Goal: Task Accomplishment & Management: Manage account settings

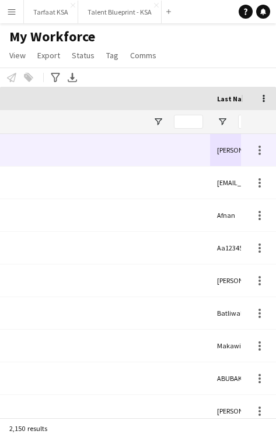
scroll to position [0, 333]
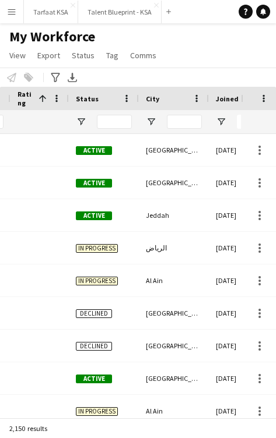
click at [275, 52] on div "My Workforce View Views Default view New view Update view Delete view Edit name…" at bounding box center [138, 48] width 276 height 40
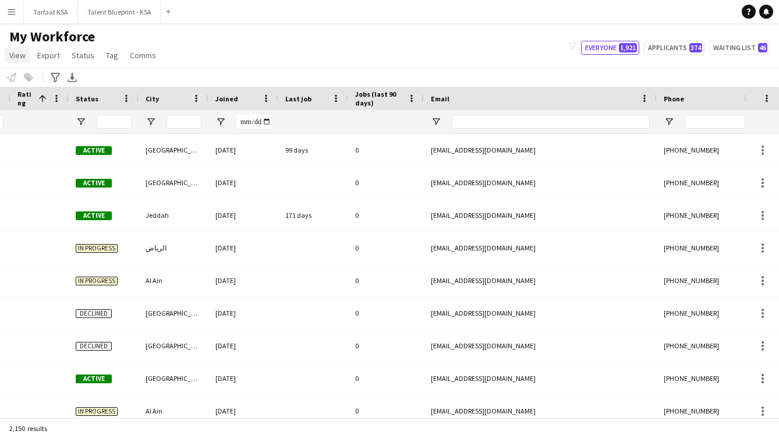
click at [15, 54] on span "View" at bounding box center [17, 55] width 16 height 10
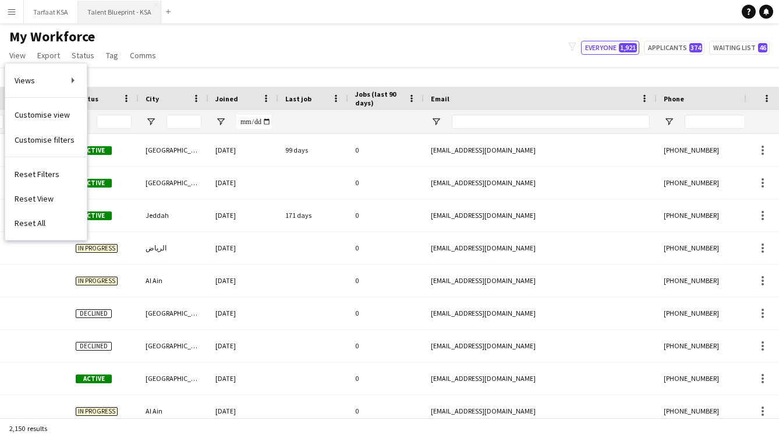
click at [117, 12] on button "Talent Blueprint - KSA Close" at bounding box center [119, 12] width 83 height 23
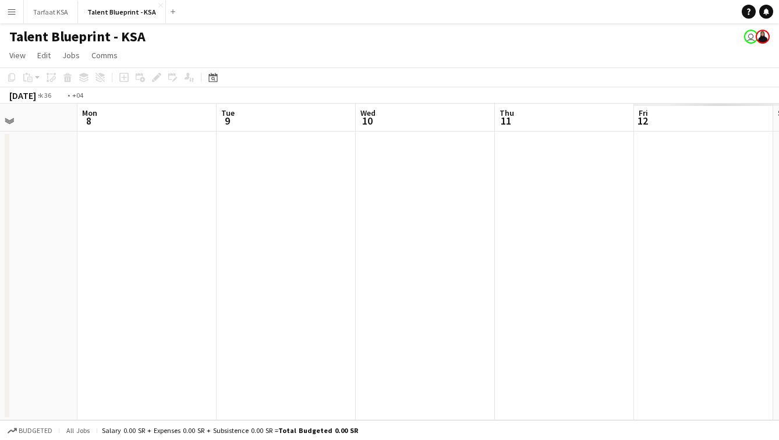
scroll to position [0, 454]
click at [275, 192] on app-date-cell at bounding box center [589, 276] width 139 height 289
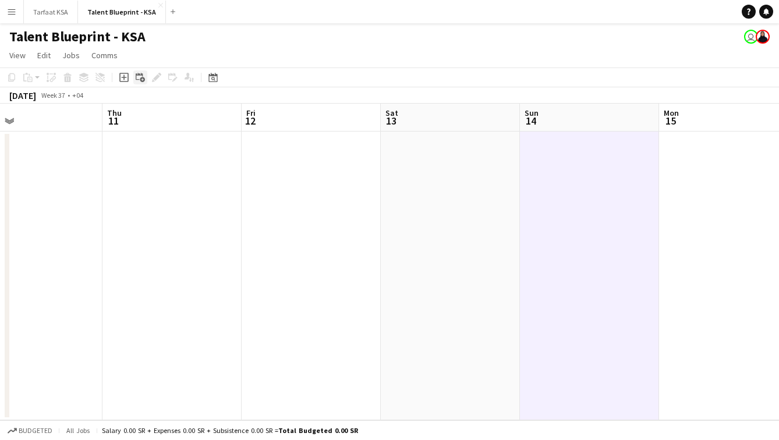
click at [139, 75] on icon at bounding box center [139, 76] width 7 height 7
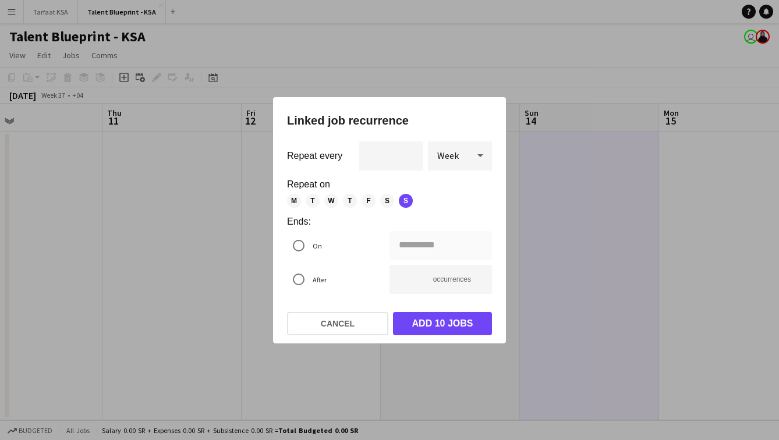
click at [275, 199] on span "M" at bounding box center [294, 201] width 14 height 14
click at [275, 245] on div "**********" at bounding box center [389, 220] width 779 height 440
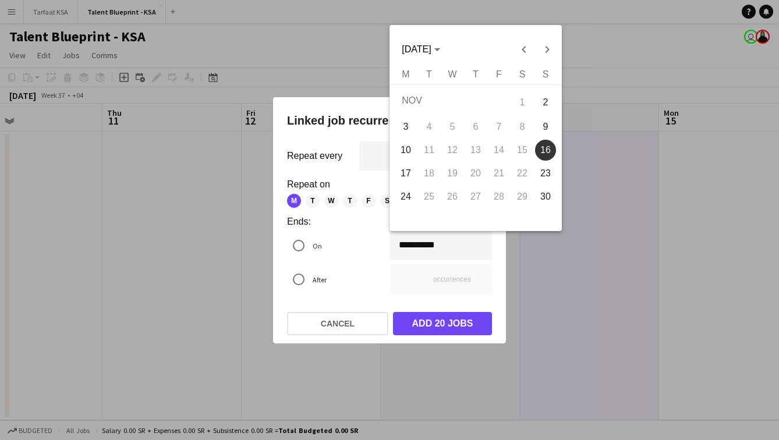
click at [275, 179] on span "17" at bounding box center [406, 173] width 21 height 21
type input "**********"
type input "**"
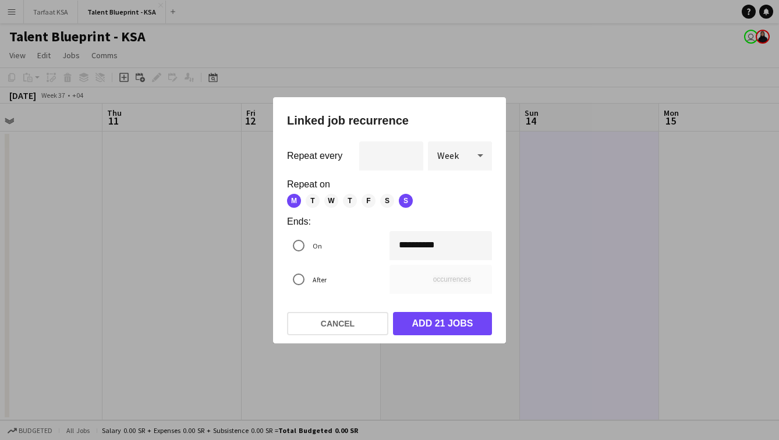
click at [275, 249] on div "**********" at bounding box center [389, 220] width 779 height 440
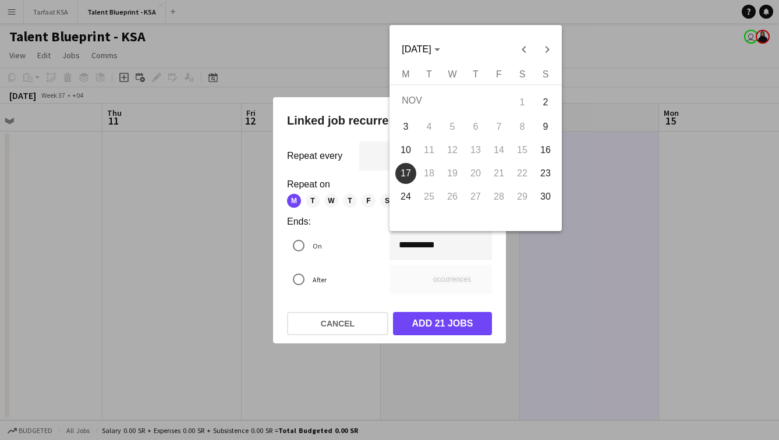
click at [275, 304] on div at bounding box center [389, 220] width 779 height 440
click at [275, 238] on div "**********" at bounding box center [389, 220] width 779 height 440
click at [275, 288] on div at bounding box center [389, 220] width 779 height 440
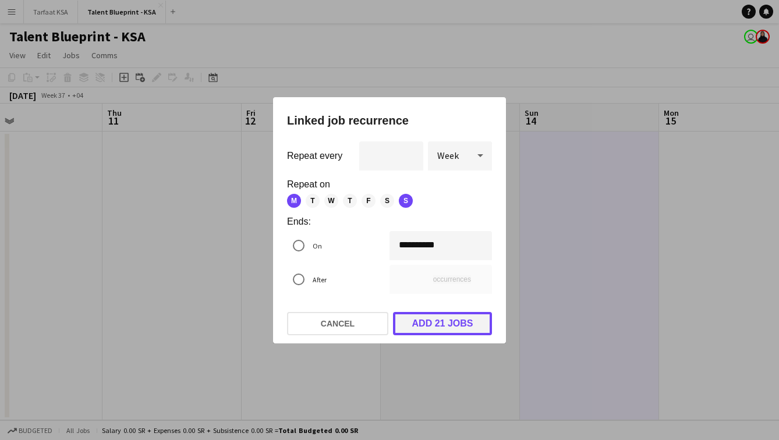
click at [275, 327] on button "Add 21 jobs" at bounding box center [442, 323] width 99 height 23
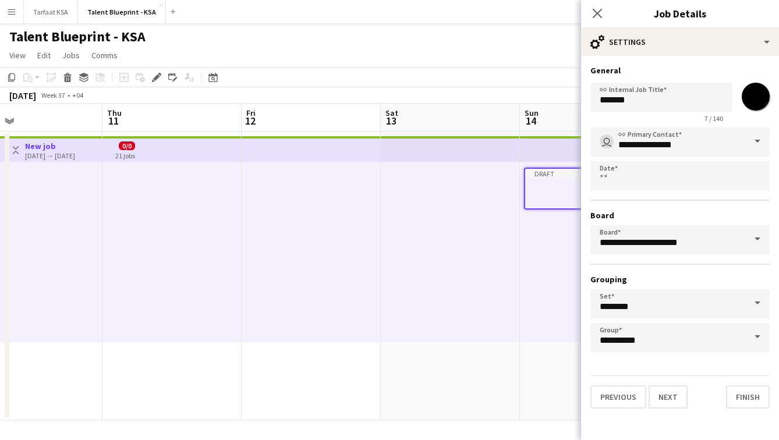
click at [275, 242] on div at bounding box center [450, 252] width 139 height 181
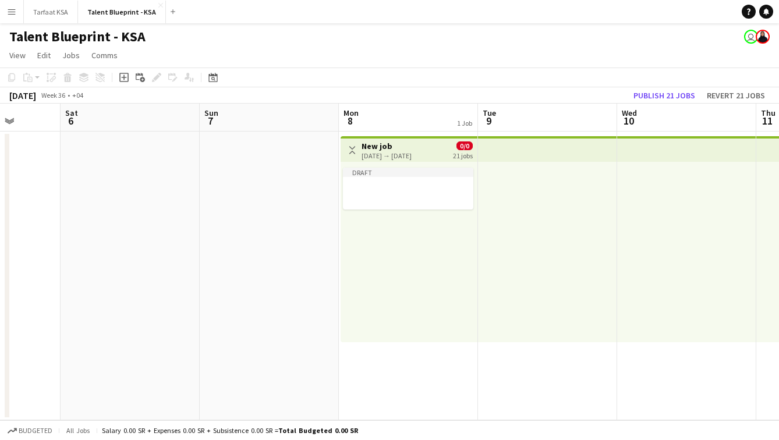
scroll to position [0, 336]
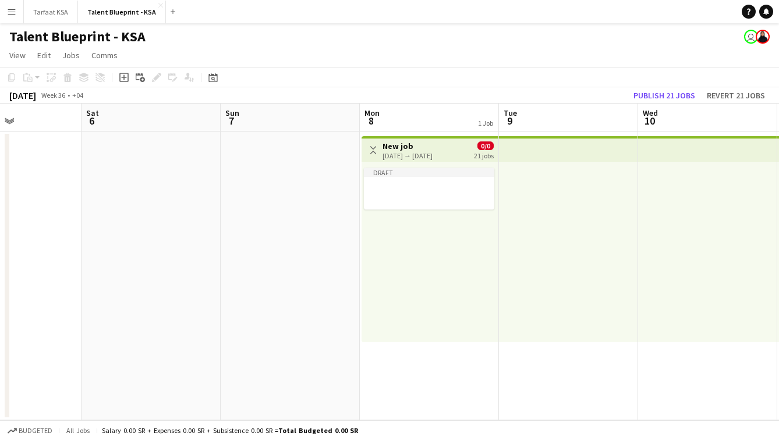
click at [275, 149] on app-icon "Toggle View" at bounding box center [373, 150] width 8 height 8
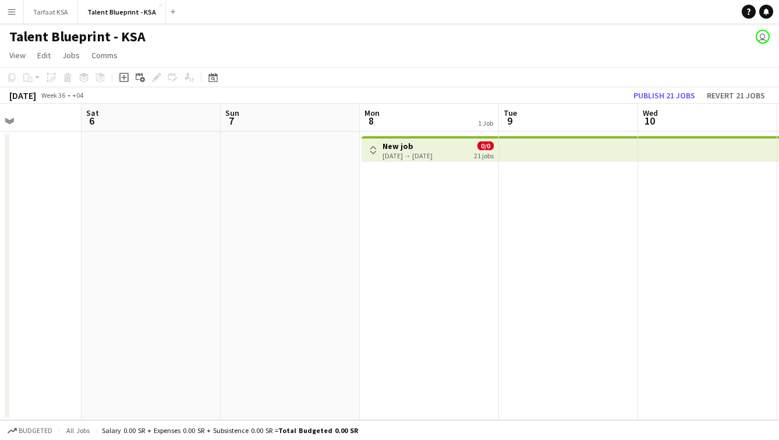
click at [275, 147] on app-icon "Toggle View" at bounding box center [373, 150] width 8 height 8
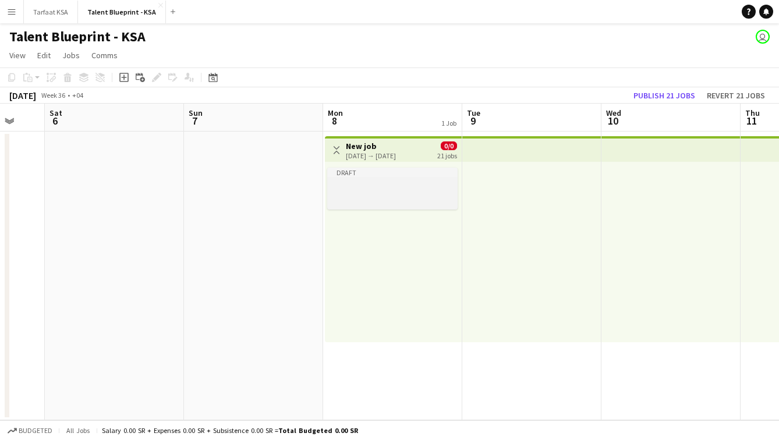
scroll to position [0, 385]
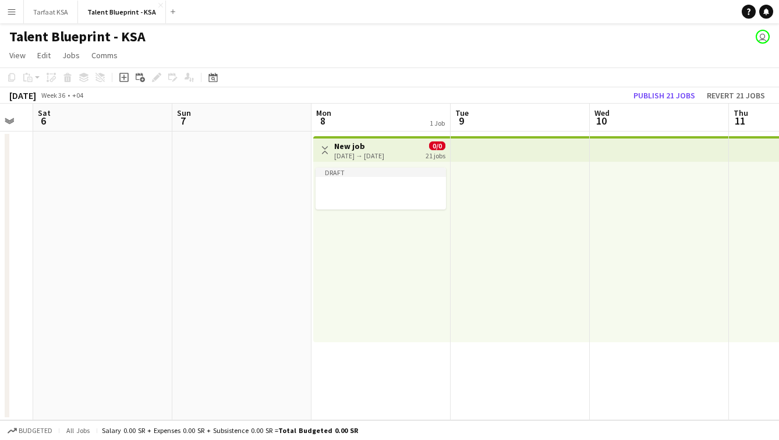
click at [275, 260] on div "Draft" at bounding box center [381, 252] width 137 height 181
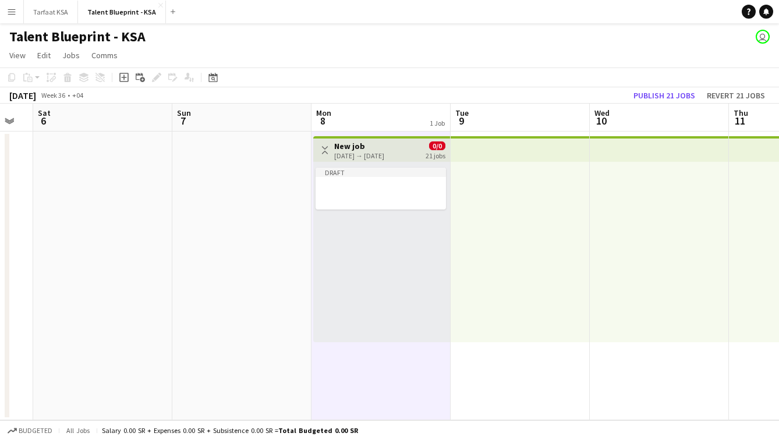
click at [275, 143] on h3 "New job" at bounding box center [359, 146] width 50 height 10
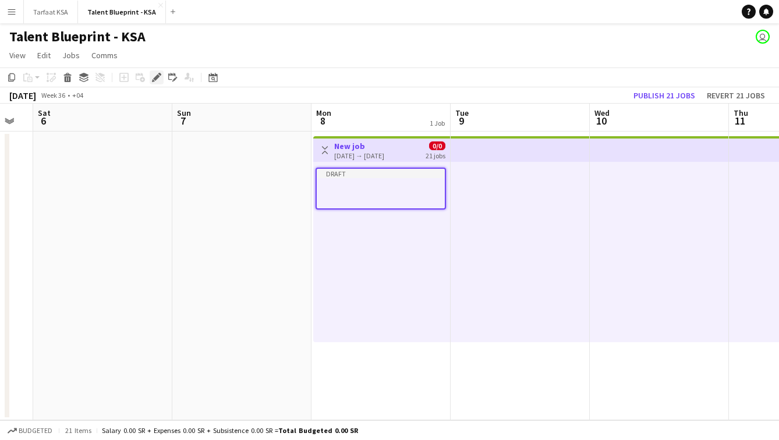
click at [160, 76] on icon "Edit" at bounding box center [156, 77] width 9 height 9
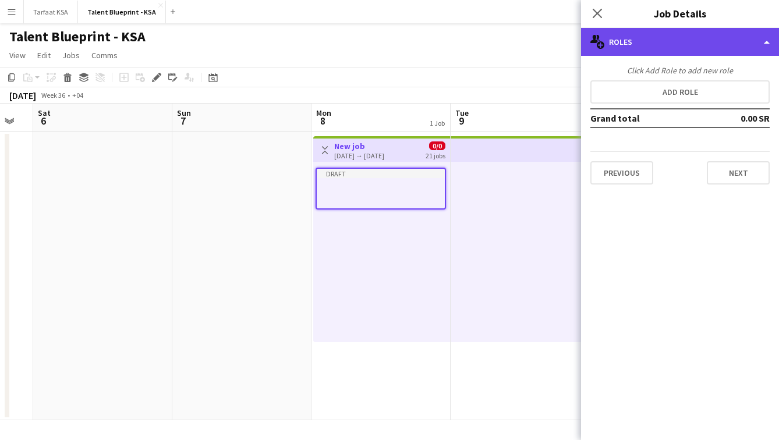
click at [275, 52] on div "multiple-users-add Roles" at bounding box center [680, 42] width 198 height 28
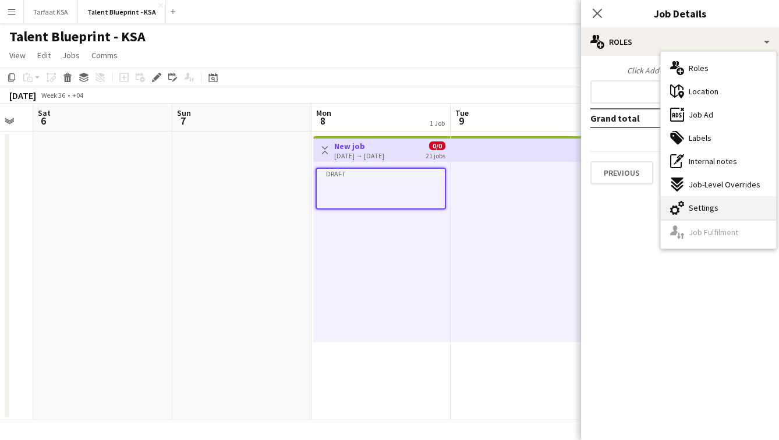
click at [275, 211] on span "Settings" at bounding box center [704, 208] width 30 height 10
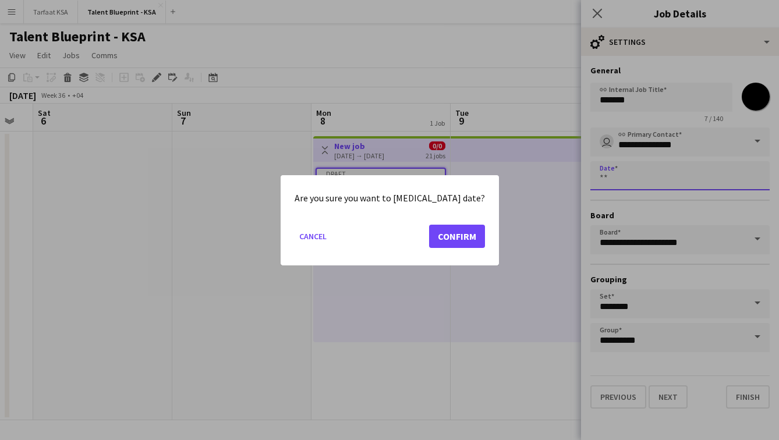
click at [275, 174] on body "Menu Boards Boards Boards All jobs Status Workforce Workforce My Workforce Recr…" at bounding box center [389, 220] width 779 height 440
click at [275, 237] on button "Confirm" at bounding box center [457, 235] width 56 height 23
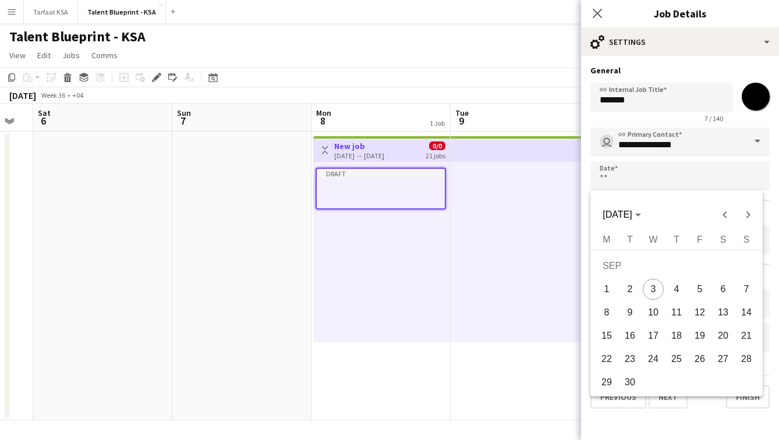
click at [275, 309] on span "14" at bounding box center [746, 312] width 21 height 21
type input "**********"
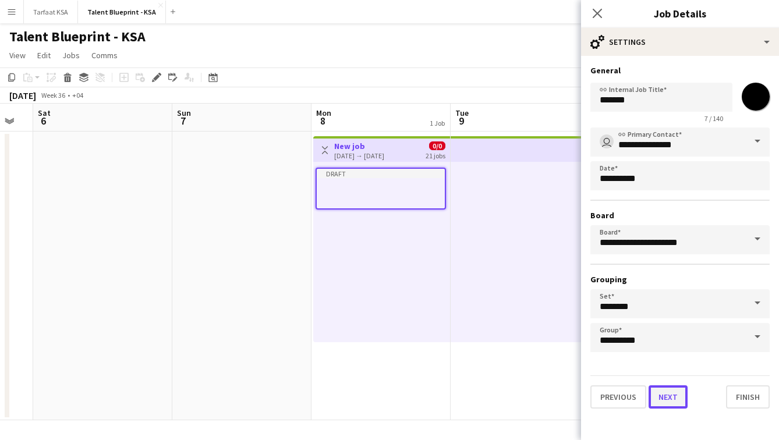
click at [275, 397] on button "Next" at bounding box center [668, 397] width 39 height 23
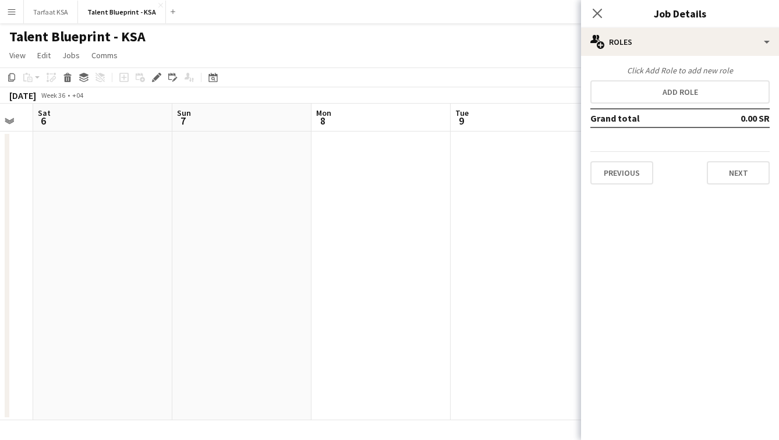
click at [275, 346] on app-date-cell at bounding box center [520, 276] width 139 height 289
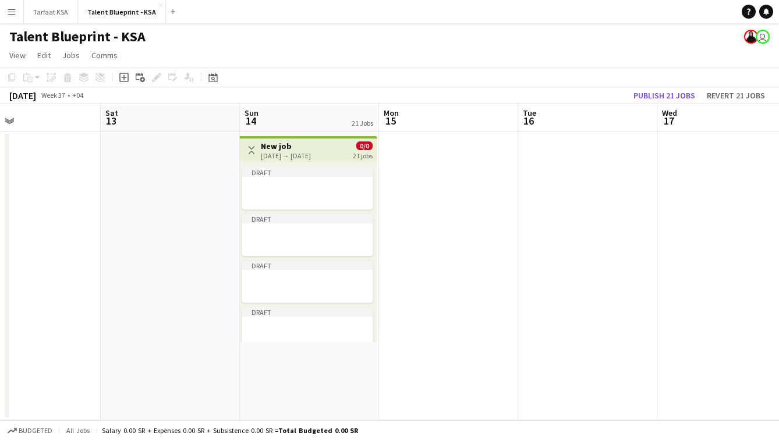
scroll to position [0, 488]
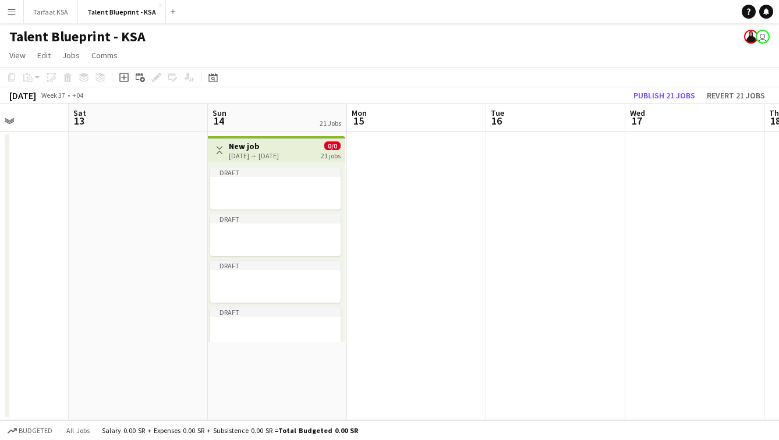
click at [262, 141] on h3 "New job" at bounding box center [254, 146] width 50 height 10
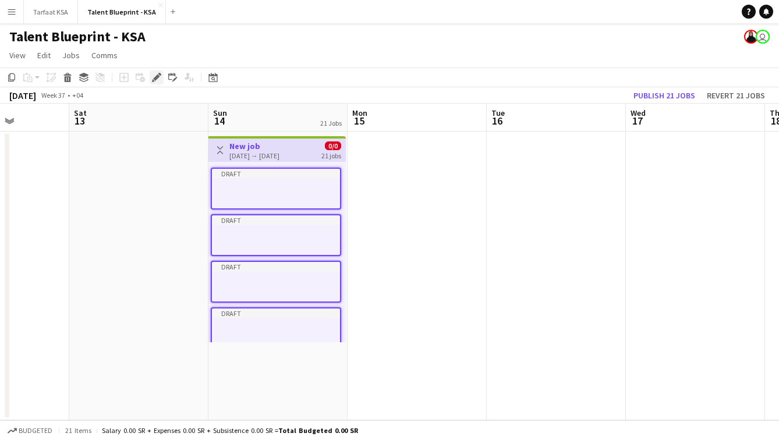
click at [157, 77] on icon at bounding box center [156, 78] width 6 height 6
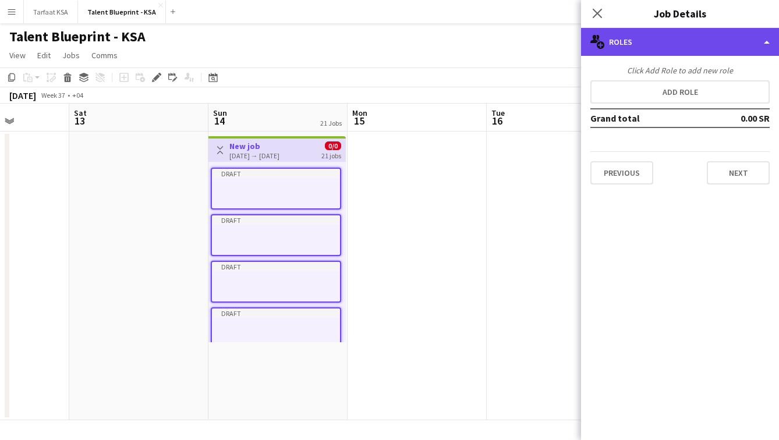
click at [275, 47] on div "multiple-users-add Roles" at bounding box center [680, 42] width 198 height 28
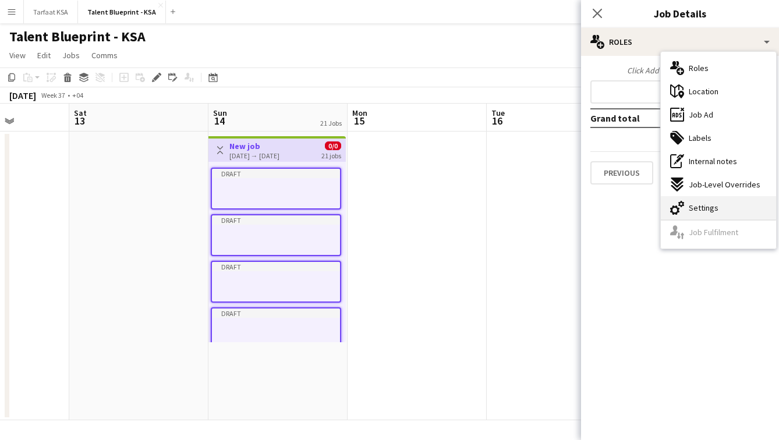
click at [275, 209] on div "cog-double-3 Settings" at bounding box center [718, 207] width 115 height 23
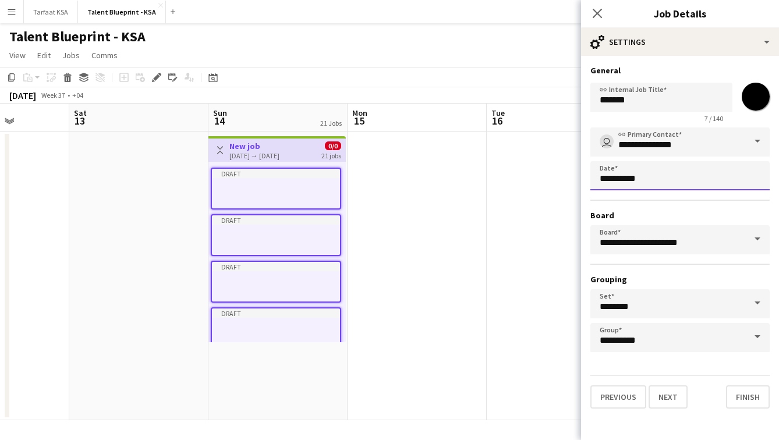
click at [275, 179] on body "Menu Boards Boards Boards All jobs Status Workforce Workforce My Workforce Recr…" at bounding box center [389, 220] width 779 height 440
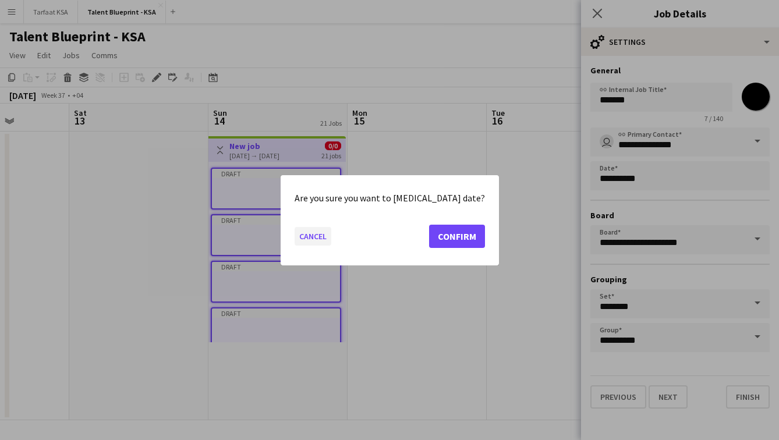
click at [275, 235] on button "Cancel" at bounding box center [313, 236] width 37 height 19
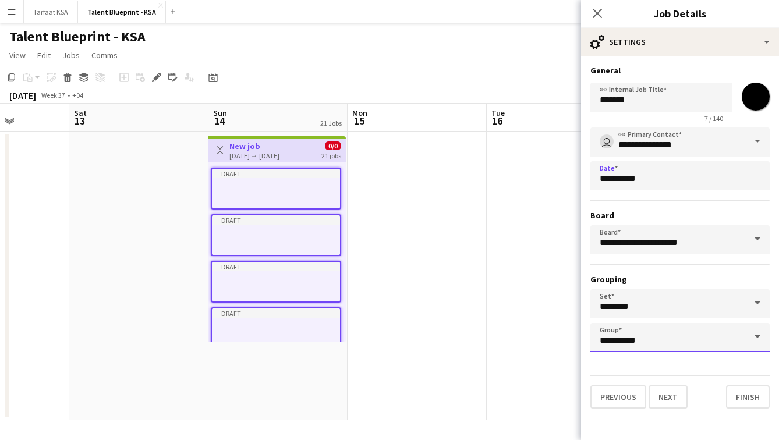
click at [275, 350] on input "**********" at bounding box center [680, 337] width 179 height 29
click at [275, 348] on input "**********" at bounding box center [680, 337] width 179 height 29
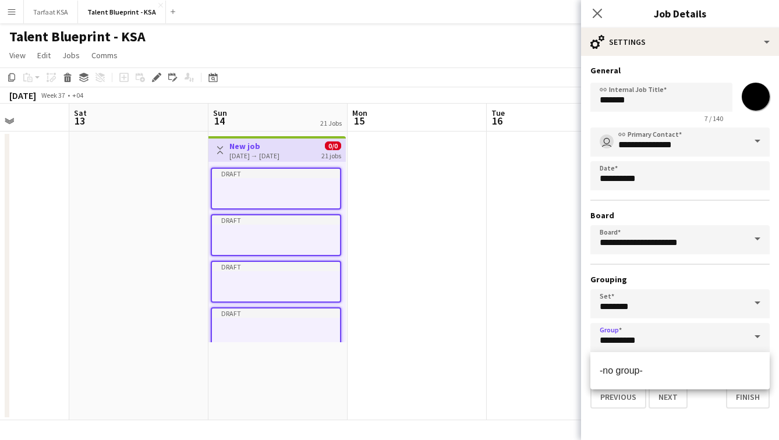
click at [275, 281] on h3 "Grouping" at bounding box center [680, 279] width 179 height 10
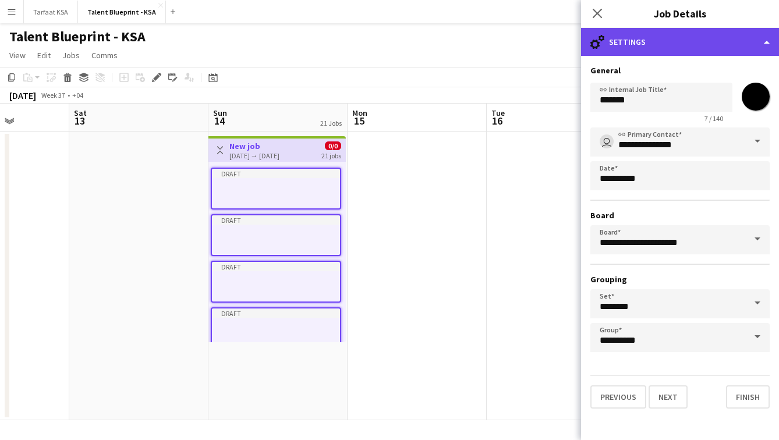
click at [275, 38] on div "cog-double-3 Settings" at bounding box center [680, 42] width 198 height 28
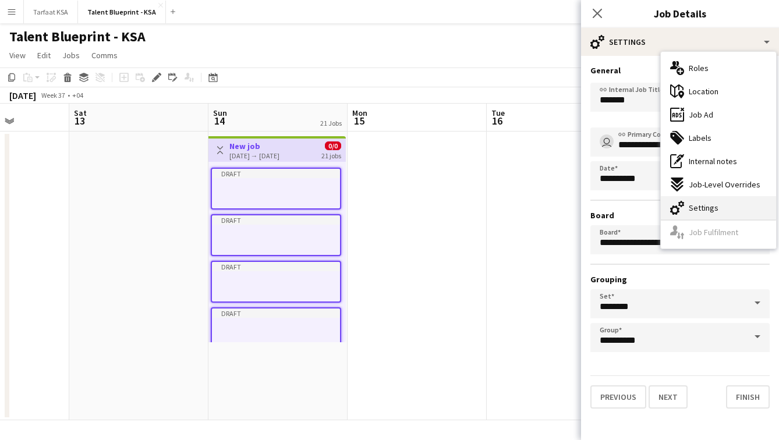
click at [275, 212] on span "Settings" at bounding box center [704, 208] width 30 height 10
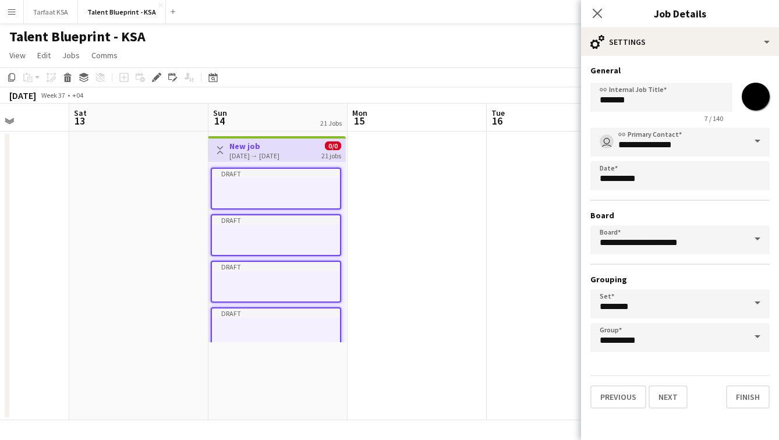
click at [275, 256] on app-date-cell at bounding box center [556, 276] width 139 height 289
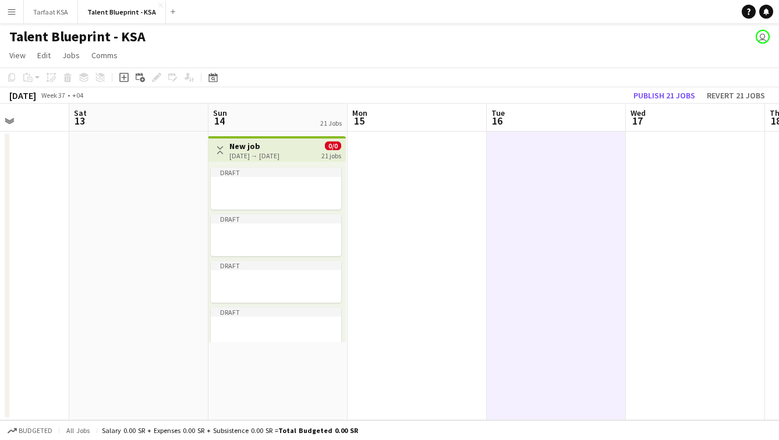
click at [275, 152] on div "14-09-2025 → 14-09-2025" at bounding box center [255, 155] width 50 height 9
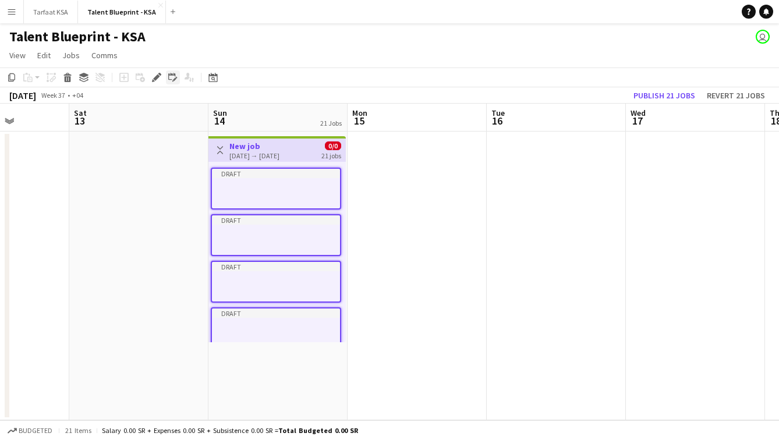
click at [168, 76] on div "Edit linked Job" at bounding box center [173, 77] width 14 height 14
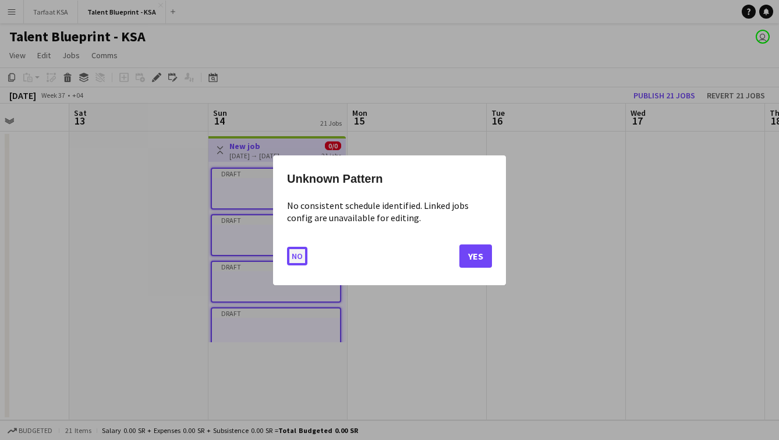
click at [275, 256] on button "No" at bounding box center [297, 255] width 20 height 19
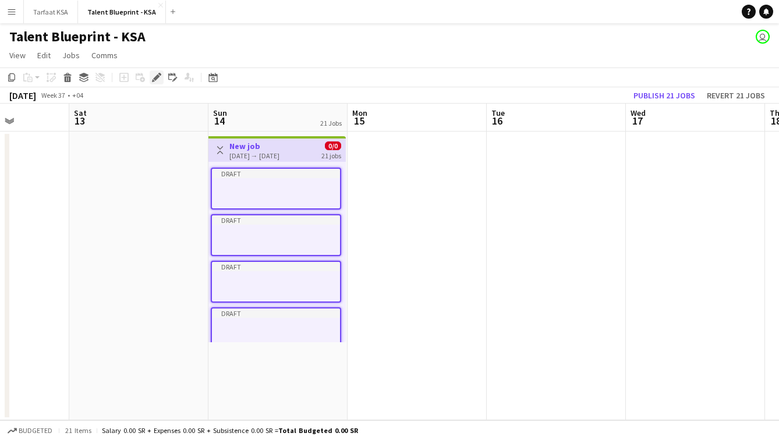
click at [160, 75] on icon at bounding box center [159, 74] width 3 height 3
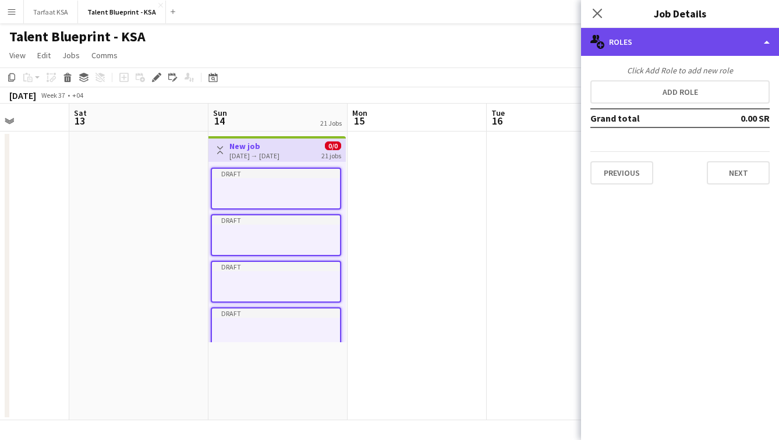
click at [275, 44] on div "multiple-users-add Roles" at bounding box center [680, 42] width 198 height 28
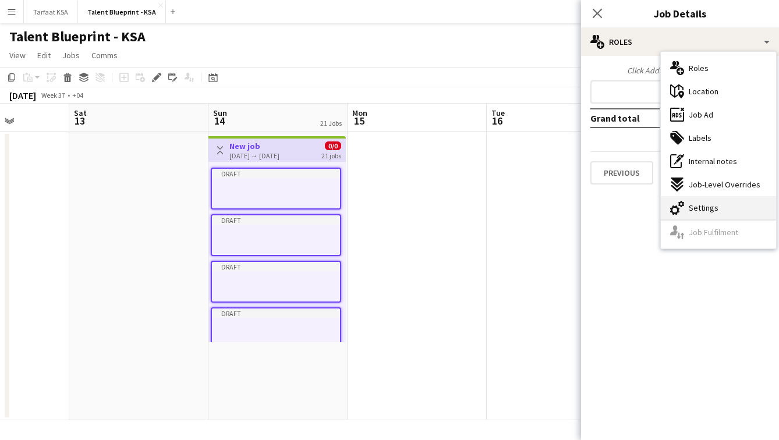
click at [275, 204] on div "cog-double-3 Settings" at bounding box center [718, 207] width 115 height 23
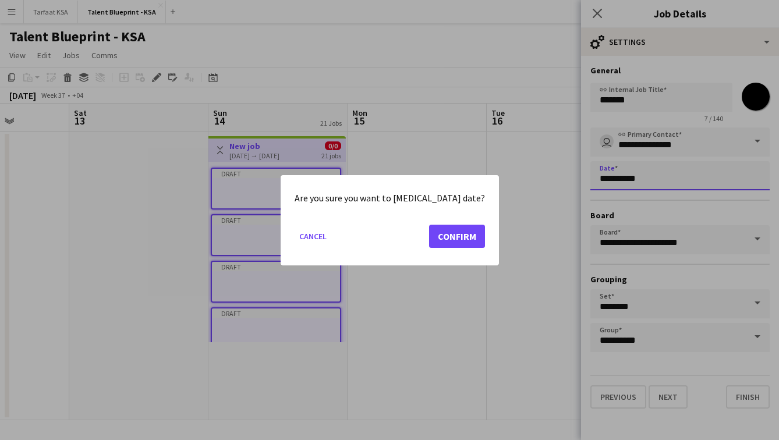
click at [275, 183] on body "Menu Boards Boards Boards All jobs Status Workforce Workforce My Workforce Recr…" at bounding box center [389, 220] width 779 height 440
click at [275, 229] on button "Confirm" at bounding box center [457, 235] width 56 height 23
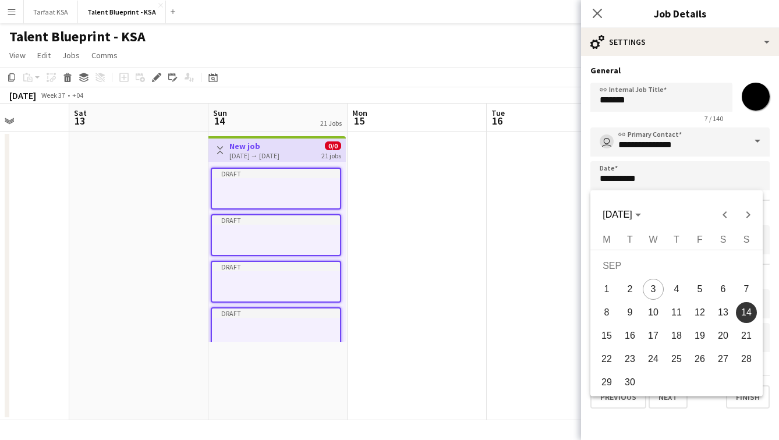
click at [275, 336] on button "15" at bounding box center [606, 336] width 23 height 23
type input "**********"
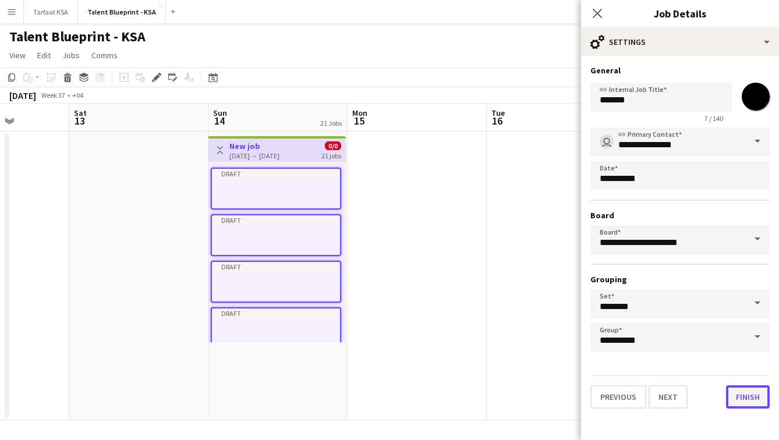
click at [275, 399] on button "Finish" at bounding box center [748, 397] width 44 height 23
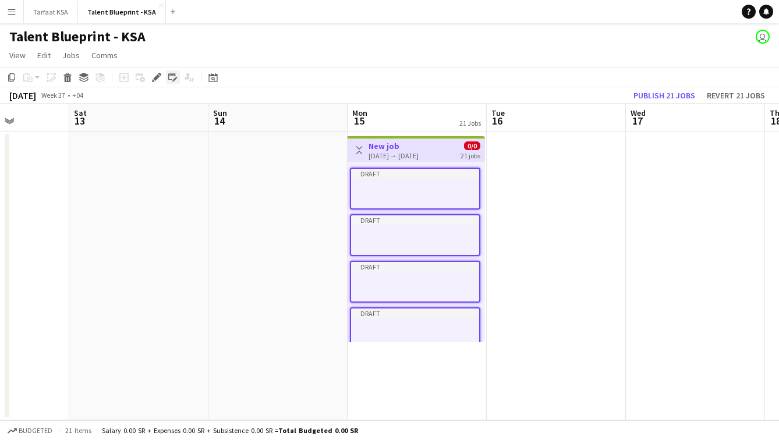
click at [172, 76] on icon "Edit linked Job" at bounding box center [172, 77] width 9 height 9
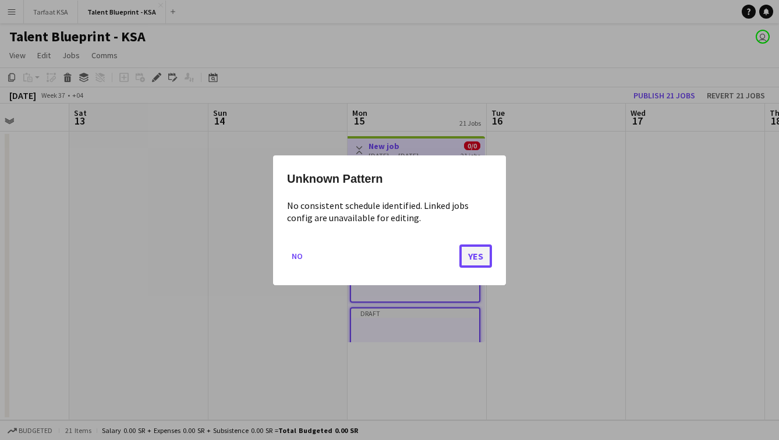
click at [275, 255] on button "Yes" at bounding box center [476, 255] width 33 height 23
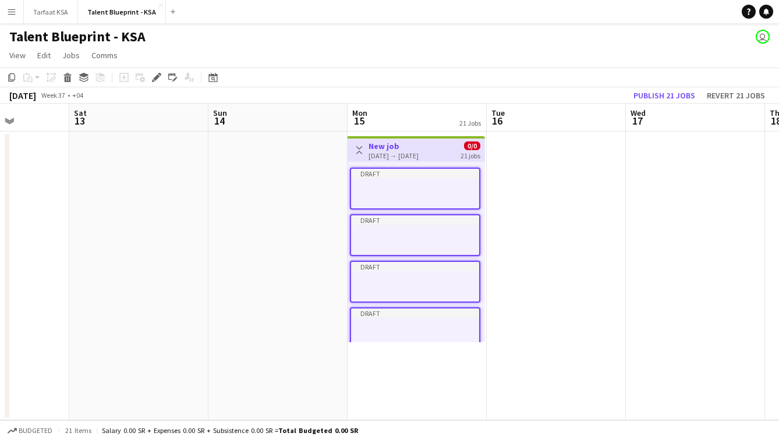
click at [275, 154] on div "15-09-2025 → 15-09-2025" at bounding box center [394, 155] width 50 height 9
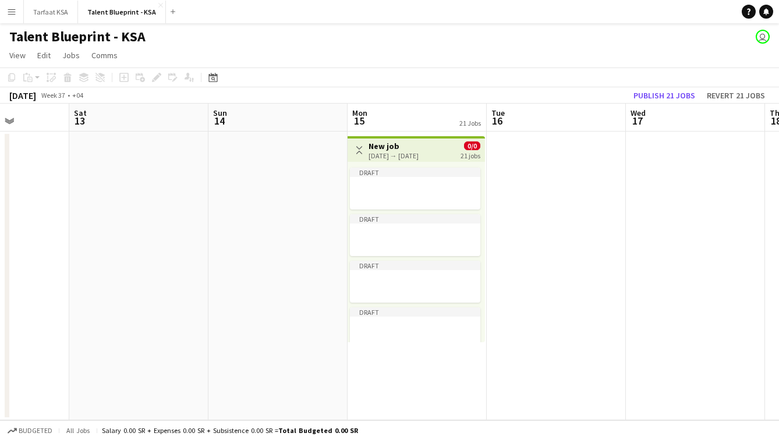
click at [275, 154] on div "15-09-2025 → 15-09-2025" at bounding box center [394, 155] width 50 height 9
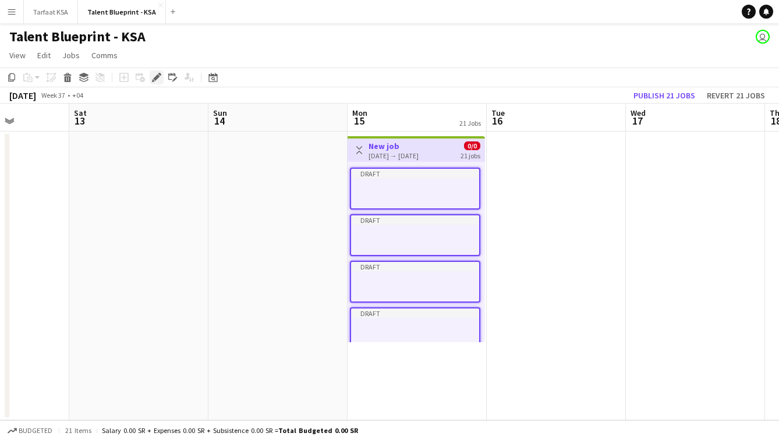
click at [156, 75] on icon "Edit" at bounding box center [156, 77] width 9 height 9
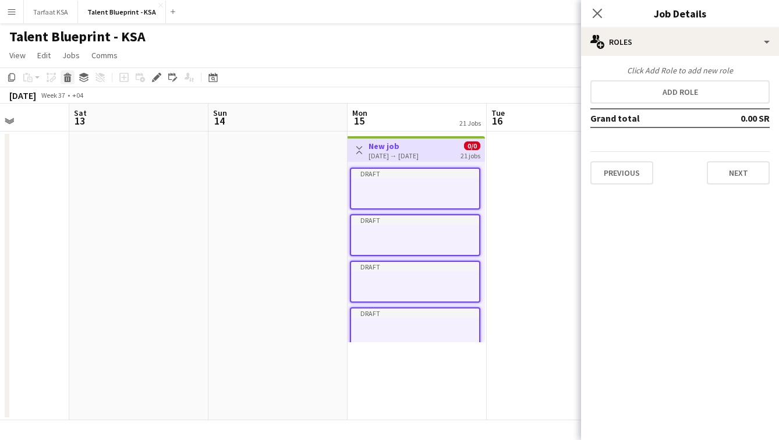
click at [68, 78] on icon "Delete" at bounding box center [67, 77] width 9 height 9
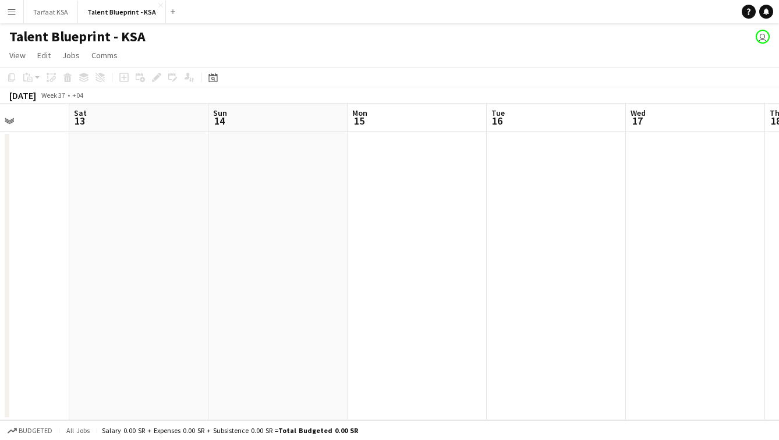
click at [275, 155] on app-date-cell at bounding box center [278, 276] width 139 height 289
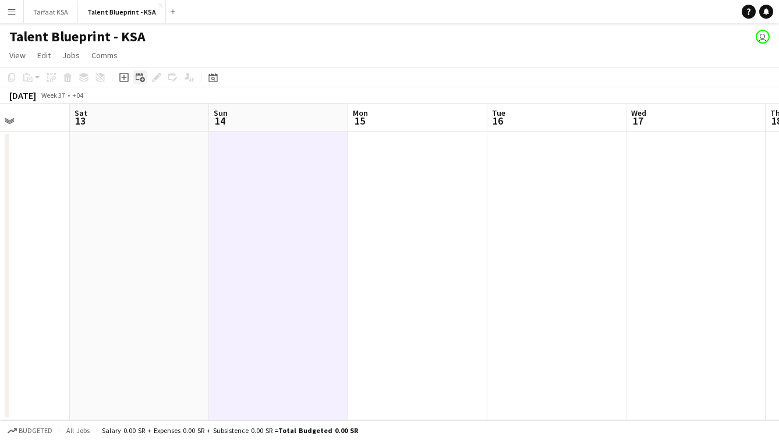
click at [140, 77] on icon "Add linked Job" at bounding box center [140, 77] width 9 height 9
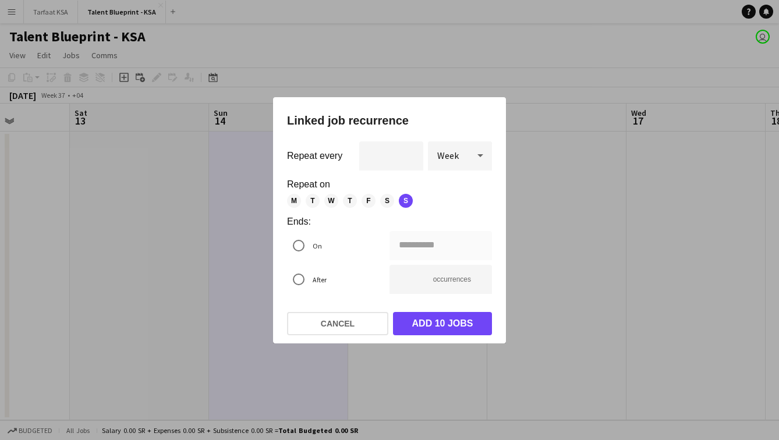
click at [275, 200] on span "M" at bounding box center [294, 201] width 14 height 14
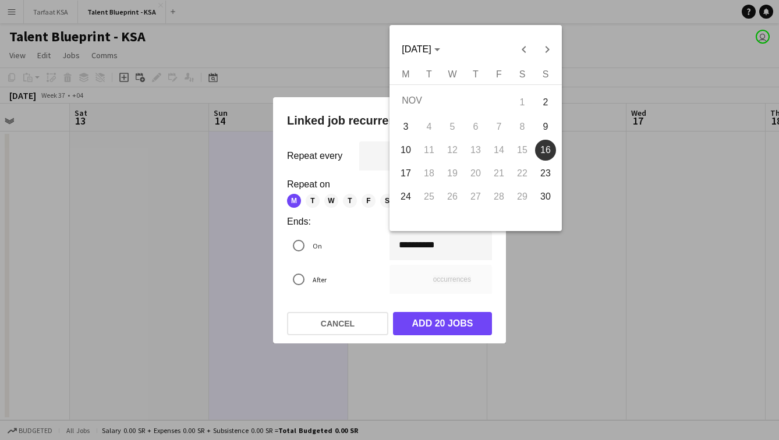
click at [275, 245] on div "**********" at bounding box center [389, 220] width 779 height 440
click at [275, 265] on div at bounding box center [389, 220] width 779 height 440
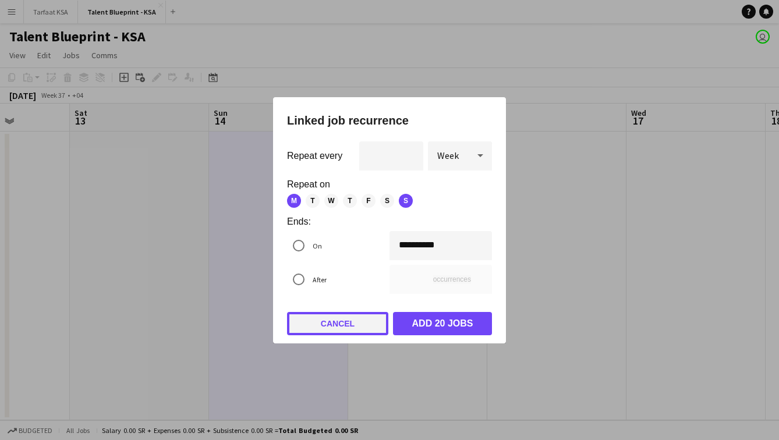
click at [275, 325] on button "Cancel" at bounding box center [337, 323] width 101 height 23
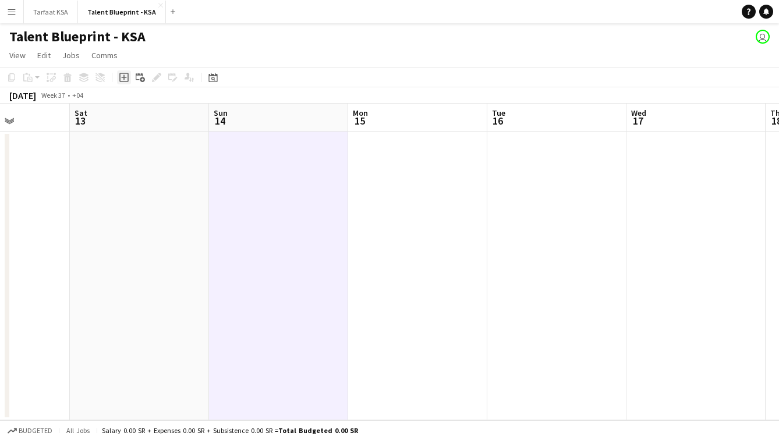
click at [122, 77] on icon at bounding box center [123, 77] width 5 height 5
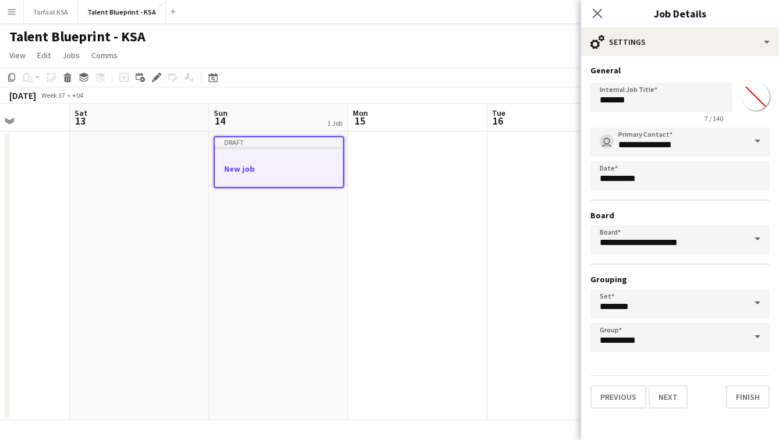
click at [275, 101] on input "*******" at bounding box center [756, 97] width 42 height 42
click at [275, 248] on app-date-cell at bounding box center [557, 276] width 139 height 289
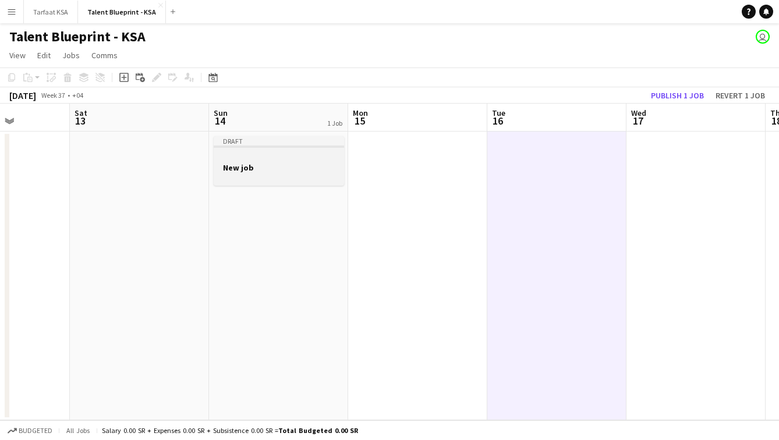
click at [275, 166] on h3 "New job" at bounding box center [279, 168] width 130 height 10
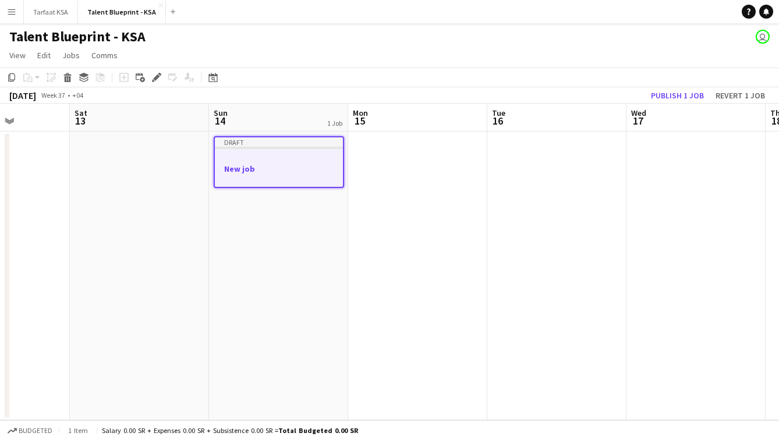
click at [275, 140] on div "Draft" at bounding box center [279, 141] width 128 height 9
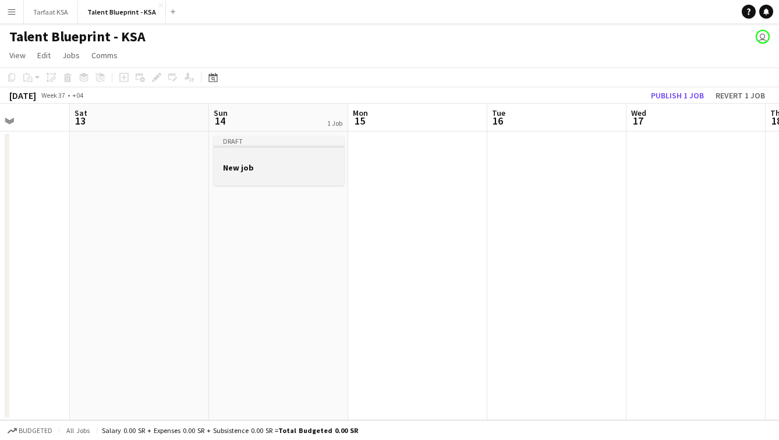
click at [233, 146] on div at bounding box center [279, 147] width 130 height 2
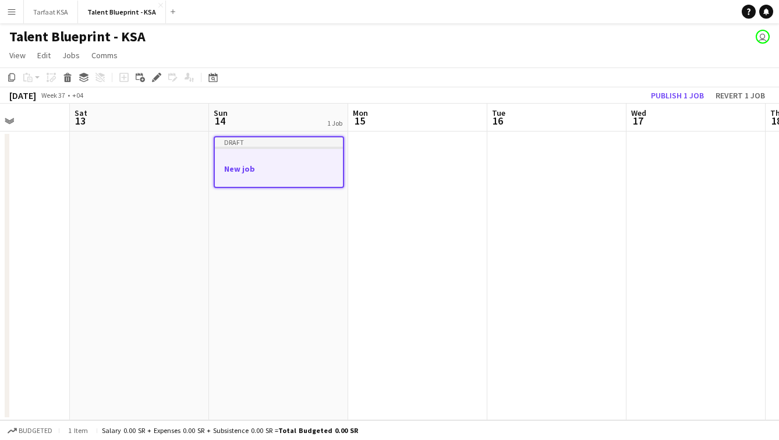
click at [60, 75] on div "Copy Paste Paste Command V Paste with crew Command Shift V Paste linked Job Del…" at bounding box center [56, 77] width 103 height 14
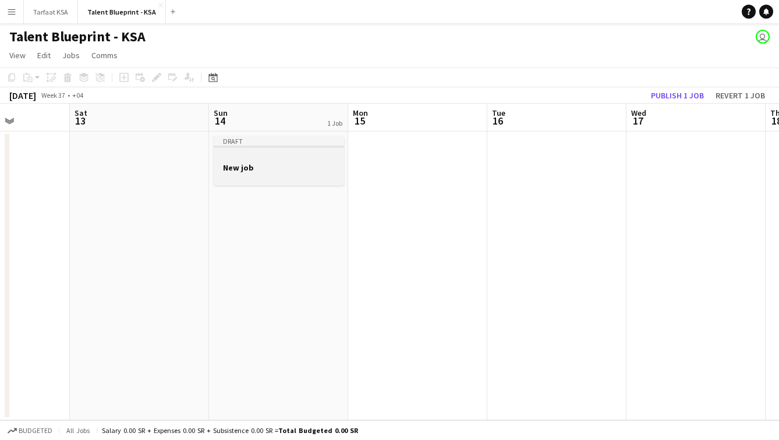
click at [275, 173] on div at bounding box center [279, 177] width 130 height 9
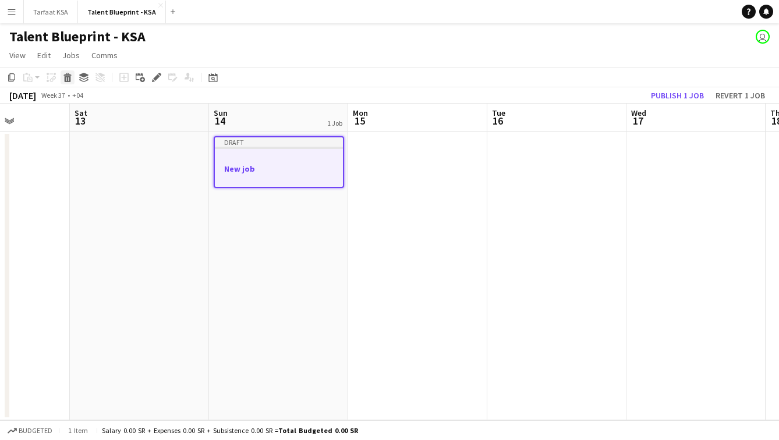
click at [67, 80] on icon at bounding box center [68, 79] width 6 height 6
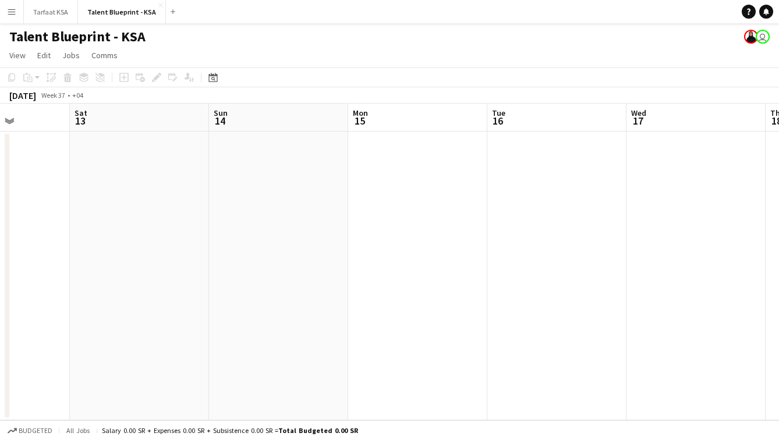
click at [275, 39] on app-user-avatar "user" at bounding box center [763, 37] width 14 height 14
click at [13, 12] on app-icon "Menu" at bounding box center [11, 11] width 9 height 9
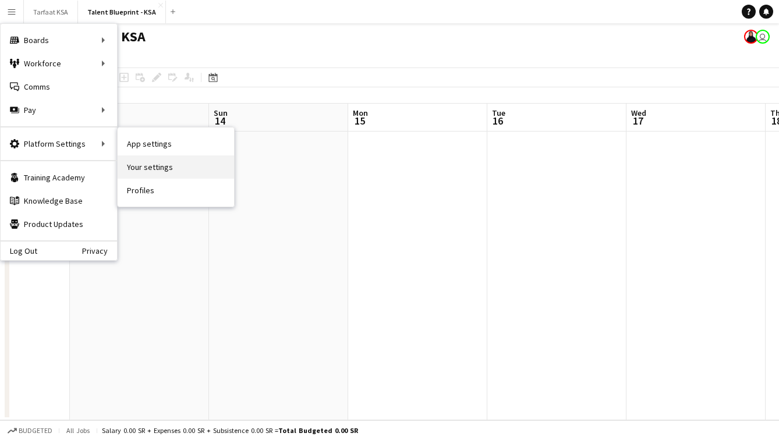
click at [167, 167] on link "Your settings" at bounding box center [176, 167] width 117 height 23
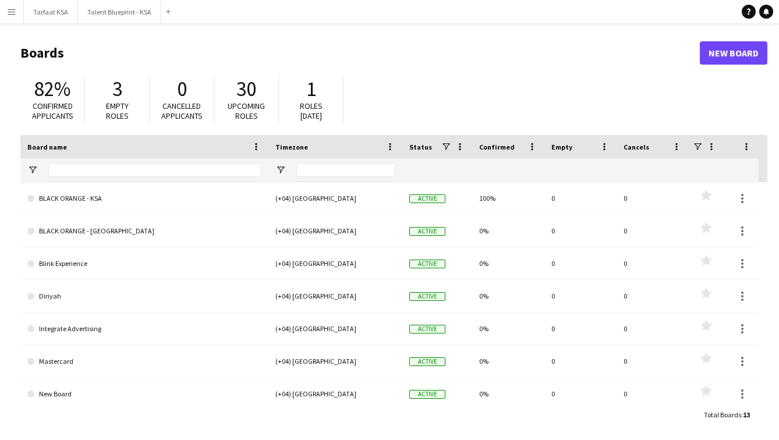
click at [13, 10] on app-icon "Menu" at bounding box center [11, 11] width 9 height 9
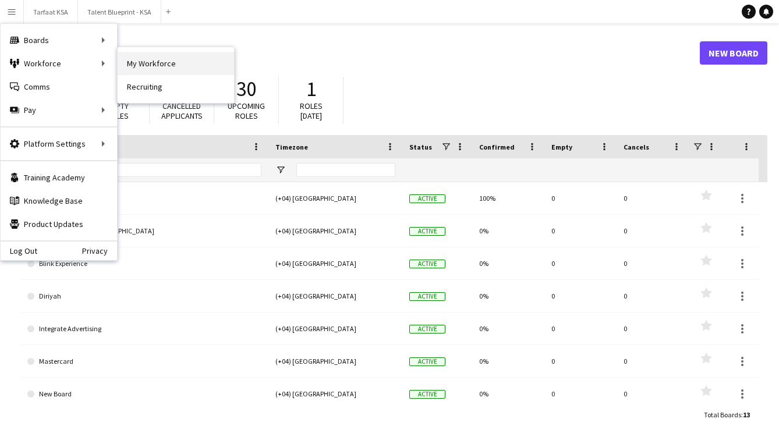
click at [164, 68] on link "My Workforce" at bounding box center [176, 63] width 117 height 23
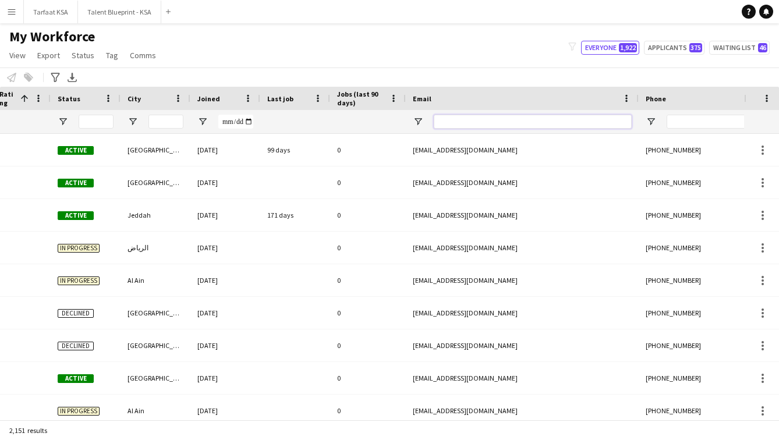
click at [551, 120] on input "Email Filter Input" at bounding box center [533, 122] width 198 height 14
paste input "**********"
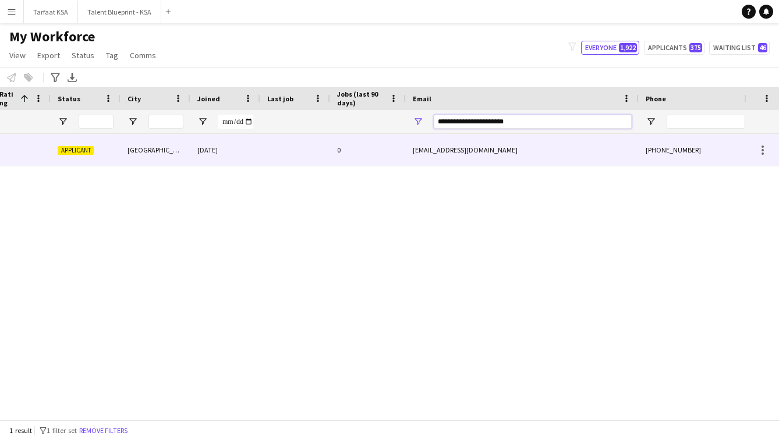
type input "**********"
click at [552, 143] on div "waddahyahyawi@gmail.com" at bounding box center [522, 150] width 233 height 32
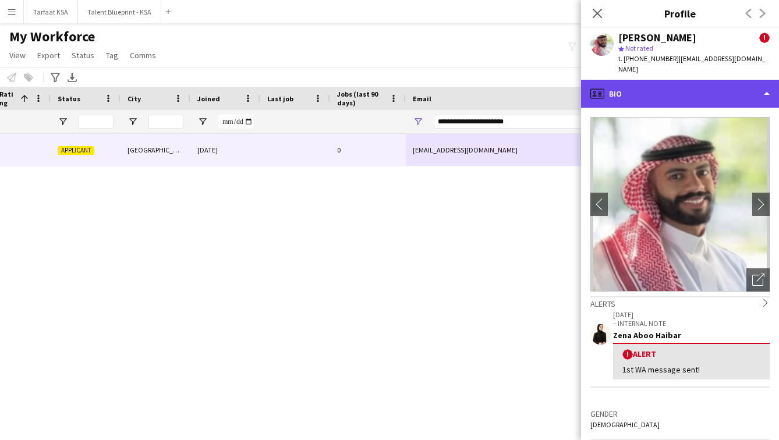
click at [735, 86] on div "profile Bio" at bounding box center [680, 94] width 198 height 28
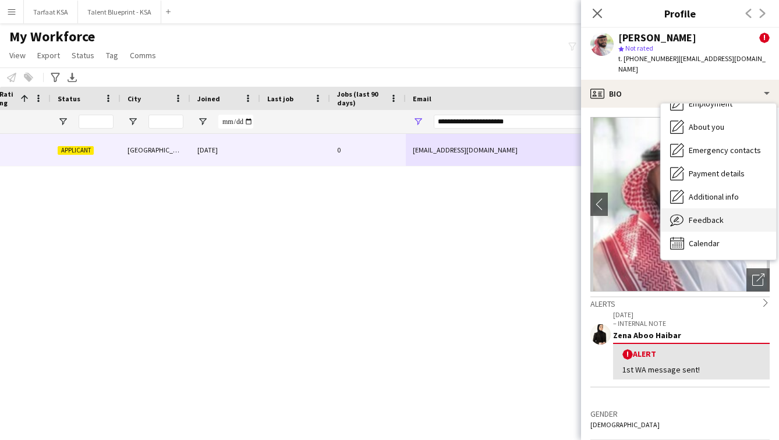
click at [739, 215] on div "Feedback Feedback" at bounding box center [718, 220] width 115 height 23
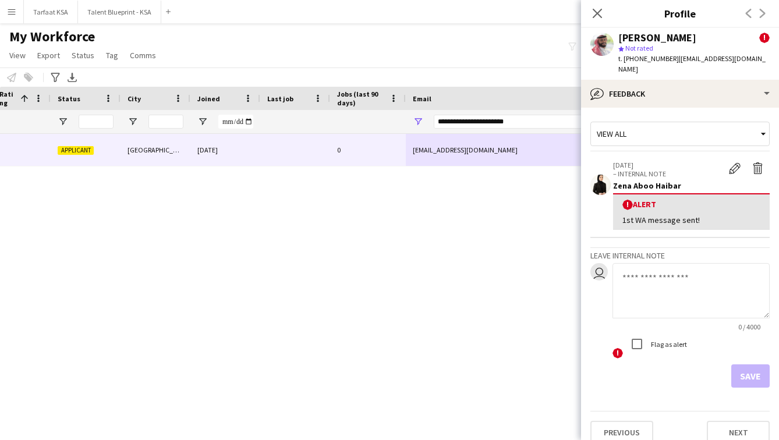
click at [732, 165] on div "Edit alert Delete alert" at bounding box center [747, 169] width 47 height 17
click at [732, 163] on app-icon "Edit alert" at bounding box center [735, 169] width 12 height 12
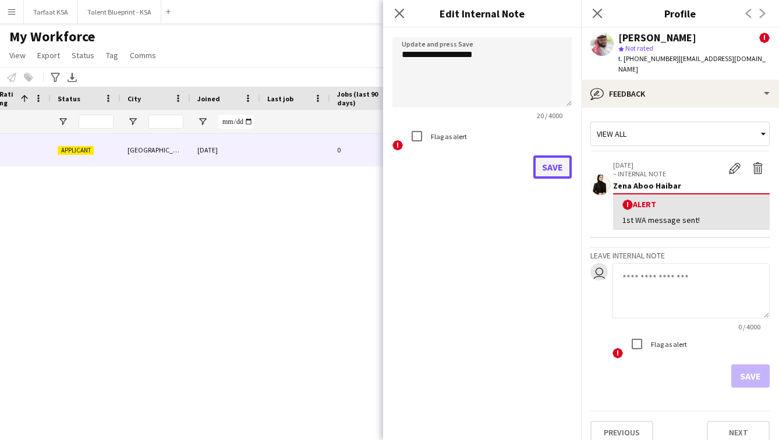
click at [550, 170] on button "Save" at bounding box center [553, 167] width 38 height 23
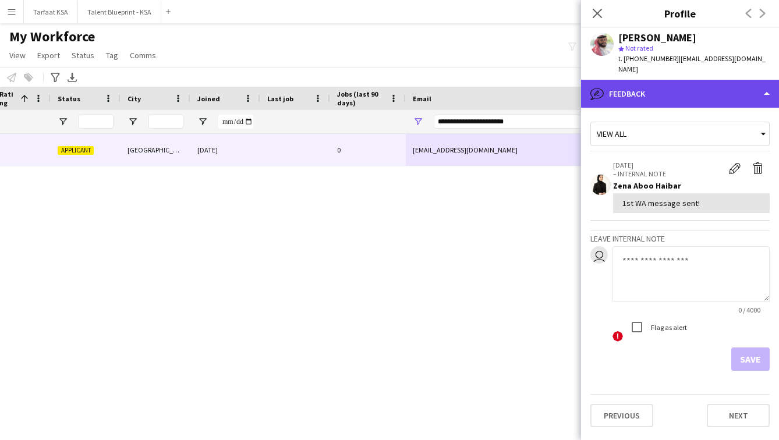
click at [683, 86] on div "bubble-pencil Feedback" at bounding box center [680, 94] width 198 height 28
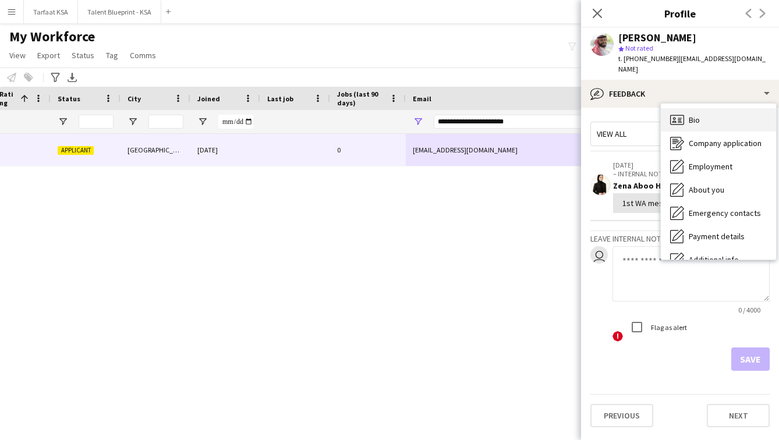
click at [702, 112] on div "Bio Bio" at bounding box center [718, 119] width 115 height 23
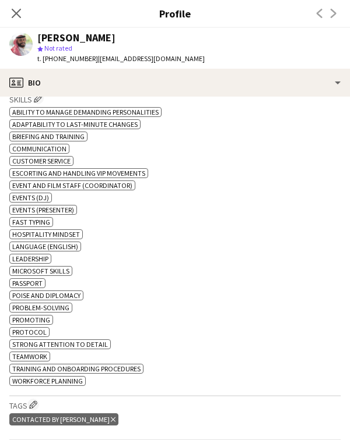
scroll to position [399, 0]
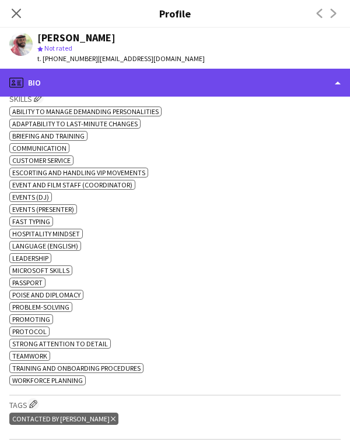
click at [66, 83] on div "profile Bio" at bounding box center [175, 83] width 350 height 28
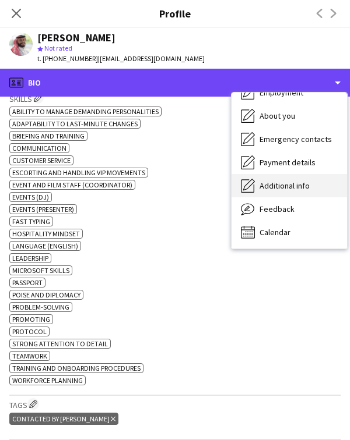
scroll to position [0, 0]
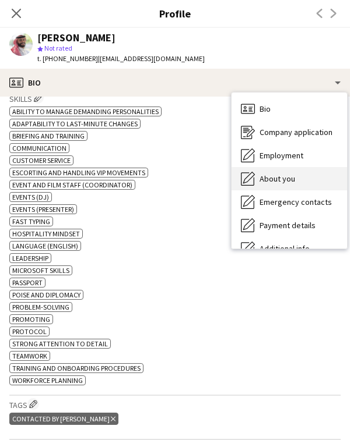
click at [299, 180] on div "About you About you" at bounding box center [288, 178] width 115 height 23
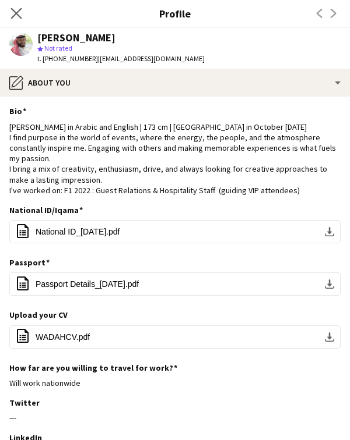
click at [22, 12] on icon "Close pop-in" at bounding box center [15, 13] width 11 height 11
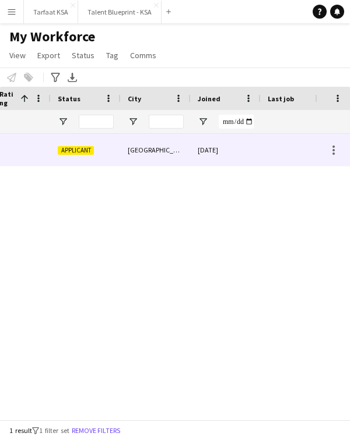
click at [274, 157] on div at bounding box center [295, 150] width 70 height 32
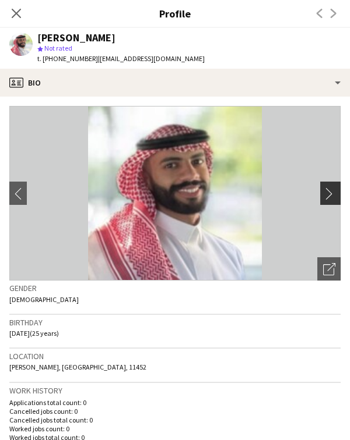
click at [338, 195] on app-icon "chevron-right" at bounding box center [332, 194] width 18 height 12
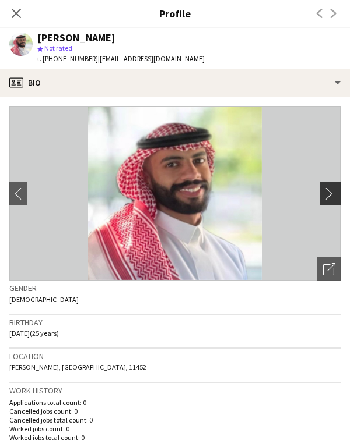
click at [333, 195] on app-icon "chevron-right" at bounding box center [332, 194] width 18 height 12
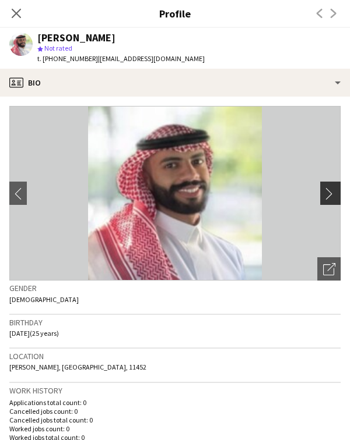
click at [333, 195] on app-icon "chevron-right" at bounding box center [332, 194] width 18 height 12
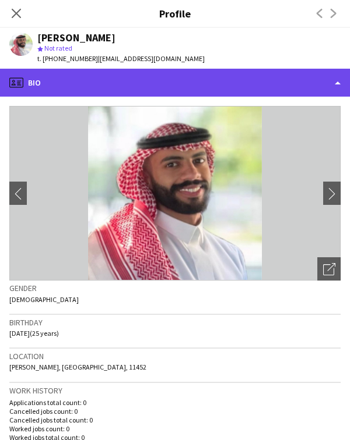
click at [76, 78] on div "profile Bio" at bounding box center [175, 83] width 350 height 28
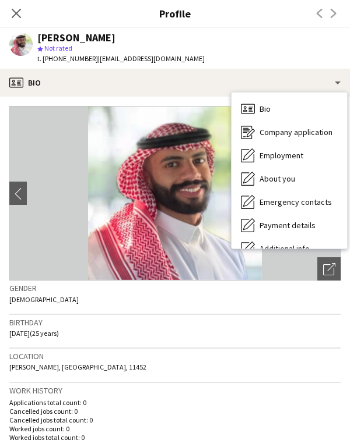
click at [181, 34] on div "Wadah Al Yahyawi star Not rated t. +966504509144 | waddahyahyawi@gmail.com" at bounding box center [107, 48] width 214 height 41
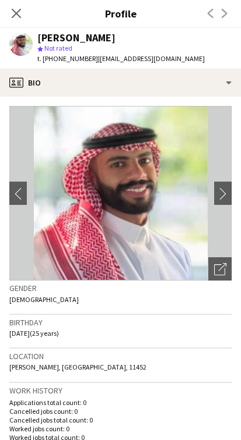
click at [57, 22] on div "Close pop-in Profile Previous Next" at bounding box center [120, 14] width 241 height 28
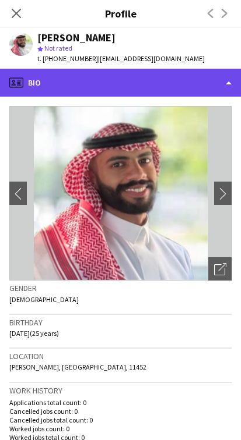
click at [112, 83] on div "profile Bio" at bounding box center [120, 83] width 241 height 28
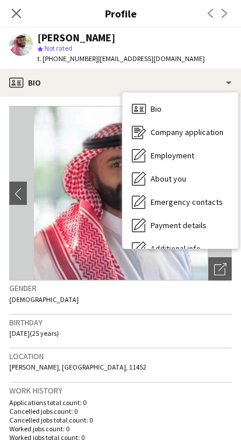
click at [223, 46] on app-profile-header "Wadah Al Yahyawi star Not rated t. +966504509144 | waddahyahyawi@gmail.com" at bounding box center [120, 48] width 241 height 41
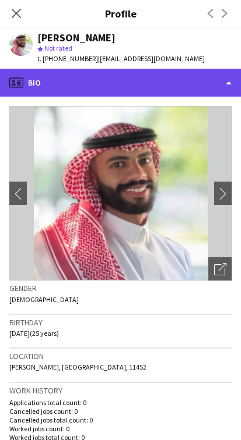
click at [77, 77] on div "profile Bio" at bounding box center [120, 83] width 241 height 28
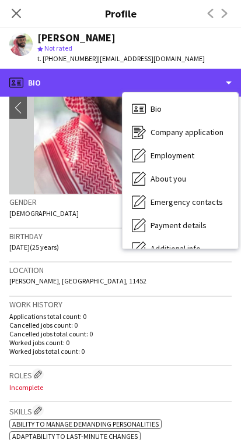
scroll to position [89, 0]
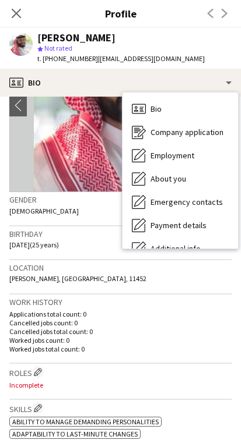
click at [86, 251] on div "Birthday 16-10-1999 (25 years)" at bounding box center [120, 244] width 222 height 34
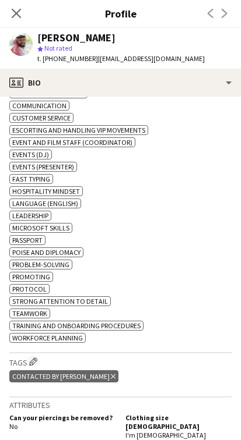
scroll to position [443, 0]
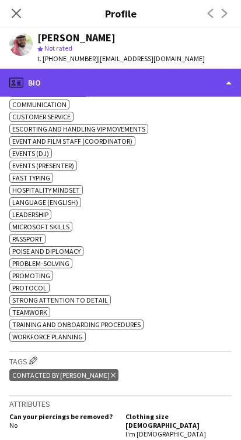
click at [97, 76] on div "profile Bio" at bounding box center [120, 83] width 241 height 28
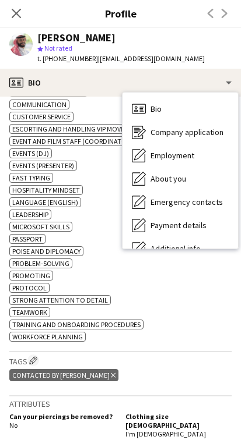
click at [144, 269] on div "ok-circled2 background Layer 1 cross-circle-red background Layer 1 Ability to m…" at bounding box center [120, 201] width 222 height 281
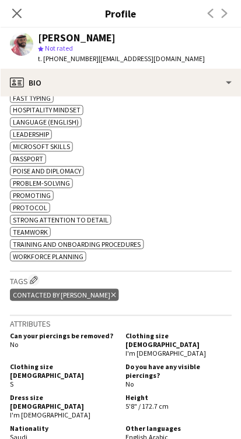
scroll to position [523, 0]
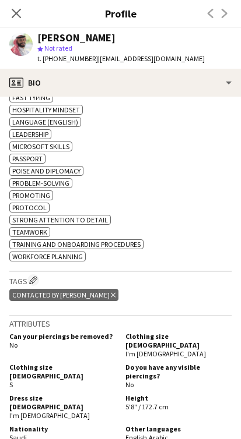
click at [2, 129] on app-crew-profile-bio "chevron-left chevron-right Open photos pop-in Gender Male Birthday 16-10-1999 (…" at bounding box center [120, 268] width 241 height 343
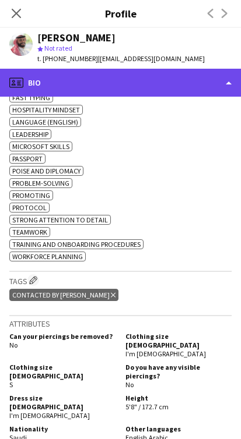
click at [199, 84] on div "profile Bio" at bounding box center [120, 83] width 241 height 28
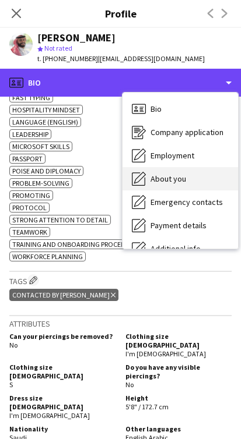
scroll to position [63, 0]
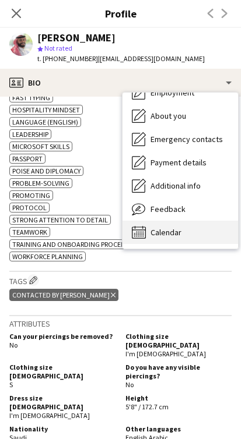
click at [204, 221] on div "Calendar Calendar" at bounding box center [179, 232] width 115 height 23
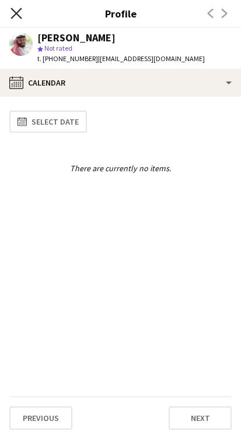
click at [19, 12] on icon "Close pop-in" at bounding box center [15, 13] width 11 height 11
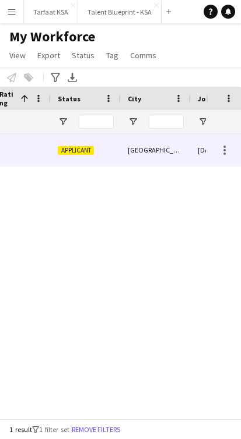
click at [136, 156] on div "[GEOGRAPHIC_DATA]" at bounding box center [156, 150] width 70 height 32
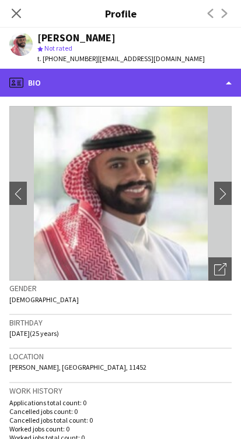
click at [189, 91] on div "profile Bio" at bounding box center [120, 83] width 241 height 28
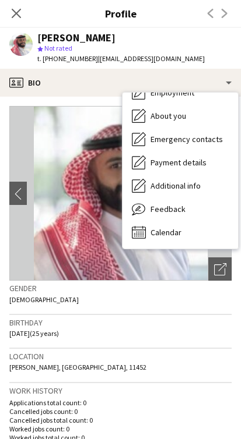
click at [192, 305] on div "Gender Male" at bounding box center [120, 298] width 222 height 34
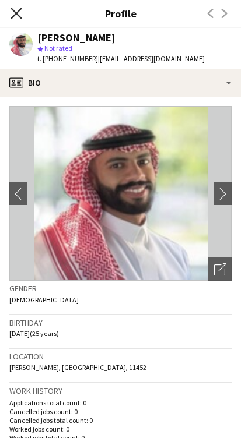
click at [17, 14] on icon at bounding box center [15, 13] width 11 height 11
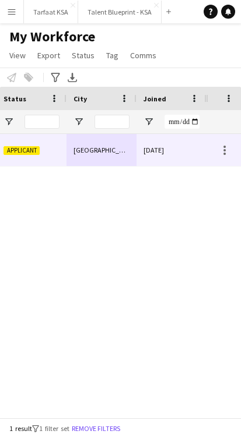
scroll to position [0, 407]
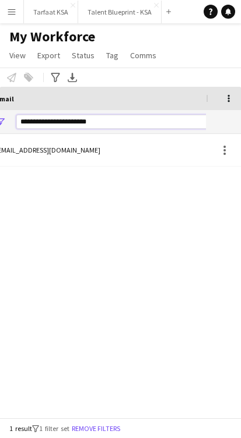
click at [134, 124] on input "**********" at bounding box center [115, 122] width 198 height 14
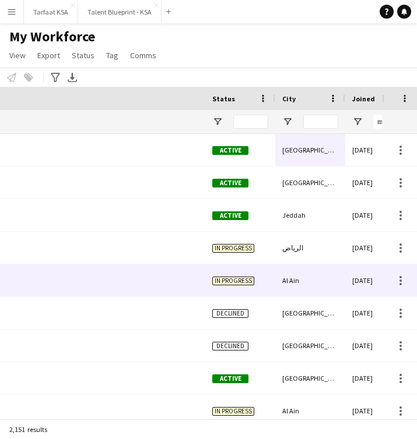
scroll to position [0, 0]
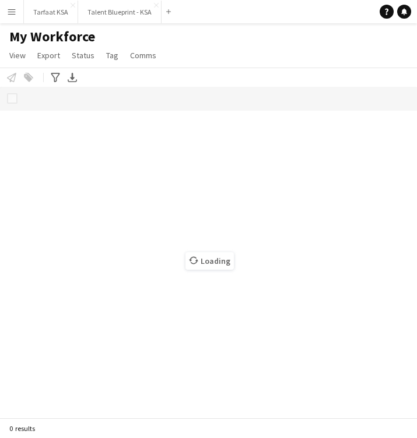
click at [11, 18] on button "Menu" at bounding box center [11, 11] width 23 height 23
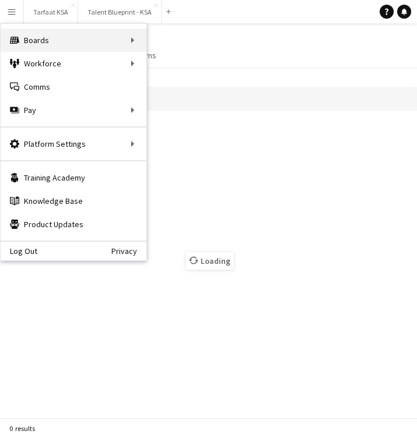
click at [52, 35] on div "Boards Boards" at bounding box center [74, 40] width 146 height 23
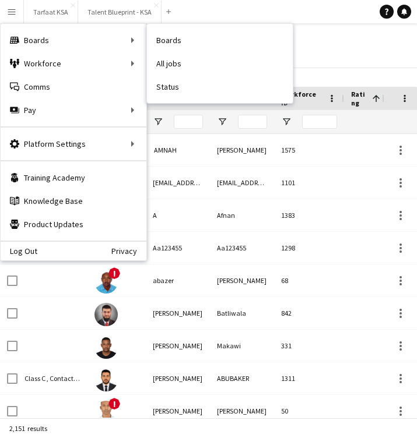
click at [330, 80] on div "Notify workforce Add to tag Select at least one crew to tag him or her. Advance…" at bounding box center [208, 77] width 417 height 19
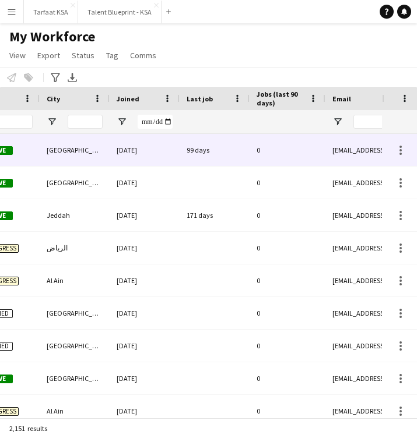
scroll to position [0, 549]
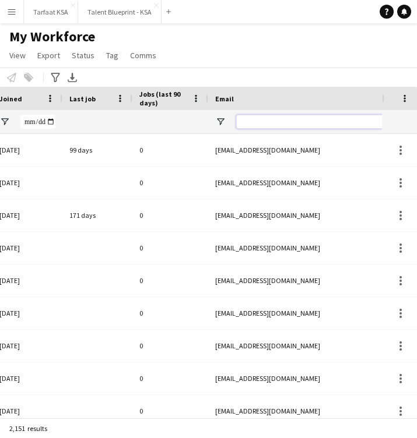
click at [309, 122] on input "Email Filter Input" at bounding box center [335, 122] width 198 height 14
paste input "**********"
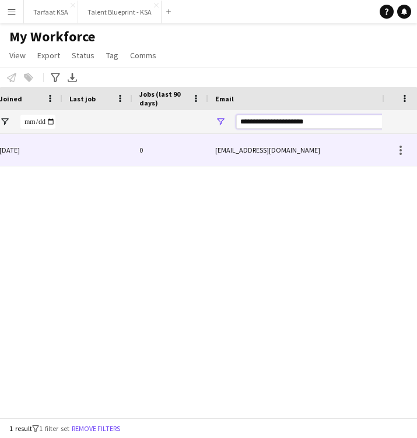
type input "**********"
click at [321, 159] on div "[EMAIL_ADDRESS][DOMAIN_NAME]" at bounding box center [324, 150] width 233 height 32
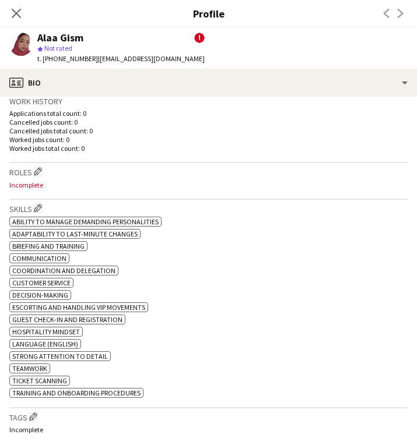
scroll to position [0, 0]
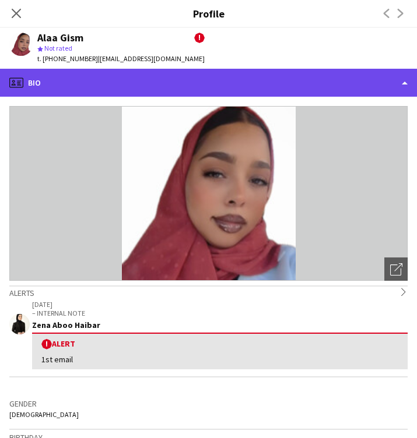
click at [366, 78] on div "profile Bio" at bounding box center [208, 83] width 417 height 28
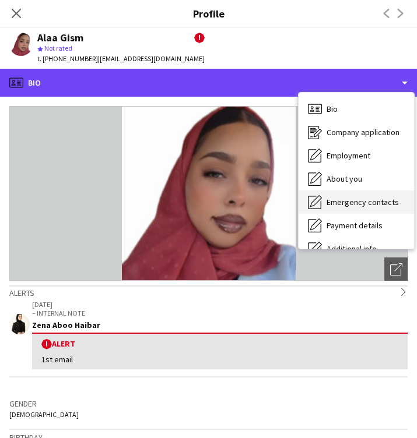
scroll to position [63, 0]
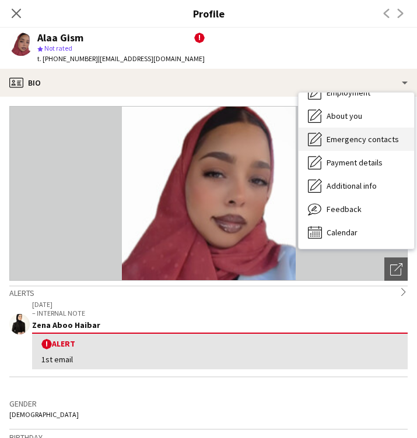
click at [373, 213] on div "Feedback Feedback" at bounding box center [355, 208] width 115 height 23
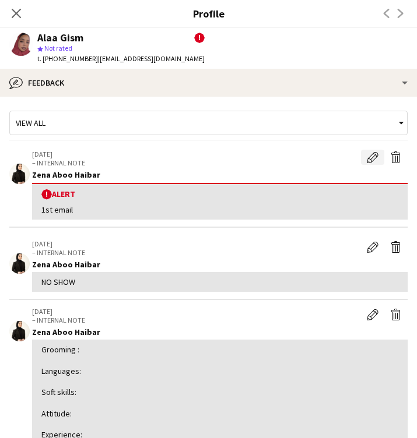
click at [370, 157] on app-icon "Edit alert" at bounding box center [372, 157] width 12 height 12
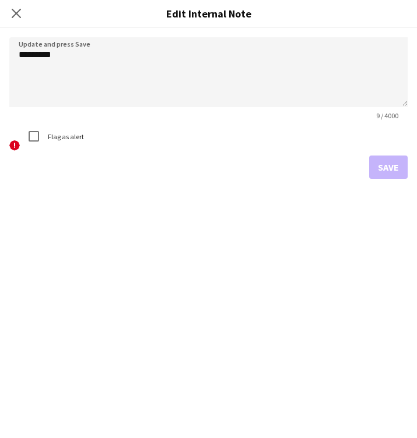
click at [62, 138] on label "Flag as alert" at bounding box center [64, 136] width 38 height 9
click at [388, 169] on button "Save" at bounding box center [388, 167] width 38 height 23
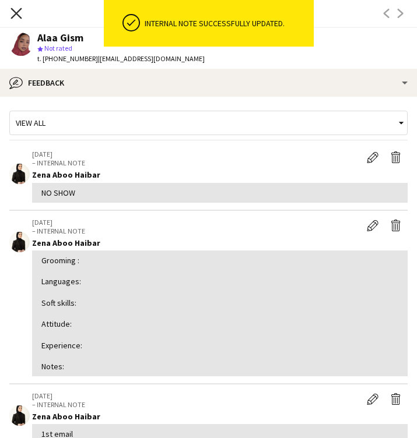
click at [13, 15] on icon "Close pop-in" at bounding box center [15, 13] width 11 height 11
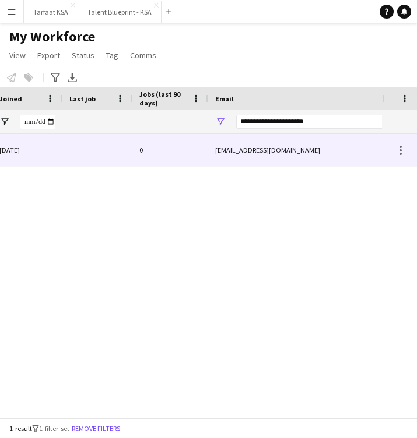
click at [176, 143] on div "0" at bounding box center [170, 150] width 76 height 32
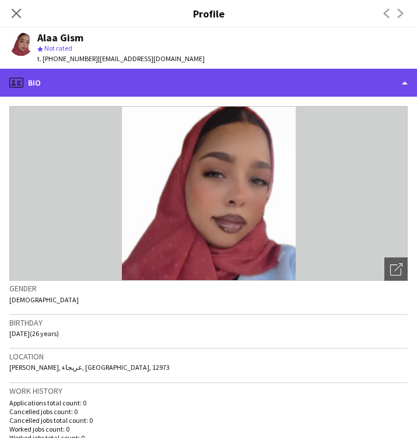
click at [272, 85] on div "profile Bio" at bounding box center [208, 83] width 417 height 28
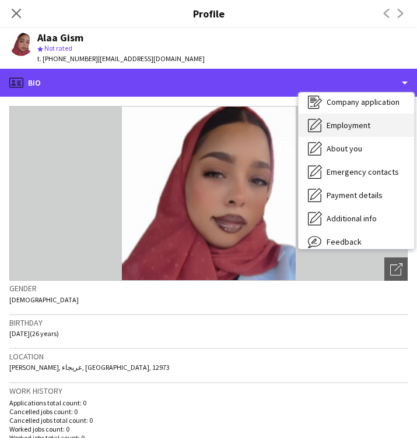
scroll to position [0, 0]
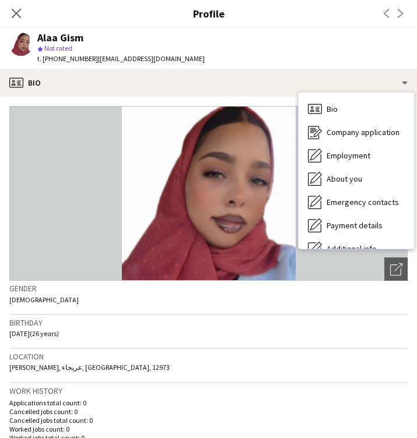
click at [365, 95] on div "Bio Bio Company application Company application Employment Employment About you…" at bounding box center [355, 171] width 115 height 156
click at [369, 189] on div "About you About you" at bounding box center [355, 178] width 115 height 23
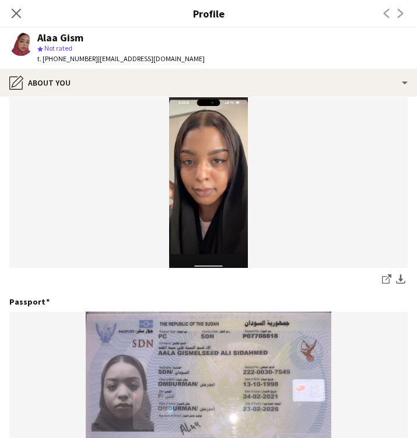
scroll to position [72, 0]
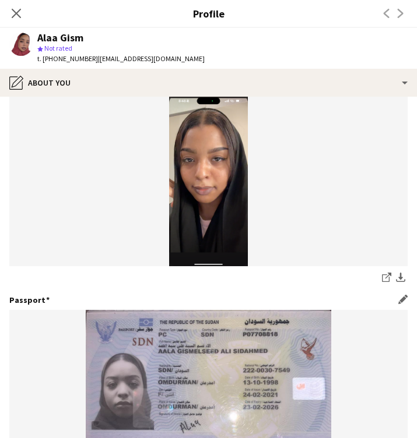
click at [17, 353] on img at bounding box center [208, 395] width 398 height 171
click at [68, 139] on img at bounding box center [208, 181] width 398 height 171
click at [73, 104] on img at bounding box center [208, 181] width 398 height 171
click at [62, 122] on img at bounding box center [208, 181] width 398 height 171
click at [14, 10] on icon at bounding box center [15, 13] width 11 height 11
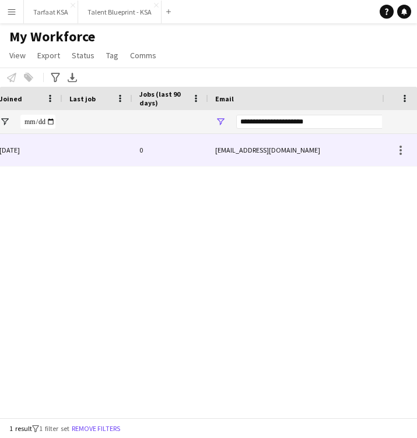
click at [54, 154] on div "[DATE]" at bounding box center [27, 150] width 70 height 32
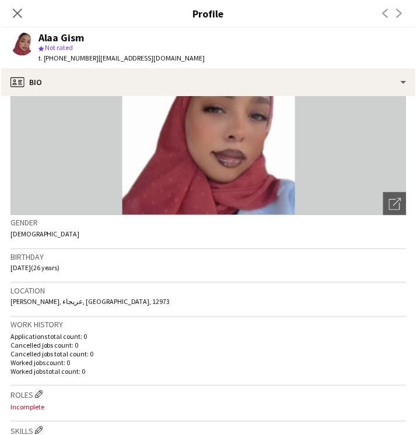
scroll to position [73, 0]
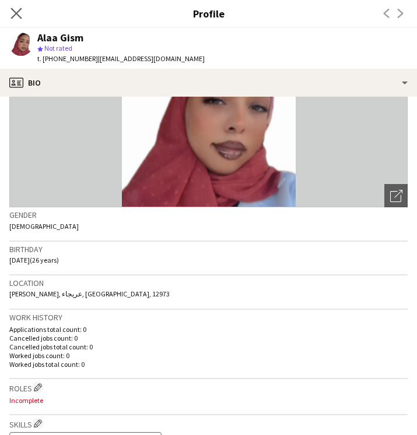
click at [9, 19] on app-icon "Close pop-in" at bounding box center [16, 13] width 17 height 17
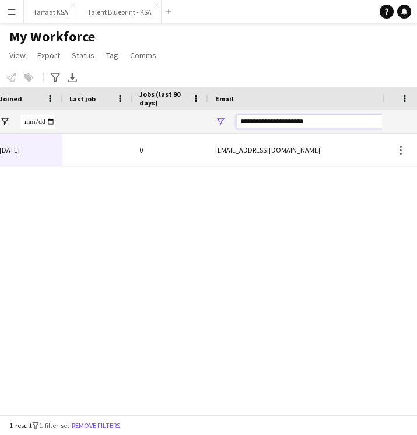
drag, startPoint x: 346, startPoint y: 121, endPoint x: 204, endPoint y: 119, distance: 141.6
click at [204, 119] on div at bounding box center [82, 121] width 1263 height 23
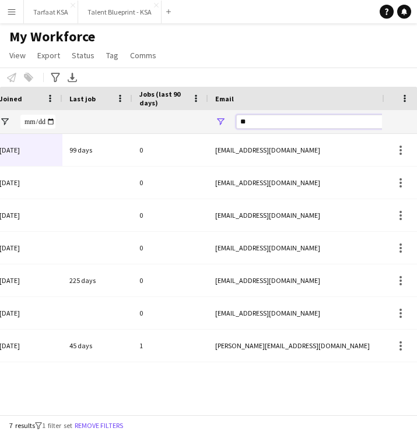
type input "*"
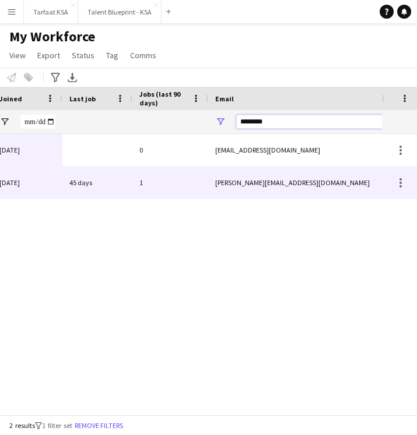
type input "********"
click at [237, 191] on div "[PERSON_NAME][EMAIL_ADDRESS][DOMAIN_NAME]" at bounding box center [324, 183] width 233 height 32
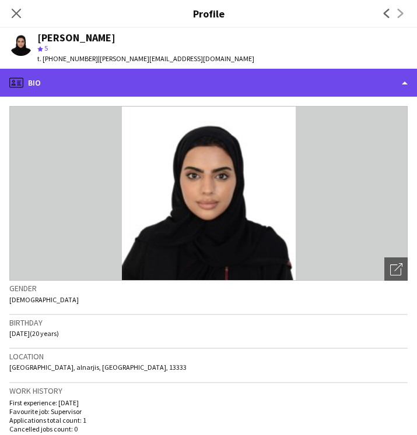
click at [309, 80] on div "profile Bio" at bounding box center [208, 83] width 417 height 28
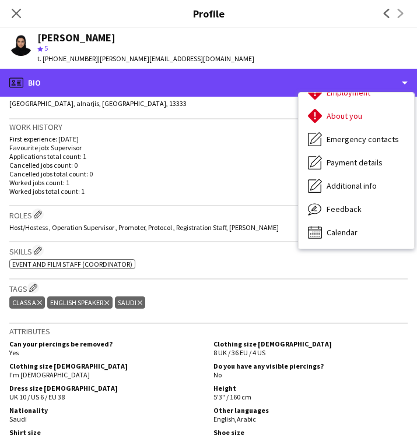
scroll to position [292, 0]
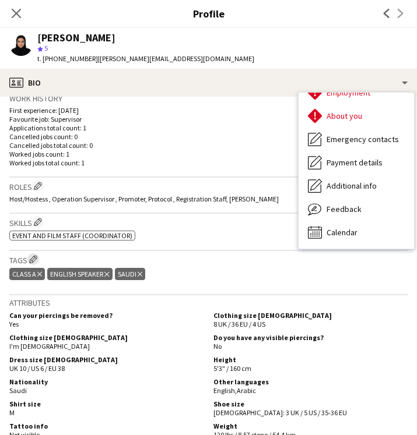
click at [37, 257] on app-icon "Edit crew company tags" at bounding box center [33, 259] width 8 height 8
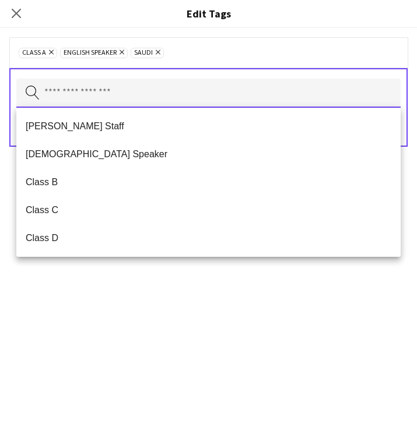
click at [151, 97] on input "text" at bounding box center [208, 93] width 384 height 29
drag, startPoint x: 133, startPoint y: 97, endPoint x: 144, endPoint y: 86, distance: 16.5
click at [144, 86] on input "text" at bounding box center [208, 93] width 384 height 29
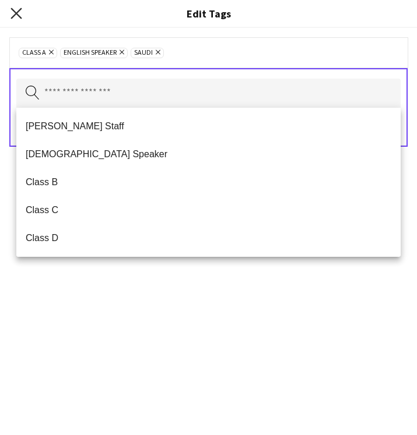
click at [13, 12] on icon at bounding box center [15, 13] width 11 height 11
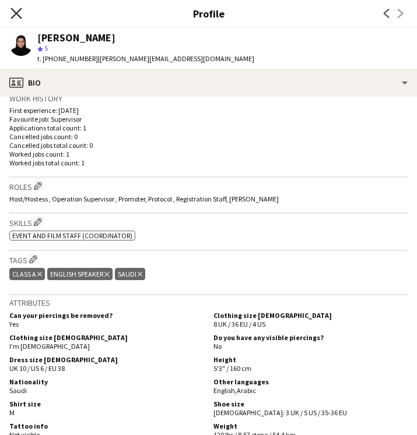
click at [11, 15] on icon "Close pop-in" at bounding box center [15, 13] width 11 height 11
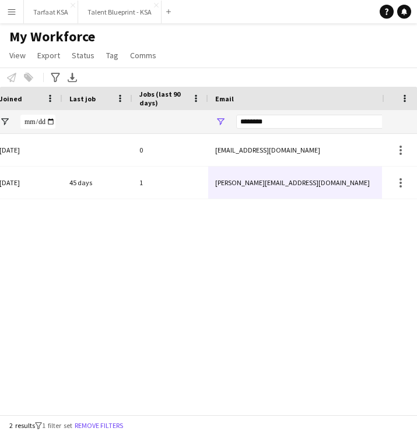
click at [327, 318] on div "Active [GEOGRAPHIC_DATA] [DATE] 45 days 1 [PERSON_NAME][EMAIL_ADDRESS][DOMAIN_N…" at bounding box center [191, 274] width 382 height 281
click at [313, 119] on input "********" at bounding box center [335, 122] width 198 height 14
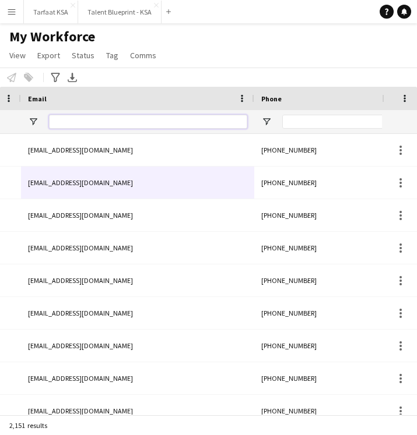
scroll to position [0, 0]
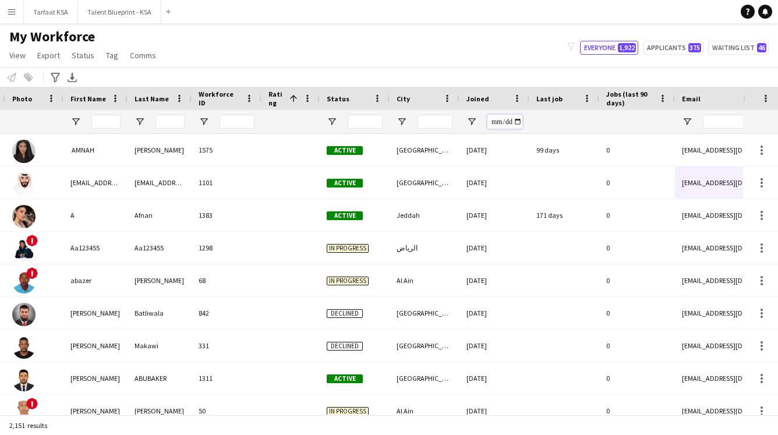
click at [416, 121] on input "Joined Filter Input" at bounding box center [505, 122] width 35 height 14
click at [416, 124] on input "Joined Filter Input" at bounding box center [505, 122] width 35 height 14
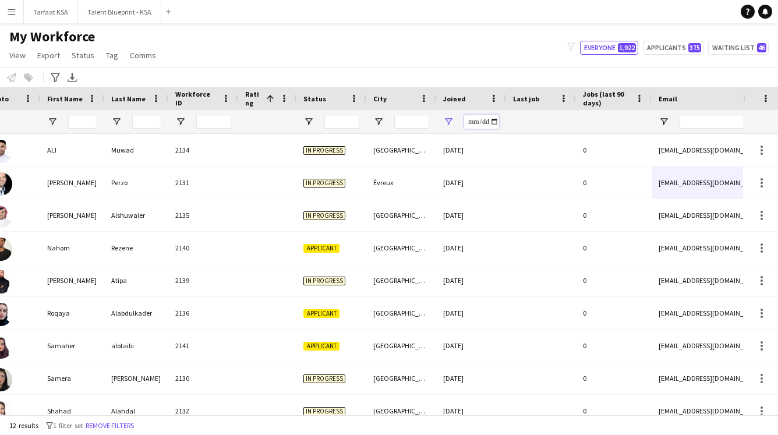
click at [416, 122] on input "**********" at bounding box center [481, 122] width 35 height 14
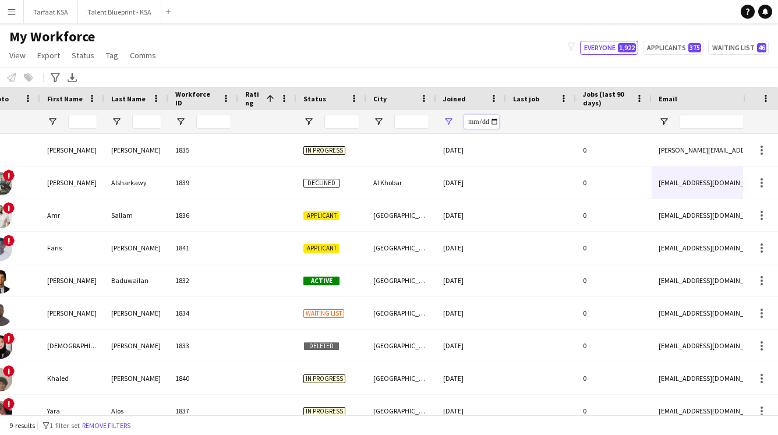
type input "**********"
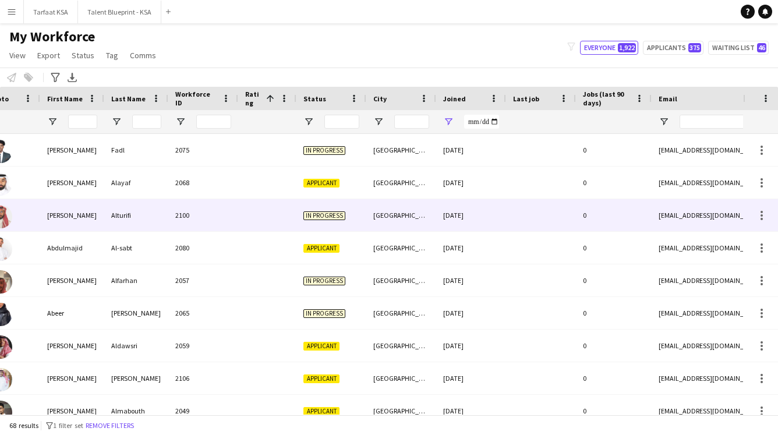
click at [416, 203] on div at bounding box center [541, 215] width 70 height 32
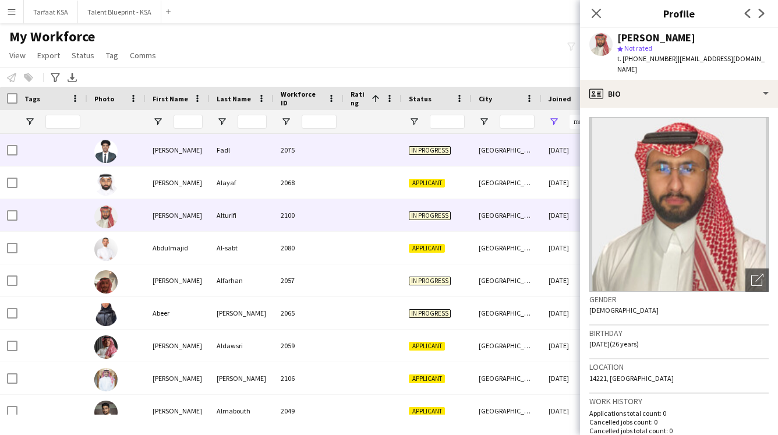
click at [416, 150] on div "[GEOGRAPHIC_DATA]" at bounding box center [507, 150] width 70 height 32
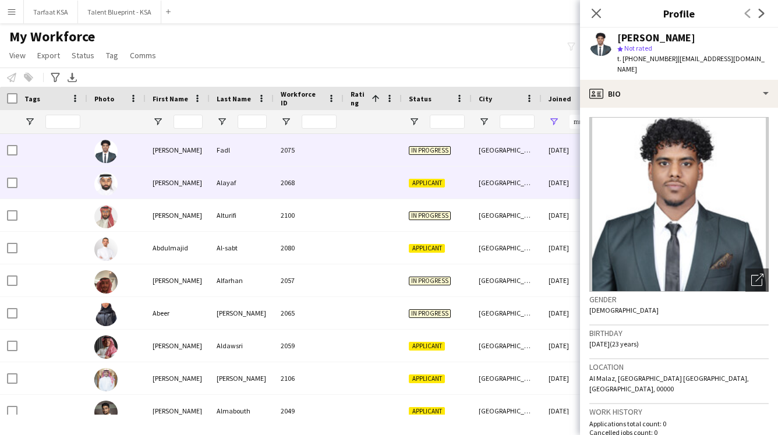
click at [416, 187] on div "[GEOGRAPHIC_DATA]" at bounding box center [507, 183] width 70 height 32
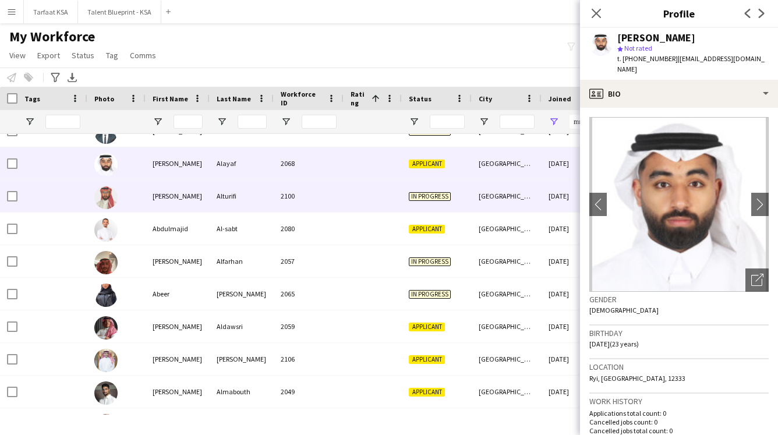
click at [411, 195] on span "In progress" at bounding box center [430, 196] width 42 height 9
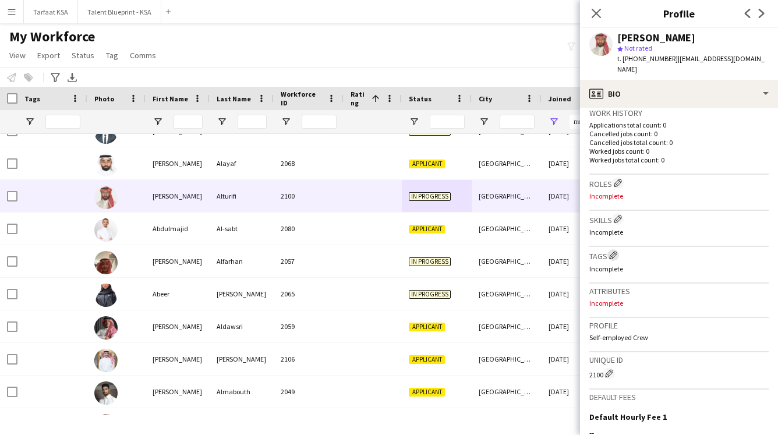
click at [416, 249] on button "Edit crew company tags" at bounding box center [614, 255] width 12 height 12
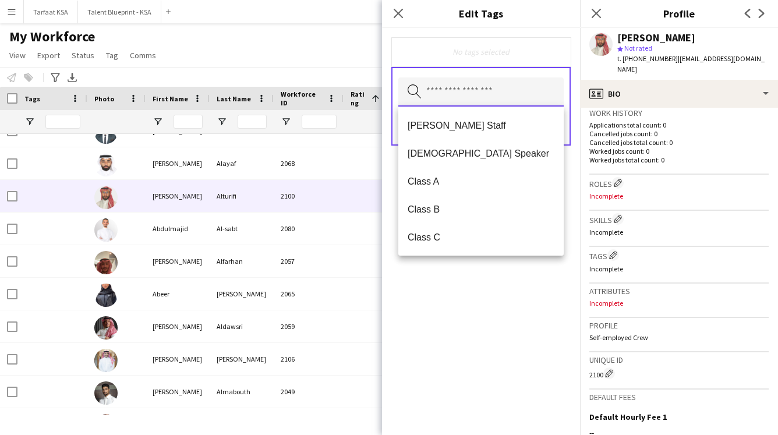
click at [416, 86] on input "text" at bounding box center [480, 91] width 165 height 29
click at [416, 133] on mat-option "[PERSON_NAME] Staff" at bounding box center [480, 125] width 165 height 28
click at [407, 8] on div "Close pop-in" at bounding box center [398, 13] width 33 height 27
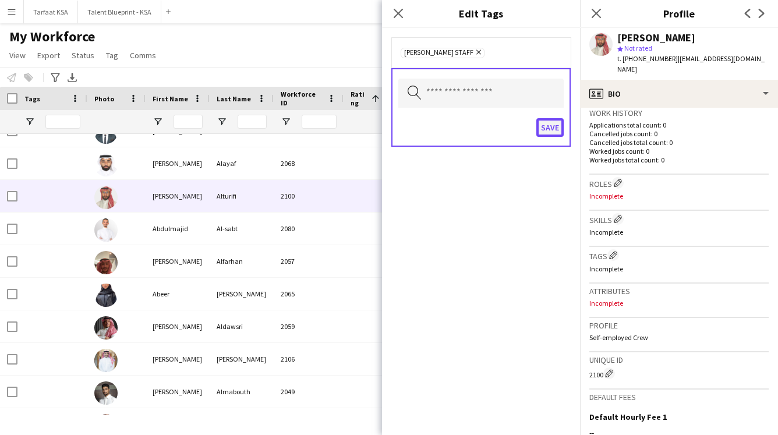
click at [416, 132] on button "Save" at bounding box center [550, 127] width 27 height 19
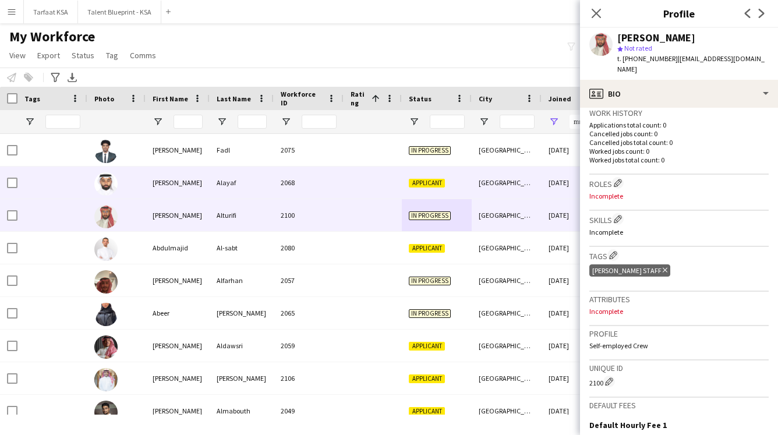
click at [203, 182] on div "[PERSON_NAME]" at bounding box center [178, 183] width 64 height 32
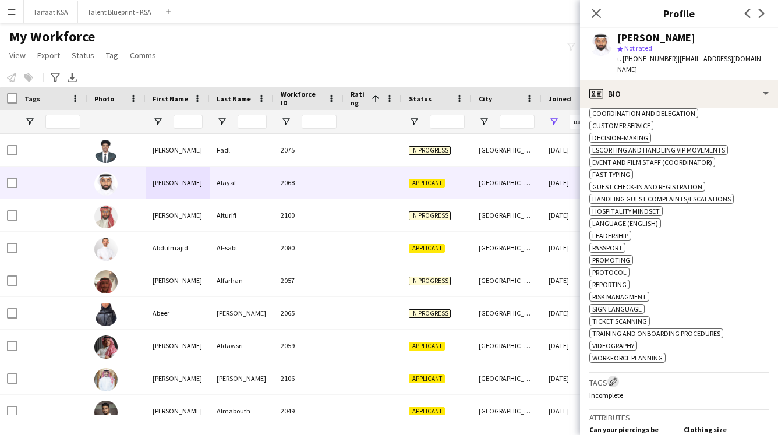
click at [416, 386] on app-icon "Edit crew company tags" at bounding box center [613, 382] width 8 height 8
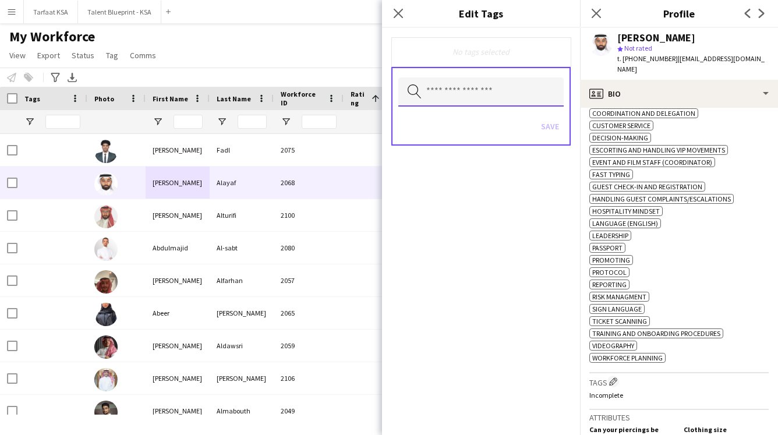
click at [416, 87] on input "text" at bounding box center [480, 91] width 165 height 29
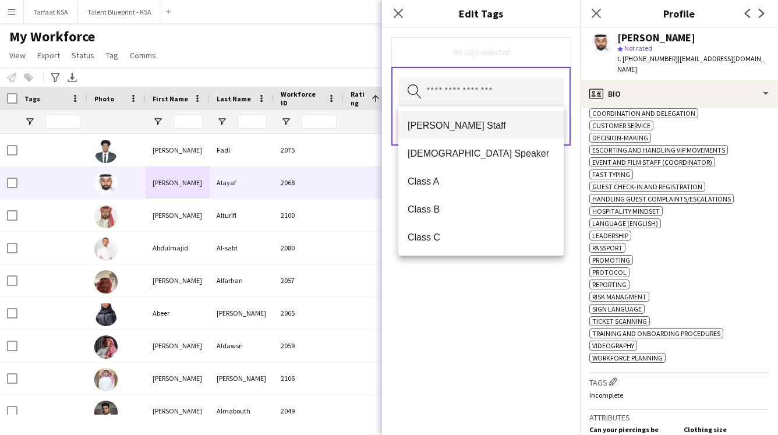
click at [416, 124] on span "[PERSON_NAME] Staff" at bounding box center [481, 125] width 147 height 11
click at [416, 270] on div "[PERSON_NAME] Staff Remove Search by tag name Save" at bounding box center [481, 231] width 198 height 407
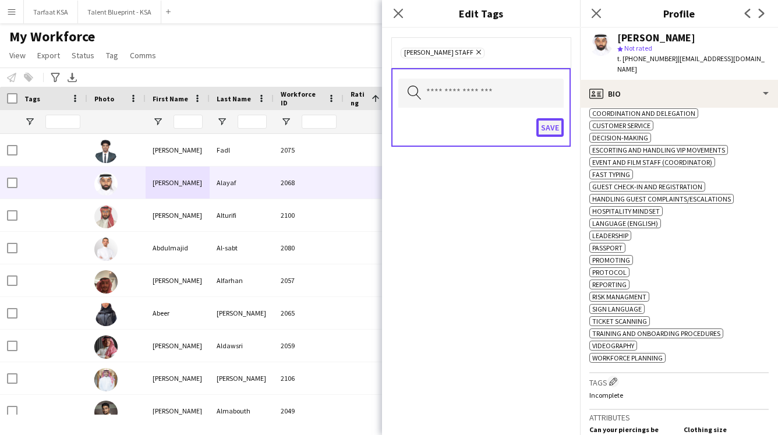
click at [416, 135] on button "Save" at bounding box center [550, 127] width 27 height 19
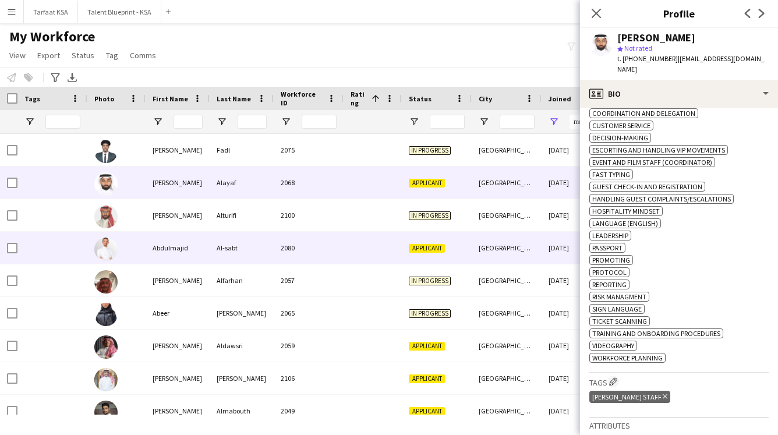
click at [360, 258] on div at bounding box center [373, 248] width 58 height 32
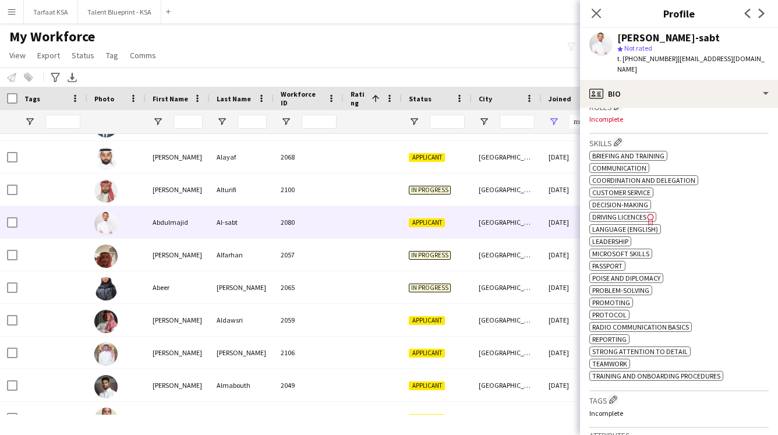
scroll to position [514, 0]
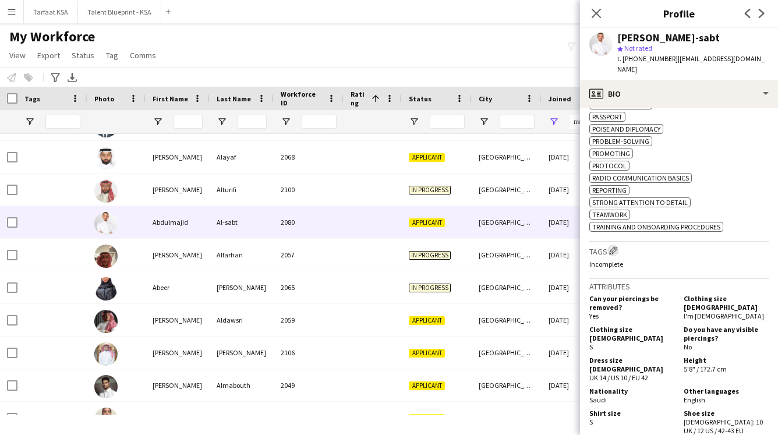
click at [416, 249] on app-icon "Edit crew company tags" at bounding box center [613, 250] width 8 height 8
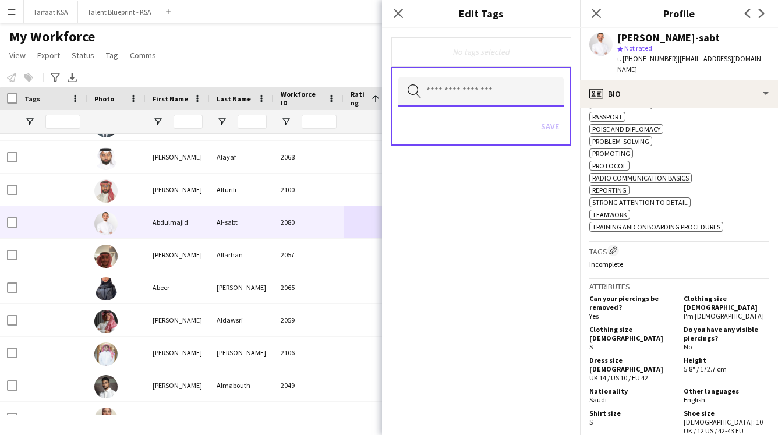
click at [416, 91] on input "text" at bounding box center [480, 91] width 165 height 29
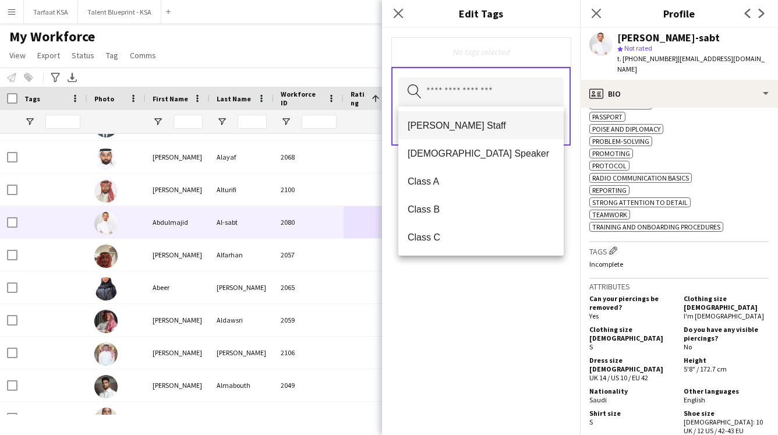
click at [416, 128] on span "[PERSON_NAME] Staff" at bounding box center [481, 125] width 147 height 11
click at [416, 188] on div "[PERSON_NAME] Staff Remove Search by tag name Save" at bounding box center [481, 231] width 198 height 407
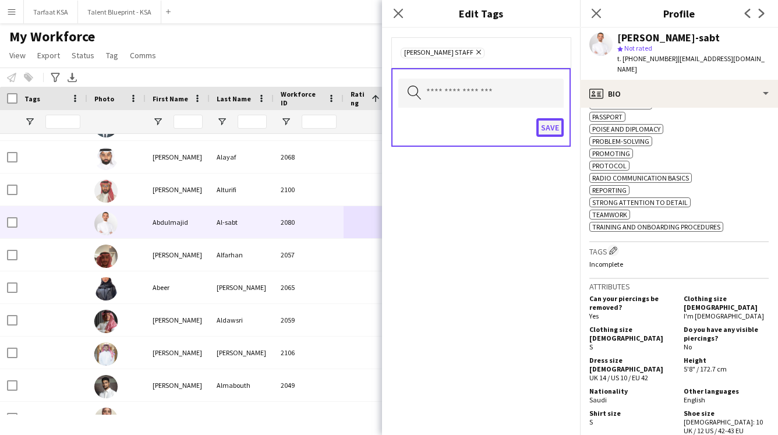
click at [416, 130] on button "Save" at bounding box center [550, 127] width 27 height 19
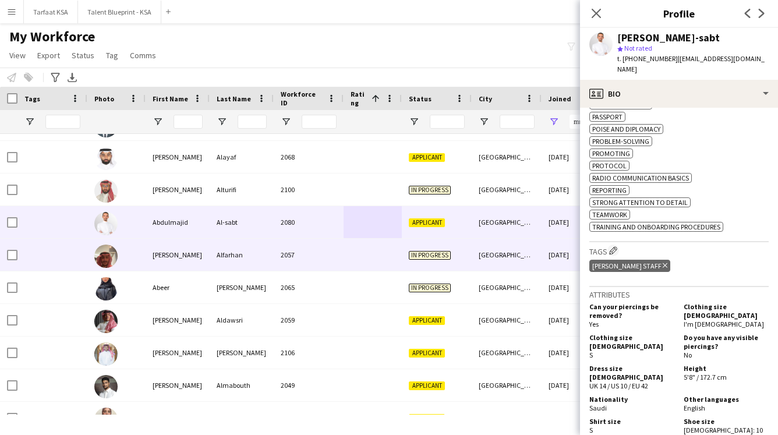
click at [188, 245] on div "[PERSON_NAME]" at bounding box center [178, 255] width 64 height 32
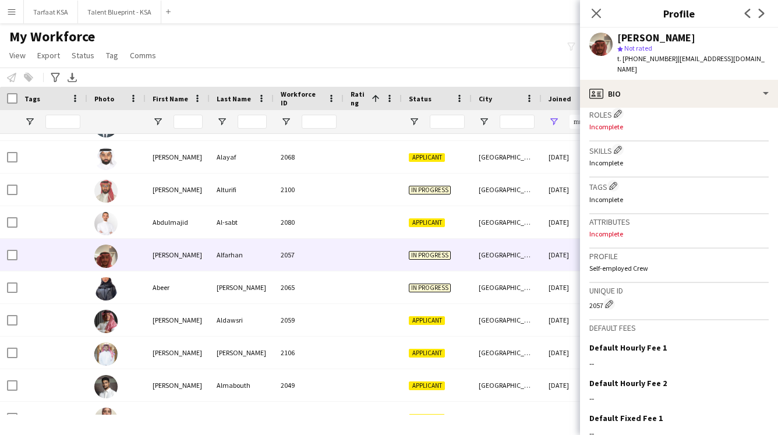
scroll to position [358, 0]
click at [416, 190] on button "Edit crew company tags" at bounding box center [614, 185] width 12 height 12
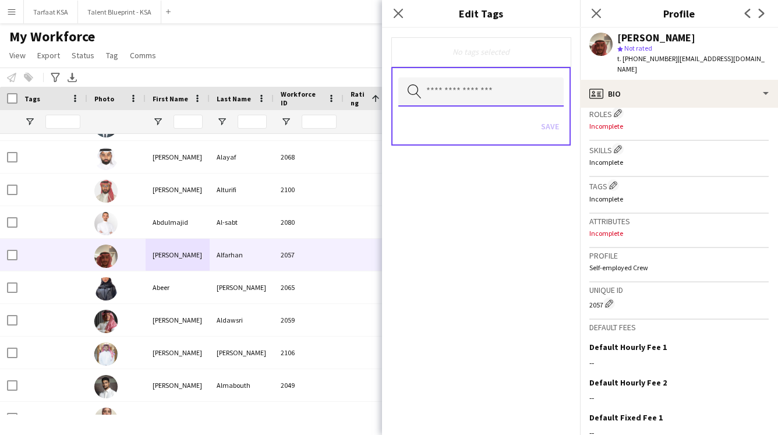
click at [416, 91] on input "text" at bounding box center [480, 91] width 165 height 29
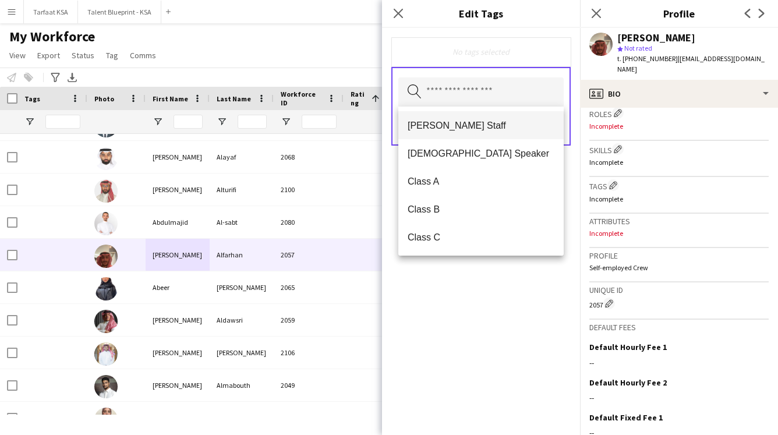
click at [416, 130] on span "[PERSON_NAME] Staff" at bounding box center [481, 125] width 147 height 11
click at [416, 359] on div "[PERSON_NAME] Staff Remove Search by tag name Save" at bounding box center [481, 231] width 198 height 407
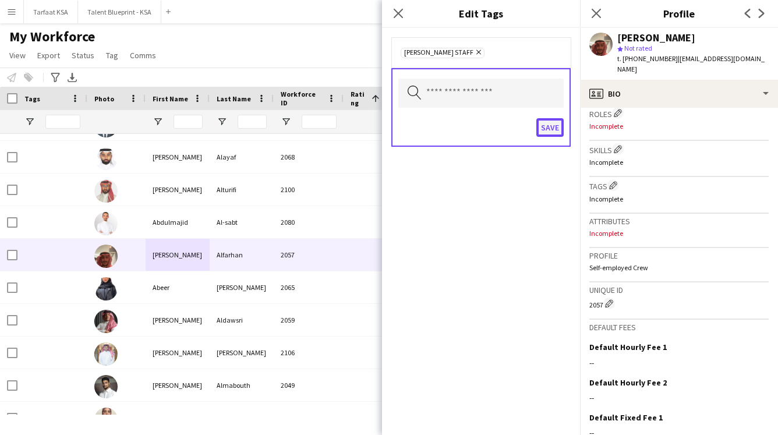
click at [416, 133] on button "Save" at bounding box center [550, 127] width 27 height 19
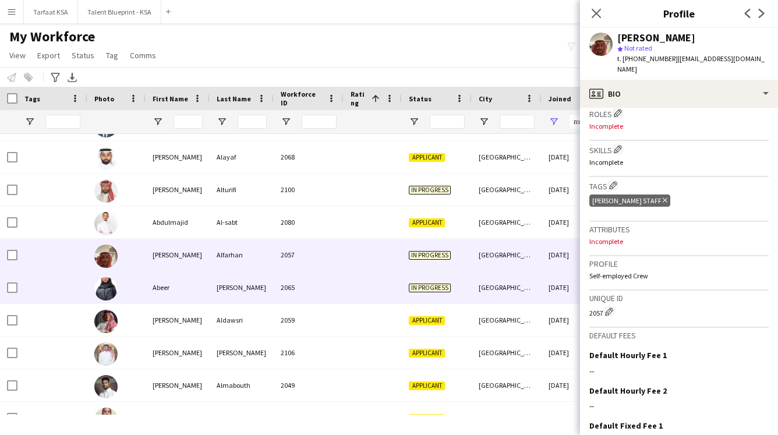
click at [245, 295] on div "[PERSON_NAME]" at bounding box center [242, 287] width 64 height 32
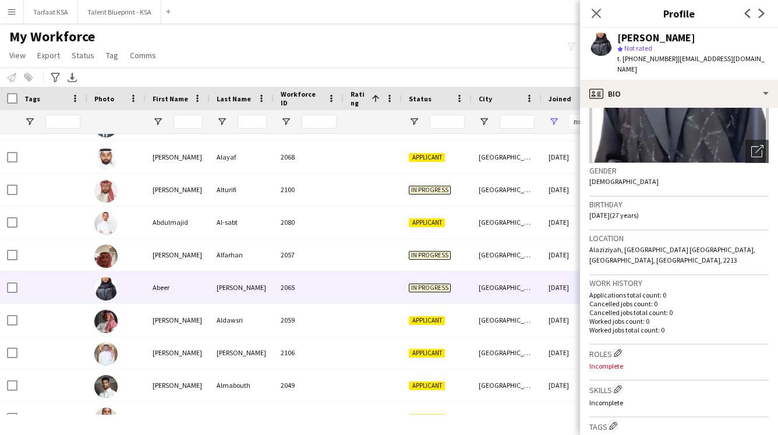
scroll to position [12, 0]
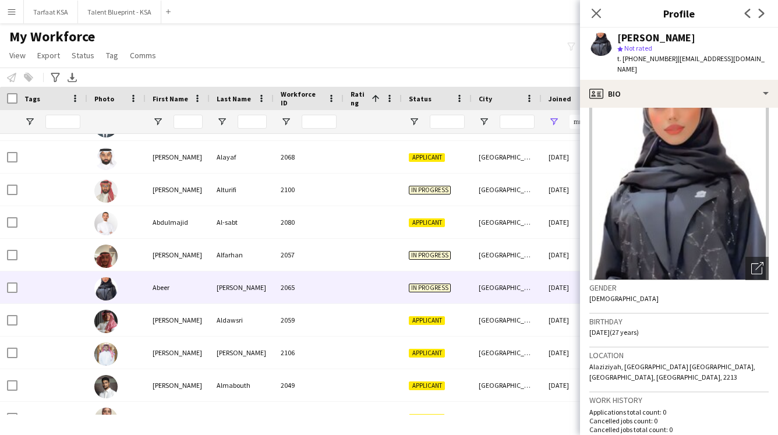
click at [416, 192] on img at bounding box center [679, 192] width 179 height 175
click at [416, 195] on img at bounding box center [679, 192] width 179 height 175
click at [416, 262] on icon "Open photos pop-in" at bounding box center [758, 268] width 12 height 12
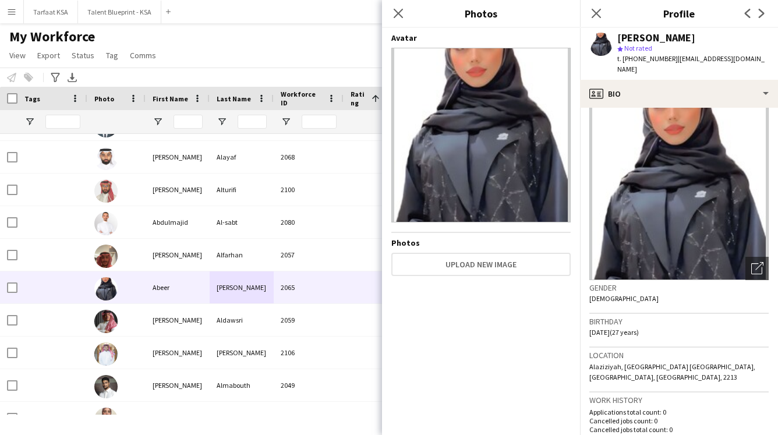
click at [416, 111] on img at bounding box center [480, 135] width 179 height 175
click at [398, 17] on icon "Close pop-in" at bounding box center [398, 13] width 11 height 11
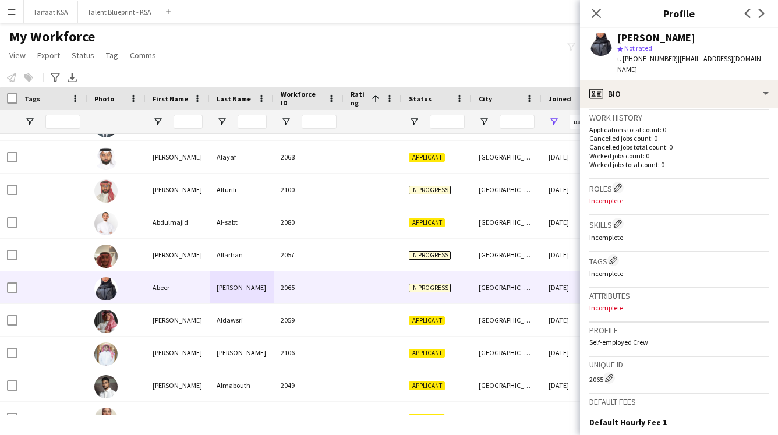
scroll to position [316, 0]
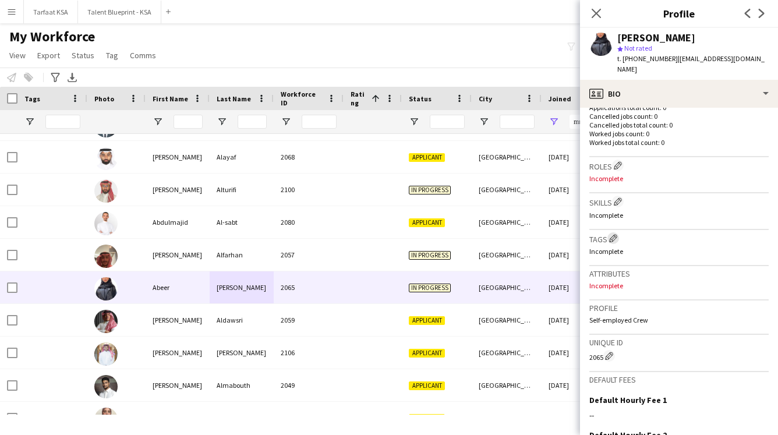
click at [416, 234] on app-icon "Edit crew company tags" at bounding box center [613, 238] width 8 height 8
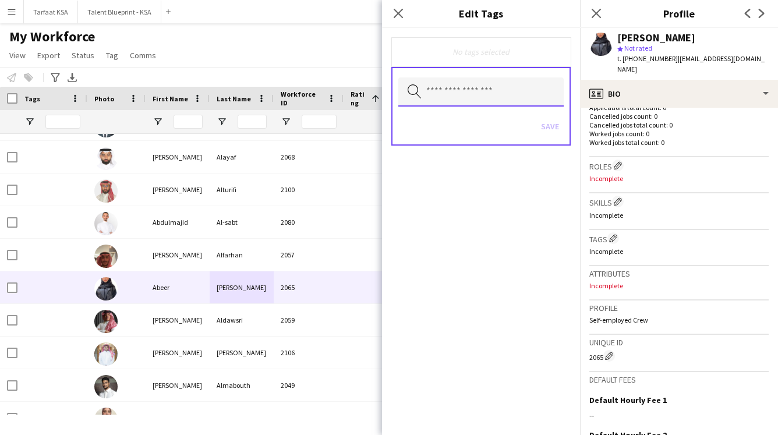
click at [416, 97] on input "text" at bounding box center [480, 91] width 165 height 29
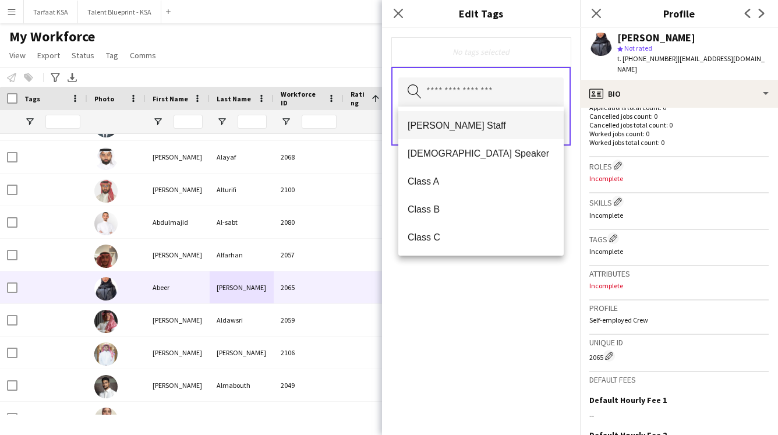
click at [416, 119] on mat-option "[PERSON_NAME] Staff" at bounding box center [480, 125] width 165 height 28
click at [416, 289] on div "[PERSON_NAME] Staff Remove Search by tag name Save" at bounding box center [481, 231] width 198 height 407
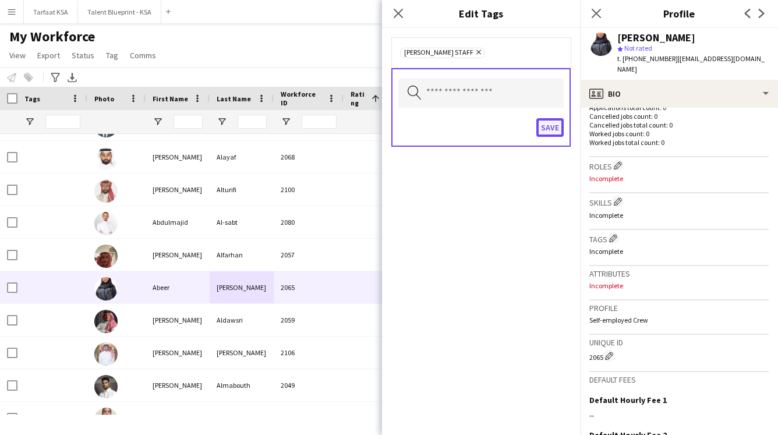
click at [416, 128] on button "Save" at bounding box center [550, 127] width 27 height 19
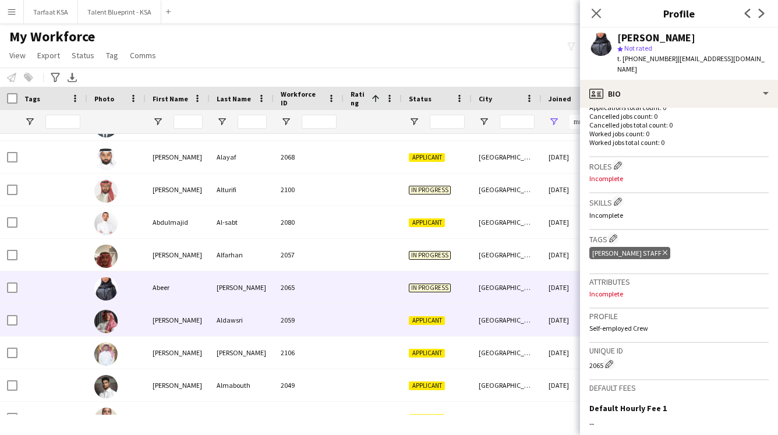
click at [152, 332] on div "[PERSON_NAME]" at bounding box center [178, 320] width 64 height 32
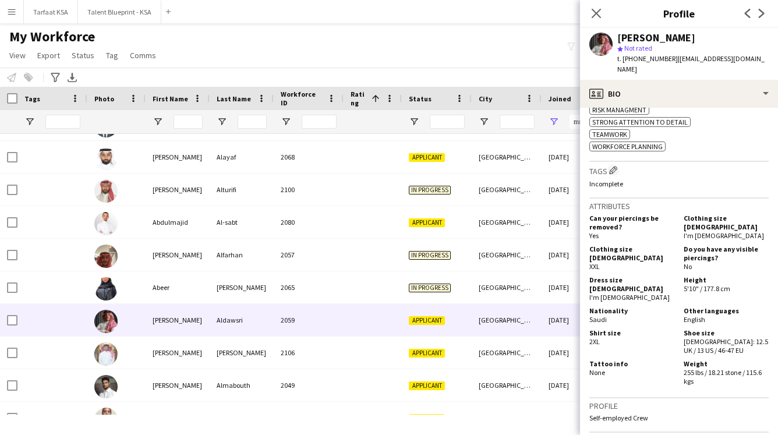
scroll to position [584, 0]
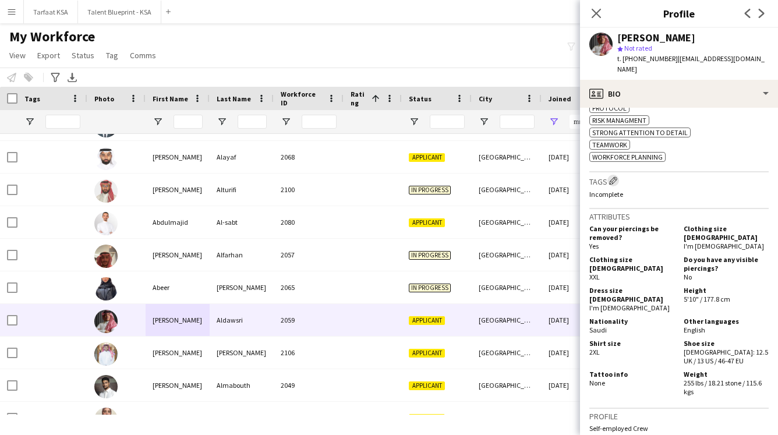
click at [416, 182] on app-icon "Edit crew company tags" at bounding box center [613, 181] width 8 height 8
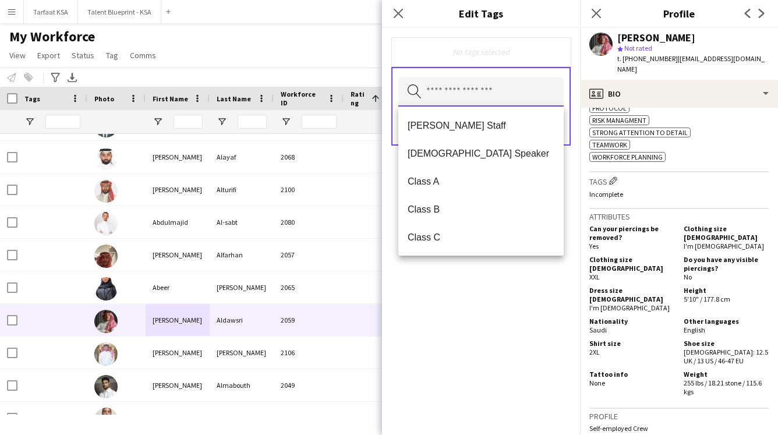
click at [416, 84] on input "text" at bounding box center [480, 91] width 165 height 29
click at [416, 125] on span "[PERSON_NAME] Staff" at bounding box center [481, 125] width 147 height 11
drag, startPoint x: 528, startPoint y: 277, endPoint x: 528, endPoint y: 202, distance: 74.6
click at [416, 277] on div "[PERSON_NAME] Staff Remove Search by tag name Save" at bounding box center [481, 231] width 198 height 407
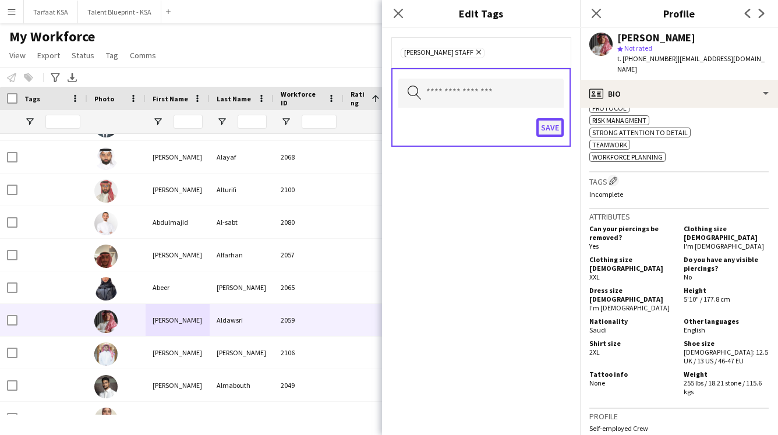
click at [416, 126] on button "Save" at bounding box center [550, 127] width 27 height 19
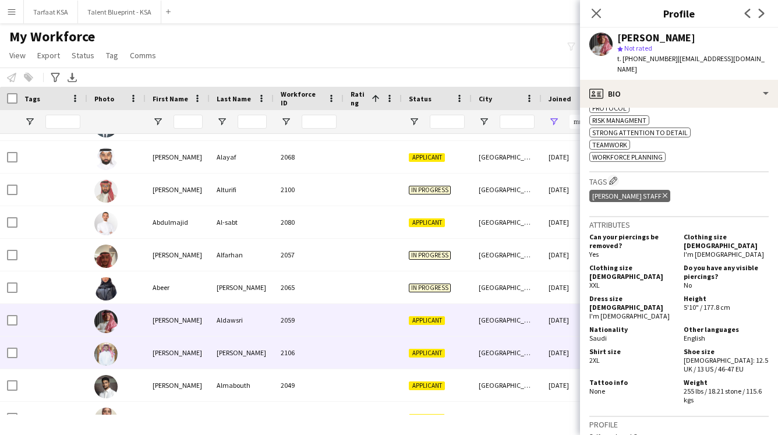
click at [259, 355] on div "[PERSON_NAME]" at bounding box center [242, 353] width 64 height 32
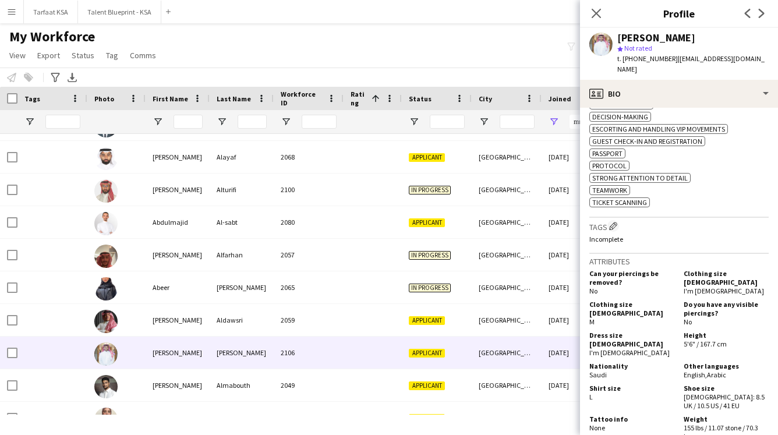
scroll to position [488, 0]
click at [416, 223] on app-icon "Edit crew company tags" at bounding box center [613, 227] width 8 height 8
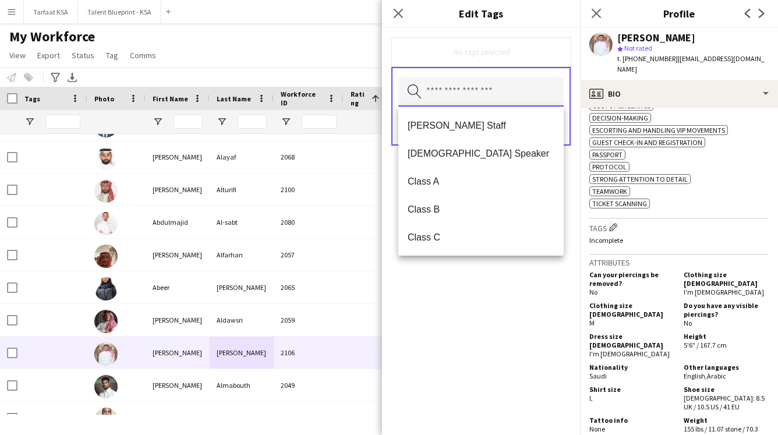
click at [416, 94] on input "text" at bounding box center [480, 91] width 165 height 29
click at [416, 129] on span "[PERSON_NAME] Staff" at bounding box center [481, 125] width 147 height 11
click at [416, 276] on div "[PERSON_NAME] Staff Remove Search by tag name Save" at bounding box center [481, 231] width 198 height 407
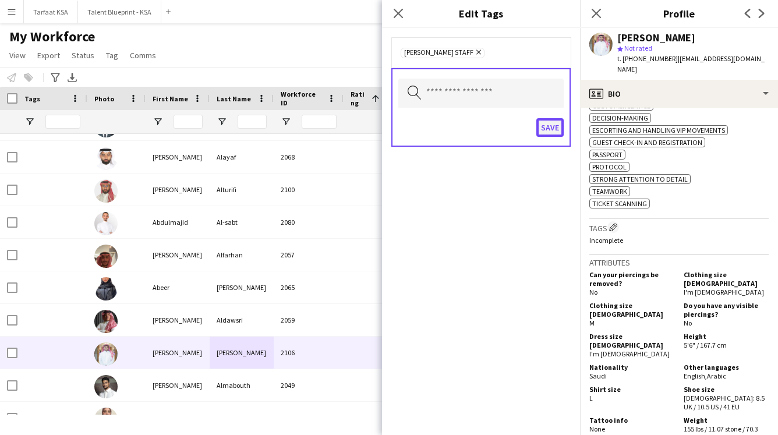
click at [416, 133] on button "Save" at bounding box center [550, 127] width 27 height 19
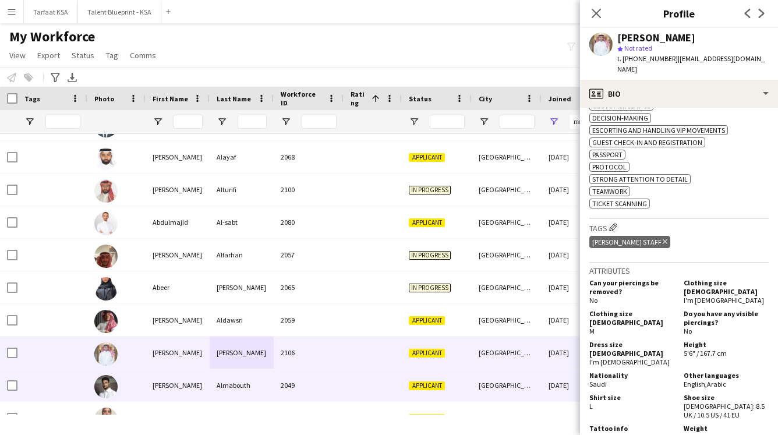
click at [210, 378] on div "Almabouth" at bounding box center [242, 385] width 64 height 32
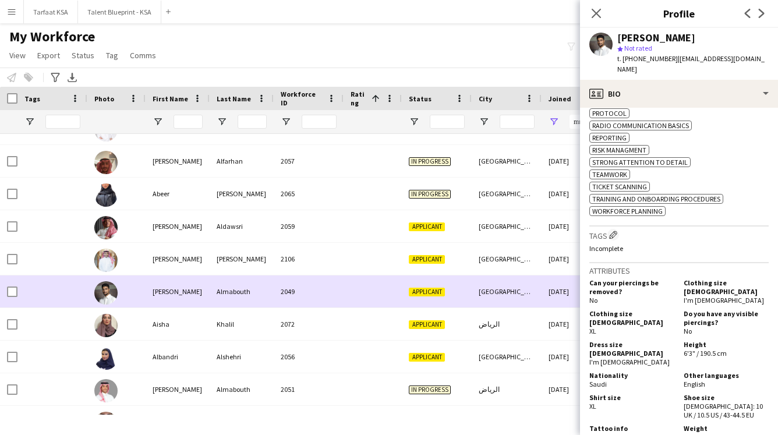
scroll to position [127, 0]
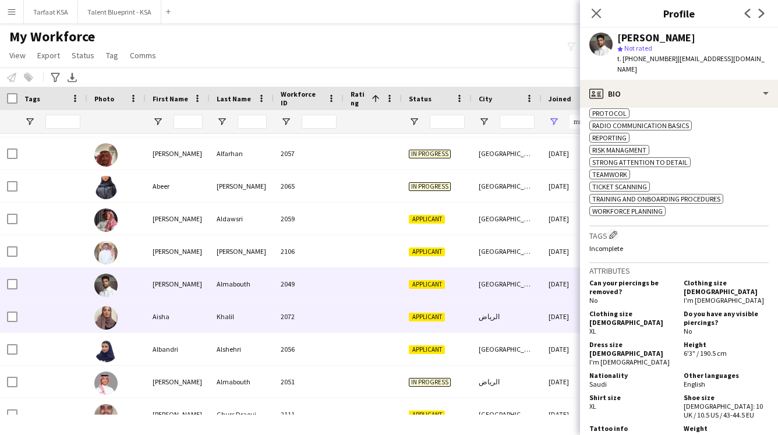
click at [285, 325] on div "2072" at bounding box center [309, 317] width 70 height 32
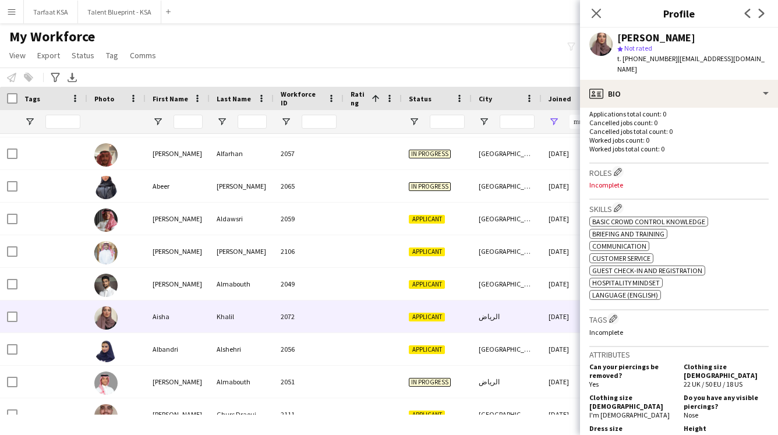
scroll to position [317, 0]
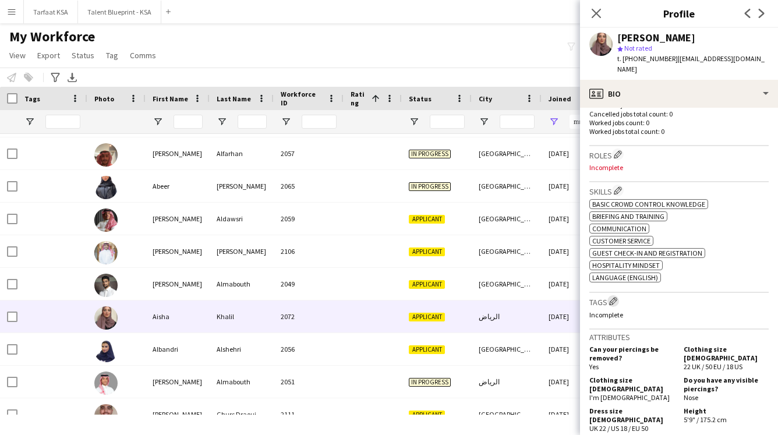
click at [416, 295] on button "Edit crew company tags" at bounding box center [614, 301] width 12 height 12
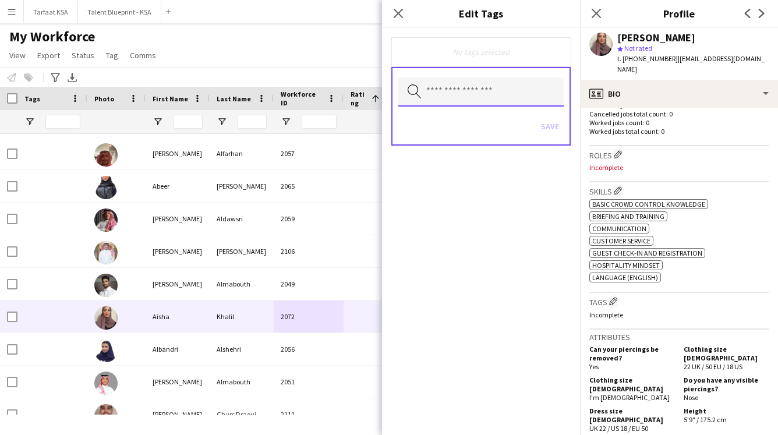
click at [416, 86] on input "text" at bounding box center [480, 91] width 165 height 29
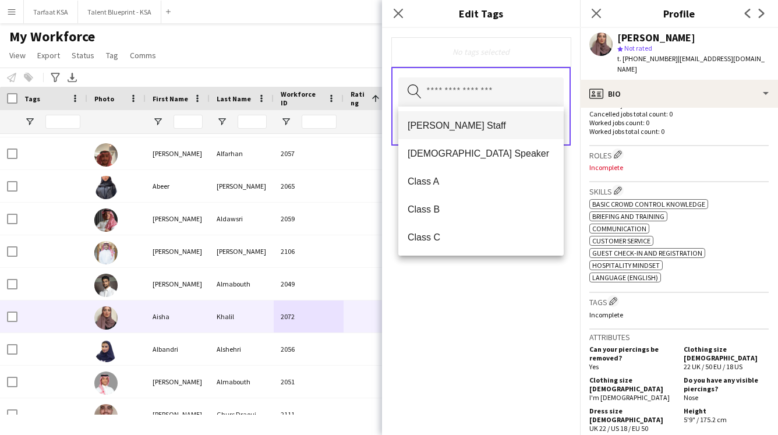
click at [416, 128] on span "[PERSON_NAME] Staff" at bounding box center [481, 125] width 147 height 11
click at [416, 277] on div "[PERSON_NAME] Staff Remove Search by tag name Save" at bounding box center [481, 231] width 198 height 407
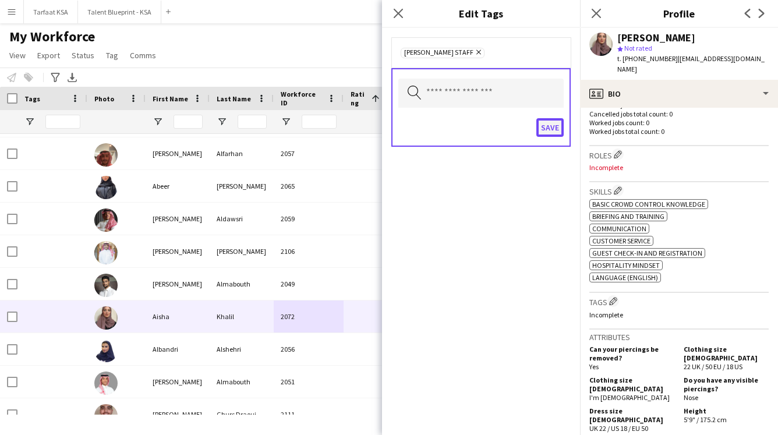
click at [416, 130] on button "Save" at bounding box center [550, 127] width 27 height 19
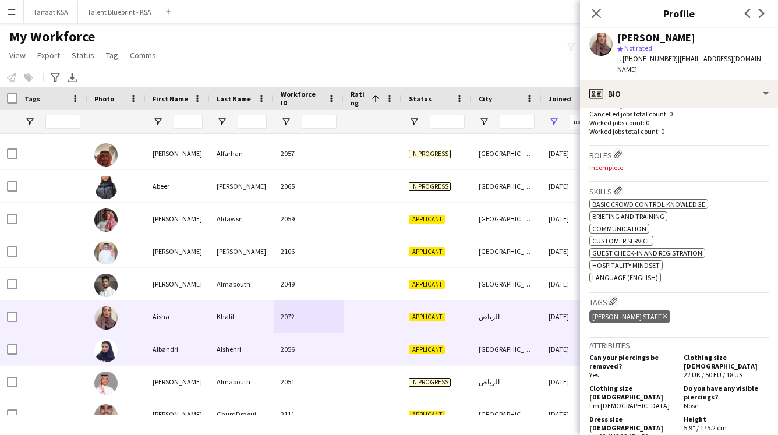
click at [405, 348] on div "Applicant" at bounding box center [437, 349] width 70 height 32
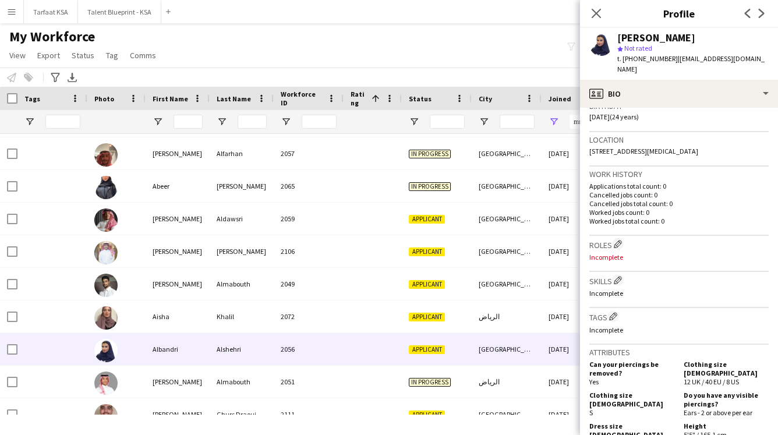
scroll to position [228, 0]
click at [416, 312] on app-icon "Edit crew company tags" at bounding box center [613, 316] width 8 height 8
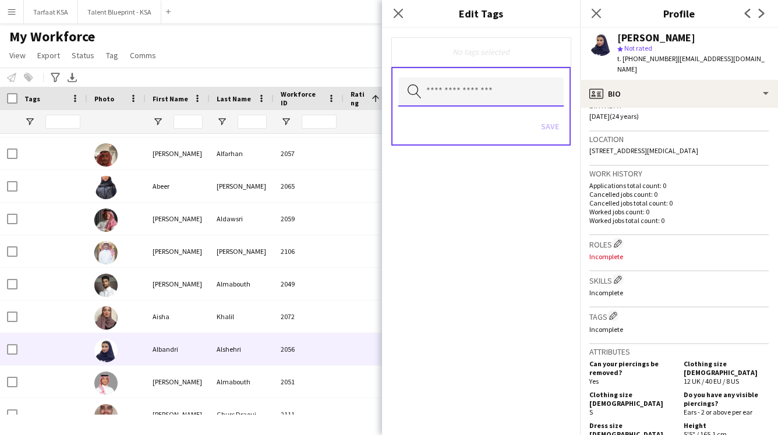
click at [416, 92] on input "text" at bounding box center [480, 91] width 165 height 29
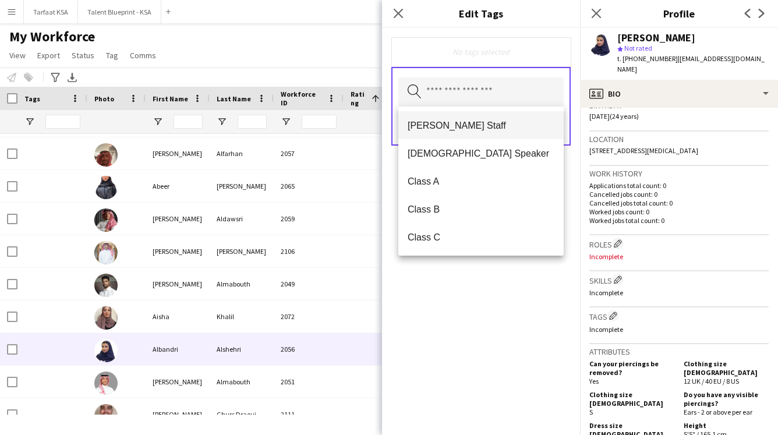
click at [416, 130] on span "[PERSON_NAME] Staff" at bounding box center [481, 125] width 147 height 11
click at [416, 355] on div "[PERSON_NAME] Staff Remove Search by tag name Save" at bounding box center [481, 231] width 198 height 407
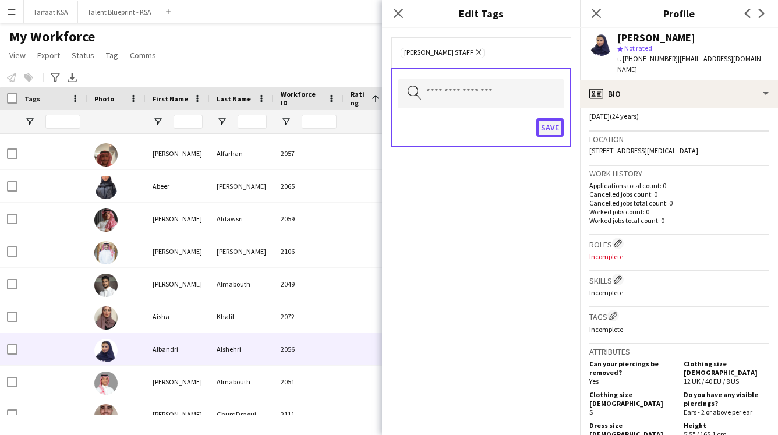
click at [416, 122] on button "Save" at bounding box center [550, 127] width 27 height 19
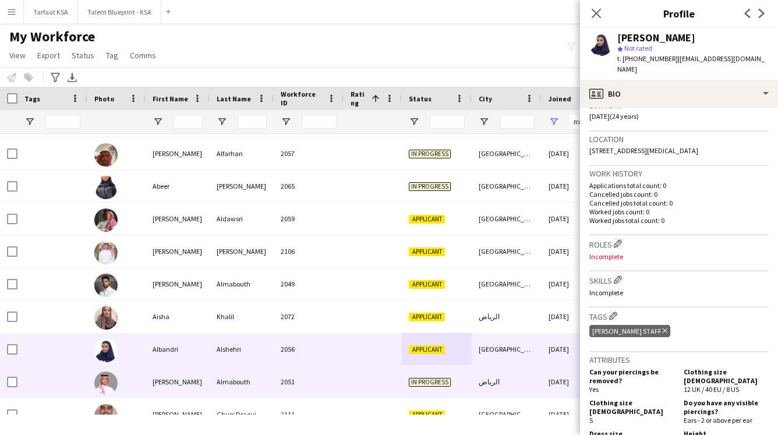
click at [300, 379] on div "2051" at bounding box center [309, 382] width 70 height 32
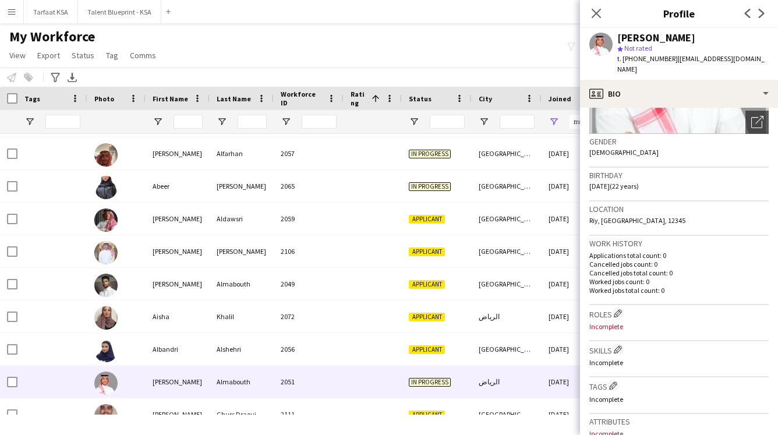
scroll to position [159, 0]
click at [416, 380] on app-icon "Edit crew company tags" at bounding box center [613, 384] width 8 height 8
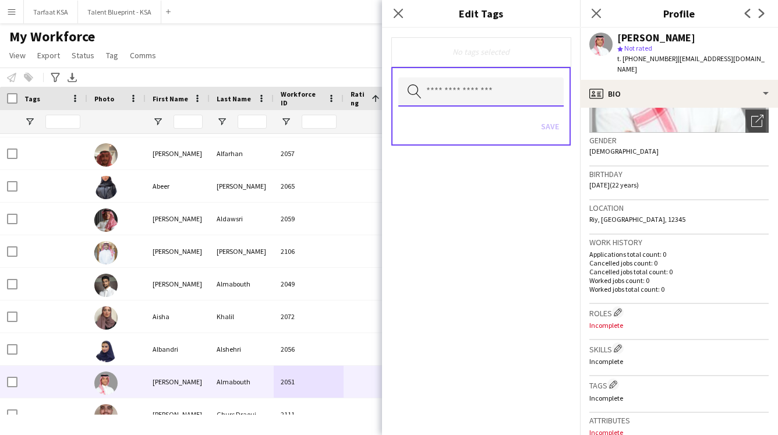
click at [416, 93] on input "text" at bounding box center [480, 91] width 165 height 29
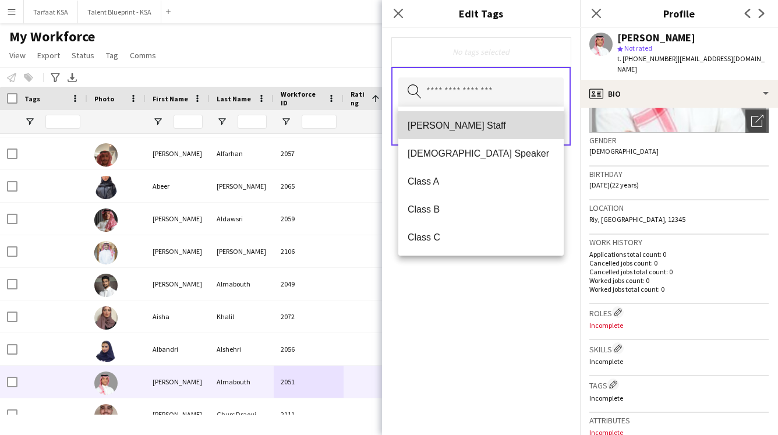
click at [416, 121] on span "[PERSON_NAME] Staff" at bounding box center [481, 125] width 147 height 11
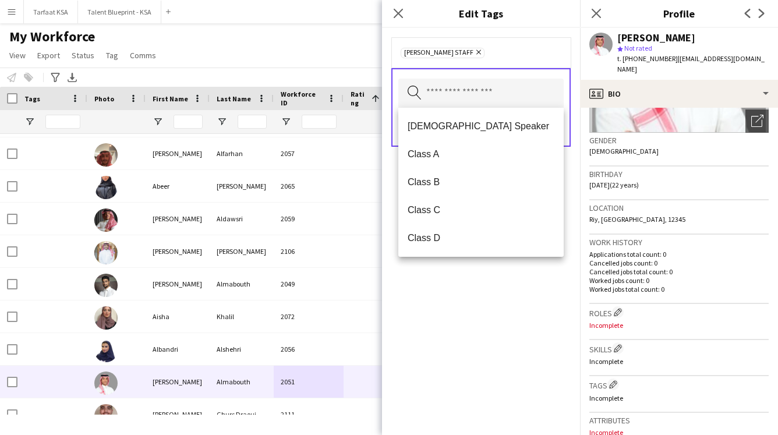
click at [416, 280] on div "[PERSON_NAME] Staff Remove Search by tag name Save" at bounding box center [481, 231] width 198 height 407
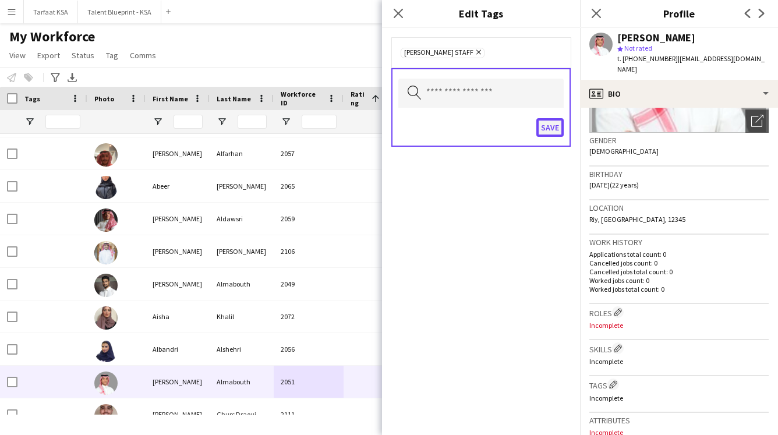
click at [416, 128] on button "Save" at bounding box center [550, 127] width 27 height 19
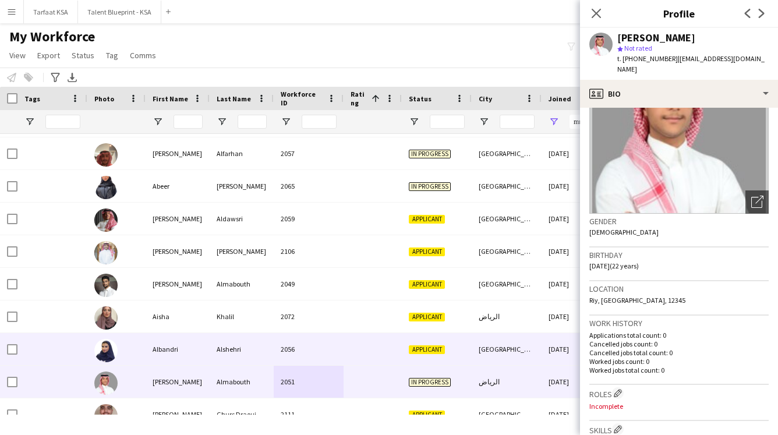
scroll to position [183, 0]
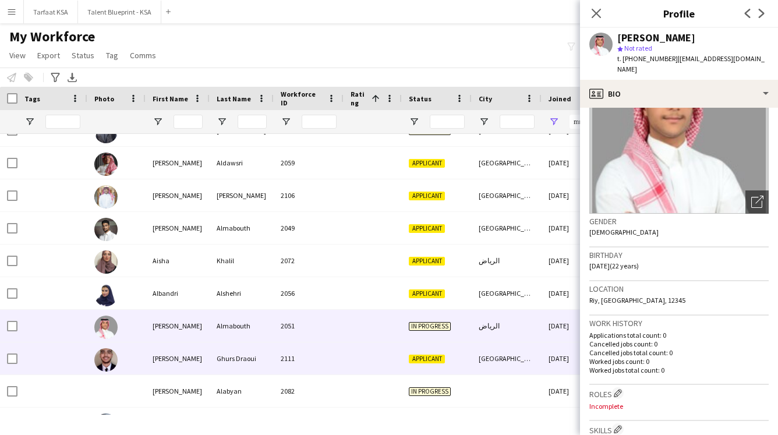
drag, startPoint x: 340, startPoint y: 352, endPoint x: 551, endPoint y: 324, distance: 212.8
click at [342, 351] on div "2111" at bounding box center [309, 359] width 70 height 32
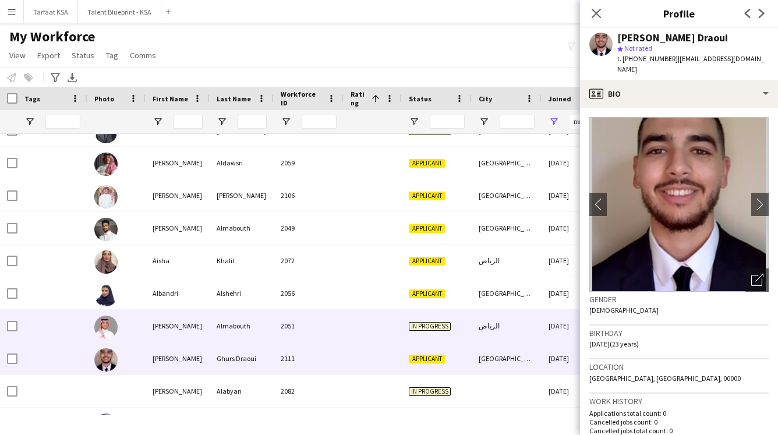
click at [337, 326] on div "2051" at bounding box center [309, 326] width 70 height 32
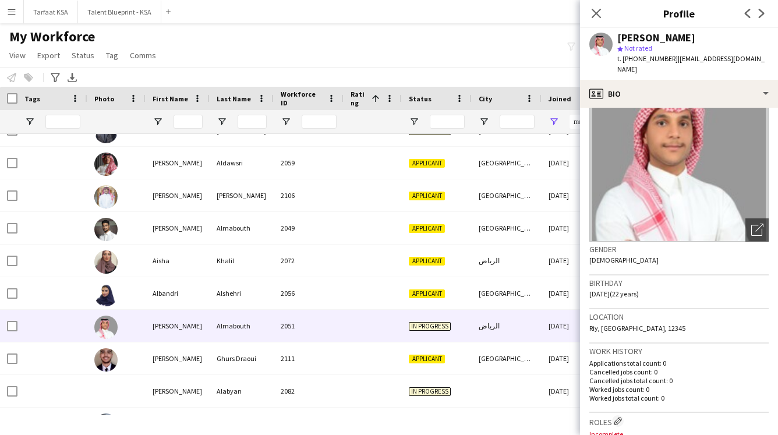
scroll to position [48, 0]
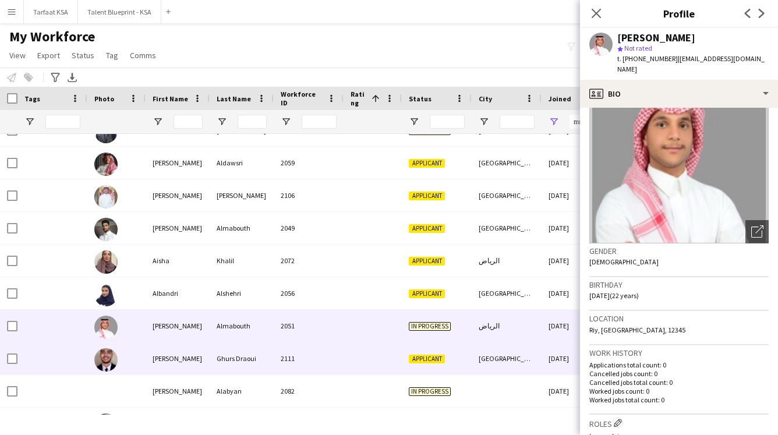
click at [371, 367] on div at bounding box center [373, 359] width 58 height 32
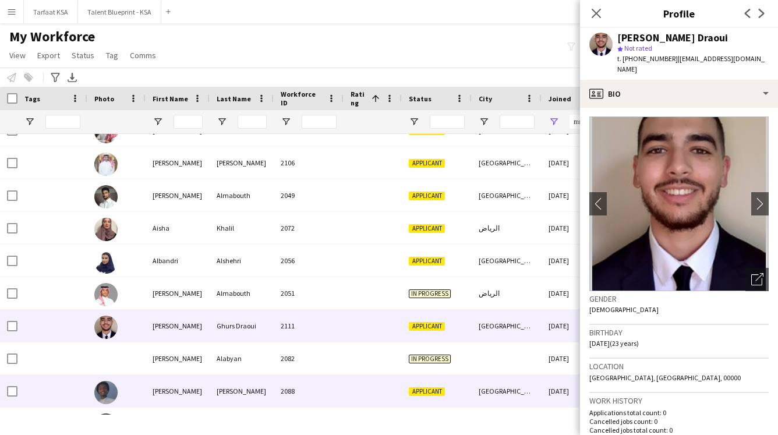
scroll to position [227, 0]
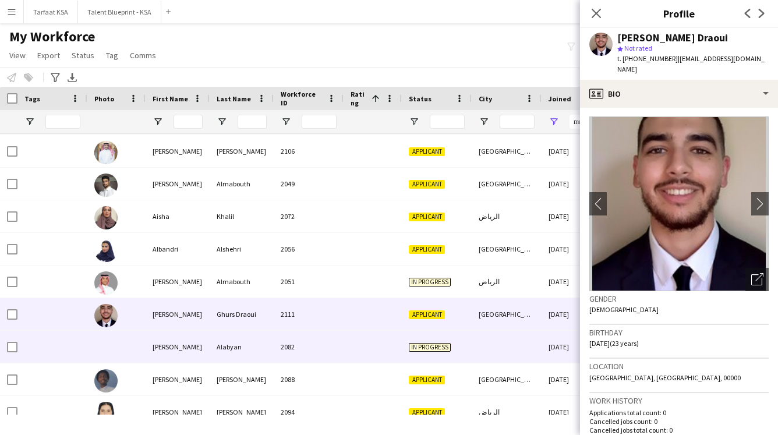
click at [331, 352] on div "2082" at bounding box center [309, 347] width 70 height 32
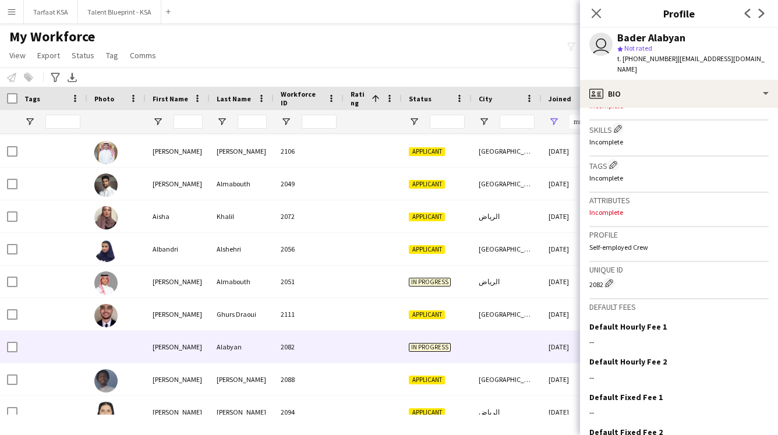
scroll to position [433, 0]
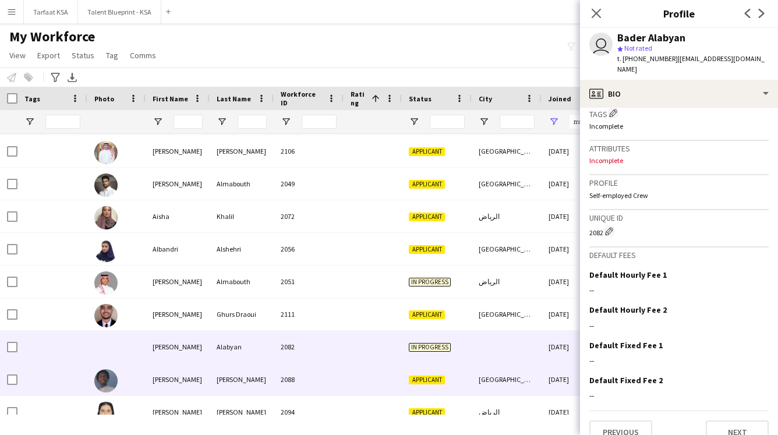
click at [384, 383] on div at bounding box center [373, 380] width 58 height 32
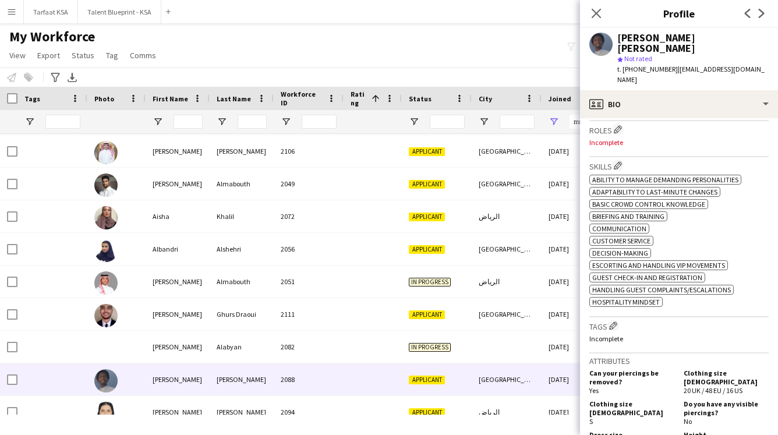
scroll to position [369, 0]
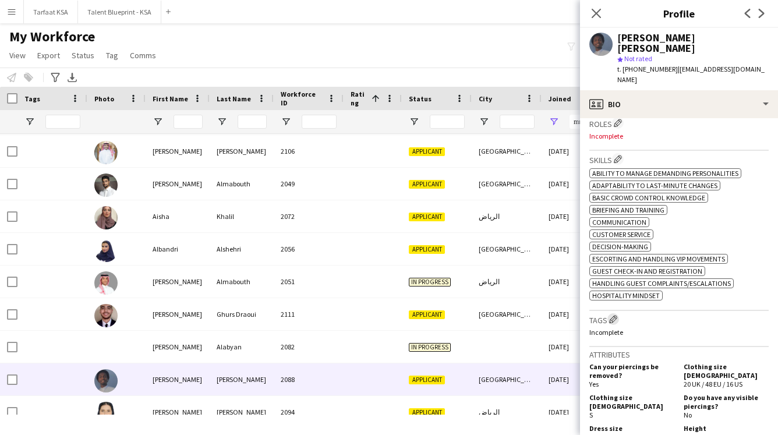
click at [416, 315] on app-icon "Edit crew company tags" at bounding box center [613, 319] width 8 height 8
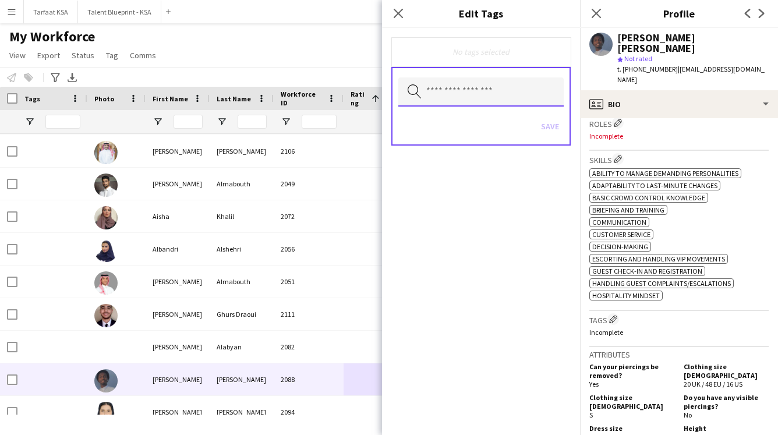
click at [416, 96] on input "text" at bounding box center [480, 91] width 165 height 29
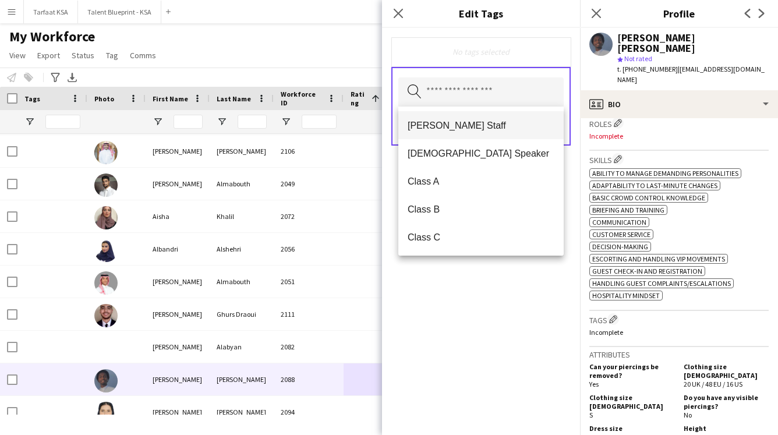
click at [416, 123] on span "[PERSON_NAME] Staff" at bounding box center [481, 125] width 147 height 11
click at [416, 293] on div "[PERSON_NAME] Staff Remove Search by tag name Save" at bounding box center [481, 231] width 198 height 407
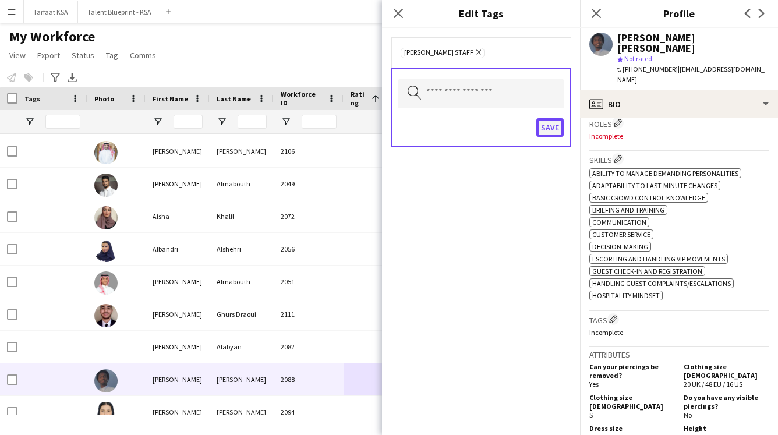
click at [416, 128] on button "Save" at bounding box center [550, 127] width 27 height 19
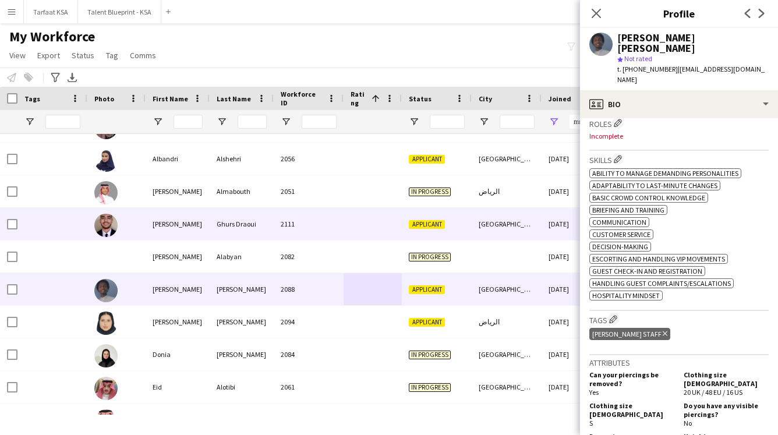
scroll to position [322, 0]
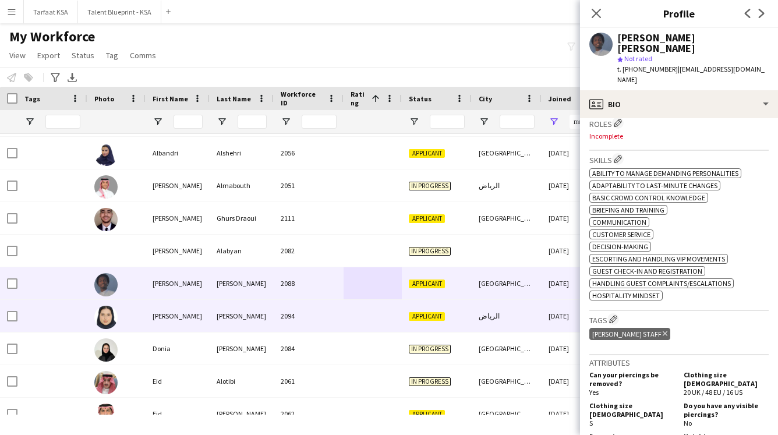
click at [310, 317] on div "2094" at bounding box center [309, 316] width 70 height 32
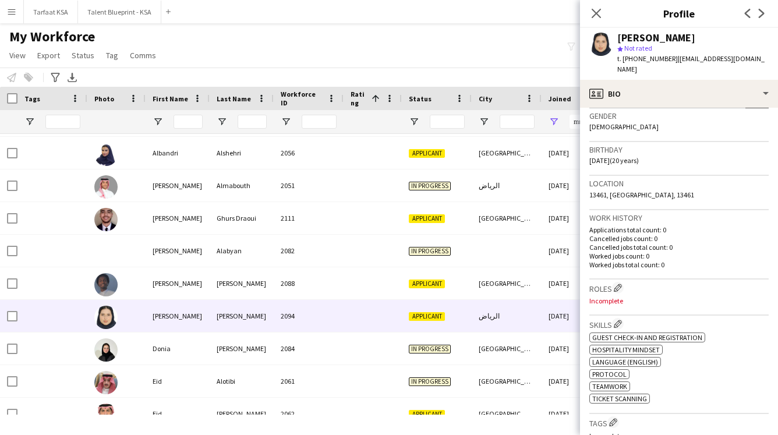
scroll to position [256, 0]
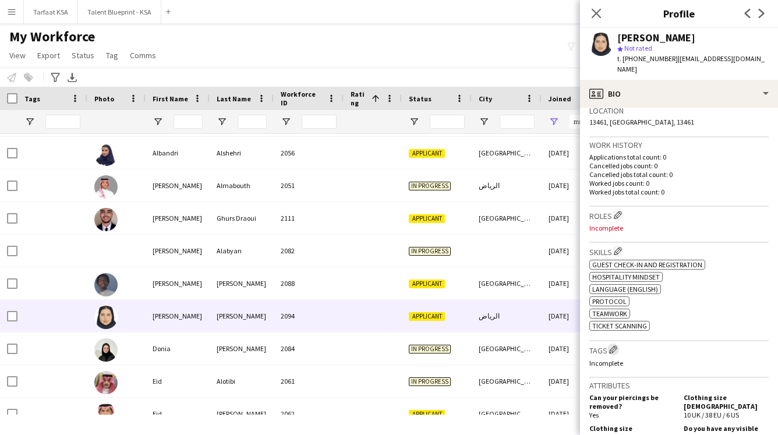
click at [416, 345] on app-icon "Edit crew company tags" at bounding box center [613, 349] width 8 height 8
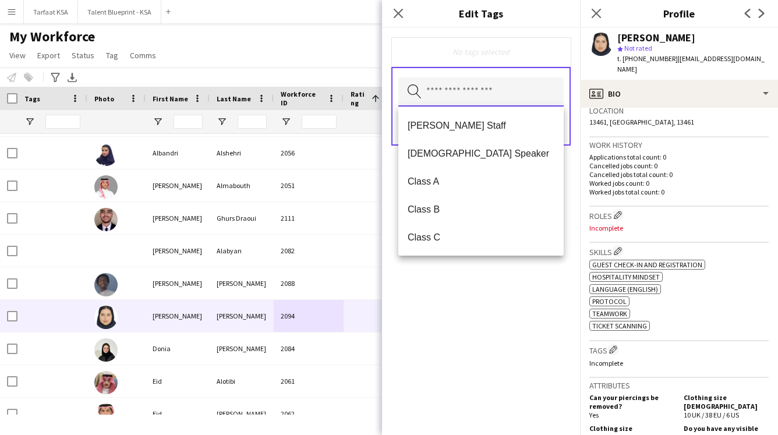
click at [416, 88] on input "text" at bounding box center [480, 91] width 165 height 29
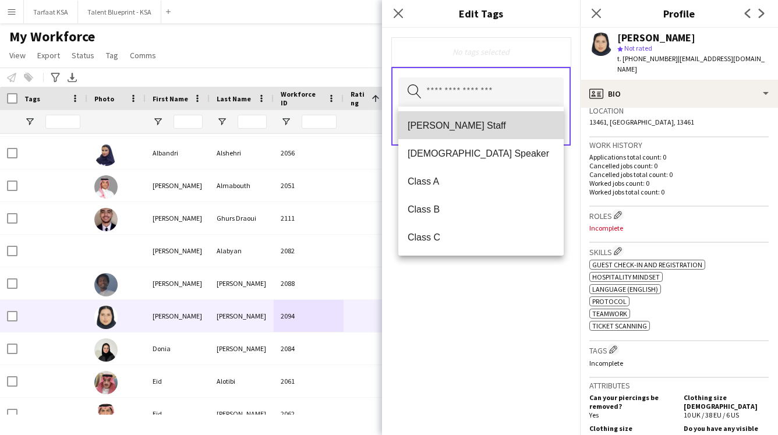
click at [416, 127] on span "[PERSON_NAME] Staff" at bounding box center [481, 125] width 147 height 11
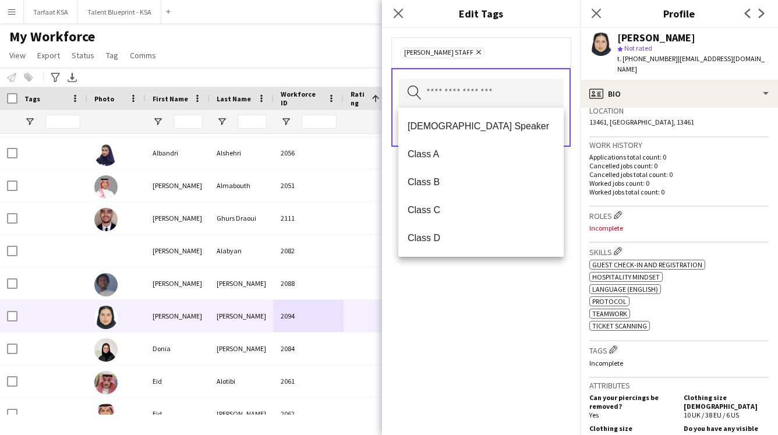
click at [416, 273] on div "[PERSON_NAME] Staff Remove Search by tag name Save" at bounding box center [481, 231] width 198 height 407
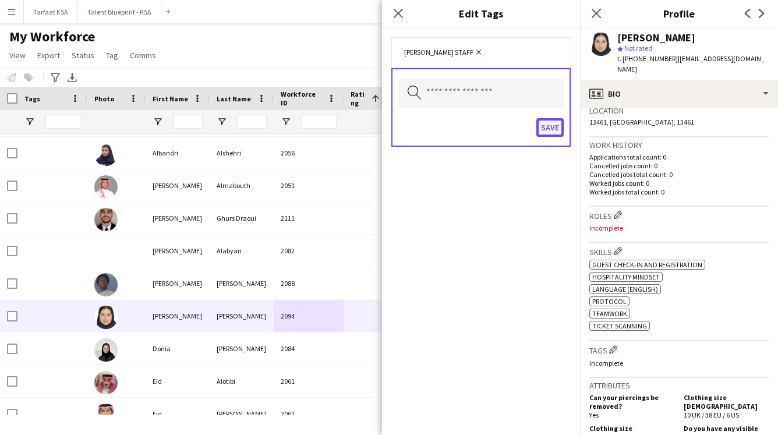
click at [416, 130] on button "Save" at bounding box center [550, 127] width 27 height 19
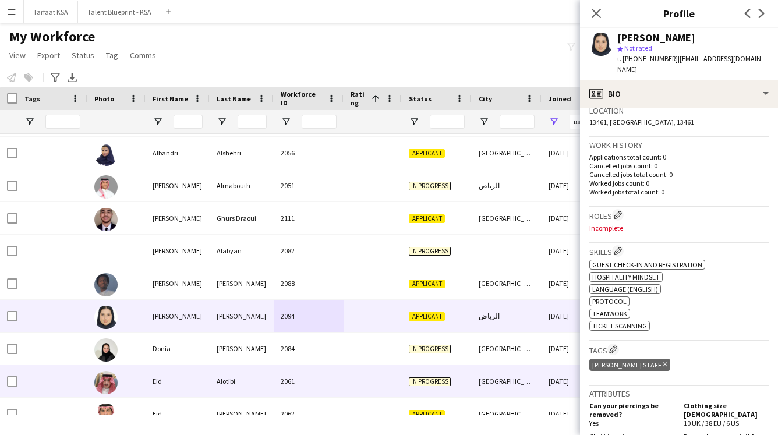
click at [205, 380] on div "Eid" at bounding box center [178, 381] width 64 height 32
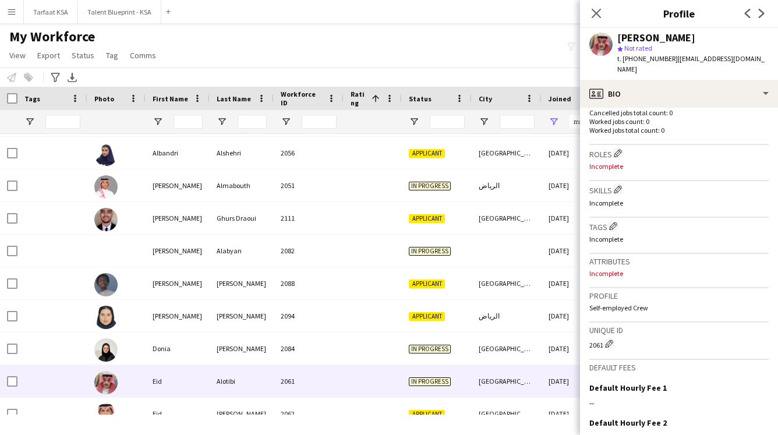
scroll to position [0, 0]
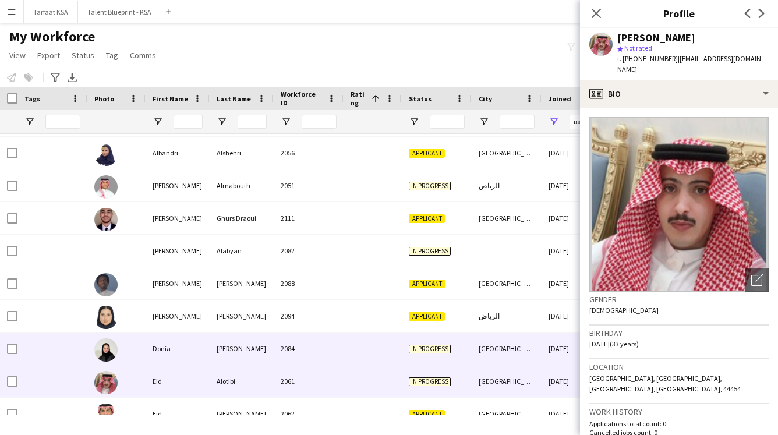
click at [254, 340] on div "[PERSON_NAME]" at bounding box center [242, 349] width 64 height 32
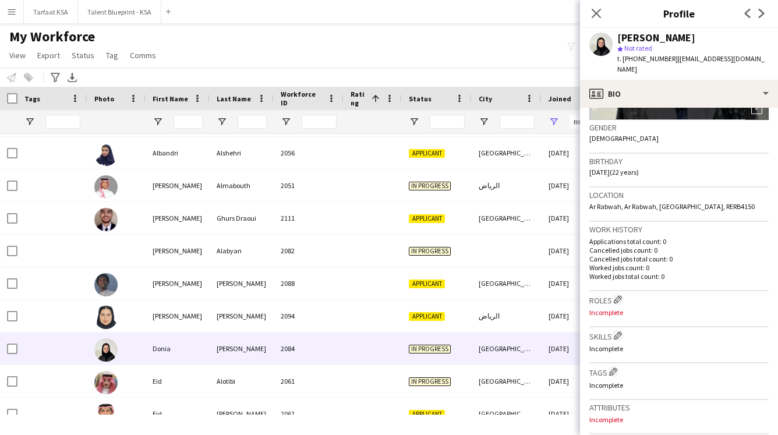
scroll to position [177, 0]
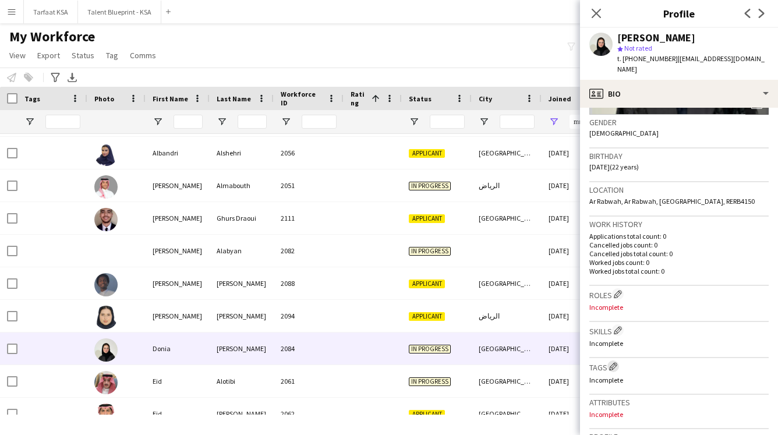
click at [416, 362] on app-icon "Edit crew company tags" at bounding box center [613, 366] width 8 height 8
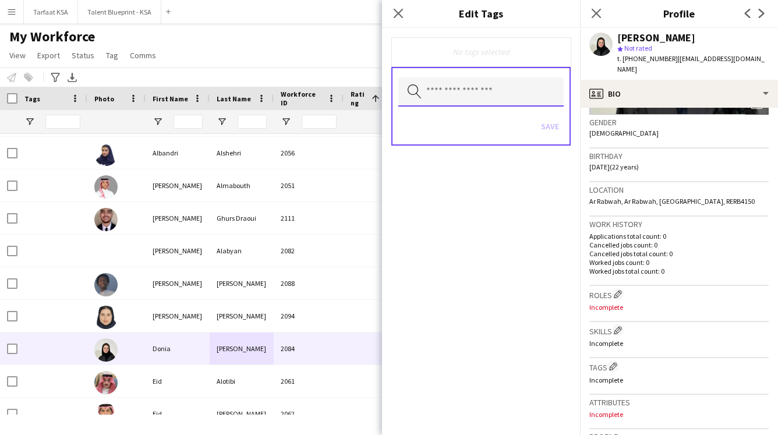
click at [416, 100] on input "text" at bounding box center [480, 91] width 165 height 29
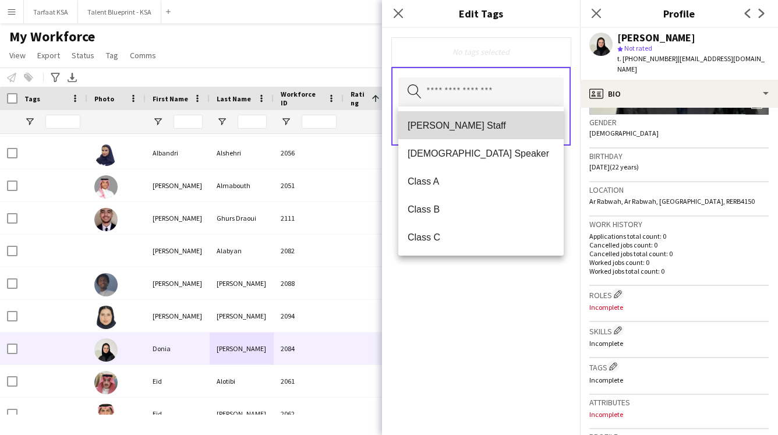
click at [416, 126] on span "[PERSON_NAME] Staff" at bounding box center [481, 125] width 147 height 11
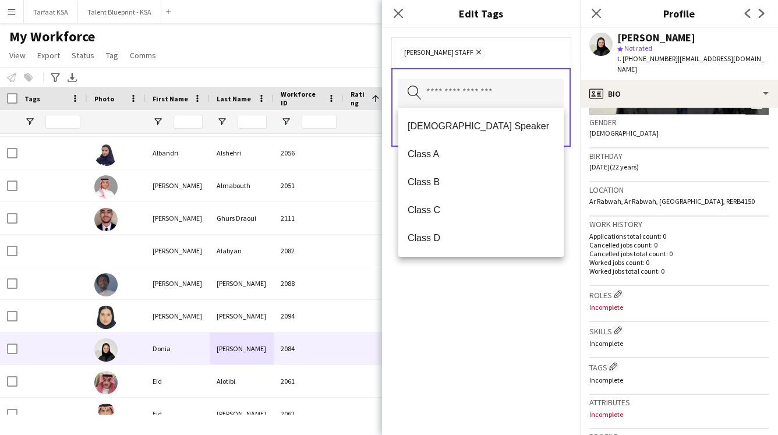
click at [416, 278] on div "[PERSON_NAME] Staff Remove Search by tag name Save" at bounding box center [481, 231] width 198 height 407
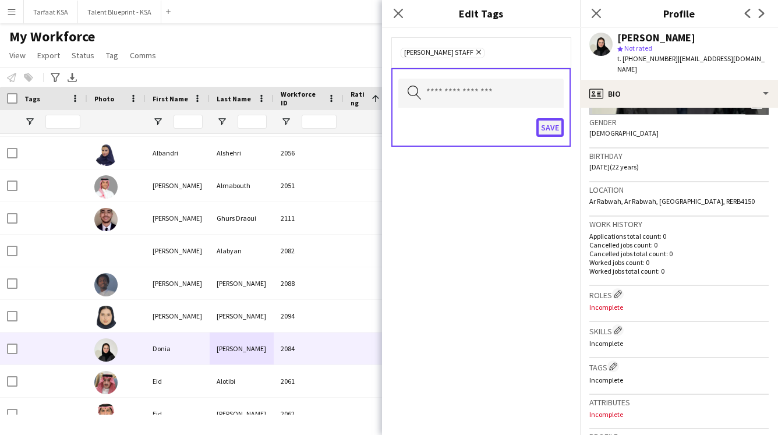
click at [416, 129] on button "Save" at bounding box center [550, 127] width 27 height 19
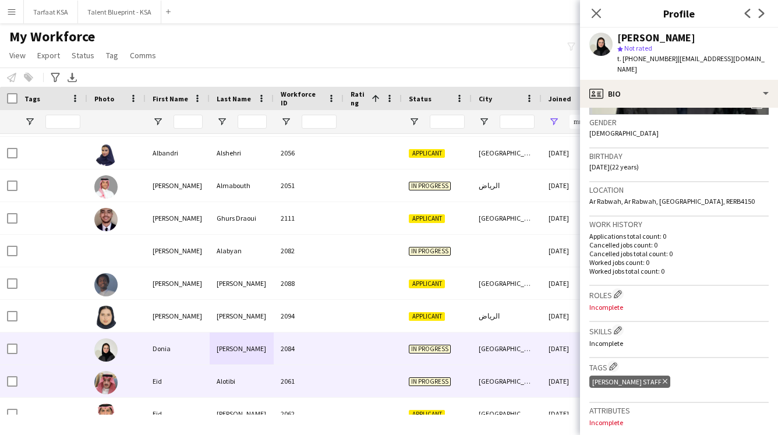
click at [394, 391] on div at bounding box center [373, 381] width 58 height 32
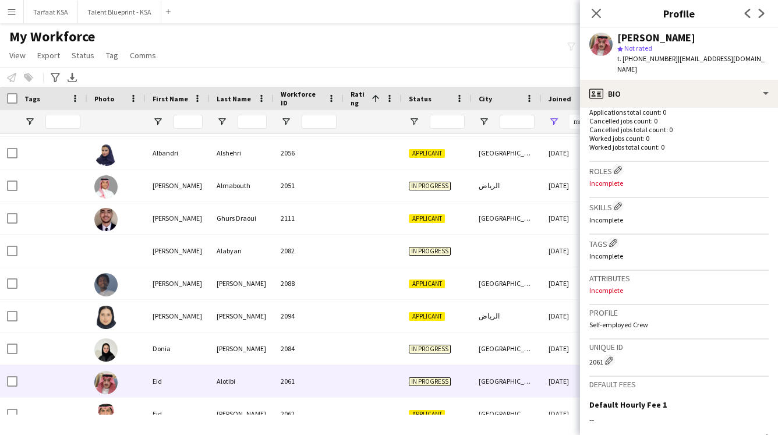
scroll to position [278, 0]
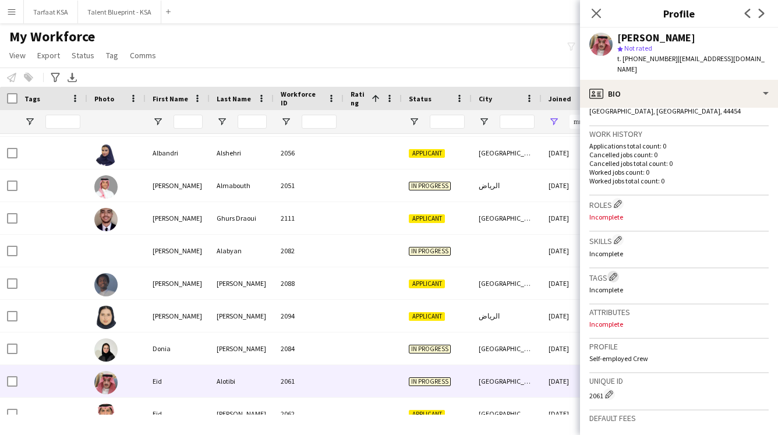
click at [416, 273] on app-icon "Edit crew company tags" at bounding box center [613, 277] width 8 height 8
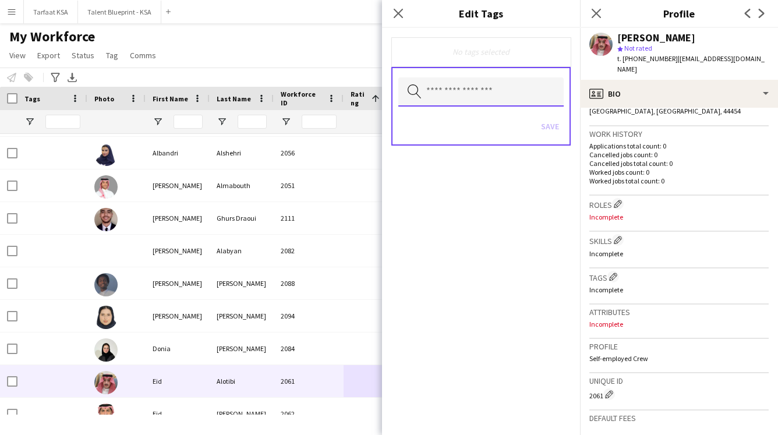
click at [416, 89] on input "text" at bounding box center [480, 91] width 165 height 29
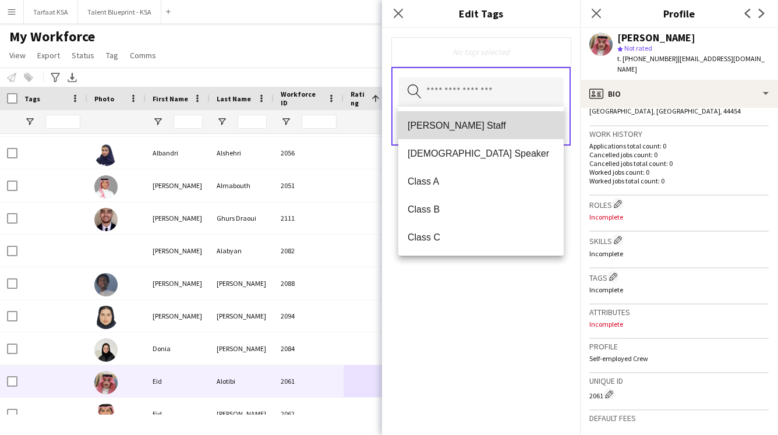
click at [416, 125] on span "[PERSON_NAME] Staff" at bounding box center [481, 125] width 147 height 11
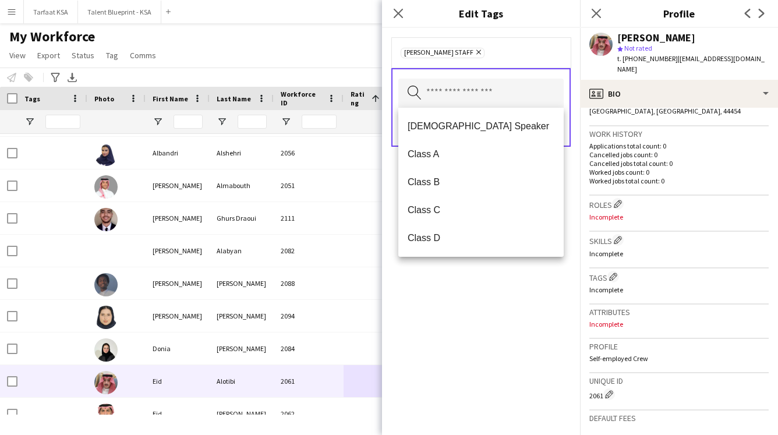
click at [416, 285] on div "[PERSON_NAME] Staff Remove Search by tag name Save" at bounding box center [481, 231] width 198 height 407
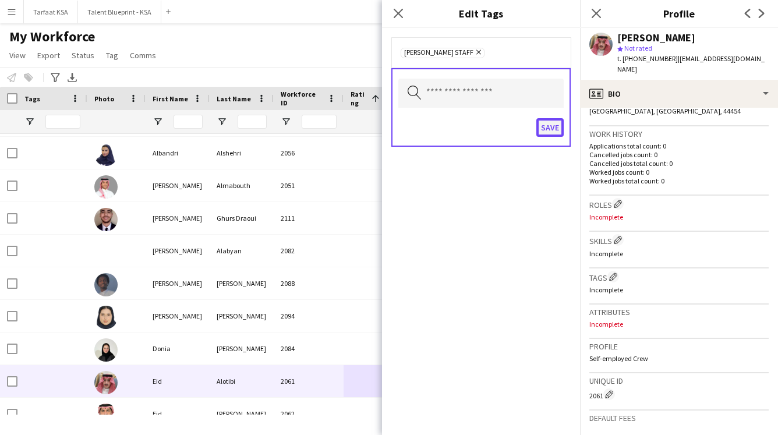
click at [416, 123] on button "Save" at bounding box center [550, 127] width 27 height 19
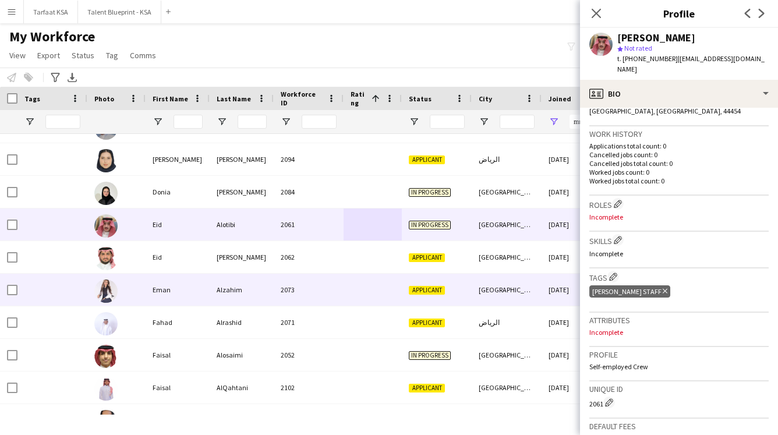
scroll to position [491, 0]
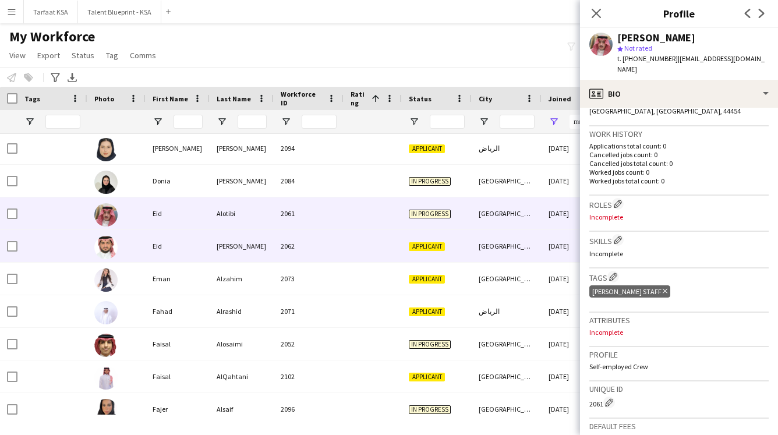
click at [321, 251] on div "2062" at bounding box center [309, 246] width 70 height 32
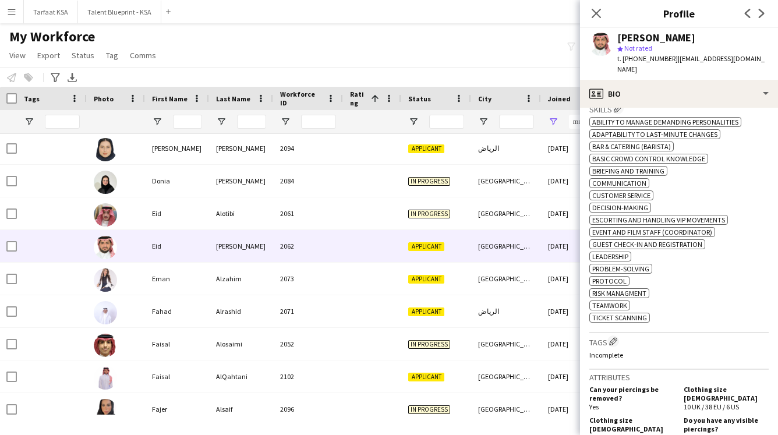
scroll to position [406, 0]
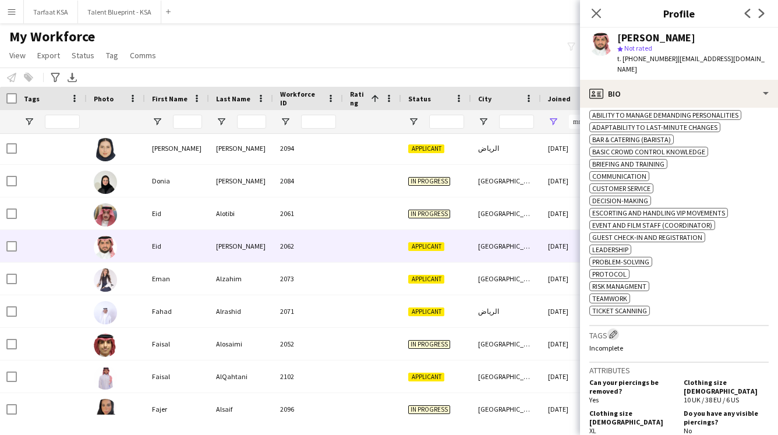
click at [416, 334] on app-icon "Edit crew company tags" at bounding box center [613, 334] width 8 height 8
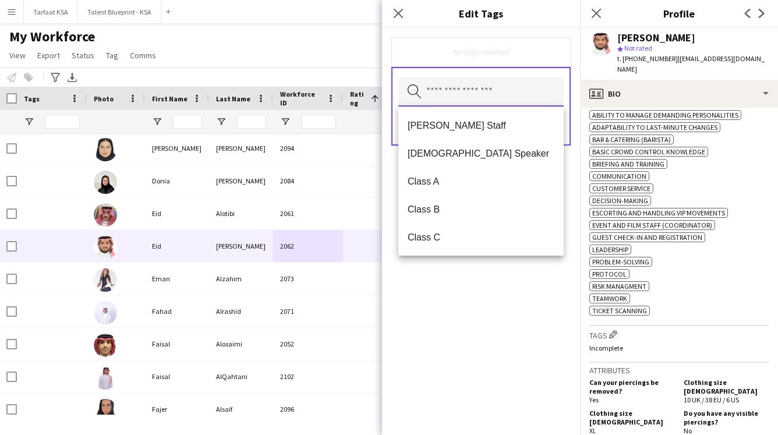
click at [416, 88] on input "text" at bounding box center [480, 91] width 165 height 29
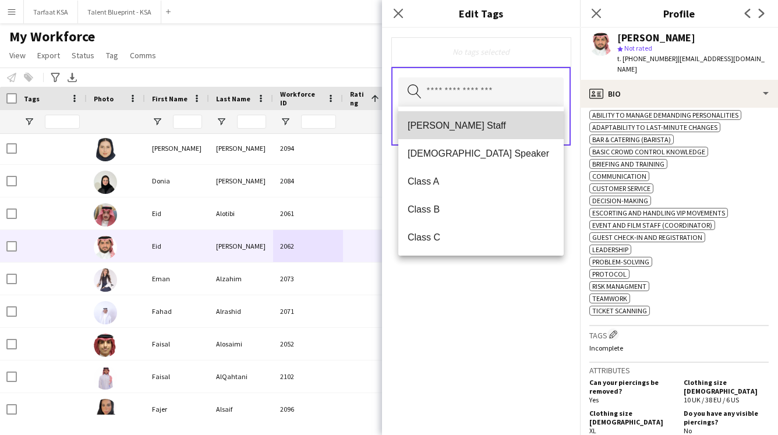
click at [416, 124] on span "[PERSON_NAME] Staff" at bounding box center [481, 125] width 147 height 11
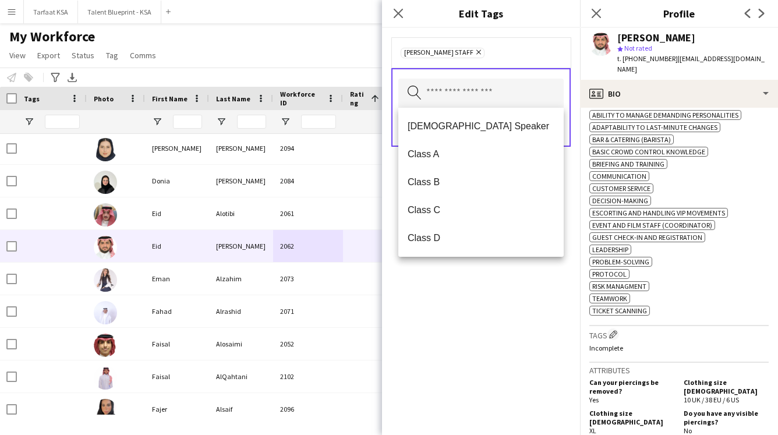
click at [416, 296] on div "[PERSON_NAME] Staff Remove Search by tag name Save" at bounding box center [481, 231] width 198 height 407
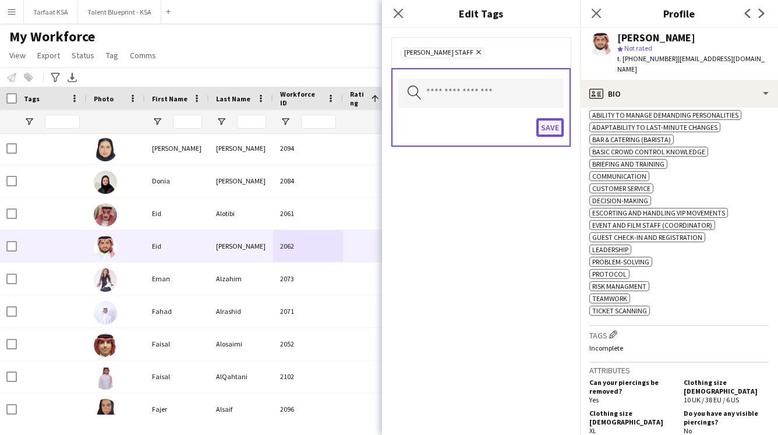
click at [416, 128] on button "Save" at bounding box center [550, 127] width 27 height 19
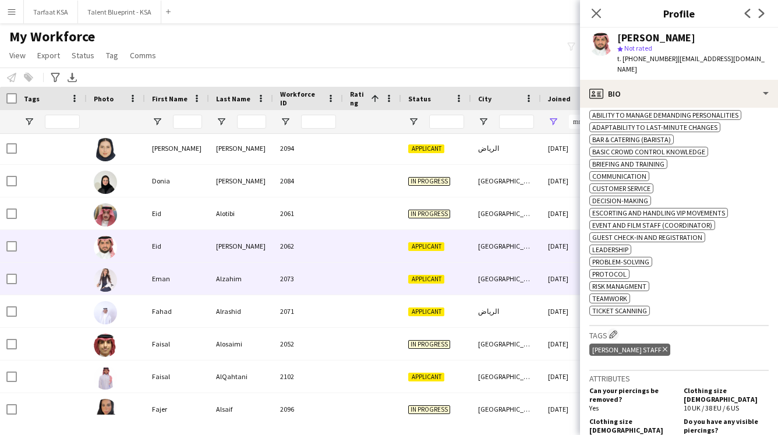
click at [299, 282] on div "2073" at bounding box center [308, 279] width 70 height 32
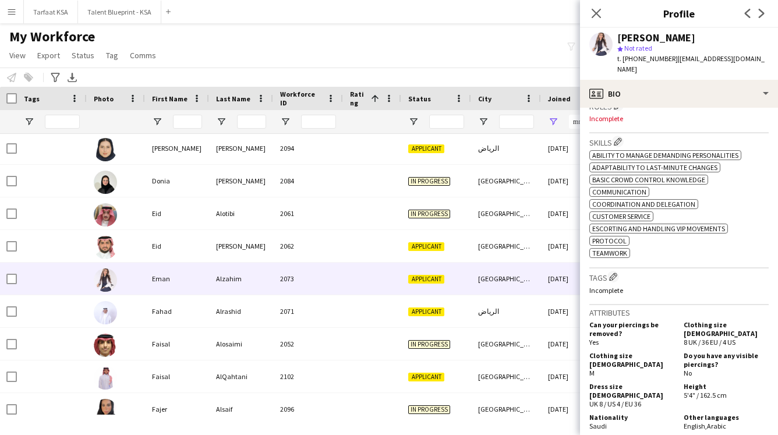
scroll to position [368, 0]
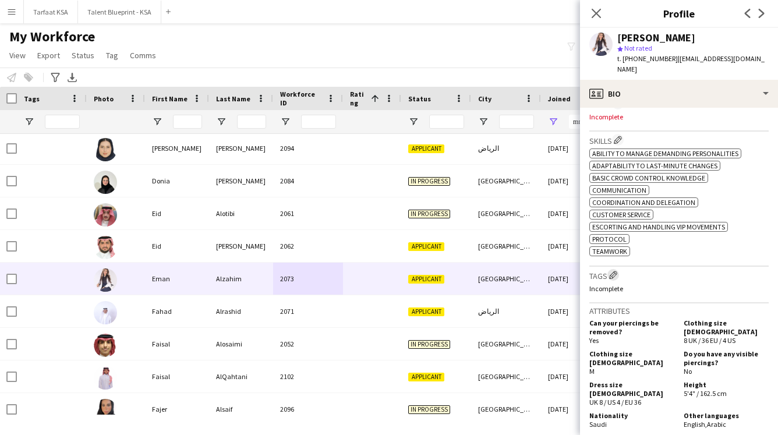
click at [416, 281] on button "Edit crew company tags" at bounding box center [614, 275] width 12 height 12
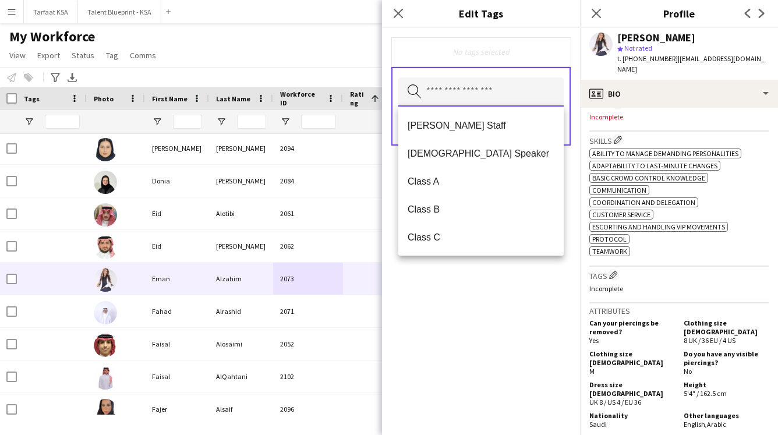
click at [416, 87] on input "text" at bounding box center [480, 91] width 165 height 29
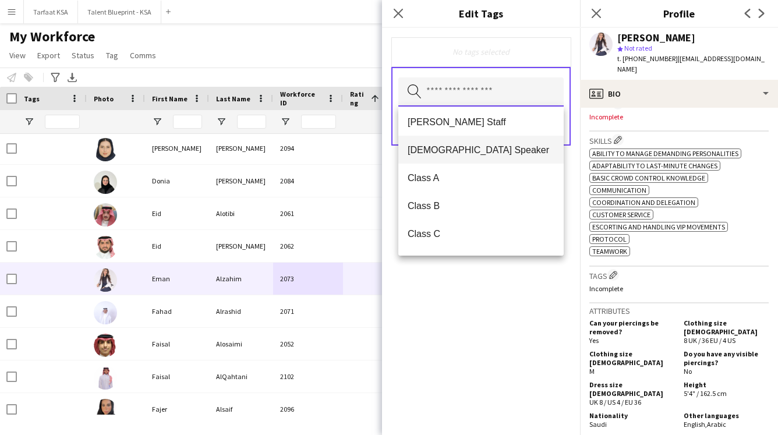
scroll to position [0, 0]
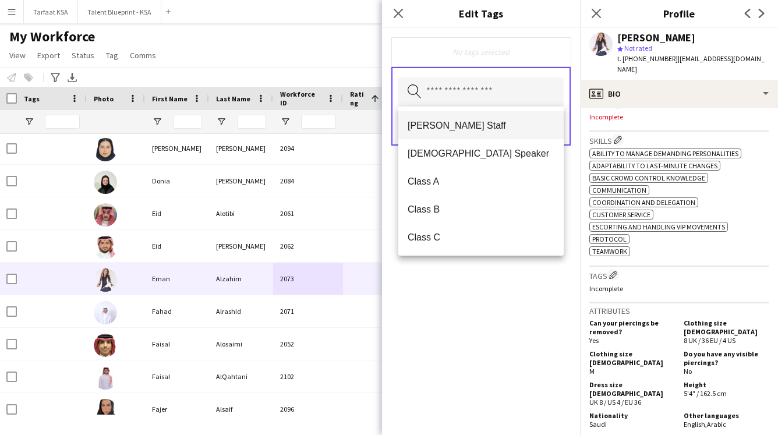
click at [416, 128] on span "[PERSON_NAME] Staff" at bounding box center [481, 125] width 147 height 11
drag, startPoint x: 500, startPoint y: 307, endPoint x: 526, endPoint y: 252, distance: 61.2
click at [416, 307] on div "[PERSON_NAME] Staff Remove Search by tag name Save" at bounding box center [481, 231] width 198 height 407
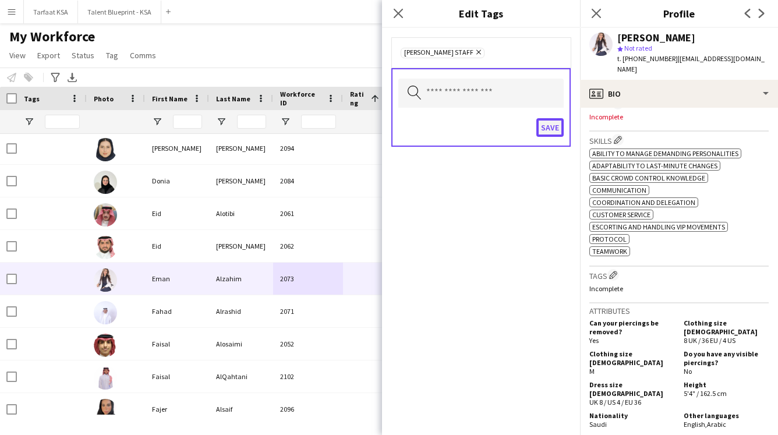
click at [416, 126] on button "Save" at bounding box center [550, 127] width 27 height 19
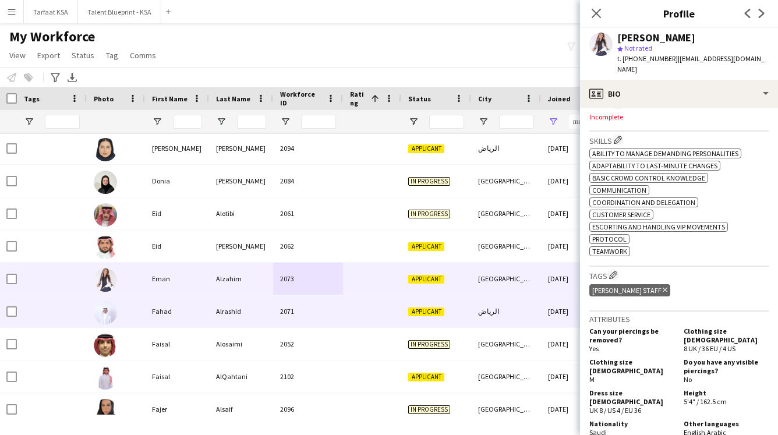
click at [260, 320] on div "Alrashid" at bounding box center [241, 311] width 64 height 32
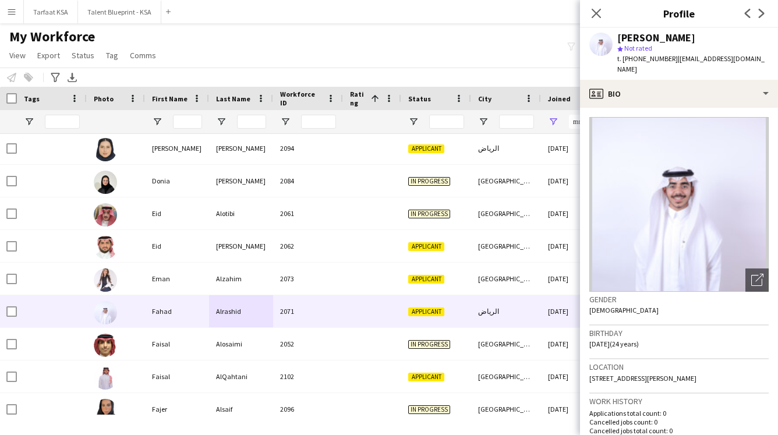
click at [416, 193] on img at bounding box center [679, 204] width 179 height 175
click at [416, 274] on icon "Open photos pop-in" at bounding box center [758, 280] width 12 height 12
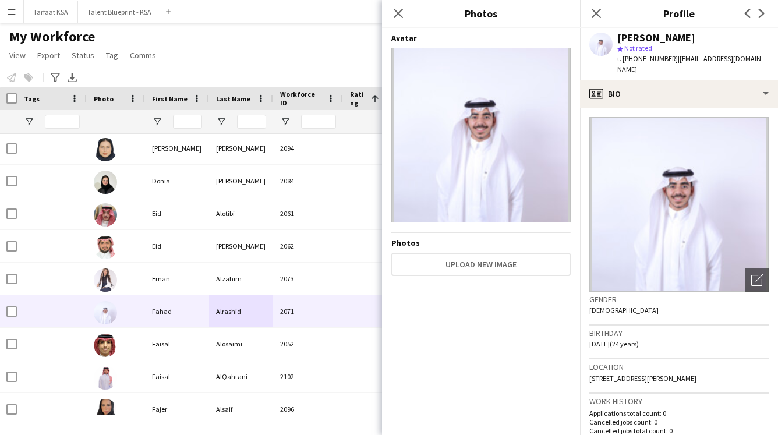
click at [416, 161] on img at bounding box center [480, 135] width 179 height 175
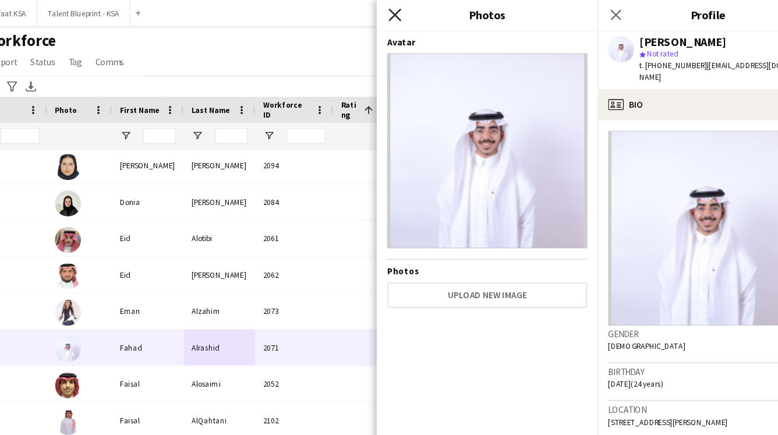
click at [402, 9] on icon at bounding box center [398, 13] width 11 height 11
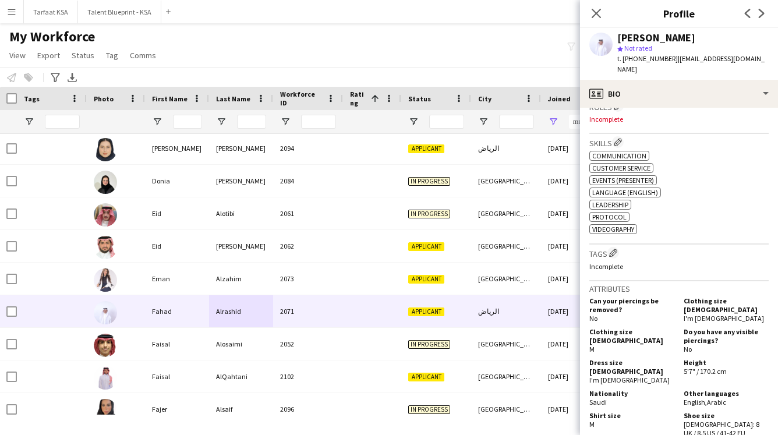
scroll to position [372, 0]
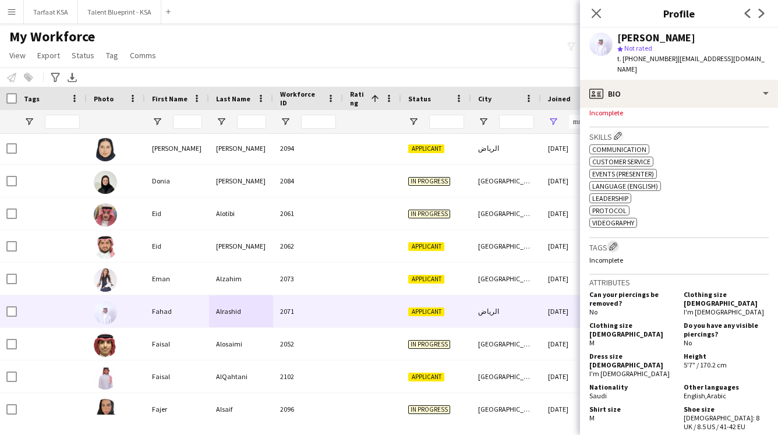
click at [416, 242] on app-icon "Edit crew company tags" at bounding box center [613, 246] width 8 height 8
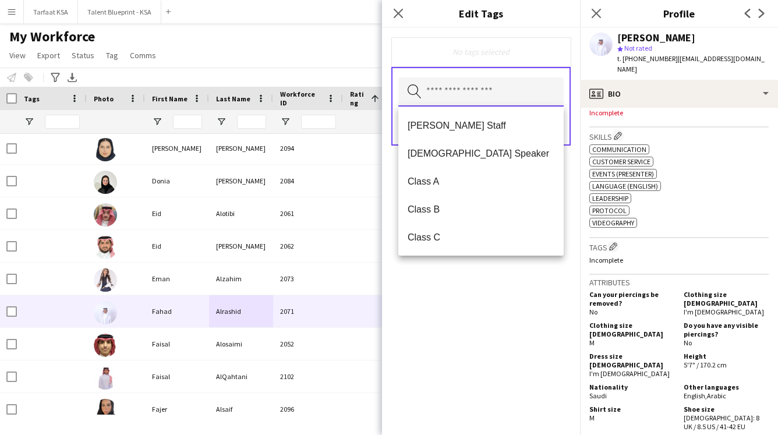
click at [416, 83] on input "text" at bounding box center [480, 91] width 165 height 29
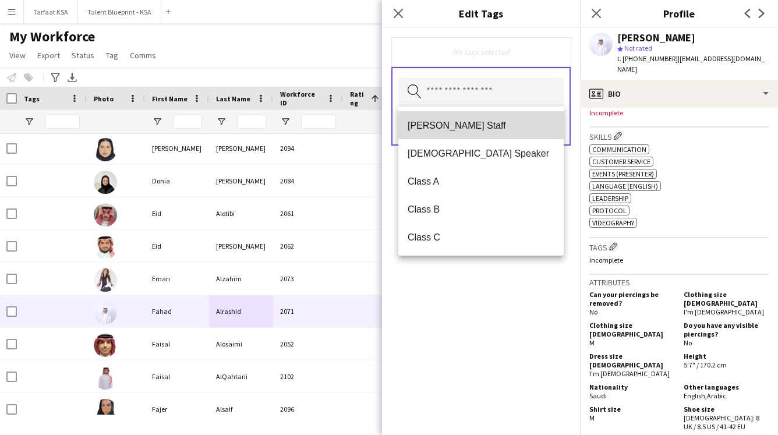
click at [416, 127] on span "[PERSON_NAME] Staff" at bounding box center [481, 125] width 147 height 11
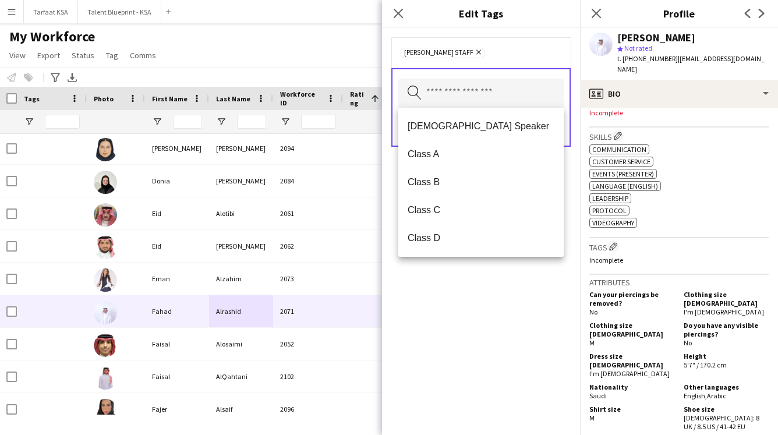
click at [416, 340] on div "[PERSON_NAME] Staff Remove Search by tag name Save" at bounding box center [481, 231] width 198 height 407
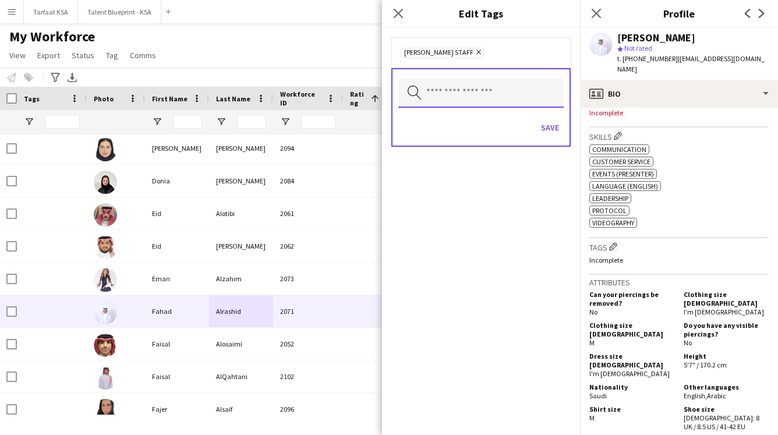
click at [416, 90] on input "text" at bounding box center [480, 93] width 165 height 29
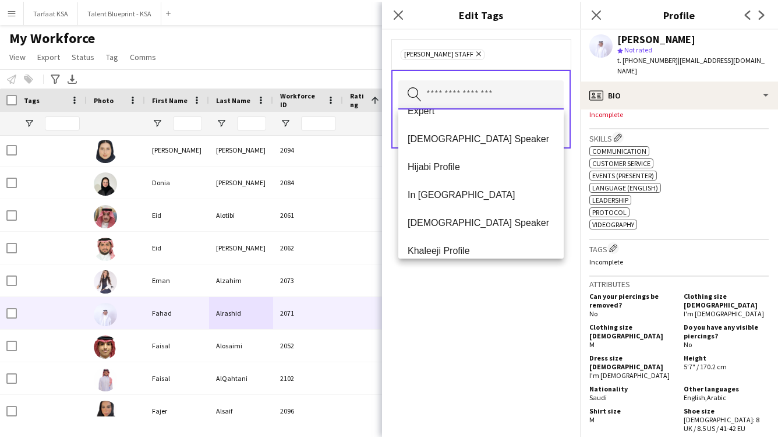
scroll to position [282, 0]
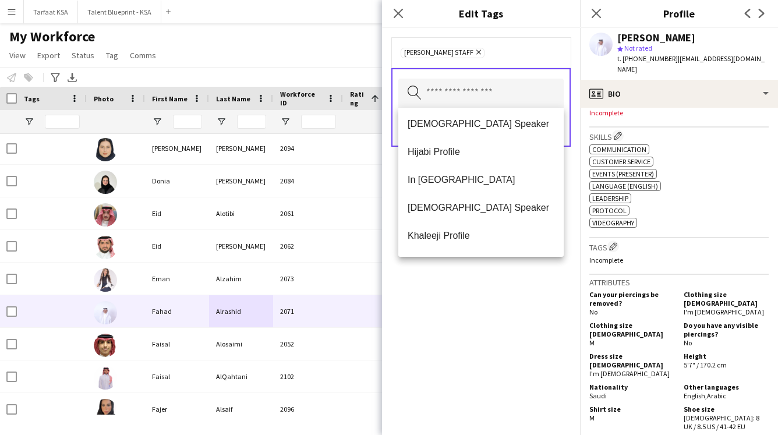
click at [416, 311] on div "[PERSON_NAME] Staff Remove Search by tag name Save" at bounding box center [481, 231] width 198 height 407
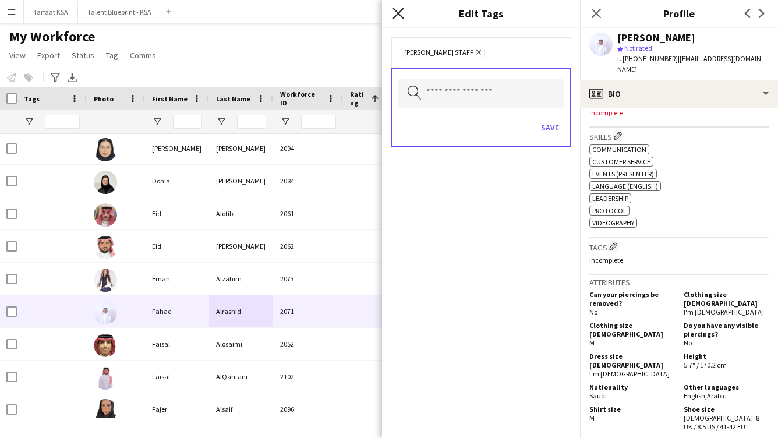
click at [403, 13] on icon "Close pop-in" at bounding box center [398, 13] width 11 height 11
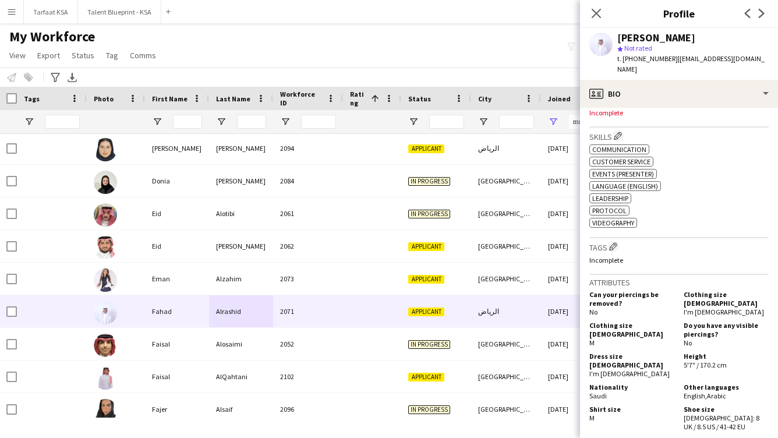
click at [416, 41] on div "My Workforce View Views Default view New view Update view Delete view Edit name…" at bounding box center [389, 48] width 778 height 40
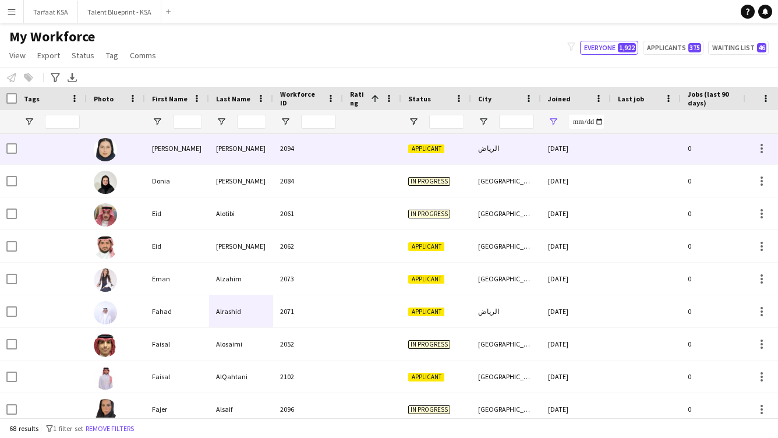
click at [416, 147] on div "[DATE]" at bounding box center [576, 148] width 70 height 32
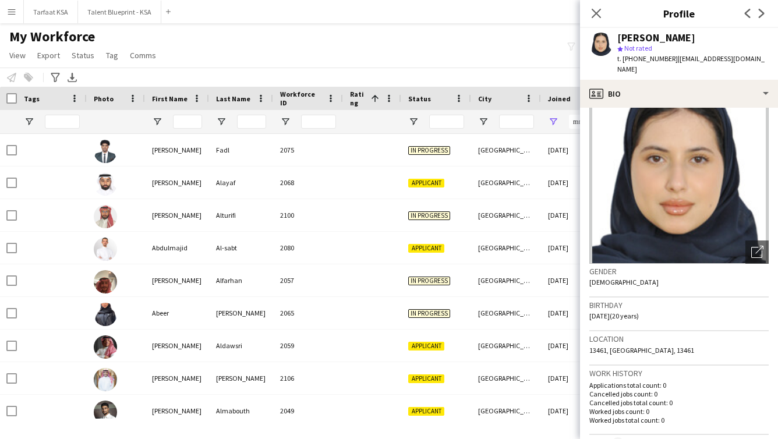
scroll to position [0, 0]
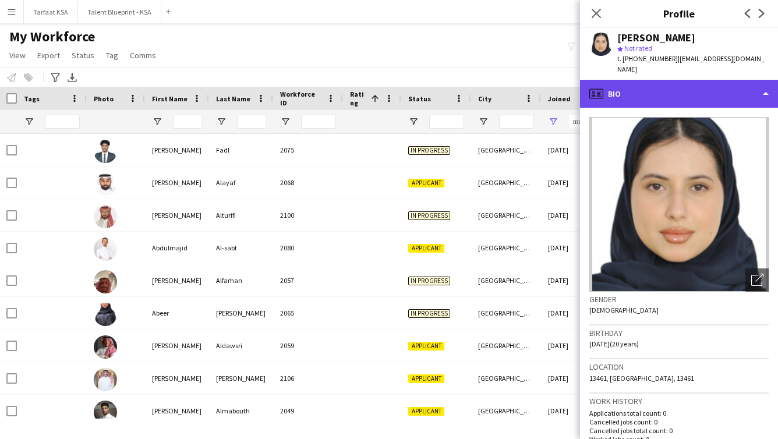
click at [416, 81] on div "profile Bio" at bounding box center [679, 94] width 198 height 28
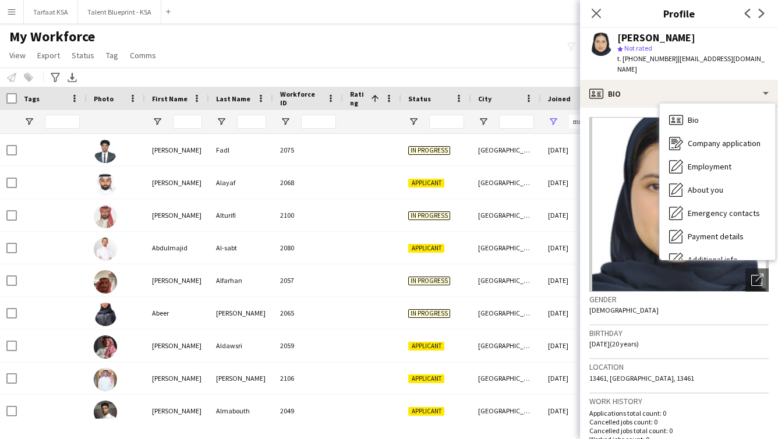
click at [416, 44] on div "star Not rated" at bounding box center [693, 48] width 151 height 10
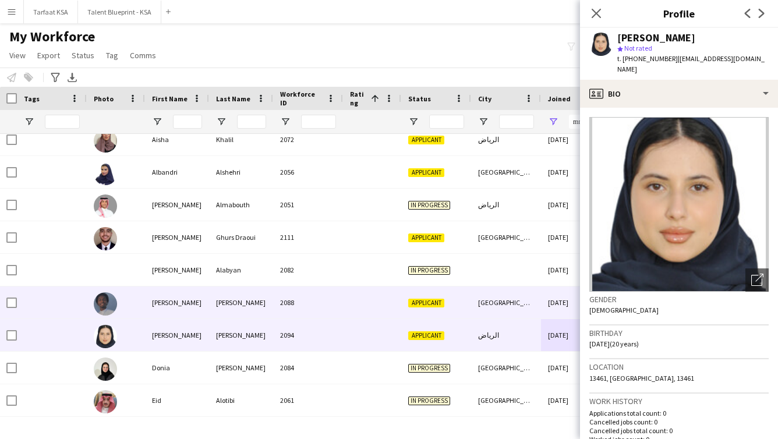
scroll to position [375, 0]
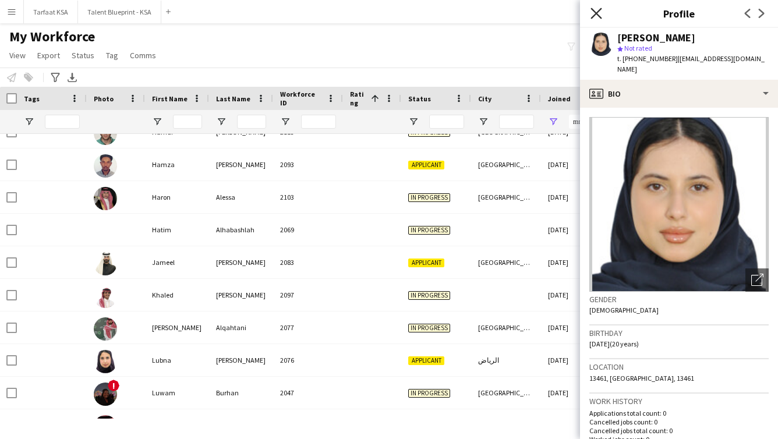
click at [416, 8] on icon "Close pop-in" at bounding box center [596, 13] width 11 height 11
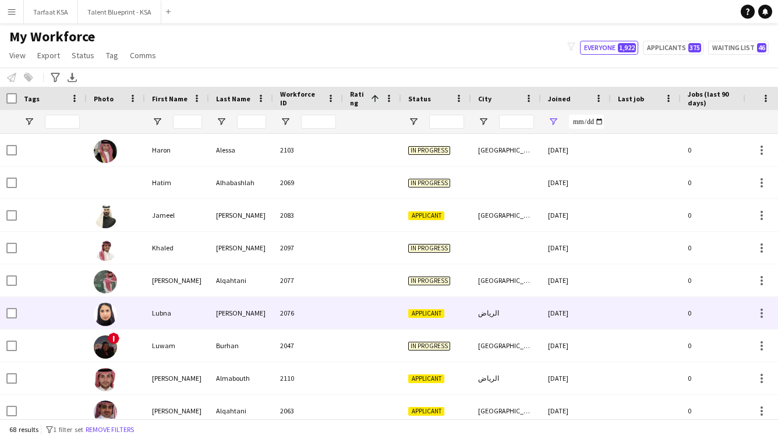
click at [280, 320] on div "2076" at bounding box center [308, 313] width 70 height 32
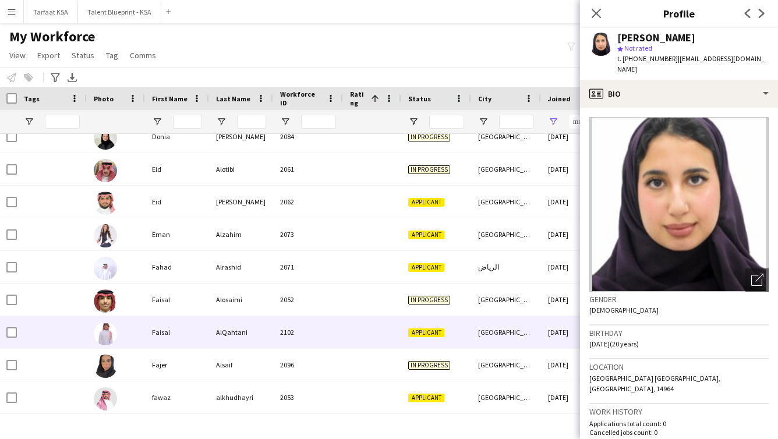
click at [164, 322] on div "Faisal" at bounding box center [177, 332] width 64 height 32
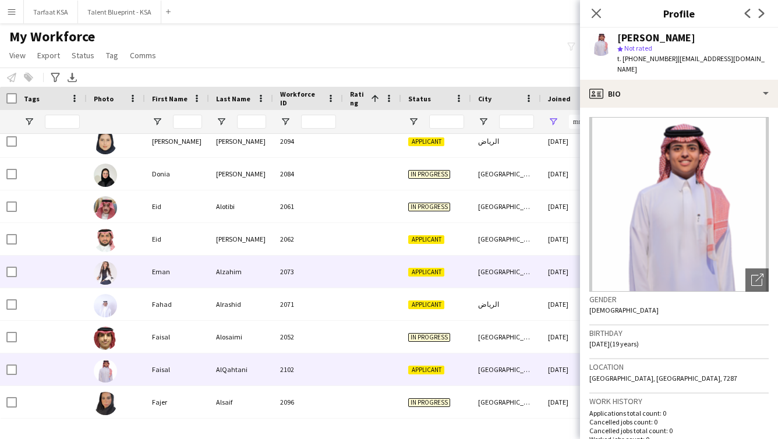
click at [165, 275] on div "Eman" at bounding box center [177, 272] width 64 height 32
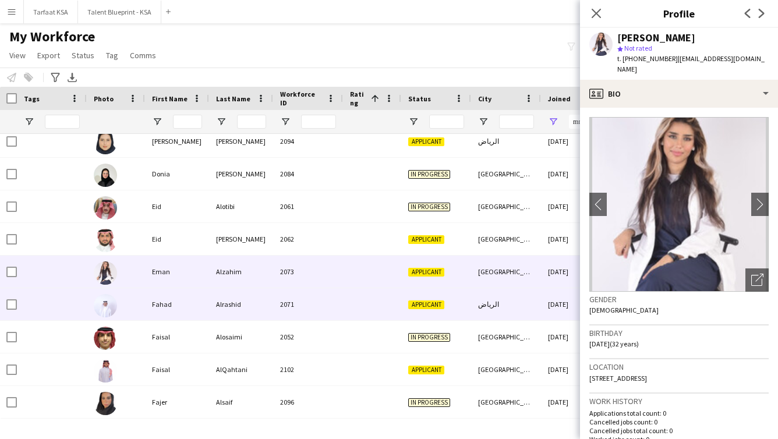
click at [174, 302] on div "Fahad" at bounding box center [177, 304] width 64 height 32
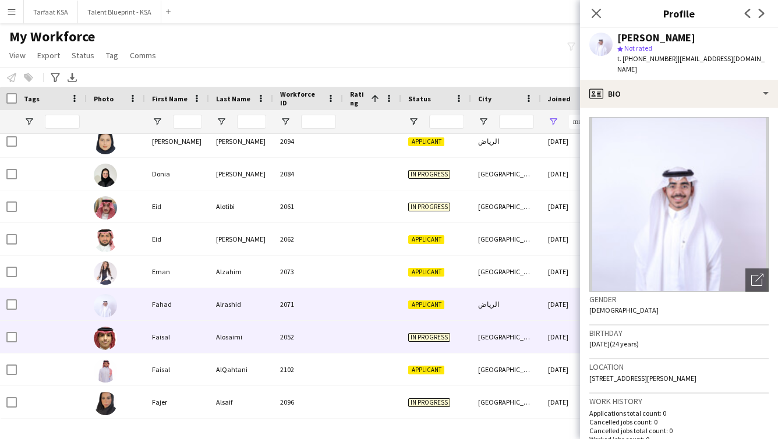
click at [191, 339] on div "Faisal" at bounding box center [177, 337] width 64 height 32
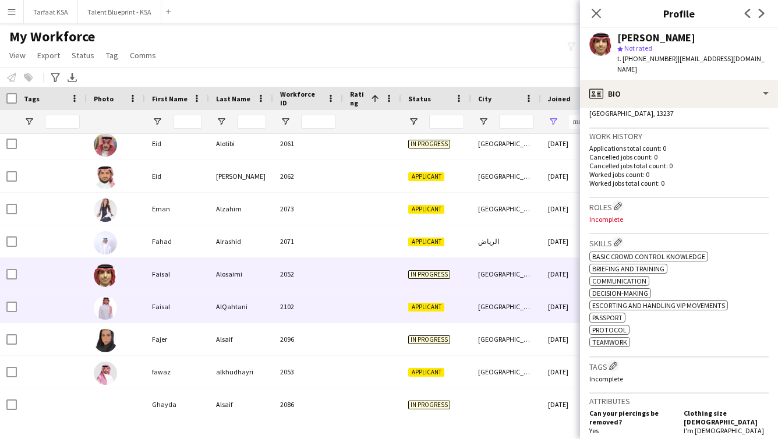
click at [369, 305] on div at bounding box center [372, 307] width 58 height 32
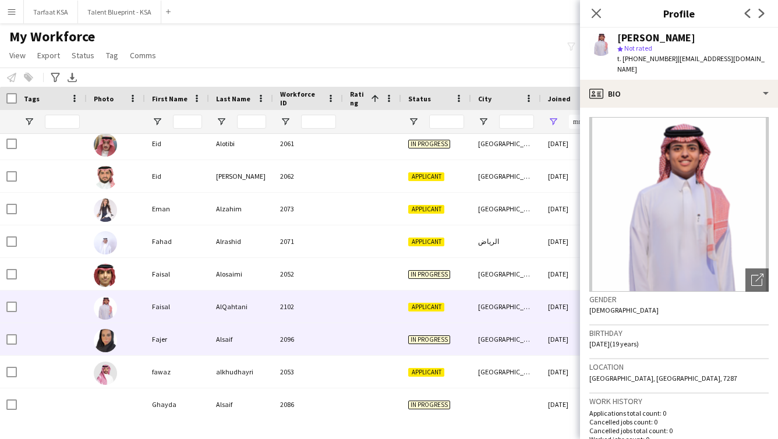
click at [347, 331] on div at bounding box center [372, 339] width 58 height 32
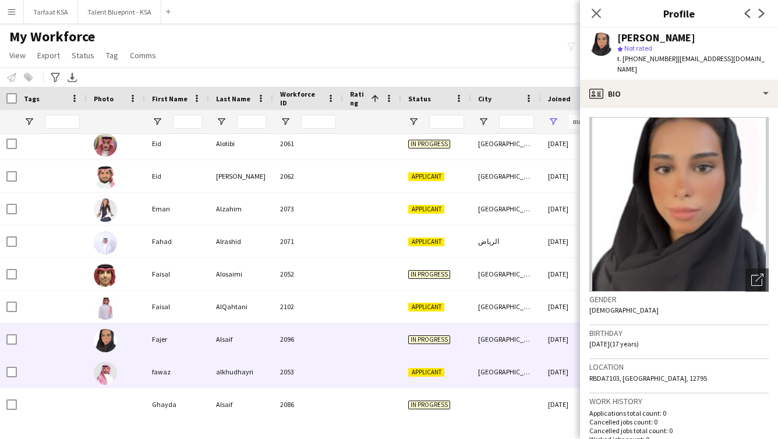
click at [352, 365] on div at bounding box center [372, 372] width 58 height 32
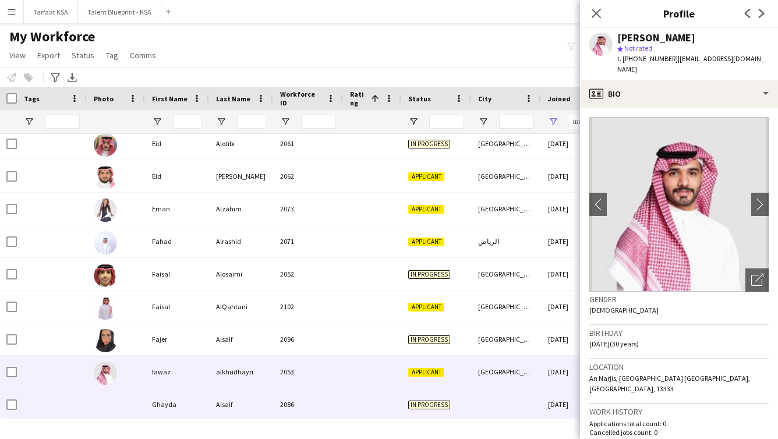
click at [338, 411] on div "2086" at bounding box center [308, 405] width 70 height 32
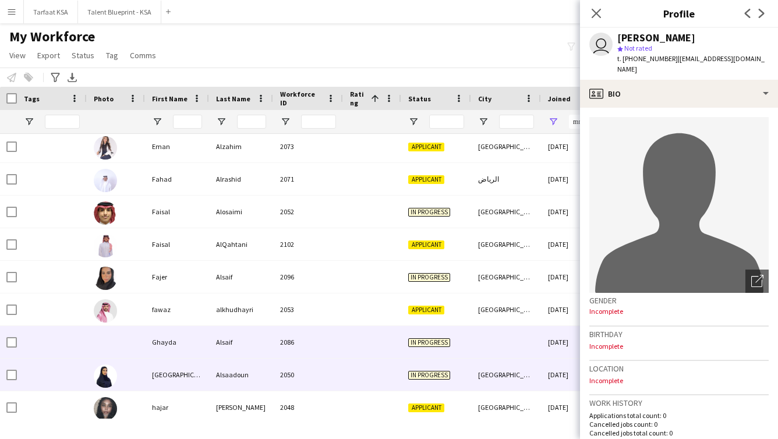
click at [328, 379] on div "2050" at bounding box center [308, 375] width 70 height 32
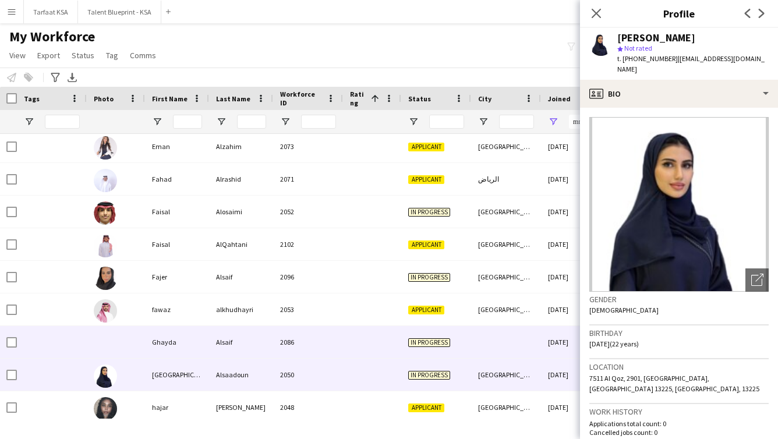
click at [295, 351] on div "2086" at bounding box center [308, 342] width 70 height 32
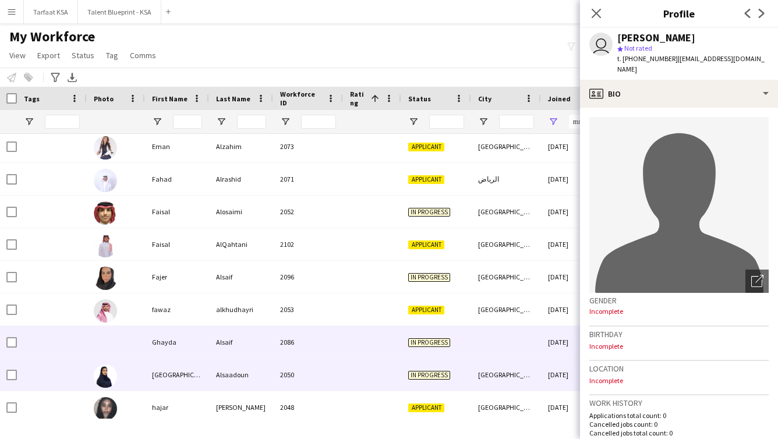
click at [297, 375] on div "2050" at bounding box center [308, 375] width 70 height 32
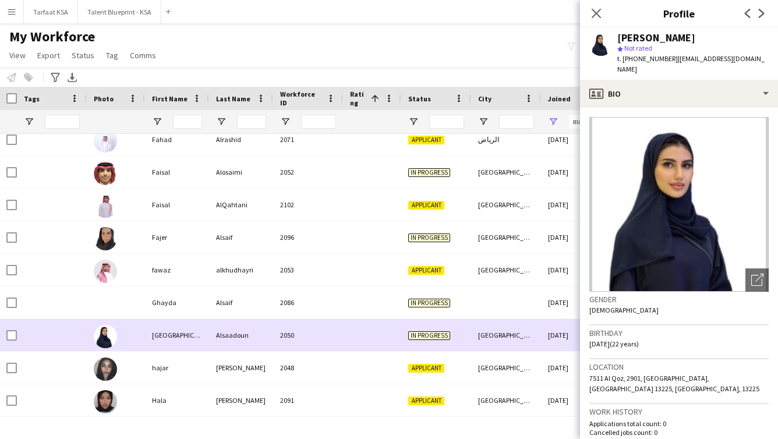
scroll to position [680, 0]
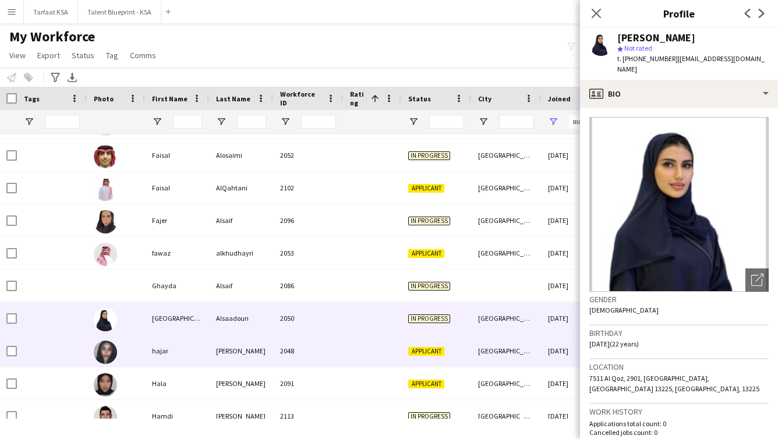
click at [295, 349] on div "2048" at bounding box center [308, 351] width 70 height 32
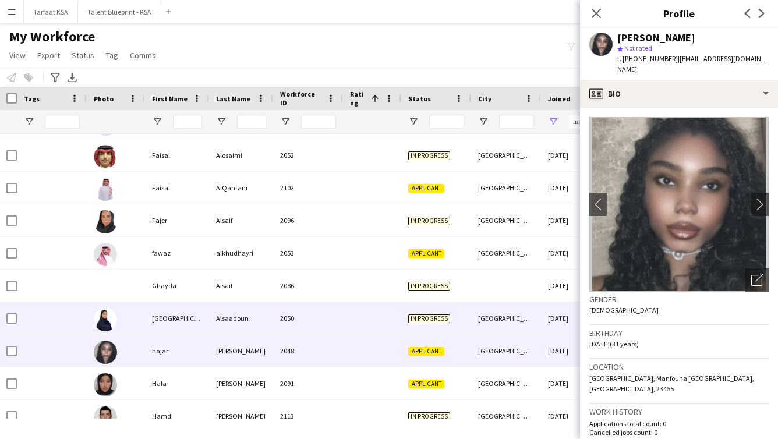
click at [301, 309] on div "2050" at bounding box center [308, 318] width 70 height 32
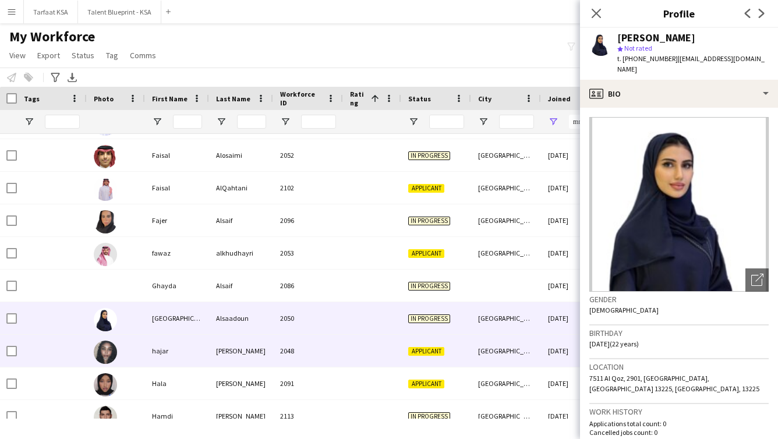
click at [330, 361] on div "2048" at bounding box center [308, 351] width 70 height 32
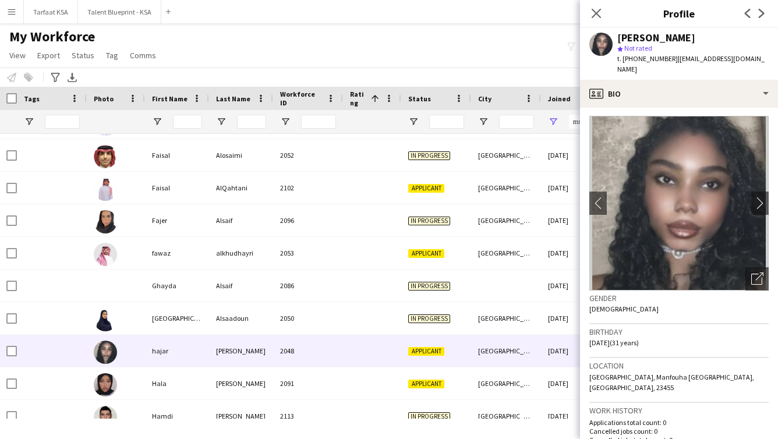
scroll to position [0, 0]
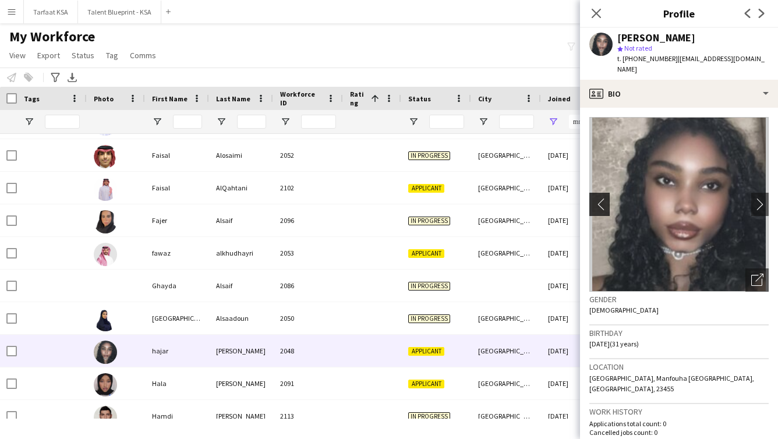
click at [416, 210] on app-icon "chevron-left" at bounding box center [599, 204] width 18 height 12
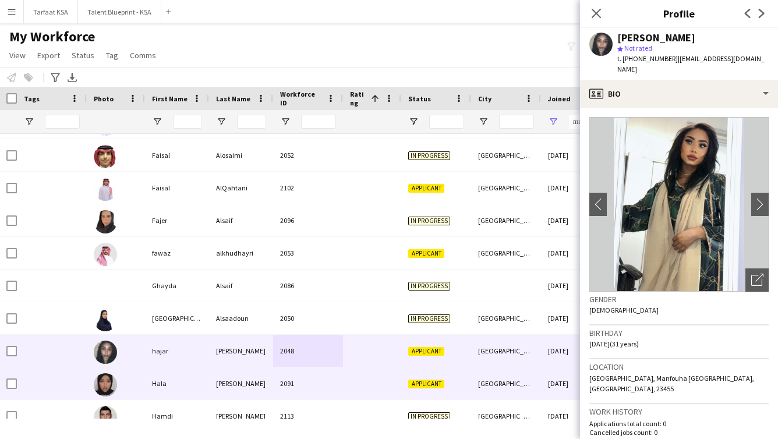
click at [319, 396] on div "2091" at bounding box center [308, 384] width 70 height 32
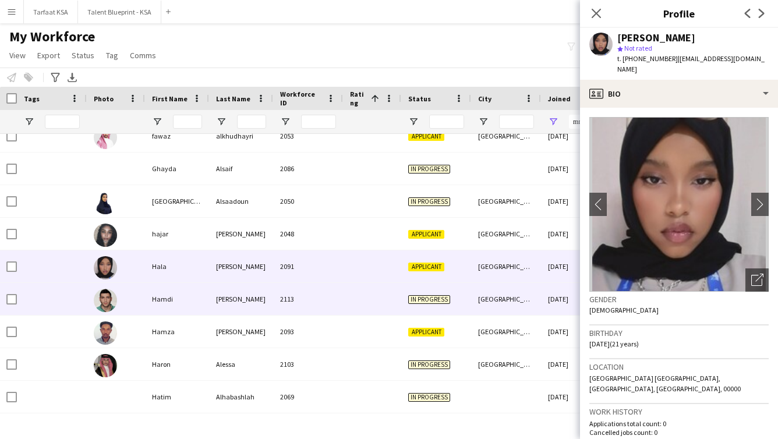
scroll to position [808, 0]
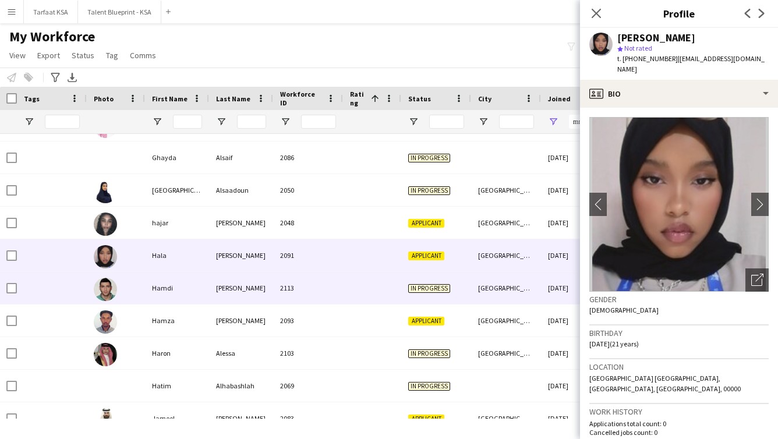
click at [391, 290] on div at bounding box center [372, 288] width 58 height 32
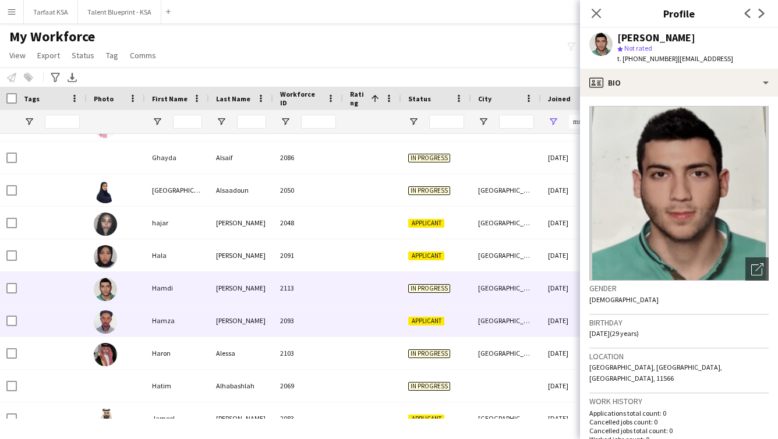
click at [299, 318] on div "2093" at bounding box center [308, 321] width 70 height 32
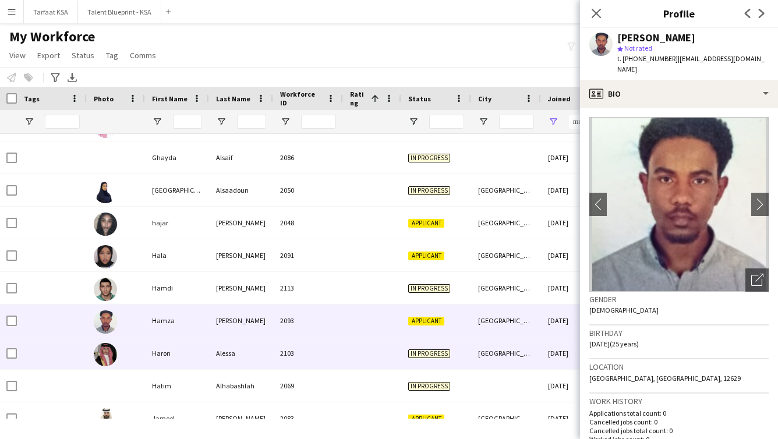
click at [269, 366] on div "Alessa" at bounding box center [241, 353] width 64 height 32
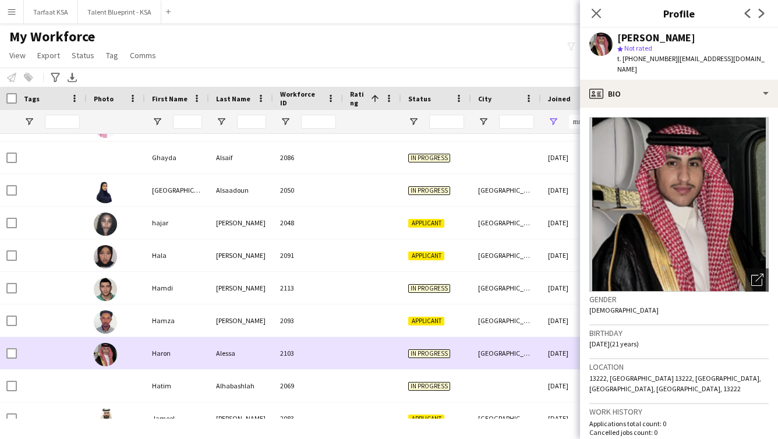
scroll to position [831, 0]
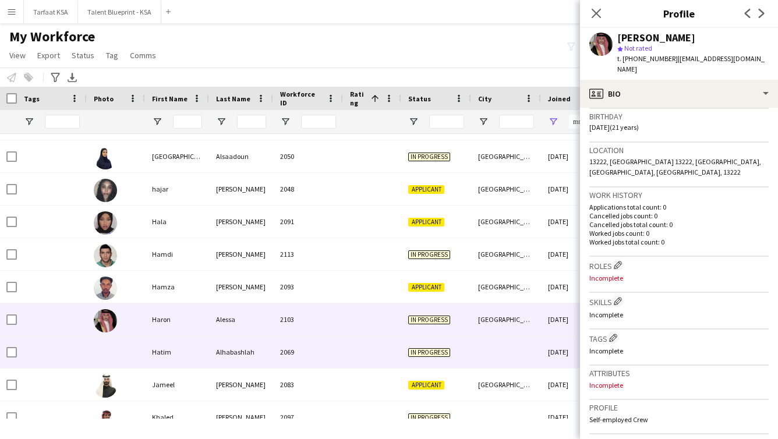
click at [195, 359] on div "Hatim" at bounding box center [177, 352] width 64 height 32
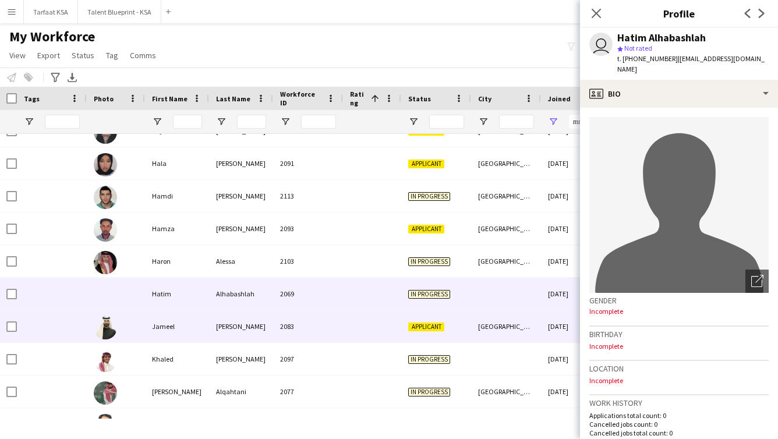
scroll to position [916, 0]
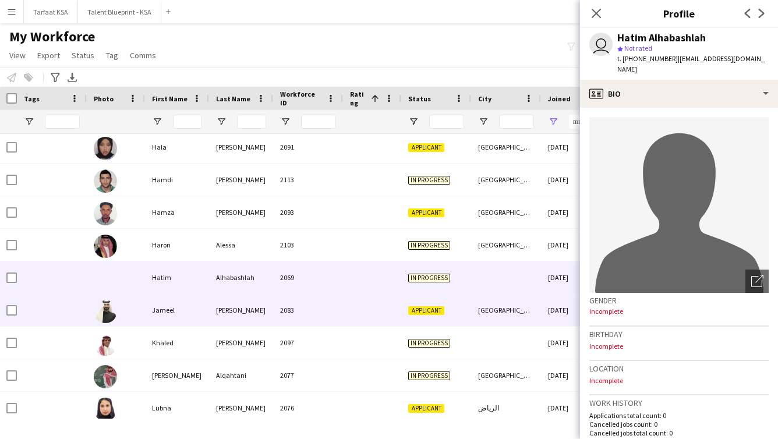
click at [358, 314] on div at bounding box center [372, 310] width 58 height 32
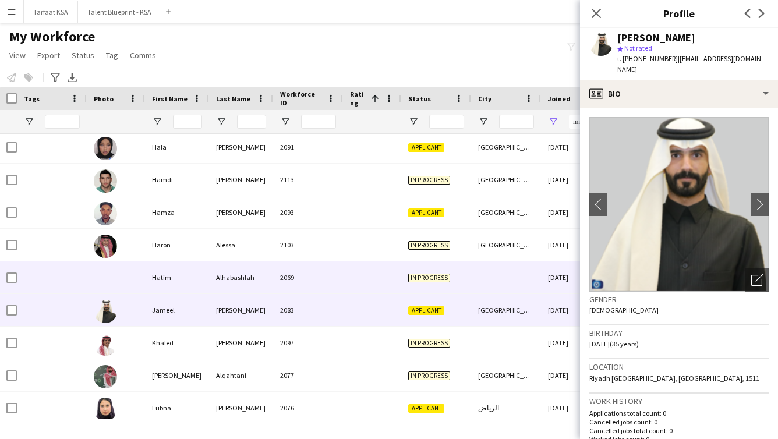
click at [343, 284] on div "2069" at bounding box center [308, 278] width 70 height 32
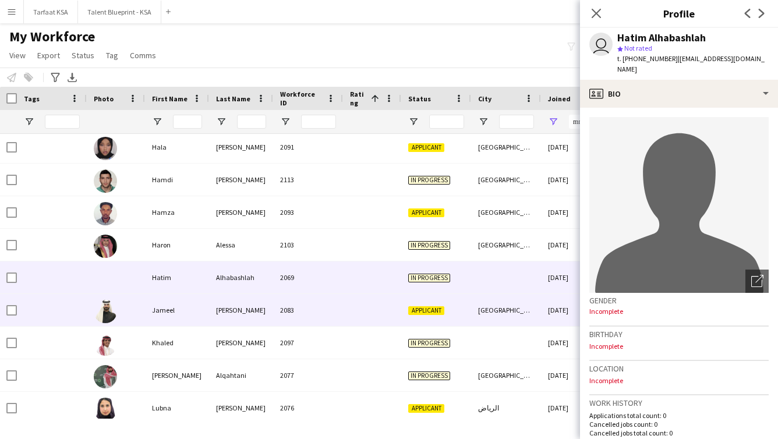
click at [215, 308] on div "[PERSON_NAME]" at bounding box center [241, 310] width 64 height 32
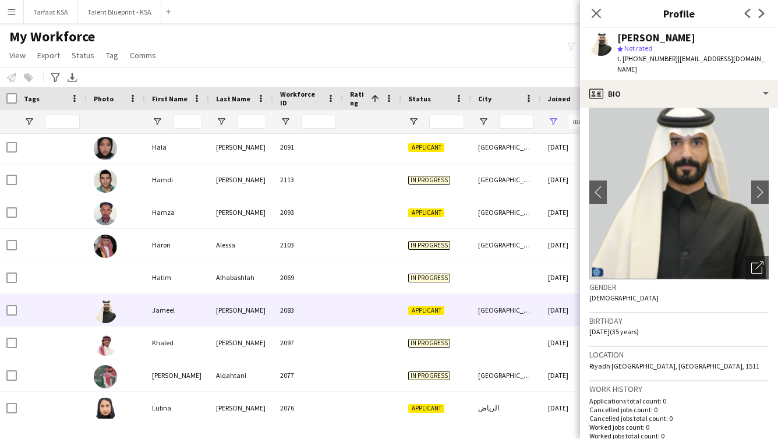
scroll to position [0, 0]
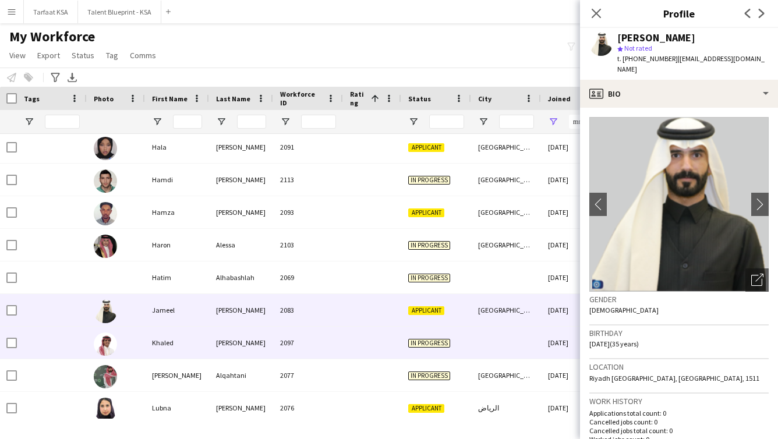
click at [272, 334] on div "[PERSON_NAME]" at bounding box center [241, 343] width 64 height 32
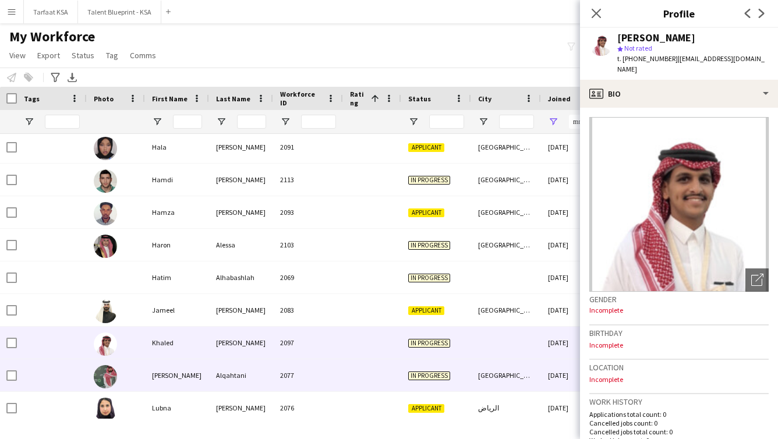
click at [348, 378] on div at bounding box center [372, 375] width 58 height 32
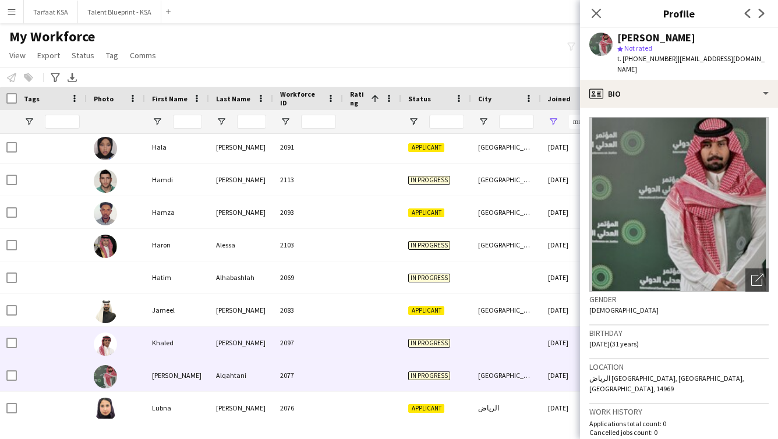
click at [347, 350] on div at bounding box center [372, 343] width 58 height 32
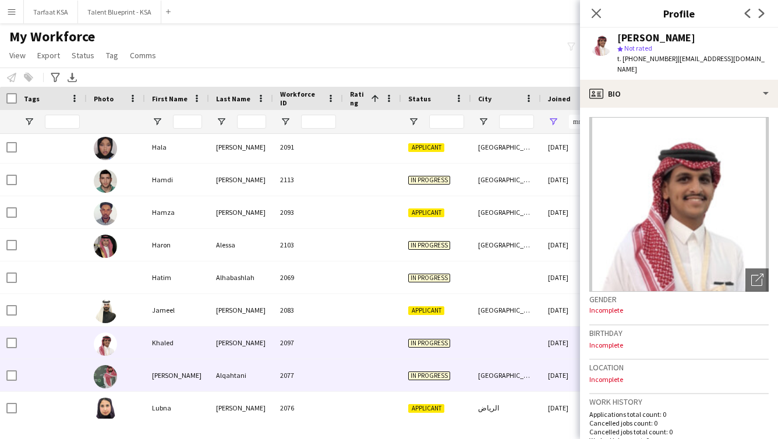
click at [385, 386] on div at bounding box center [372, 375] width 58 height 32
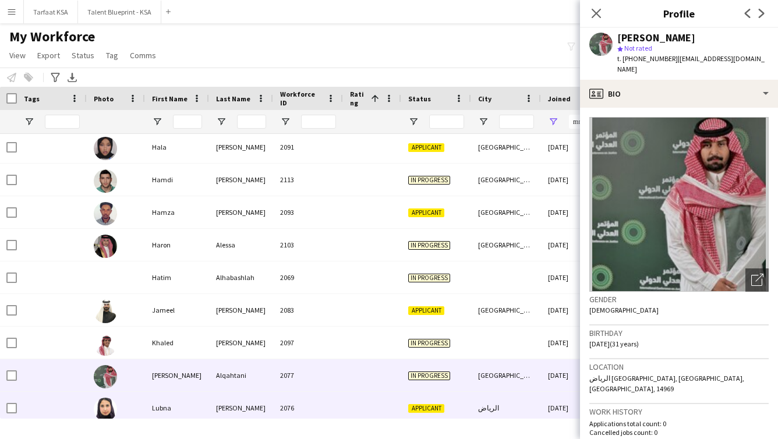
click at [217, 405] on div "[PERSON_NAME]" at bounding box center [241, 408] width 64 height 32
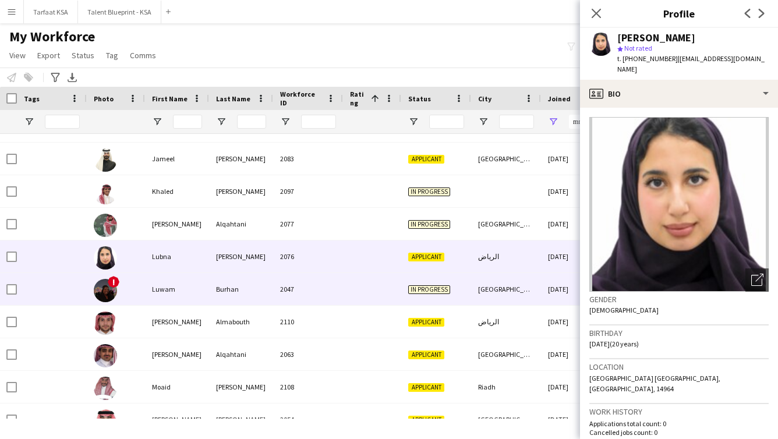
scroll to position [1080, 0]
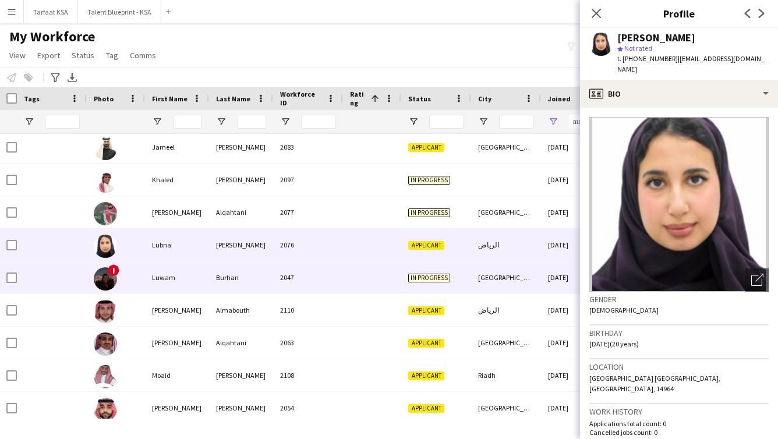
click at [416, 290] on div "In progress" at bounding box center [436, 278] width 70 height 32
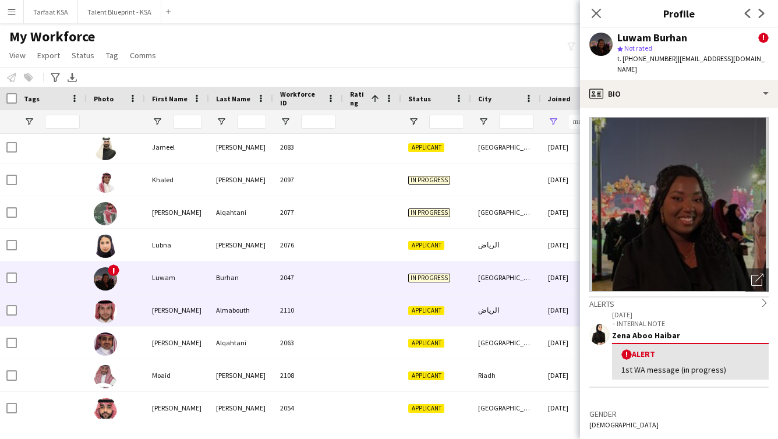
click at [308, 306] on div "2110" at bounding box center [308, 310] width 70 height 32
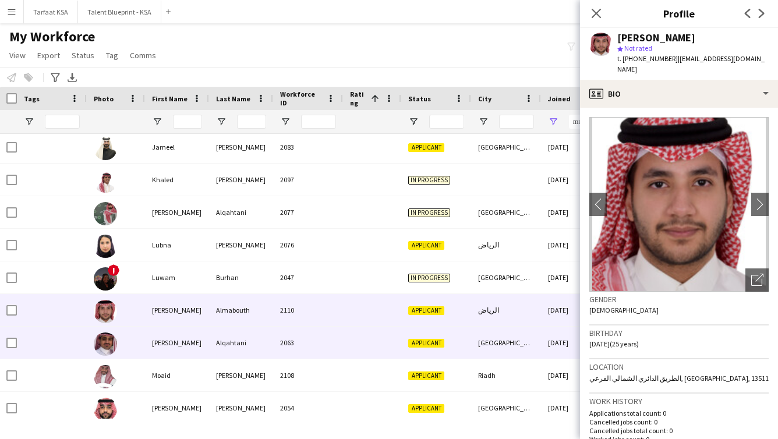
click at [416, 343] on div "[GEOGRAPHIC_DATA]" at bounding box center [506, 343] width 70 height 32
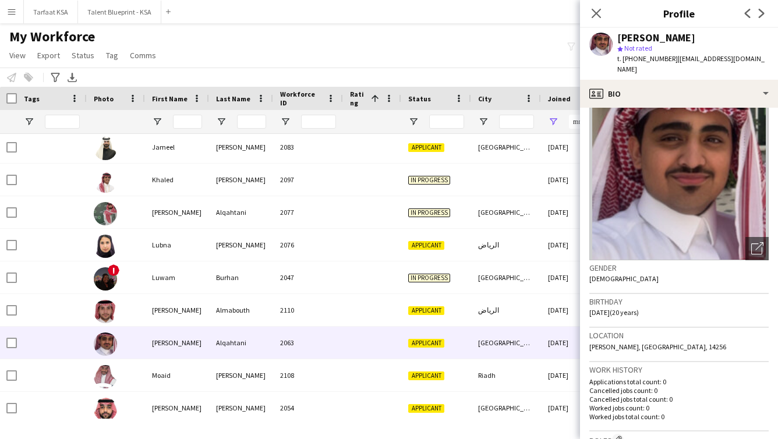
scroll to position [52, 0]
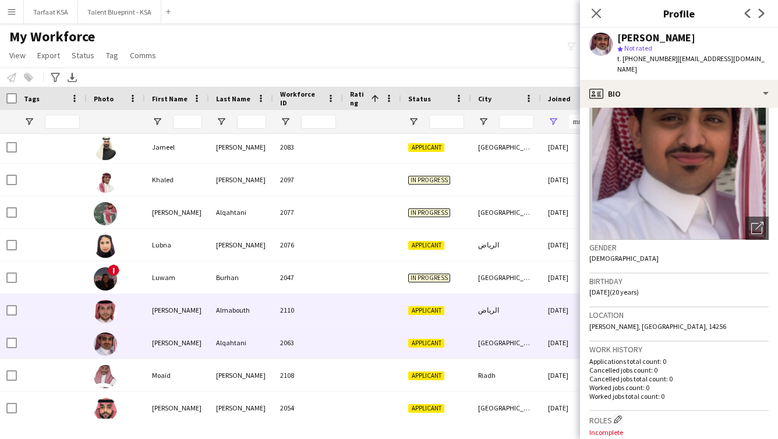
click at [338, 321] on div "2110" at bounding box center [308, 310] width 70 height 32
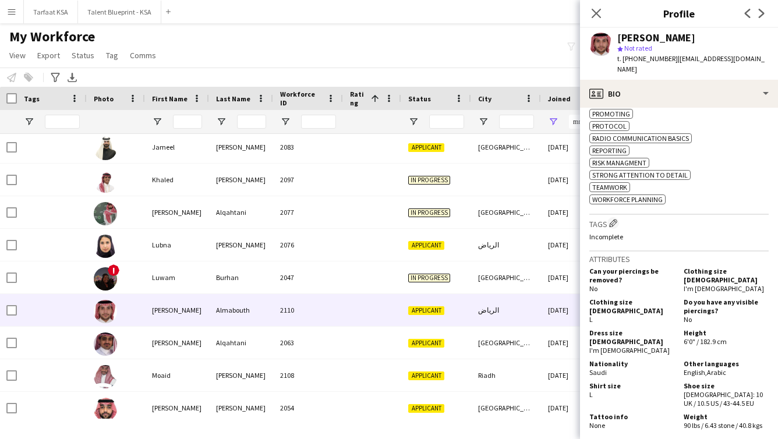
scroll to position [580, 0]
click at [416, 228] on button "Edit crew company tags" at bounding box center [614, 222] width 12 height 12
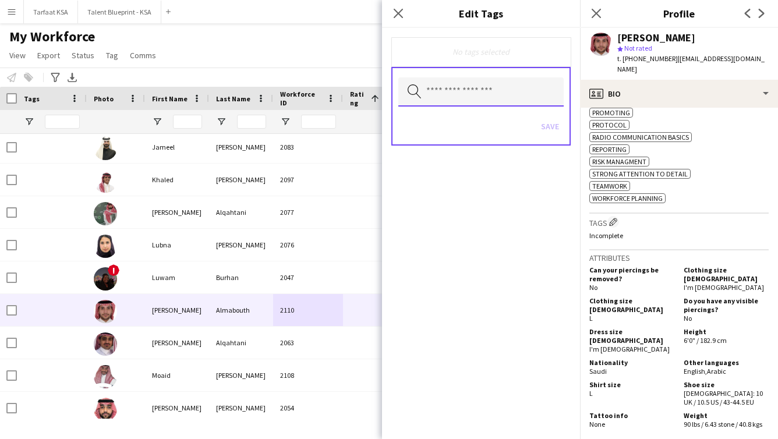
click at [416, 92] on input "text" at bounding box center [480, 91] width 165 height 29
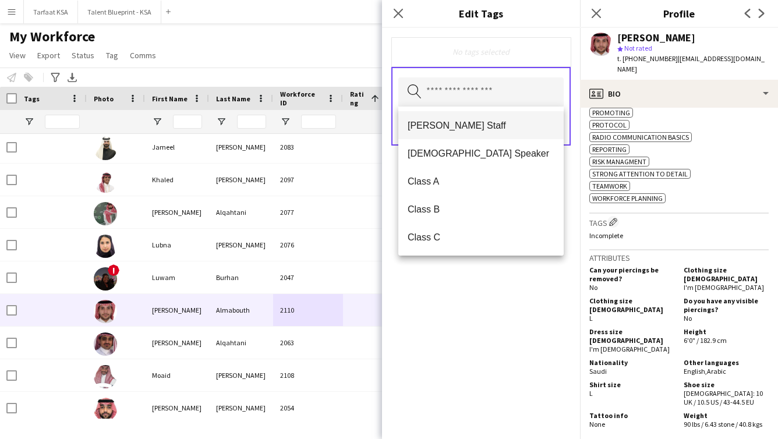
click at [416, 131] on mat-option "[PERSON_NAME] Staff" at bounding box center [480, 125] width 165 height 28
click at [416, 294] on div "[PERSON_NAME] Staff Remove Search by tag name Save" at bounding box center [481, 233] width 198 height 411
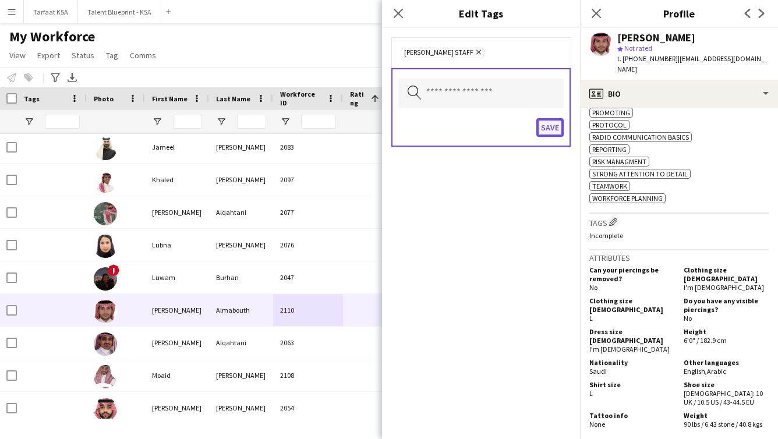
click at [416, 133] on button "Save" at bounding box center [550, 127] width 27 height 19
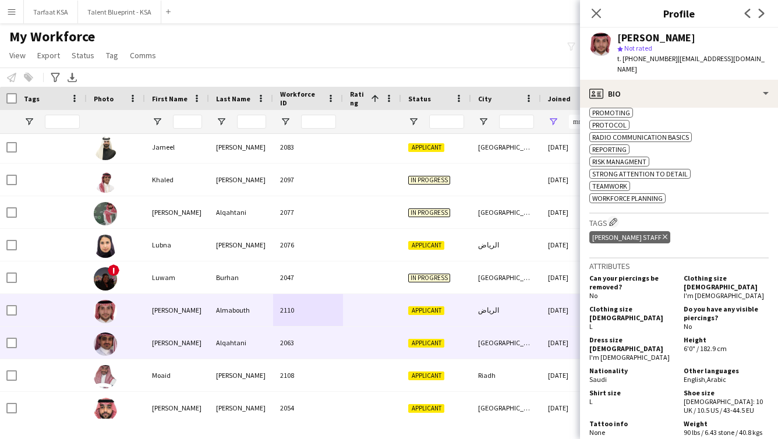
click at [199, 350] on div "[PERSON_NAME]" at bounding box center [177, 343] width 64 height 32
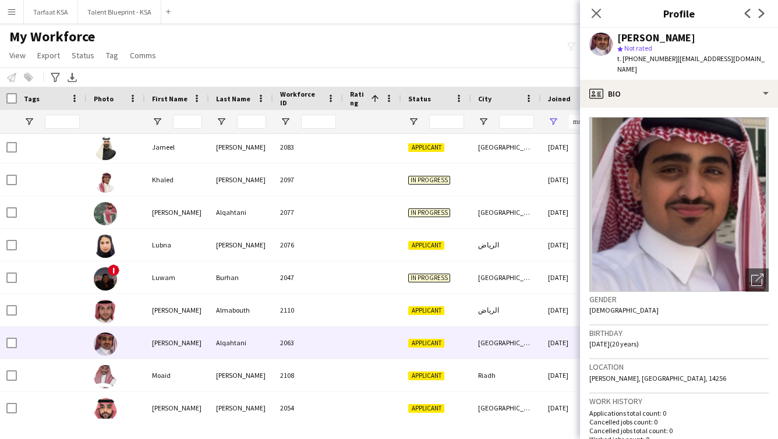
scroll to position [33, 0]
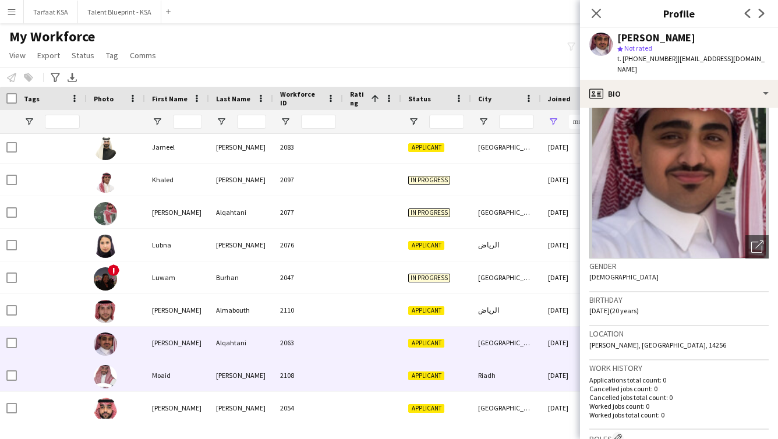
click at [264, 380] on div "[PERSON_NAME]" at bounding box center [241, 375] width 64 height 32
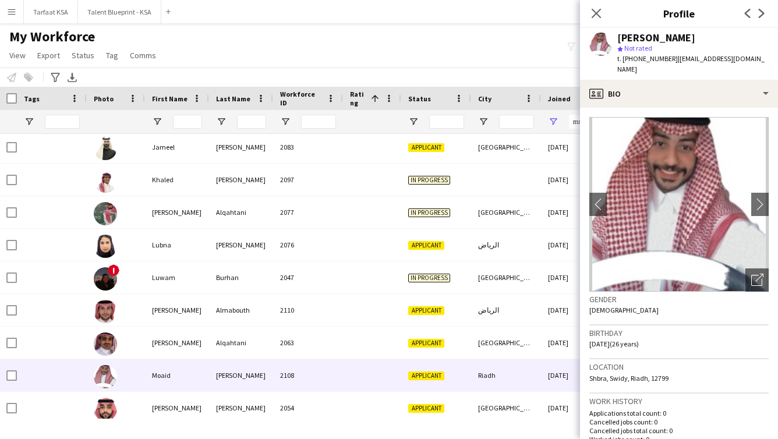
scroll to position [32, 0]
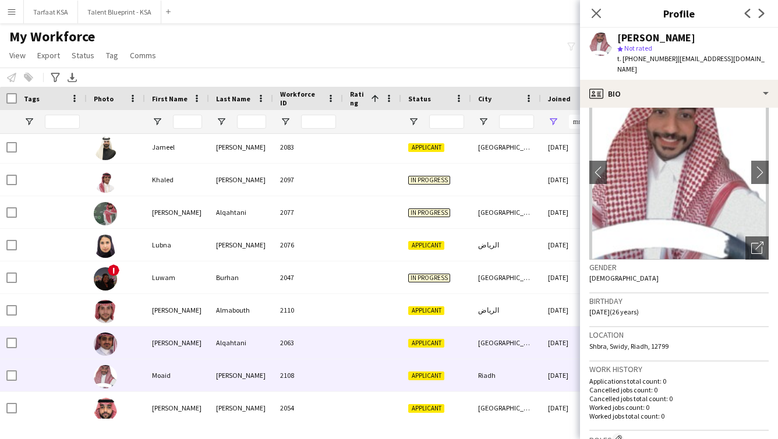
click at [312, 345] on div "2063" at bounding box center [308, 343] width 70 height 32
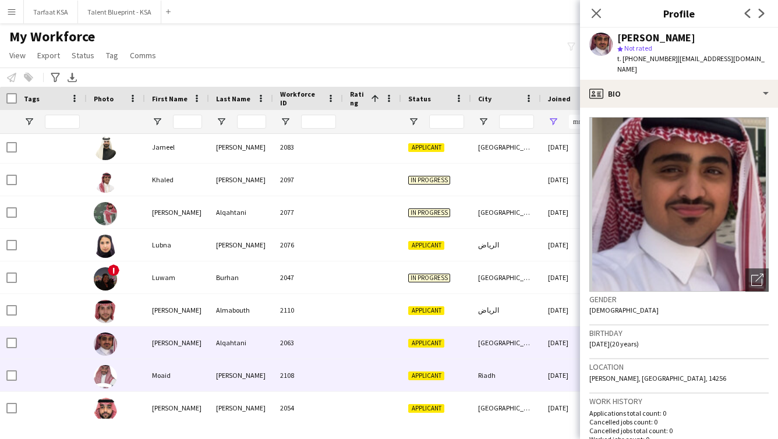
click at [344, 373] on div at bounding box center [372, 375] width 58 height 32
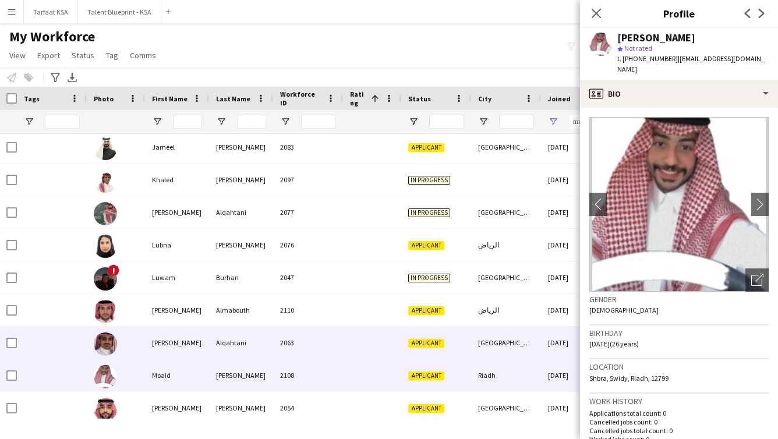
click at [391, 348] on div at bounding box center [372, 343] width 58 height 32
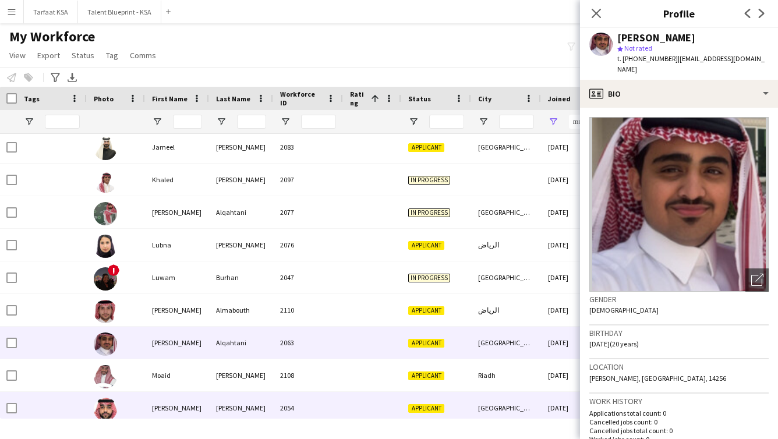
click at [394, 408] on div at bounding box center [372, 408] width 58 height 32
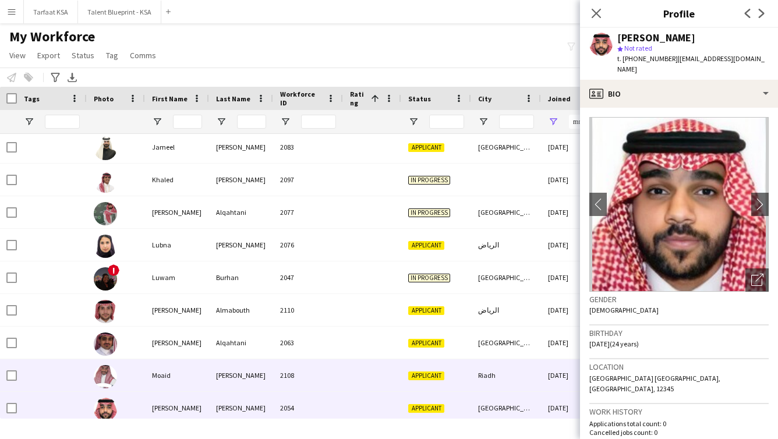
click at [394, 382] on div at bounding box center [372, 375] width 58 height 32
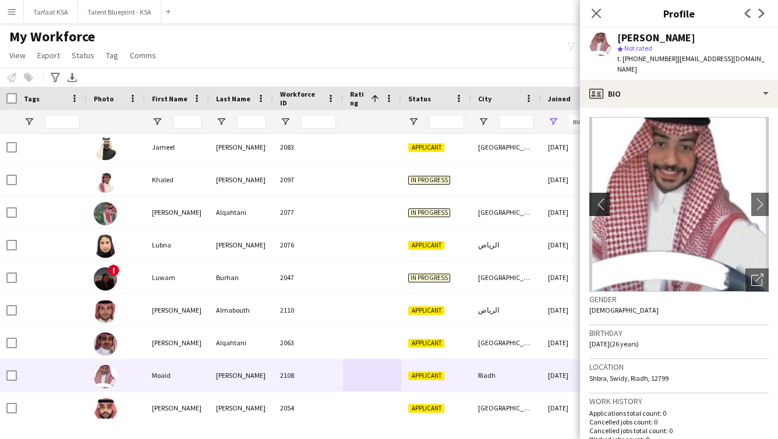
click at [416, 193] on button "chevron-left" at bounding box center [598, 204] width 23 height 23
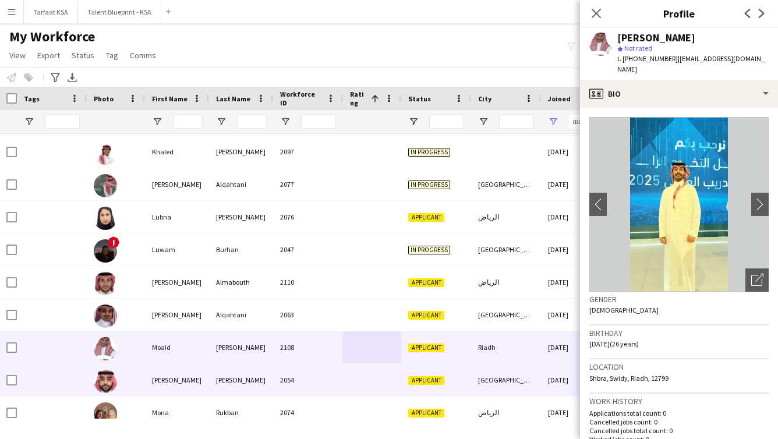
scroll to position [1112, 0]
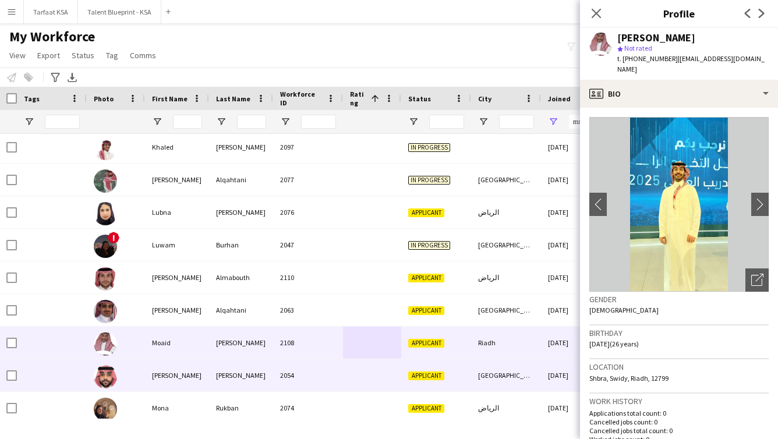
click at [383, 386] on div at bounding box center [372, 375] width 58 height 32
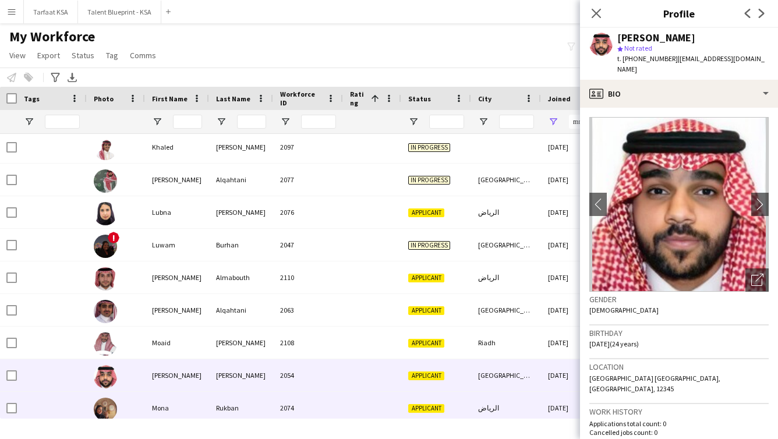
click at [383, 400] on div at bounding box center [372, 408] width 58 height 32
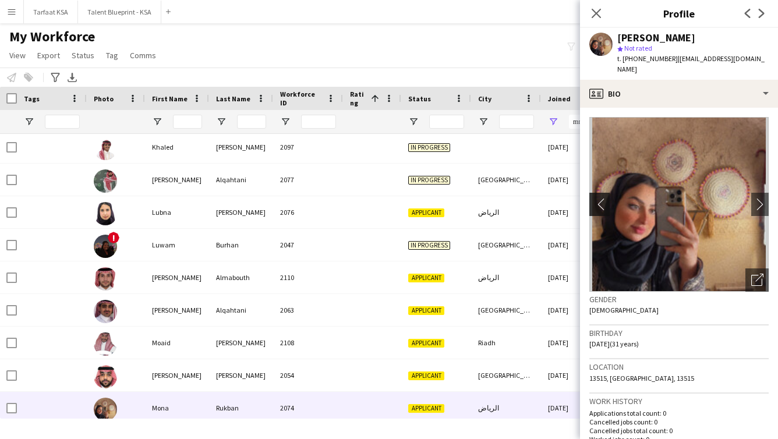
click at [416, 200] on button "chevron-left" at bounding box center [598, 204] width 23 height 23
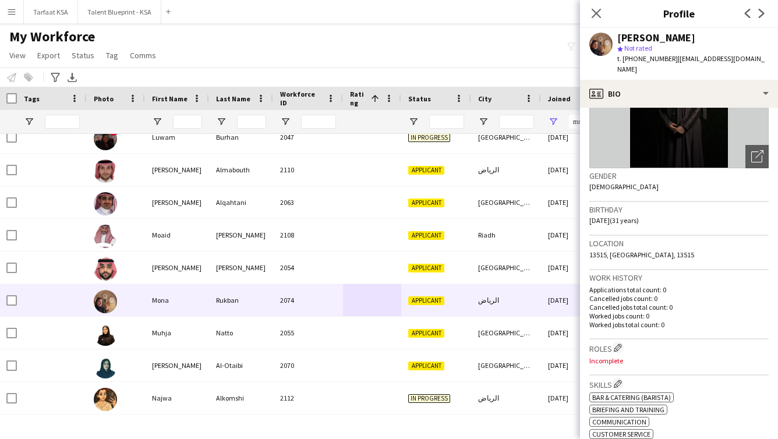
scroll to position [126, 0]
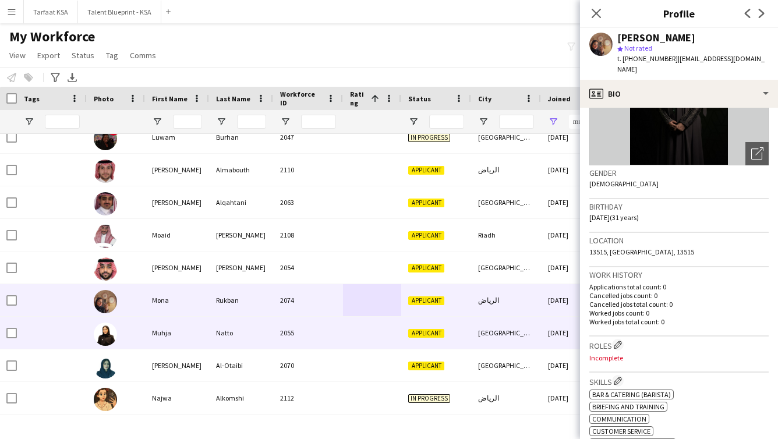
click at [390, 340] on div at bounding box center [372, 333] width 58 height 32
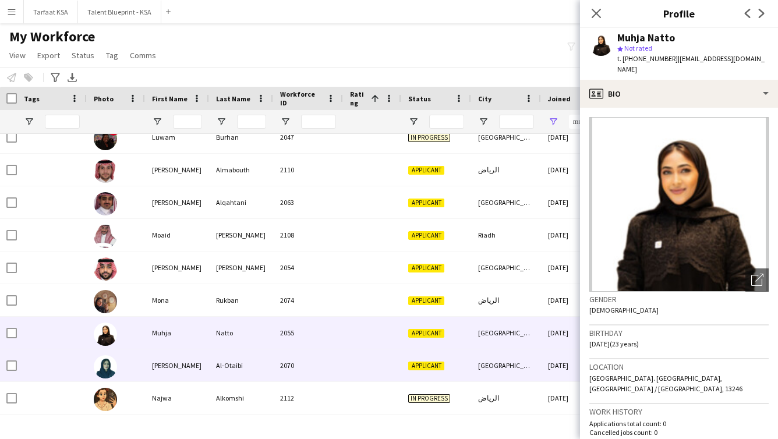
click at [379, 364] on div at bounding box center [372, 366] width 58 height 32
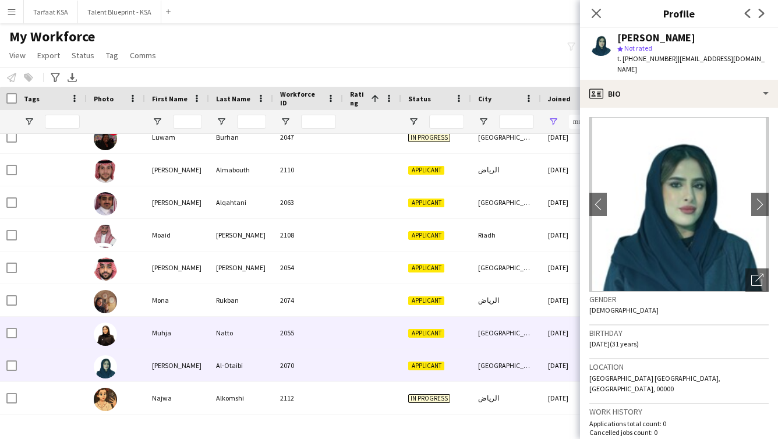
click at [371, 341] on div at bounding box center [372, 333] width 58 height 32
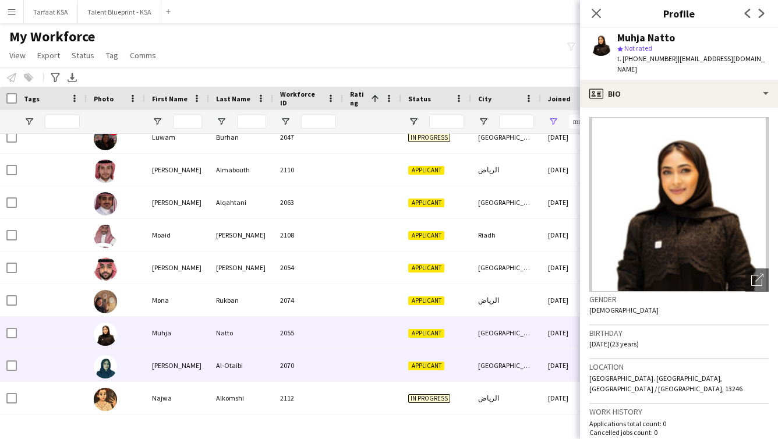
click at [381, 376] on div at bounding box center [372, 366] width 58 height 32
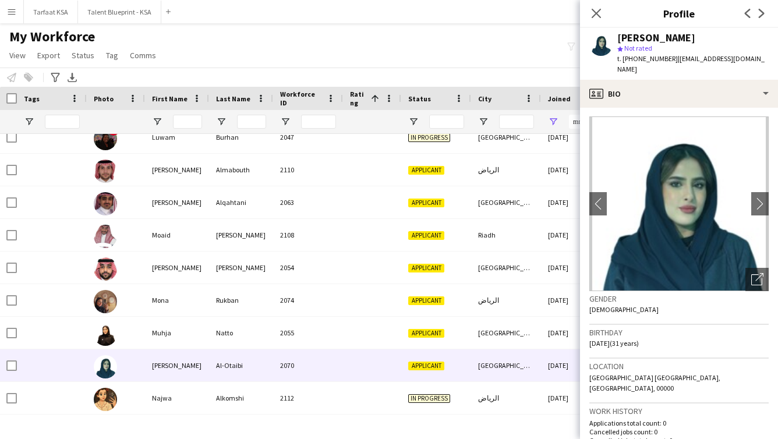
scroll to position [0, 0]
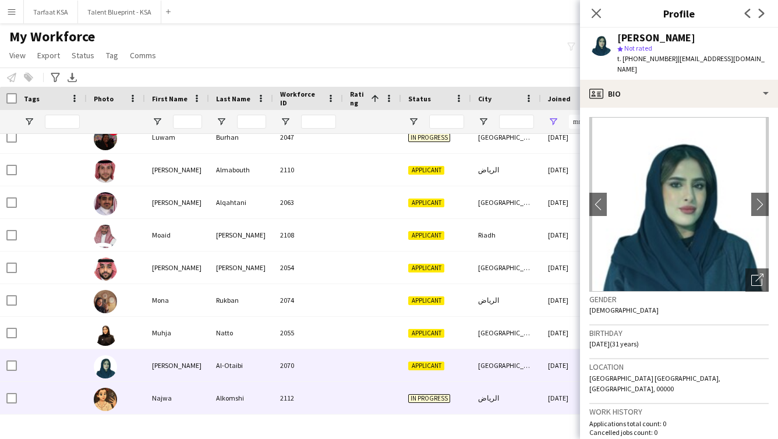
click at [347, 401] on div at bounding box center [372, 398] width 58 height 32
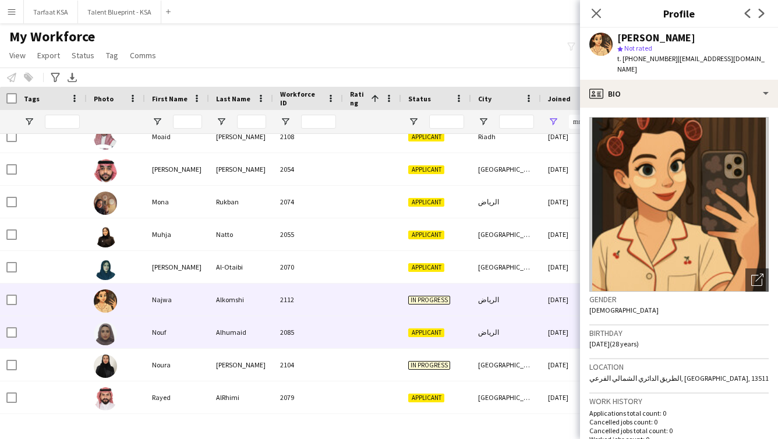
scroll to position [1323, 0]
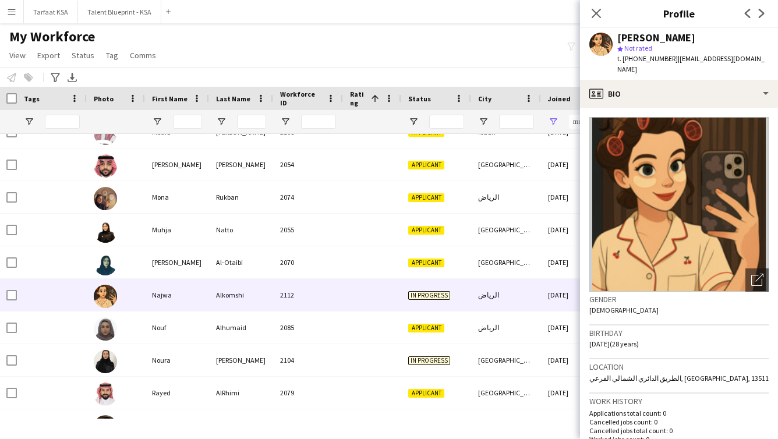
click at [416, 196] on img at bounding box center [679, 204] width 179 height 175
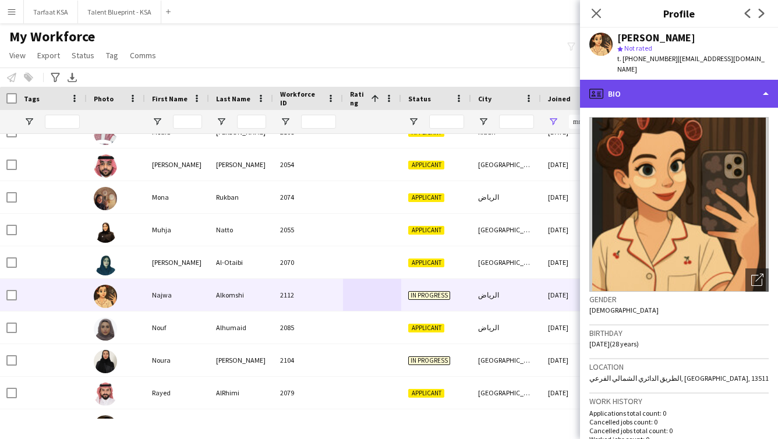
click at [416, 94] on div "profile Bio" at bounding box center [679, 94] width 198 height 28
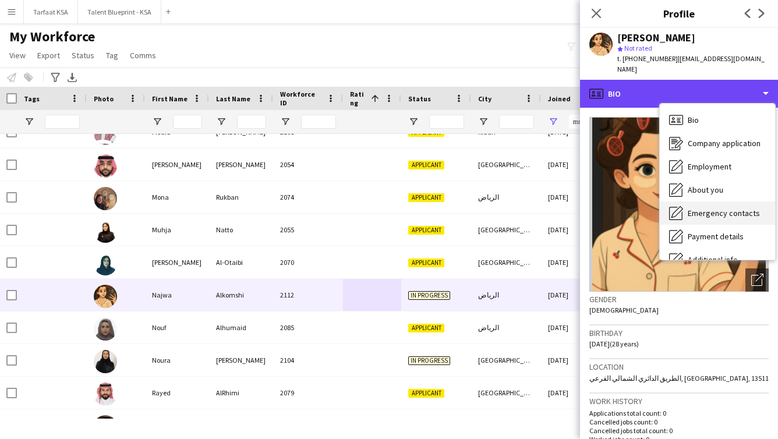
scroll to position [63, 0]
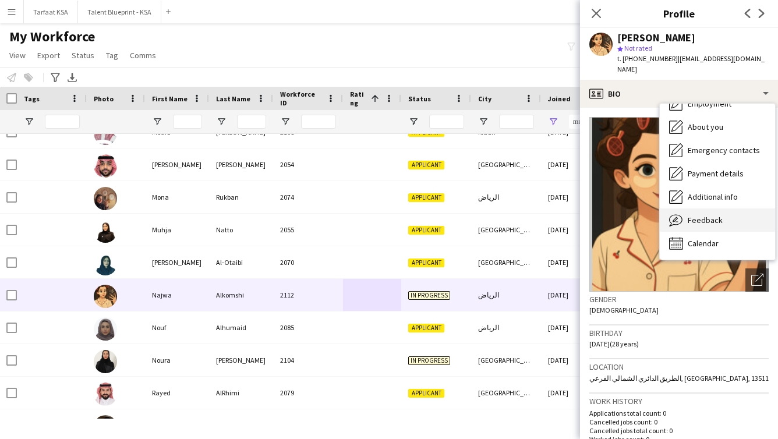
click at [416, 212] on div "Feedback Feedback" at bounding box center [717, 220] width 115 height 23
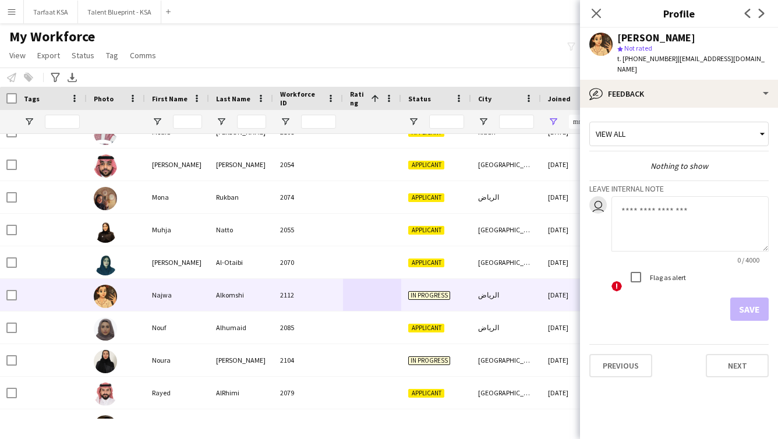
click at [416, 224] on textarea at bounding box center [690, 223] width 157 height 55
type textarea "*"
click at [416, 305] on button "Save" at bounding box center [750, 309] width 38 height 23
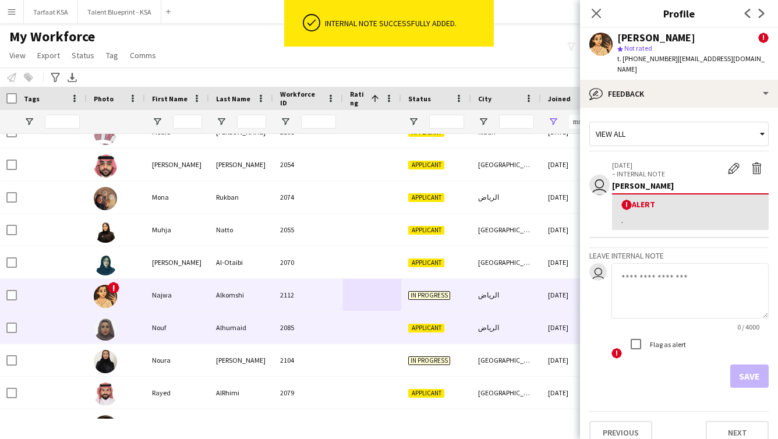
click at [368, 336] on div at bounding box center [372, 328] width 58 height 32
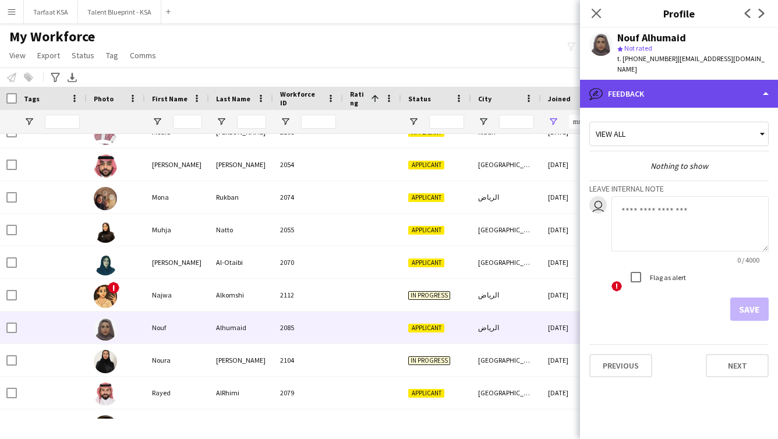
click at [416, 90] on div "bubble-pencil Feedback" at bounding box center [679, 94] width 198 height 28
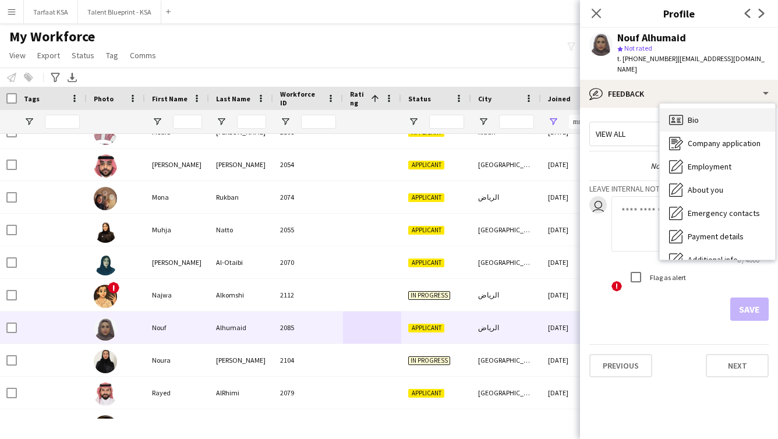
click at [416, 115] on div "Bio Bio" at bounding box center [717, 119] width 115 height 23
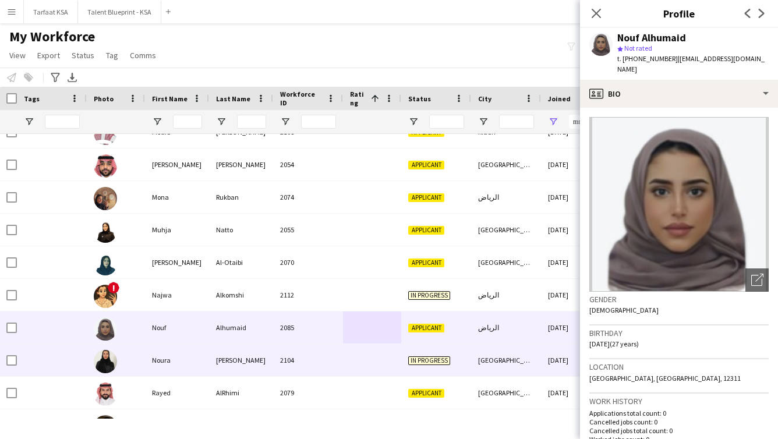
click at [416, 367] on div "In progress" at bounding box center [436, 360] width 70 height 32
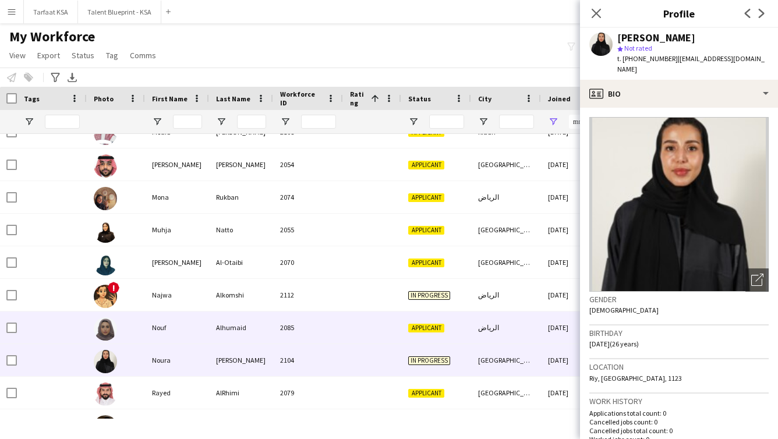
click at [416, 329] on span "Applicant" at bounding box center [426, 328] width 36 height 9
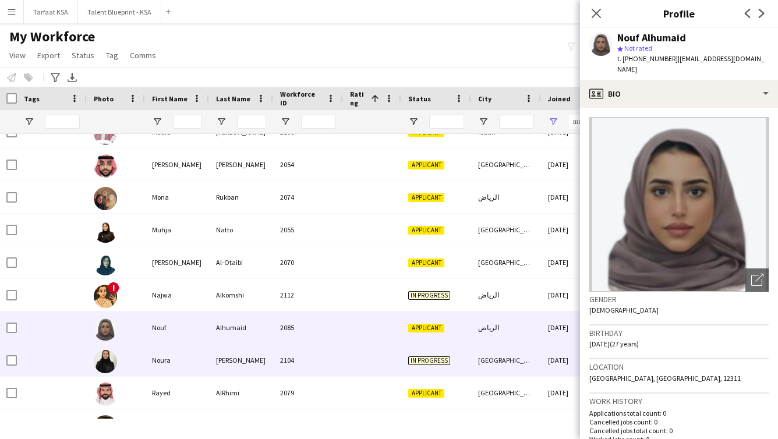
click at [416, 365] on span "In progress" at bounding box center [429, 361] width 42 height 9
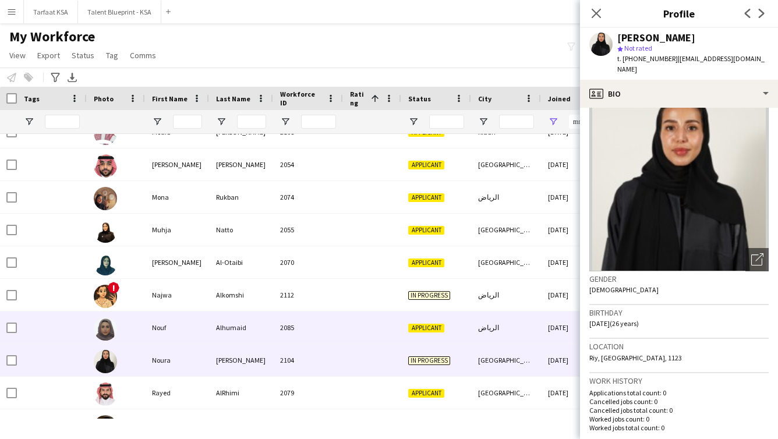
scroll to position [1361, 0]
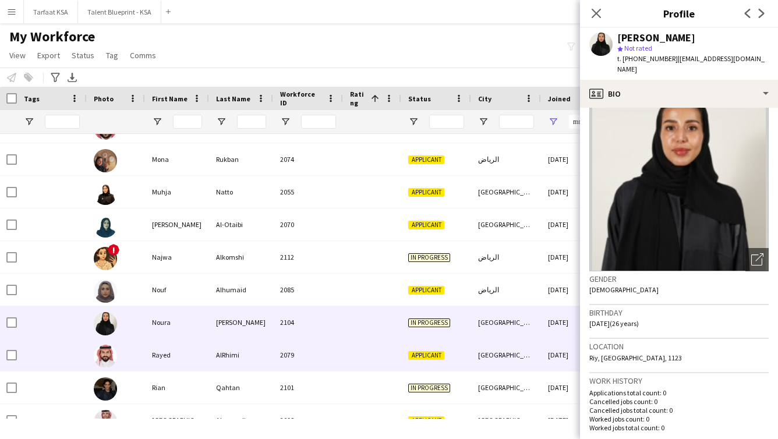
click at [393, 357] on div at bounding box center [372, 355] width 58 height 32
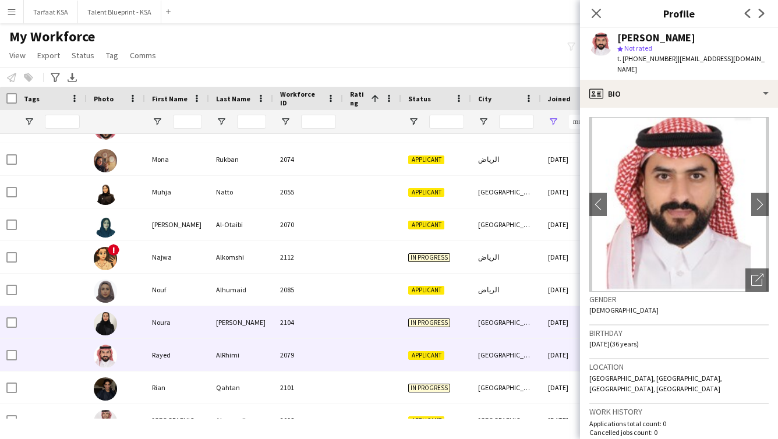
click at [397, 323] on div at bounding box center [372, 322] width 58 height 32
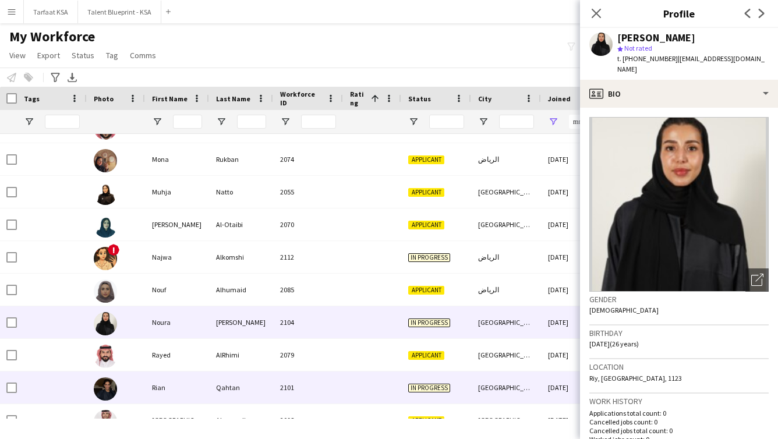
click at [416, 384] on div "In progress" at bounding box center [436, 388] width 70 height 32
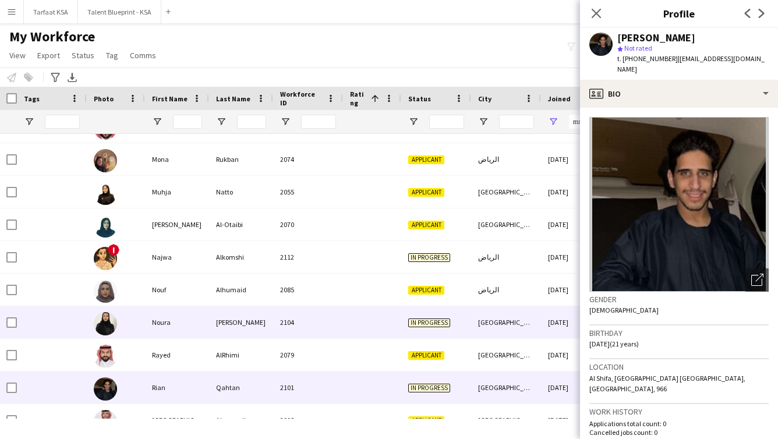
click at [386, 336] on div at bounding box center [372, 322] width 58 height 32
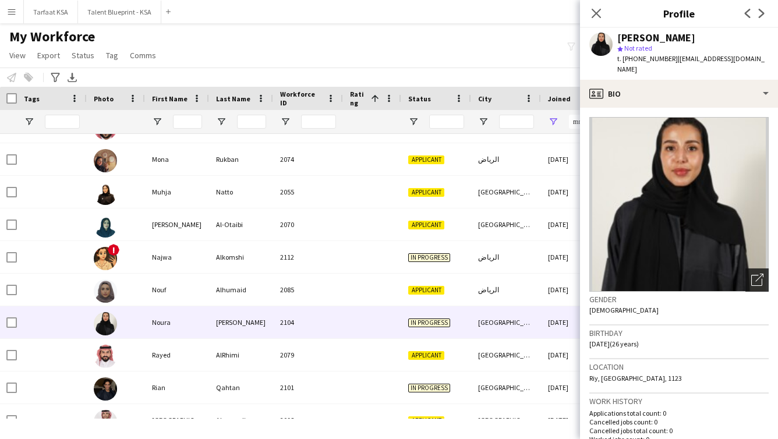
click at [416, 269] on div "Open photos pop-in" at bounding box center [757, 280] width 23 height 23
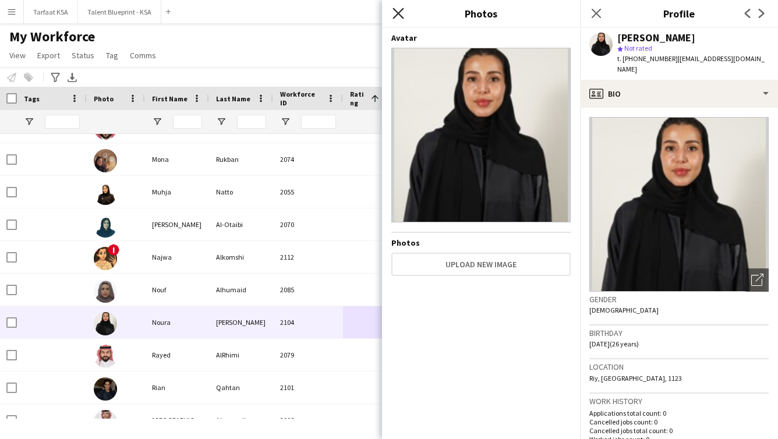
click at [401, 9] on icon at bounding box center [398, 13] width 11 height 11
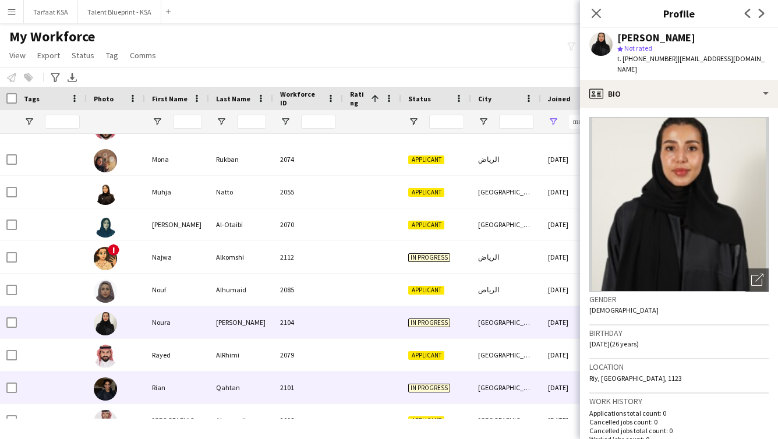
click at [281, 376] on div "2101" at bounding box center [308, 388] width 70 height 32
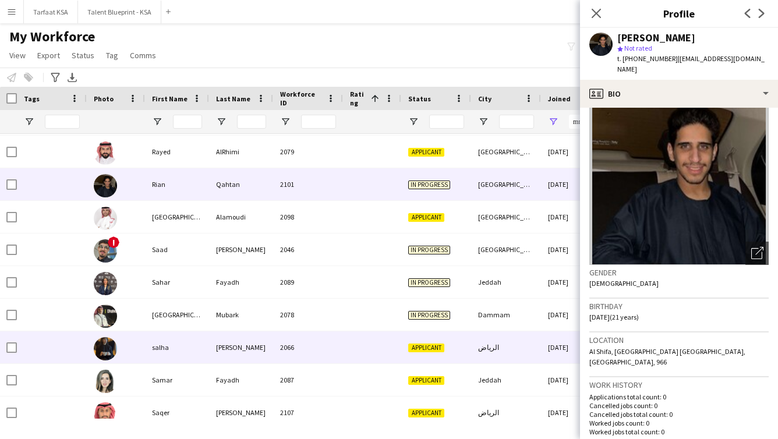
scroll to position [1582, 0]
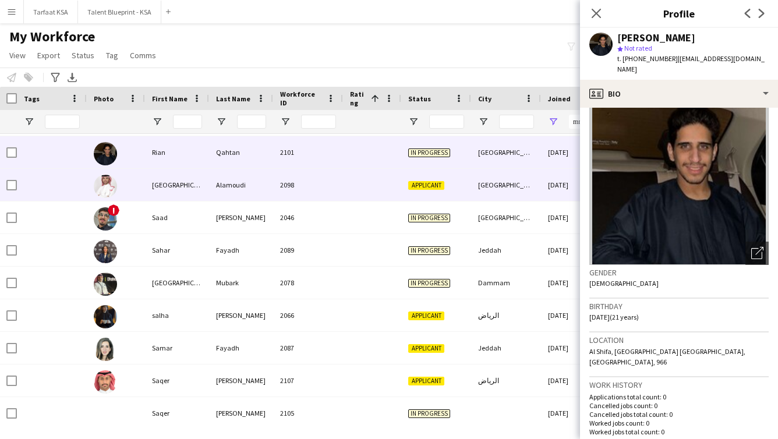
click at [379, 194] on div at bounding box center [372, 185] width 58 height 32
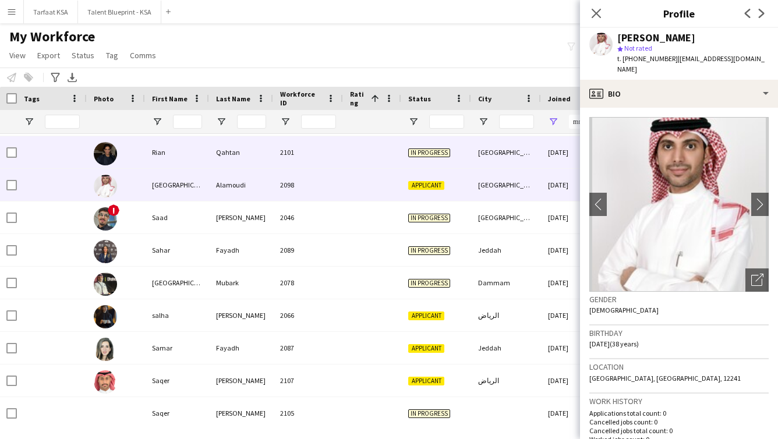
click at [369, 155] on div at bounding box center [372, 152] width 58 height 32
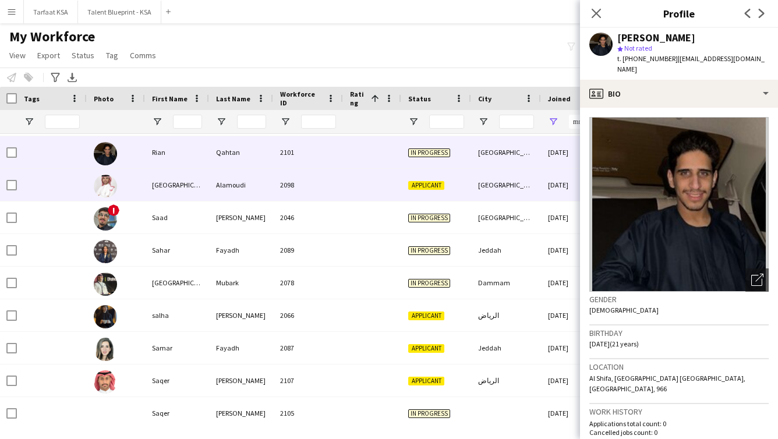
click at [369, 175] on div at bounding box center [372, 185] width 58 height 32
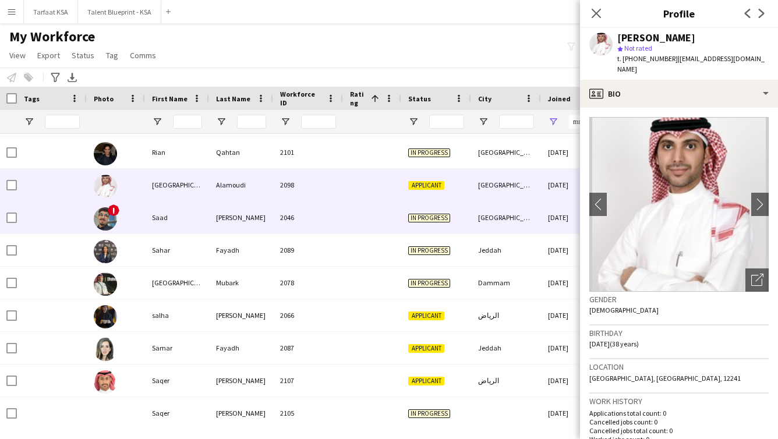
click at [390, 213] on div at bounding box center [372, 218] width 58 height 32
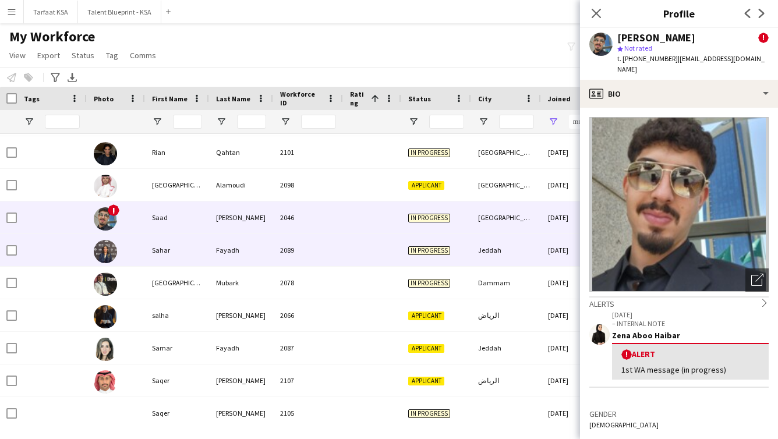
click at [405, 251] on div "In progress" at bounding box center [436, 250] width 70 height 32
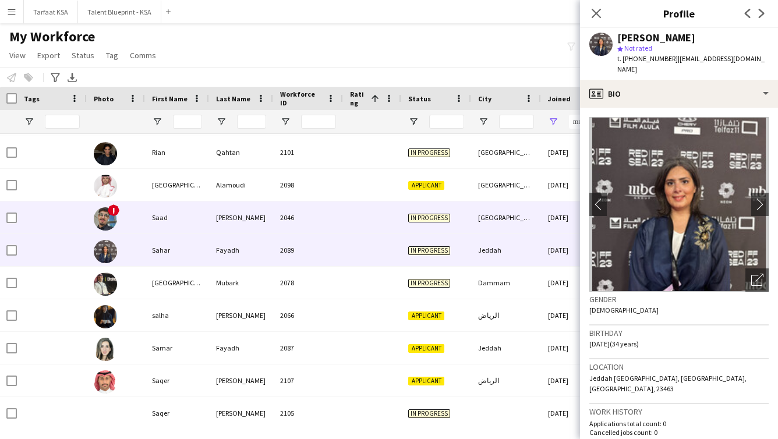
click at [401, 220] on div "In progress" at bounding box center [436, 218] width 70 height 32
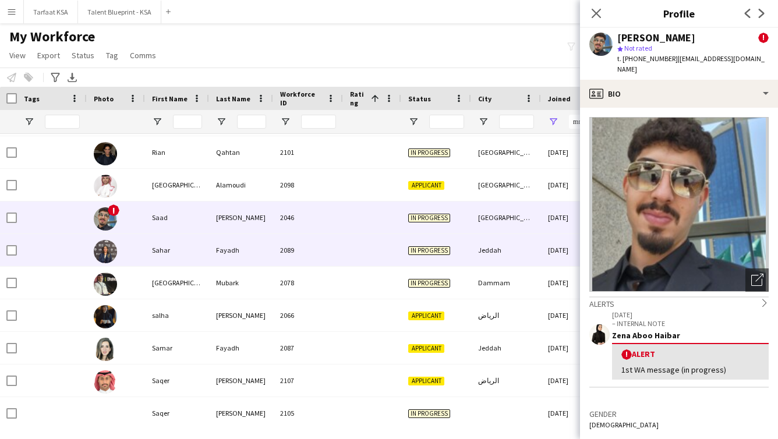
click at [404, 251] on div "In progress" at bounding box center [436, 250] width 70 height 32
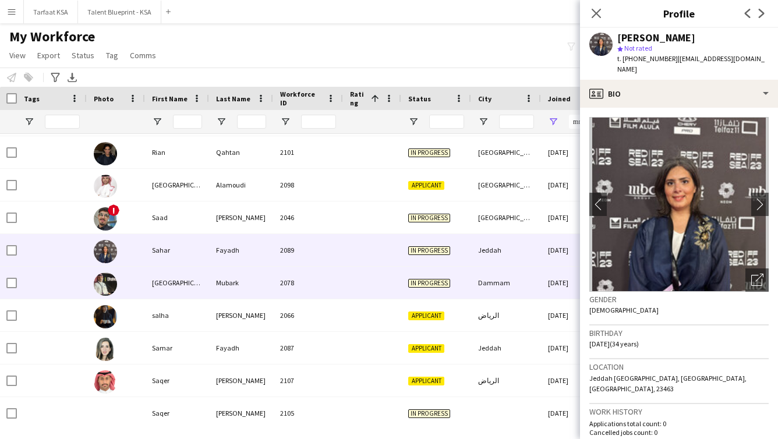
click at [416, 288] on div "In progress" at bounding box center [436, 283] width 70 height 32
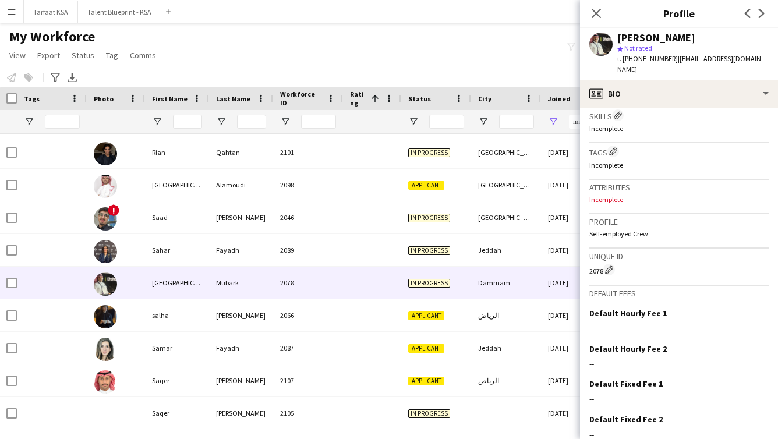
scroll to position [394, 0]
click at [416, 144] on h3 "Tags Edit crew company tags" at bounding box center [679, 150] width 179 height 12
click at [416, 146] on app-icon "Edit crew company tags" at bounding box center [613, 150] width 8 height 8
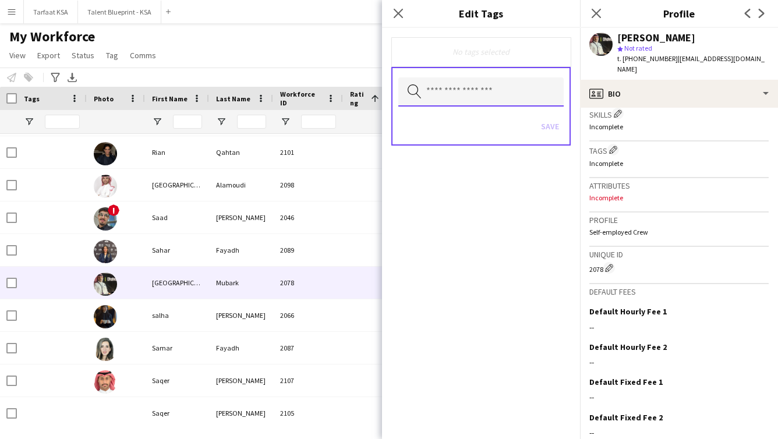
click at [416, 82] on input "text" at bounding box center [480, 91] width 165 height 29
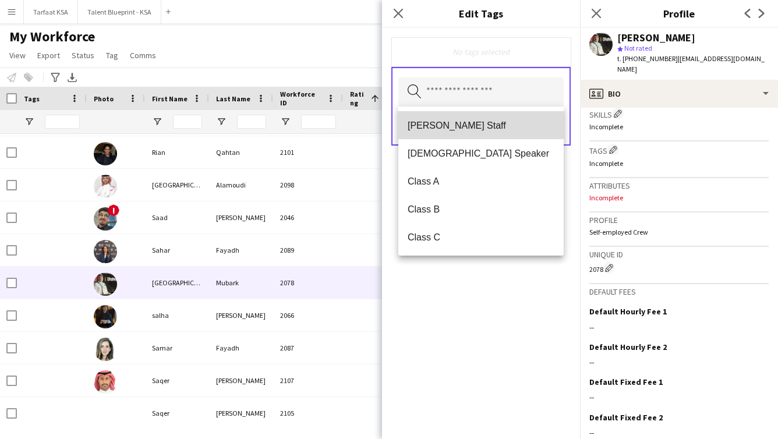
click at [416, 117] on mat-option "[PERSON_NAME] Staff" at bounding box center [480, 125] width 165 height 28
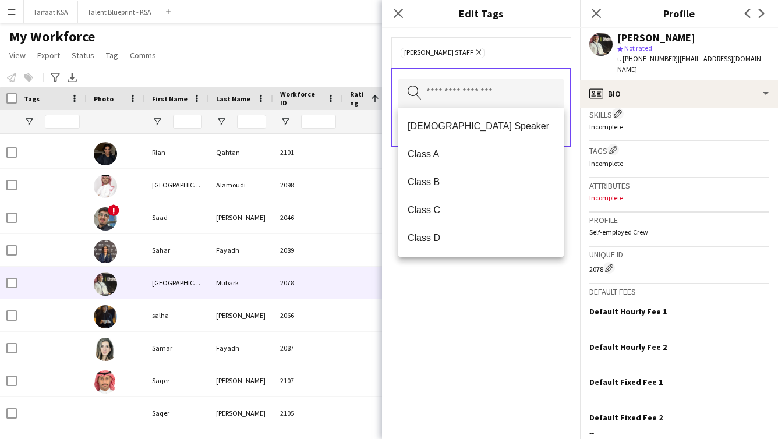
click at [416, 264] on div "[PERSON_NAME] Staff Remove Search by tag name Save" at bounding box center [481, 233] width 198 height 411
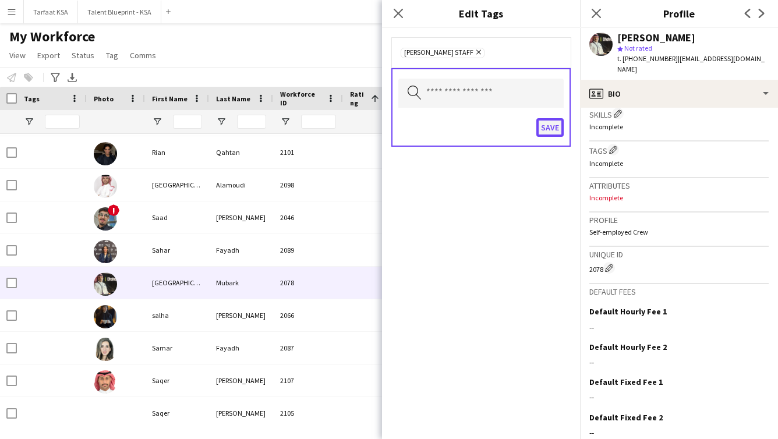
click at [416, 130] on button "Save" at bounding box center [550, 127] width 27 height 19
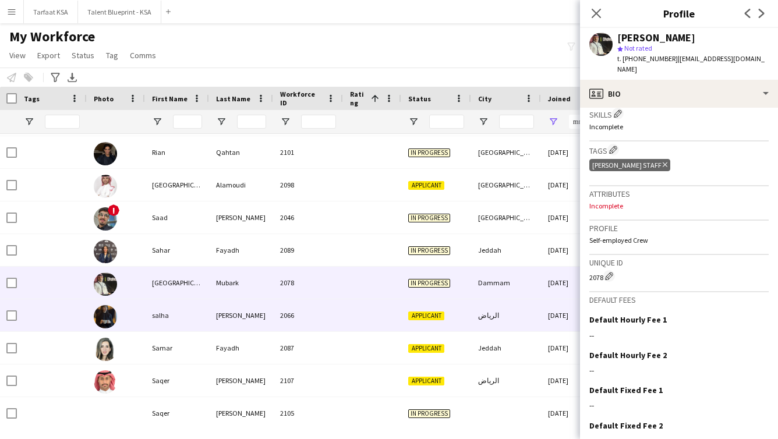
click at [154, 305] on div "salha" at bounding box center [177, 315] width 64 height 32
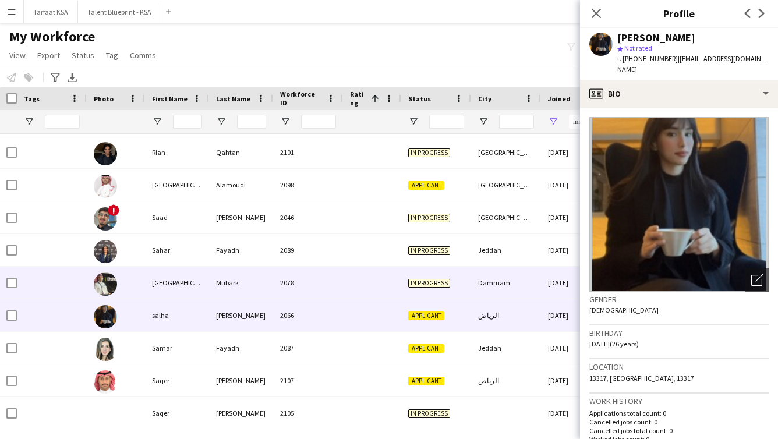
click at [153, 280] on div "[GEOGRAPHIC_DATA]" at bounding box center [177, 283] width 64 height 32
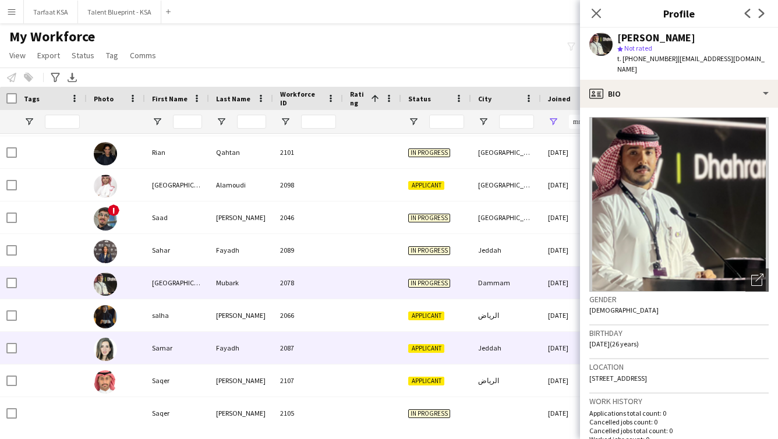
click at [179, 347] on div "Samar" at bounding box center [177, 348] width 64 height 32
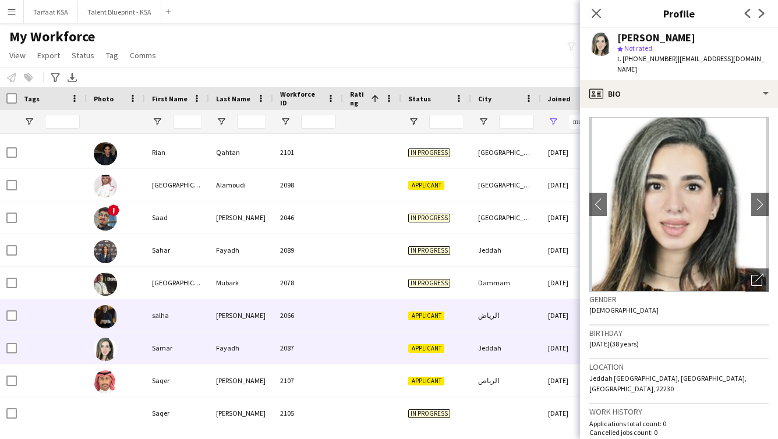
click at [181, 321] on div "salha" at bounding box center [177, 315] width 64 height 32
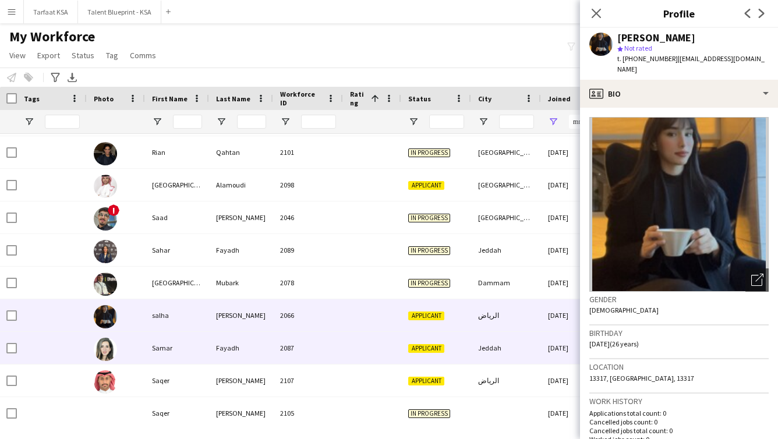
click at [181, 345] on div "Samar" at bounding box center [177, 348] width 64 height 32
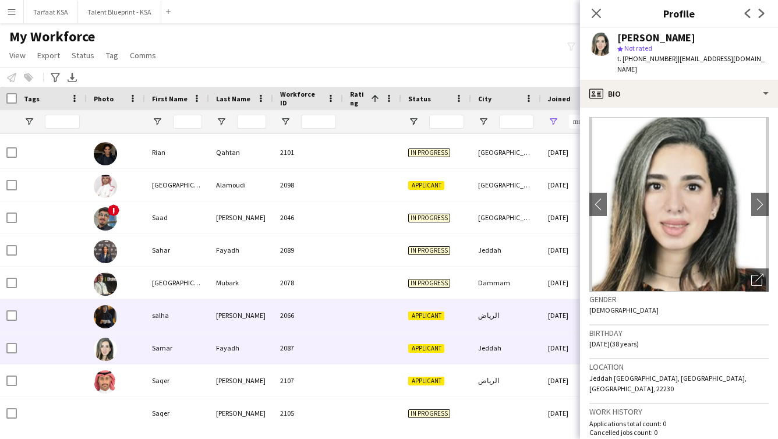
click at [176, 315] on div "salha" at bounding box center [177, 315] width 64 height 32
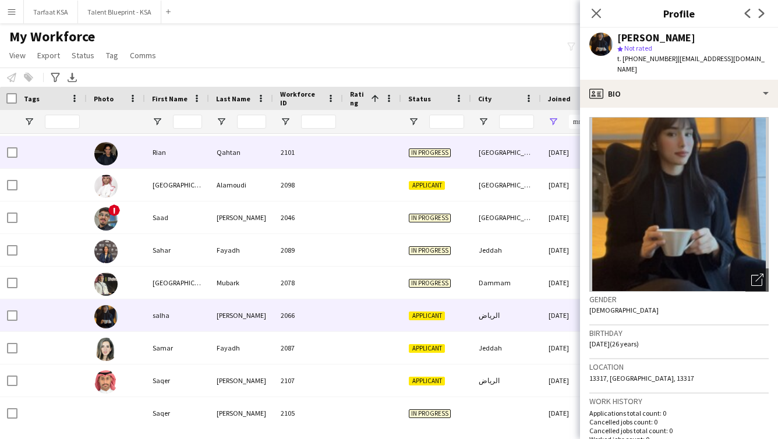
scroll to position [0, 0]
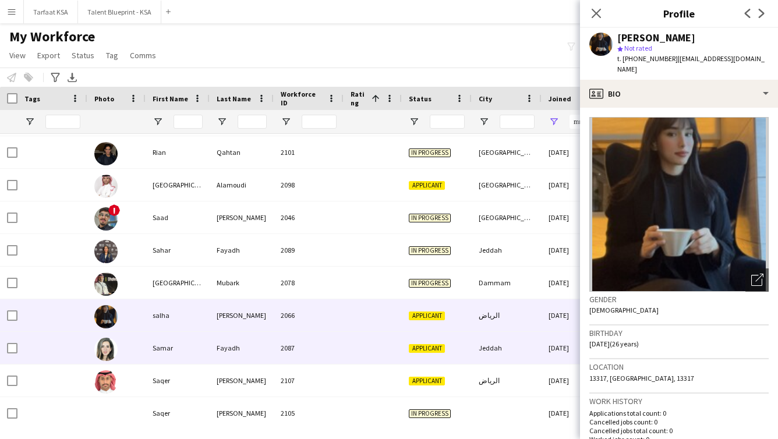
click at [216, 345] on div "Fayadh" at bounding box center [242, 348] width 64 height 32
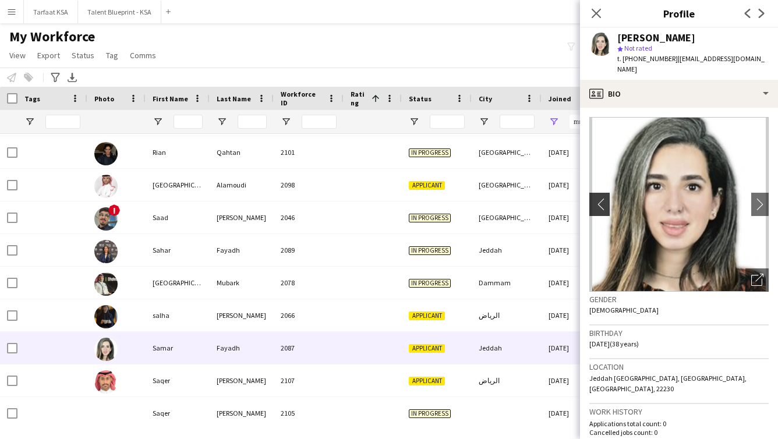
click at [416, 198] on app-icon "chevron-left" at bounding box center [599, 204] width 18 height 12
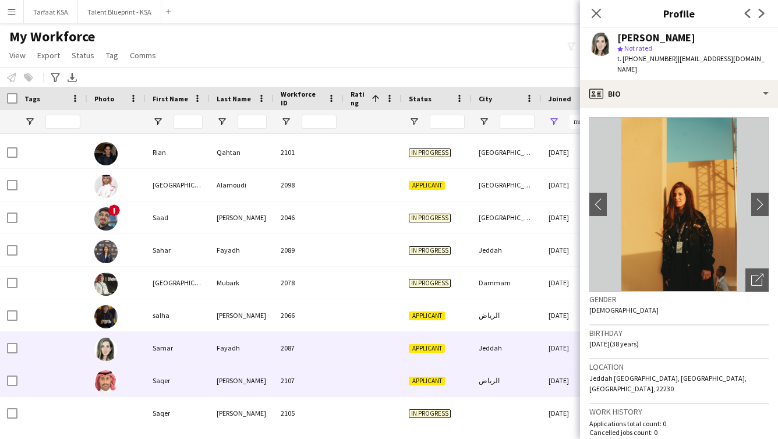
click at [163, 384] on div "Saqer" at bounding box center [178, 381] width 64 height 32
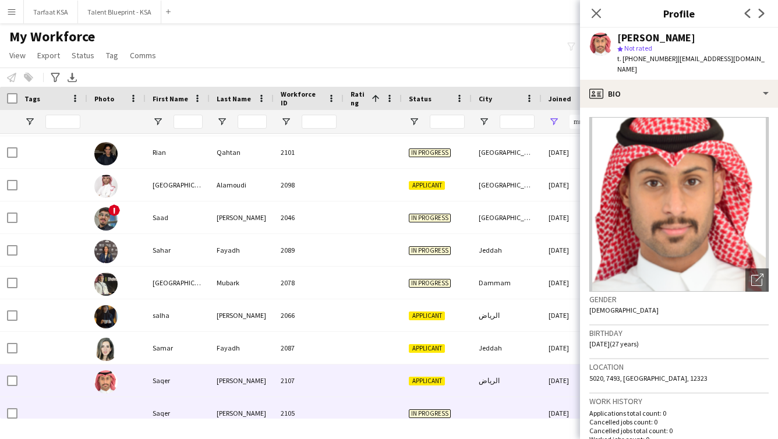
click at [361, 415] on div at bounding box center [373, 413] width 58 height 32
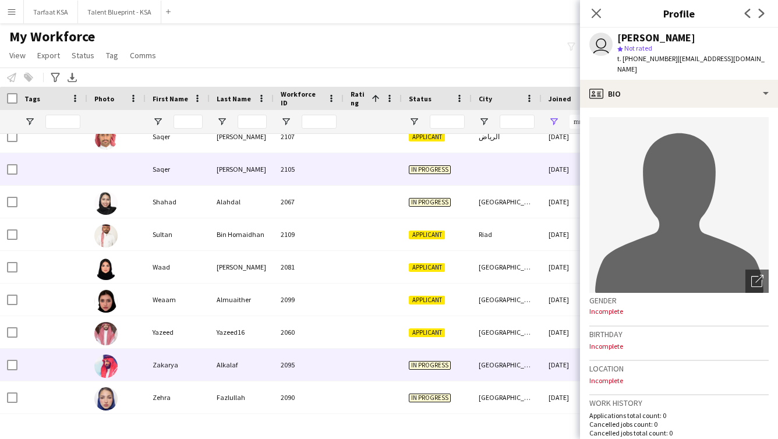
scroll to position [1842, 0]
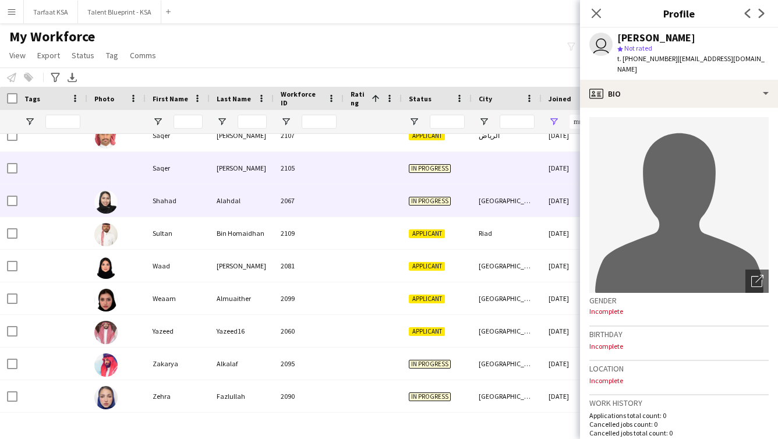
click at [280, 203] on div "2067" at bounding box center [309, 201] width 70 height 32
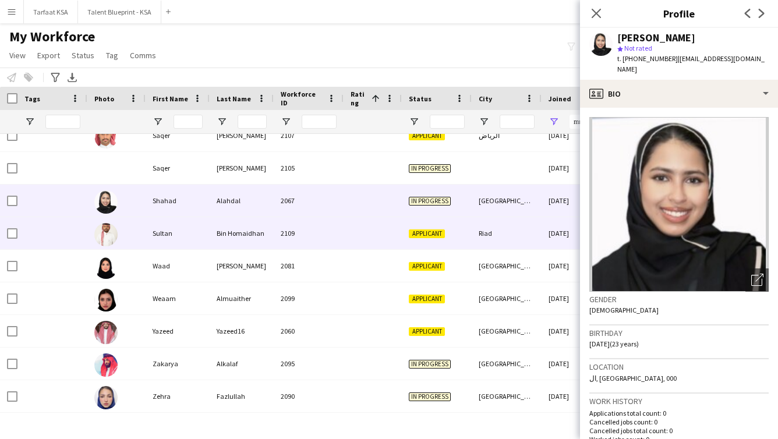
click at [315, 234] on div "2109" at bounding box center [309, 233] width 70 height 32
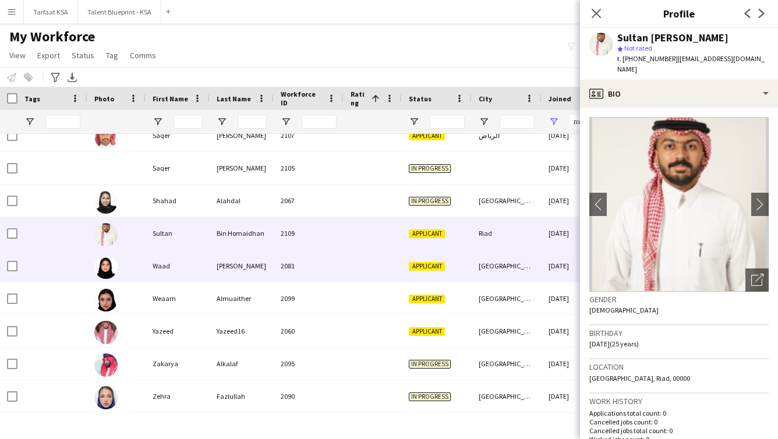
click at [340, 271] on div "2081" at bounding box center [309, 266] width 70 height 32
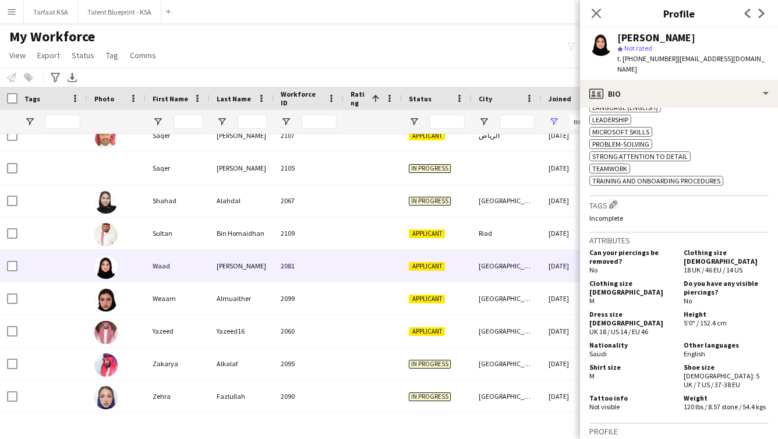
scroll to position [469, 0]
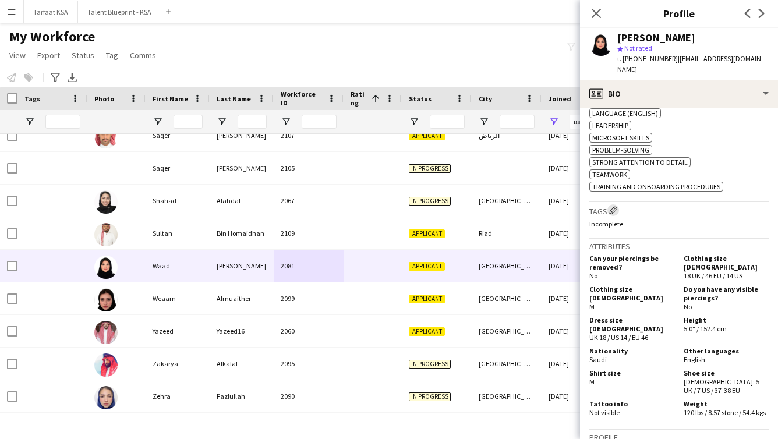
click at [416, 207] on app-icon "Edit crew company tags" at bounding box center [613, 210] width 8 height 8
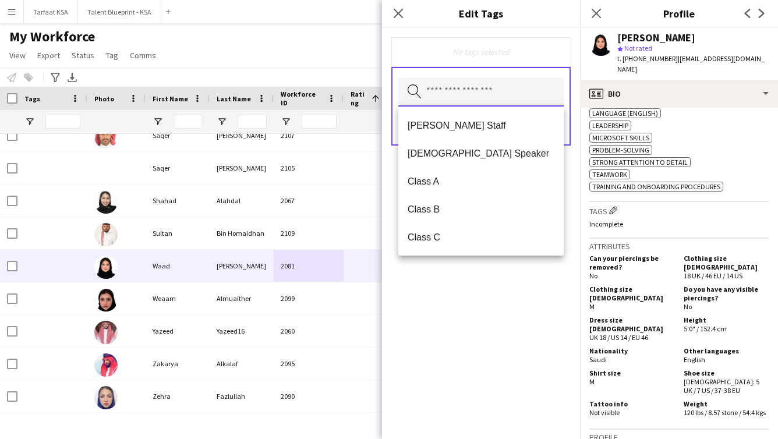
click at [416, 89] on input "text" at bounding box center [480, 91] width 165 height 29
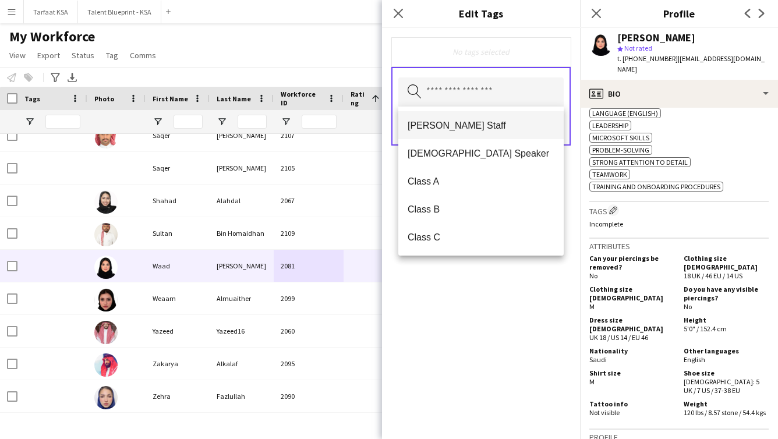
click at [416, 129] on span "[PERSON_NAME] Staff" at bounding box center [481, 125] width 147 height 11
click at [416, 290] on div "[PERSON_NAME] Staff Remove Search by tag name Save" at bounding box center [481, 233] width 198 height 411
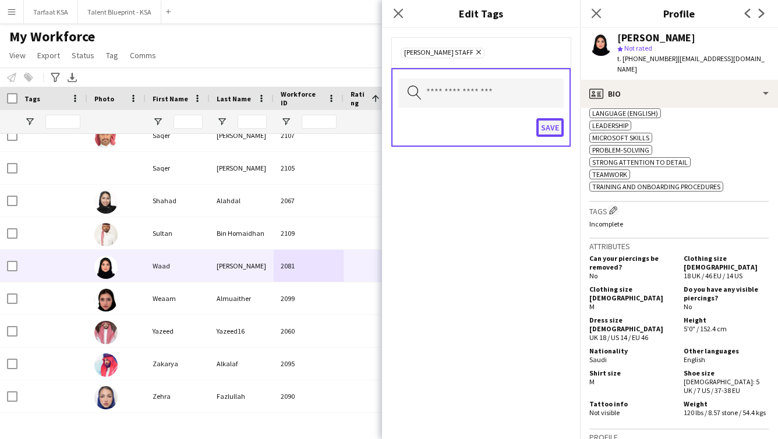
click at [416, 136] on button "Save" at bounding box center [550, 127] width 27 height 19
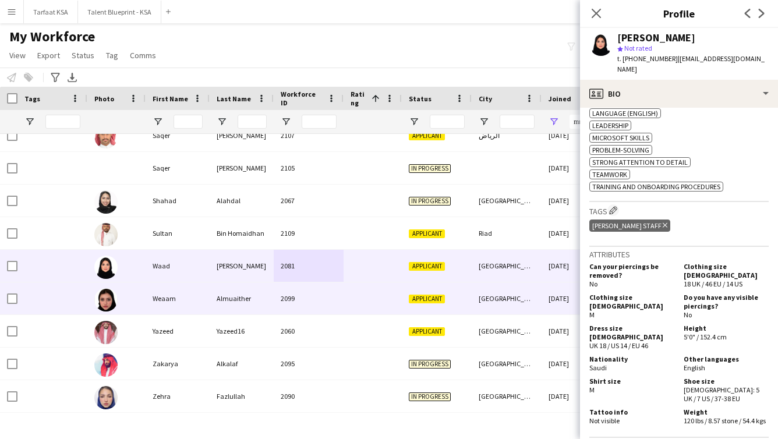
click at [227, 299] on div "Almuaither" at bounding box center [242, 299] width 64 height 32
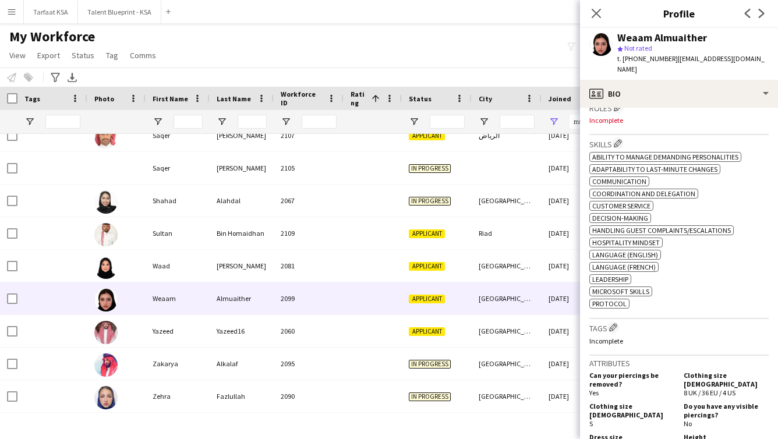
scroll to position [406, 0]
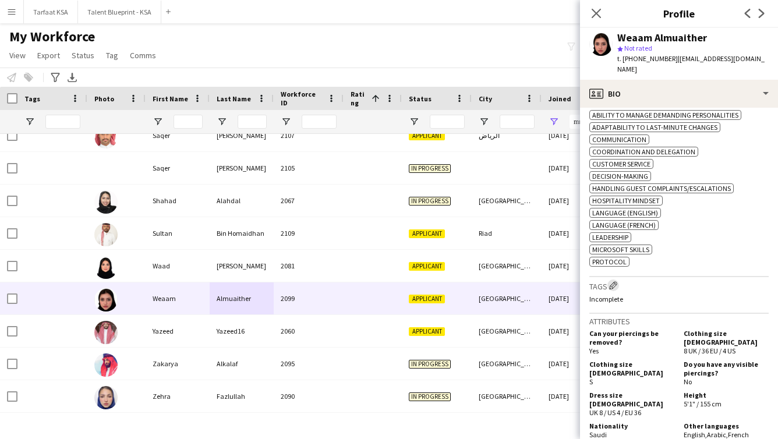
click at [416, 284] on app-icon "Edit crew company tags" at bounding box center [613, 285] width 8 height 8
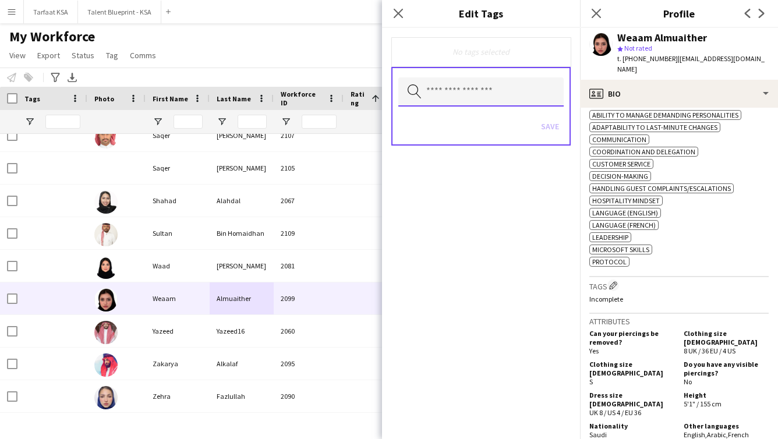
click at [416, 94] on input "text" at bounding box center [480, 91] width 165 height 29
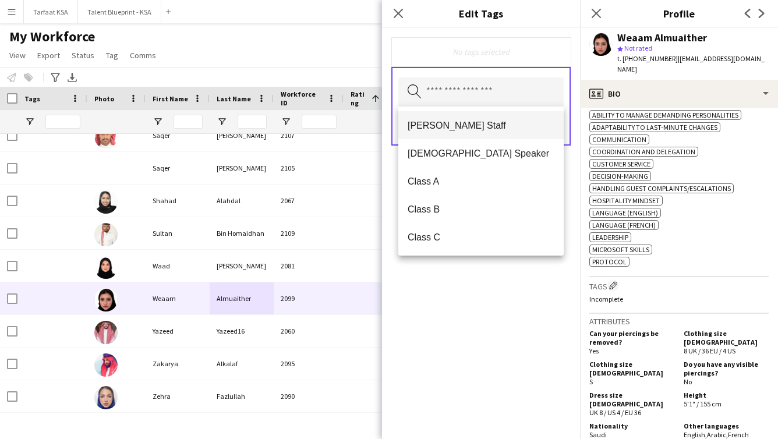
click at [416, 126] on span "[PERSON_NAME] Staff" at bounding box center [481, 125] width 147 height 11
click at [416, 322] on div "[PERSON_NAME] Staff Remove Search by tag name Save" at bounding box center [481, 233] width 198 height 411
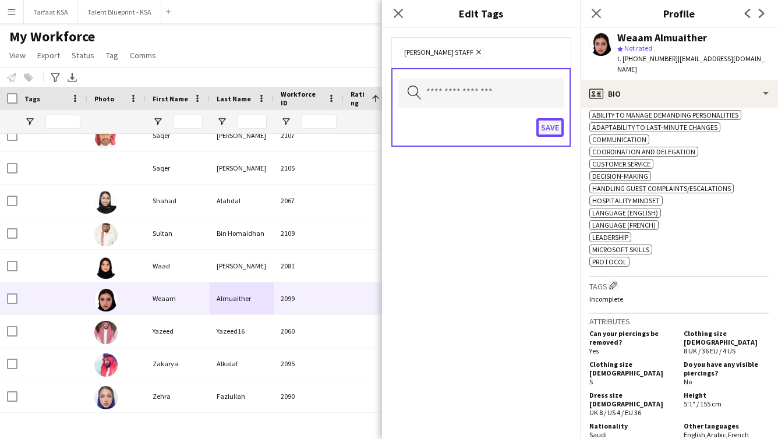
click at [416, 128] on button "Save" at bounding box center [550, 127] width 27 height 19
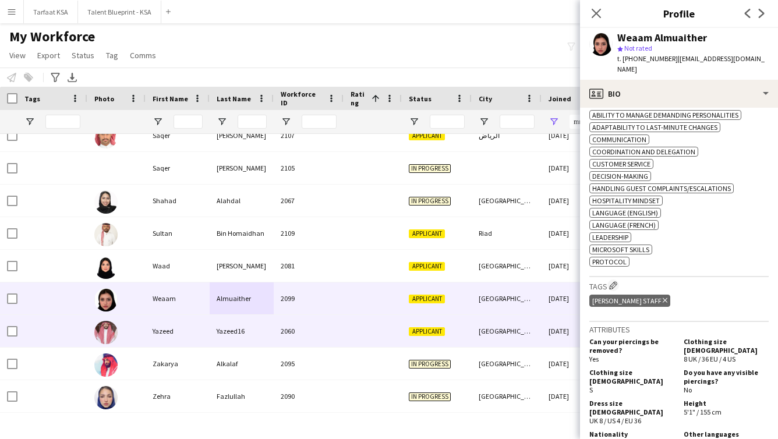
click at [352, 337] on div at bounding box center [373, 331] width 58 height 32
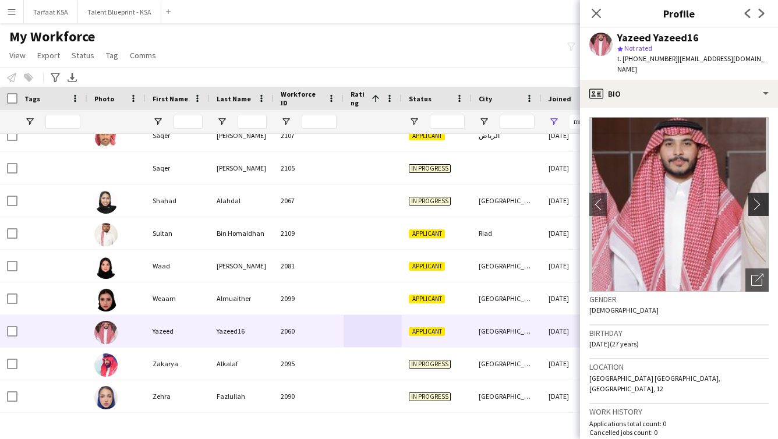
click at [416, 198] on app-icon "chevron-right" at bounding box center [761, 204] width 18 height 12
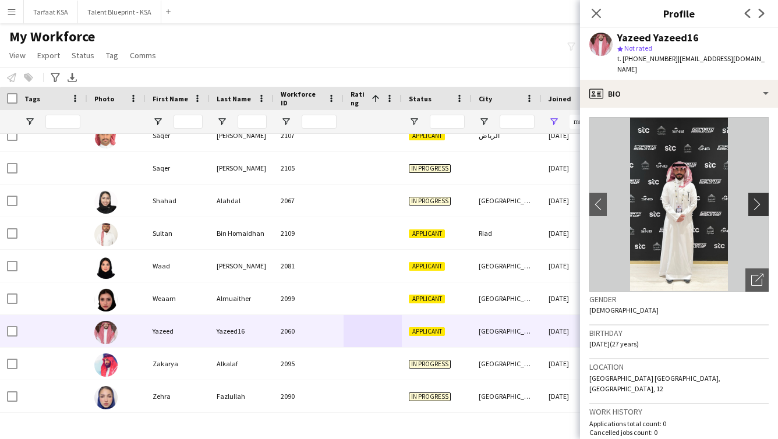
click at [416, 194] on button "chevron-right" at bounding box center [760, 204] width 23 height 23
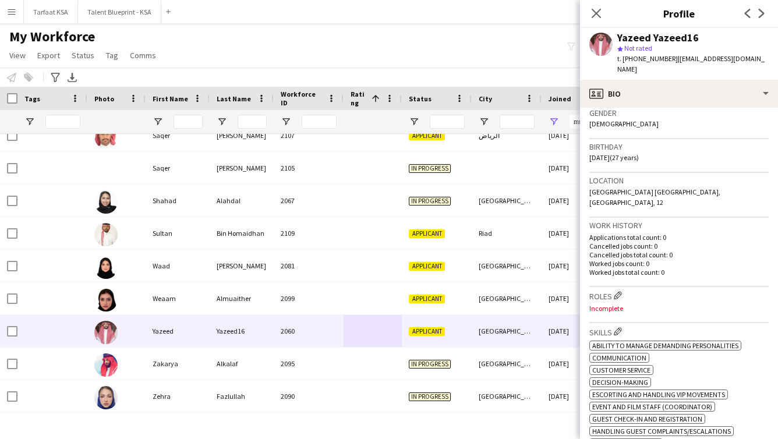
scroll to position [0, 0]
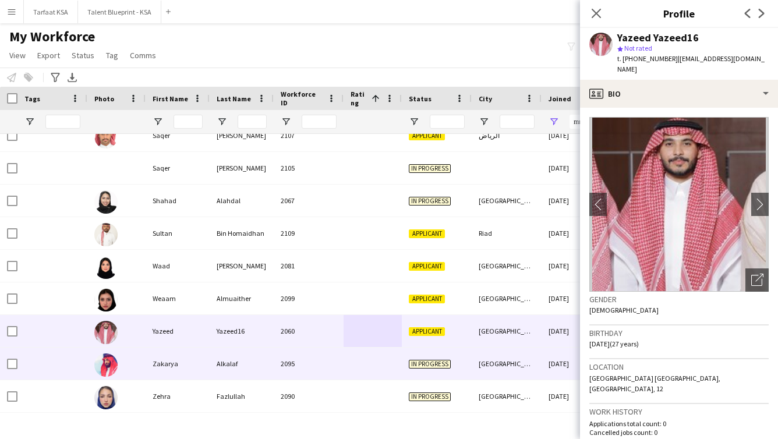
click at [416, 375] on div "‏[GEOGRAPHIC_DATA]" at bounding box center [507, 364] width 70 height 32
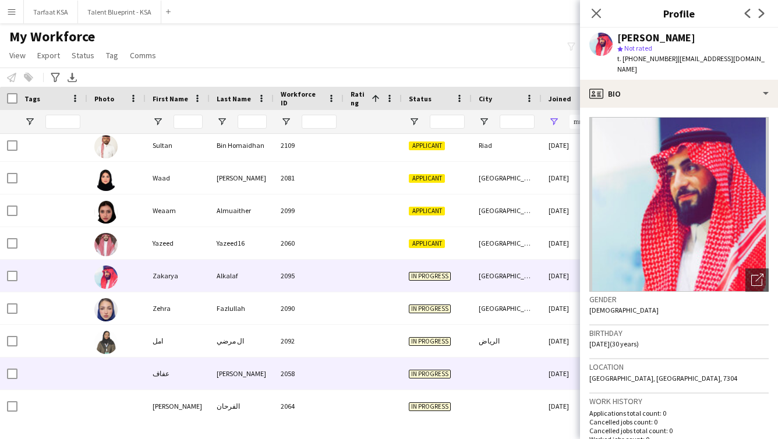
scroll to position [1934, 0]
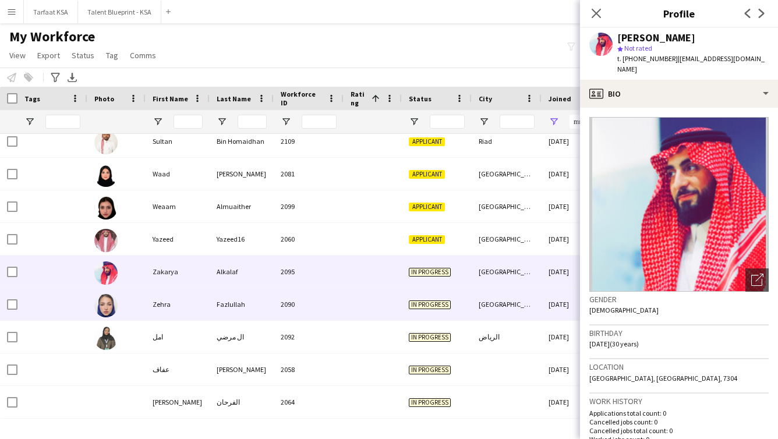
click at [416, 309] on div "In progress" at bounding box center [437, 304] width 70 height 32
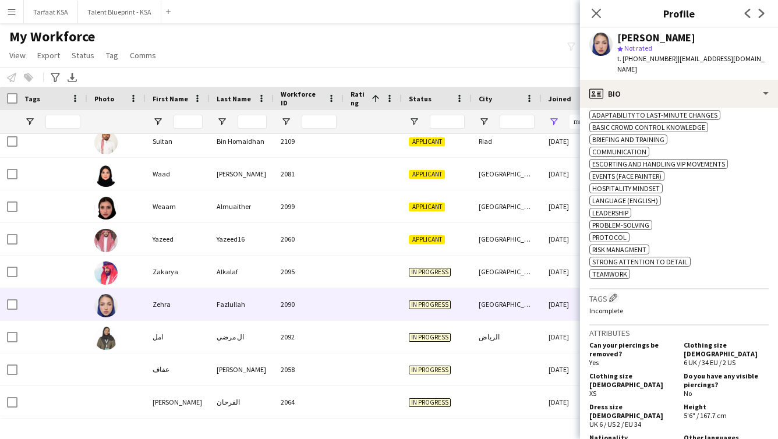
scroll to position [446, 0]
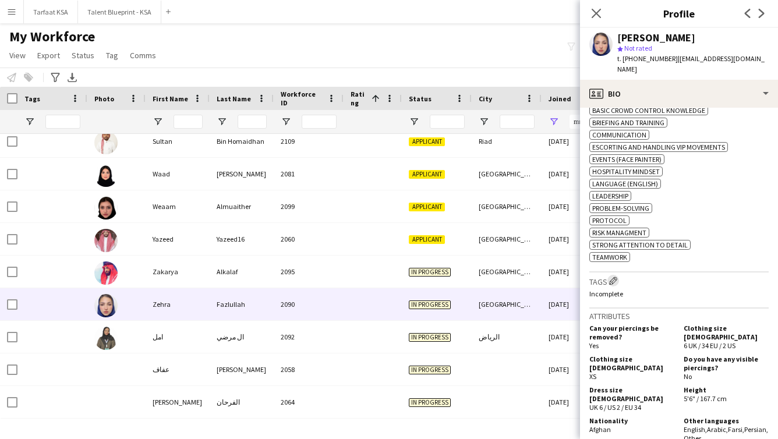
click at [416, 280] on app-icon "Edit crew company tags" at bounding box center [613, 281] width 8 height 8
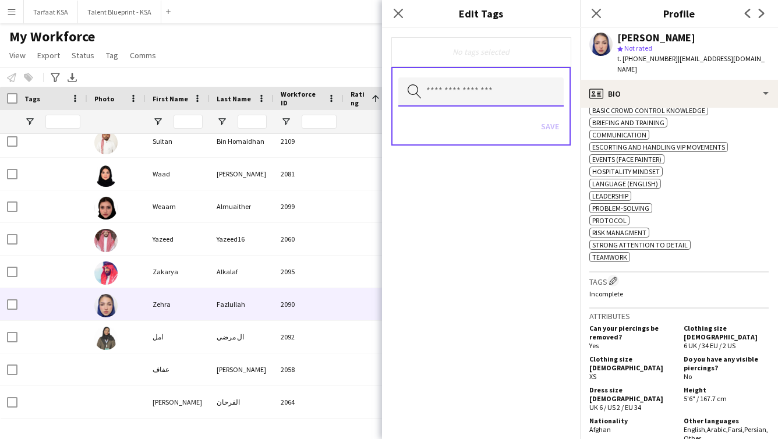
click at [416, 101] on input "text" at bounding box center [480, 91] width 165 height 29
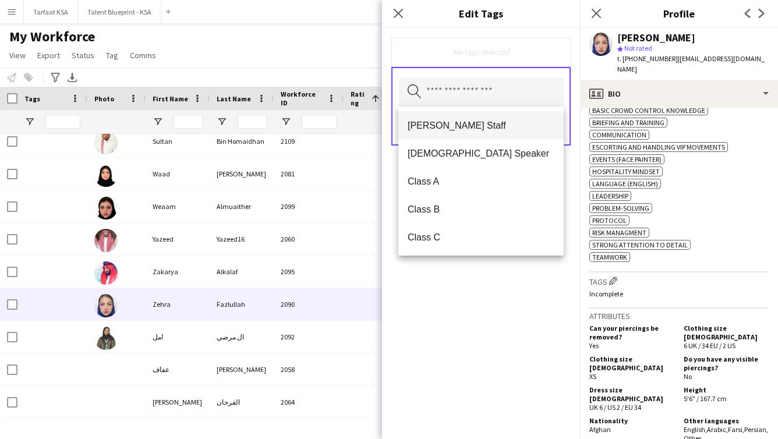
click at [416, 130] on span "[PERSON_NAME] Staff" at bounding box center [481, 125] width 147 height 11
click at [416, 280] on div "[PERSON_NAME] Staff Remove Search by tag name Save" at bounding box center [481, 233] width 198 height 411
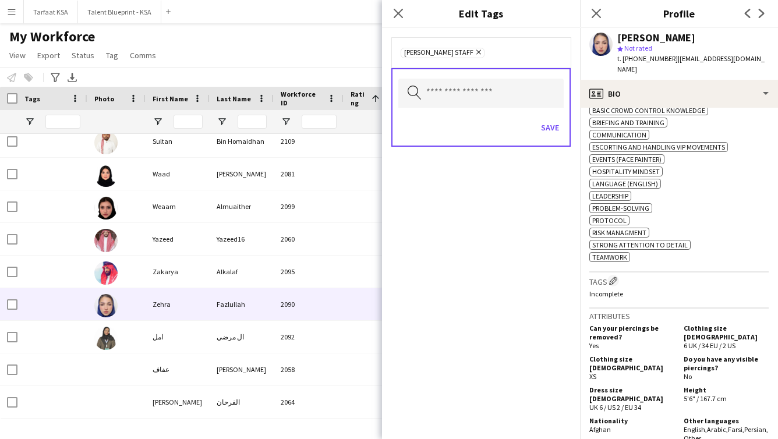
click at [416, 112] on div "Save" at bounding box center [480, 128] width 165 height 33
click at [416, 125] on button "Save" at bounding box center [550, 127] width 27 height 19
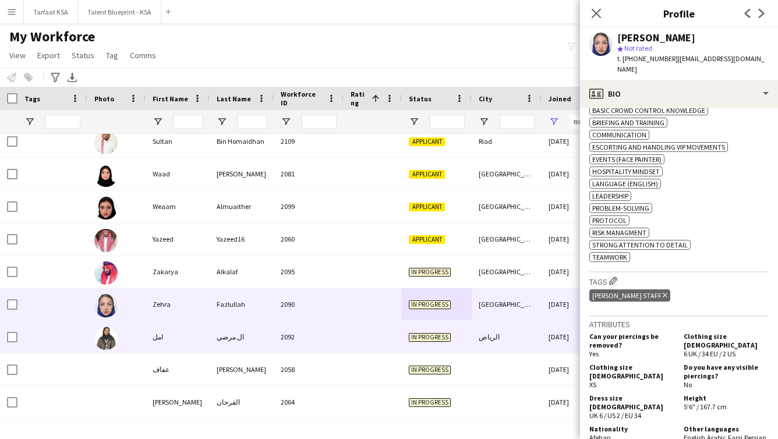
click at [235, 329] on div "ال مرضي" at bounding box center [242, 337] width 64 height 32
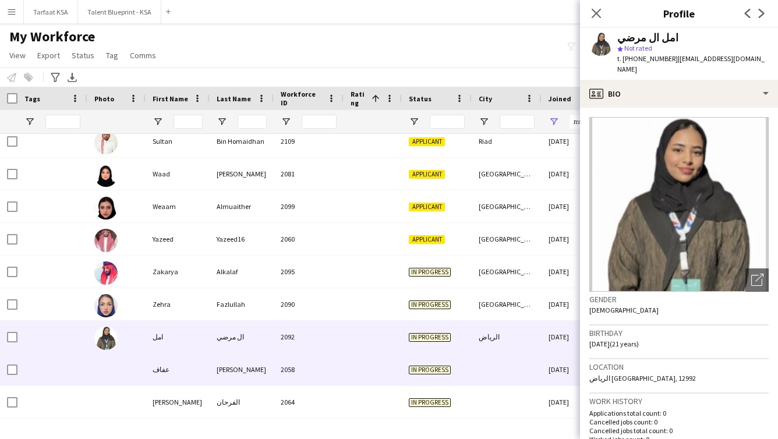
click at [267, 362] on div "[PERSON_NAME]" at bounding box center [242, 370] width 64 height 32
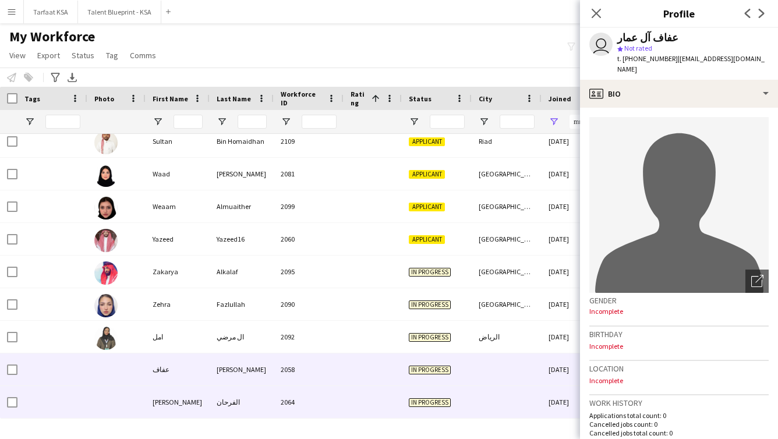
click at [262, 410] on div "الفرحان" at bounding box center [242, 402] width 64 height 32
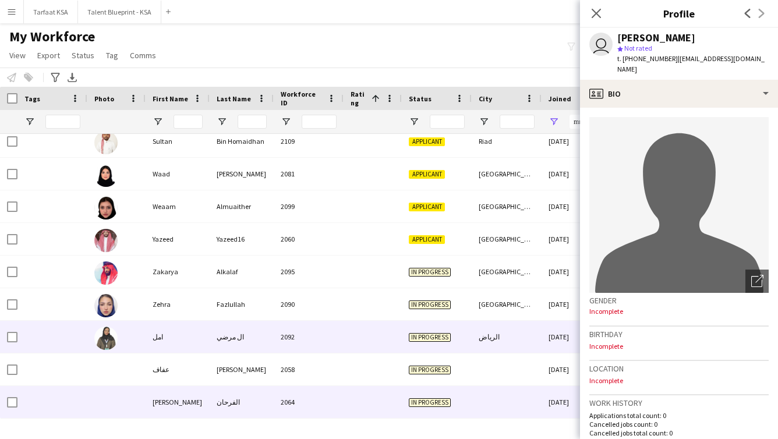
click at [265, 349] on div "ال مرضي" at bounding box center [242, 337] width 64 height 32
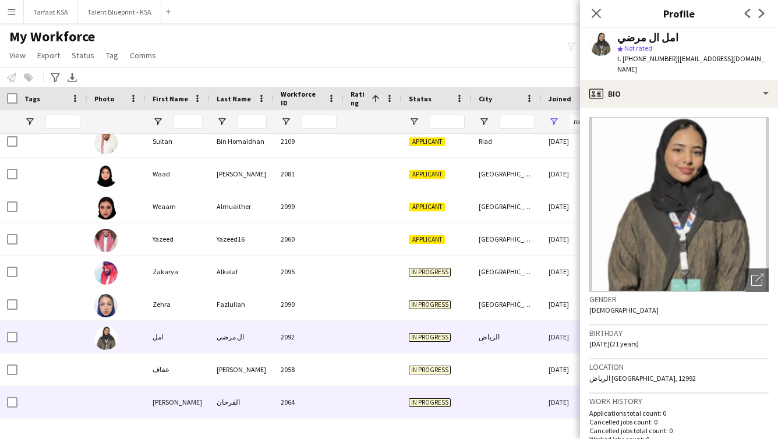
click at [250, 407] on div "الفرحان" at bounding box center [242, 402] width 64 height 32
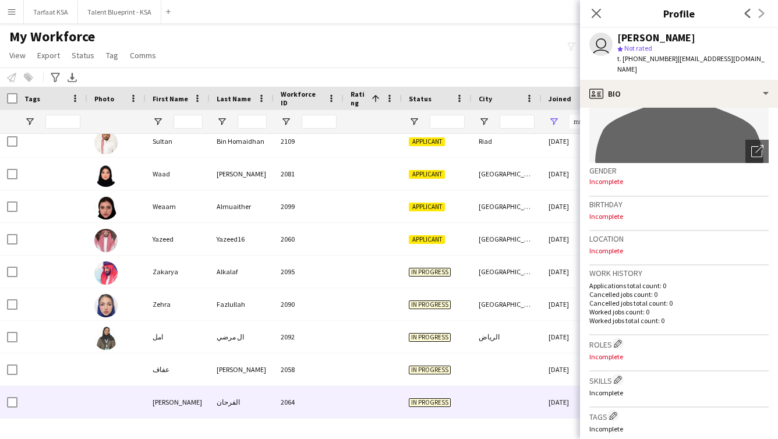
scroll to position [0, 0]
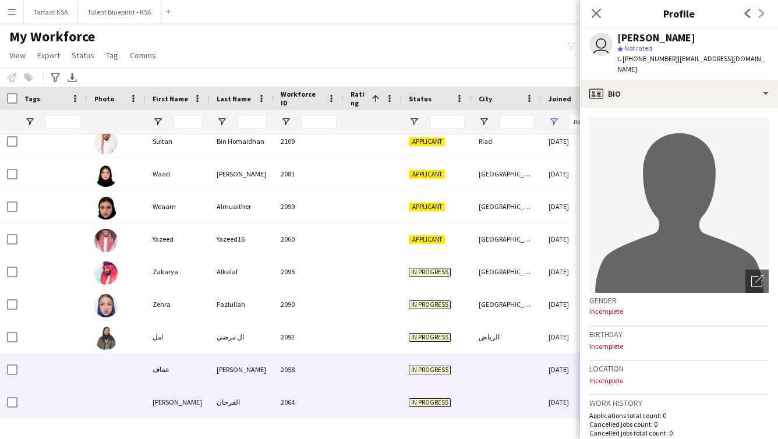
click at [273, 371] on div "[PERSON_NAME]" at bounding box center [242, 370] width 64 height 32
click at [276, 414] on div "2064" at bounding box center [309, 402] width 70 height 32
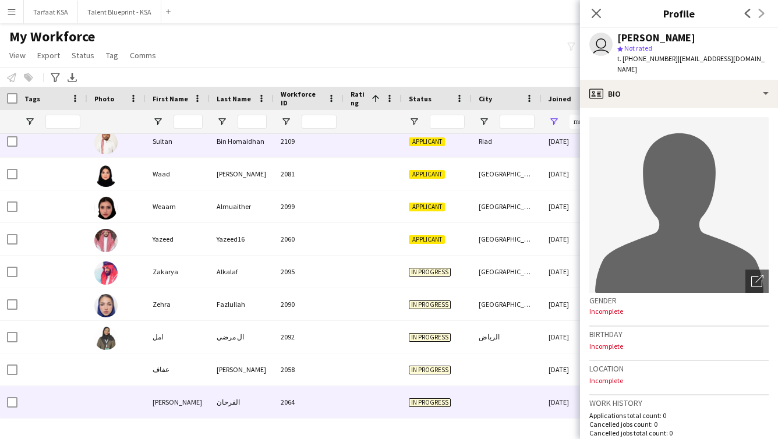
scroll to position [1694, 0]
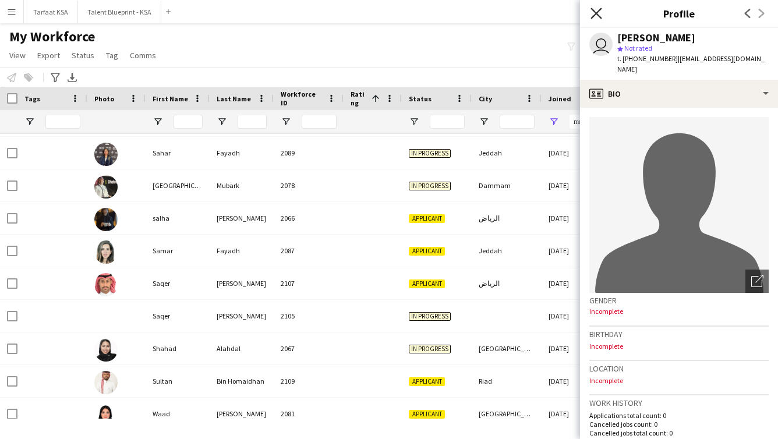
click at [416, 14] on icon "Close pop-in" at bounding box center [596, 13] width 11 height 11
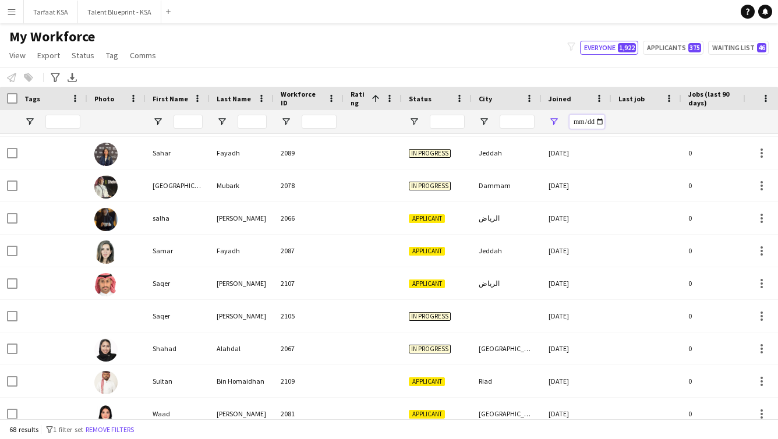
click at [416, 121] on input "**********" at bounding box center [587, 122] width 35 height 14
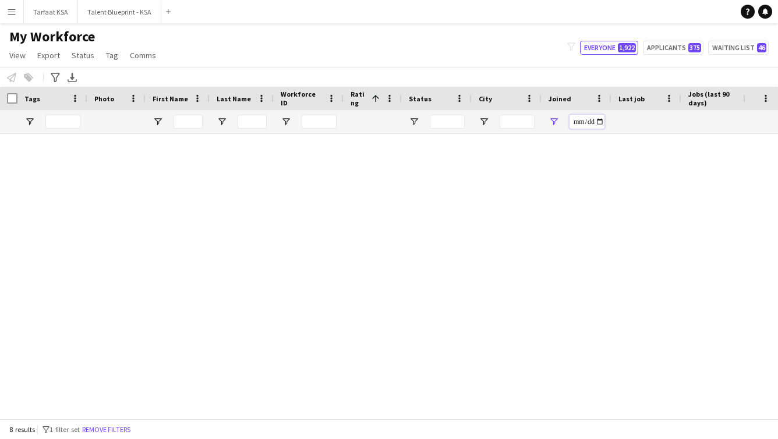
scroll to position [0, 0]
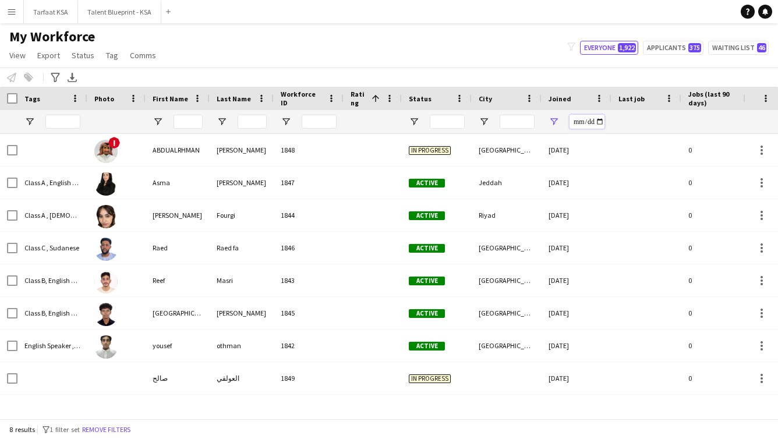
type input "**********"
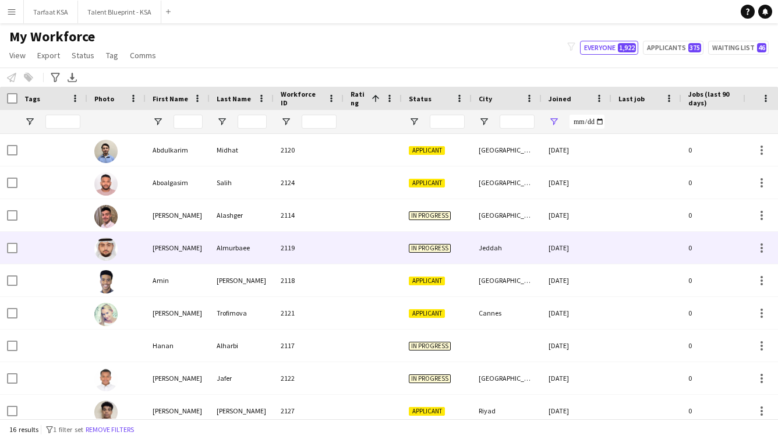
click at [316, 260] on div "2119" at bounding box center [309, 248] width 70 height 32
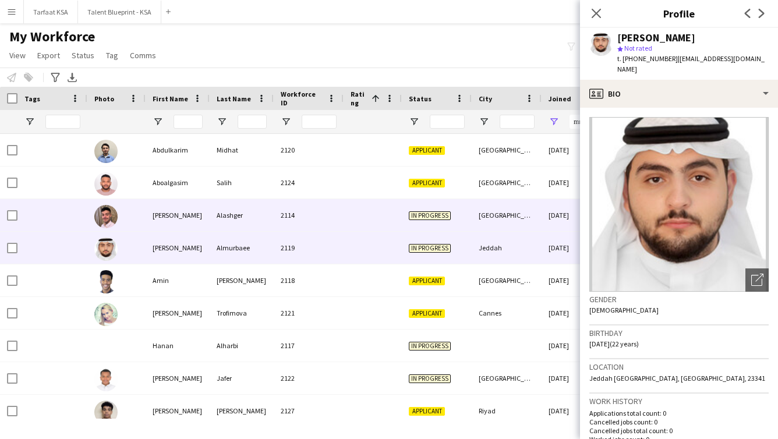
click at [316, 225] on div "2114" at bounding box center [309, 215] width 70 height 32
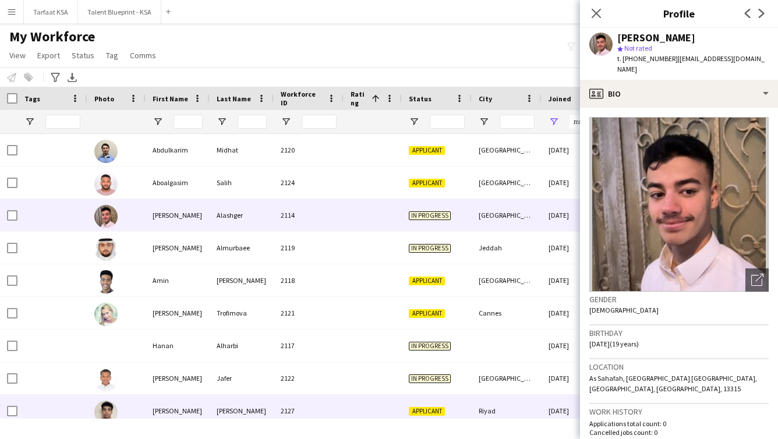
click at [333, 403] on div "2127" at bounding box center [309, 411] width 70 height 32
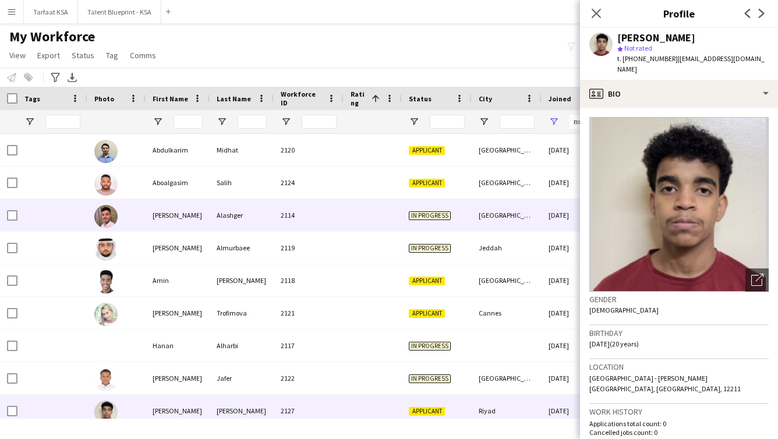
click at [310, 221] on div "2114" at bounding box center [309, 215] width 70 height 32
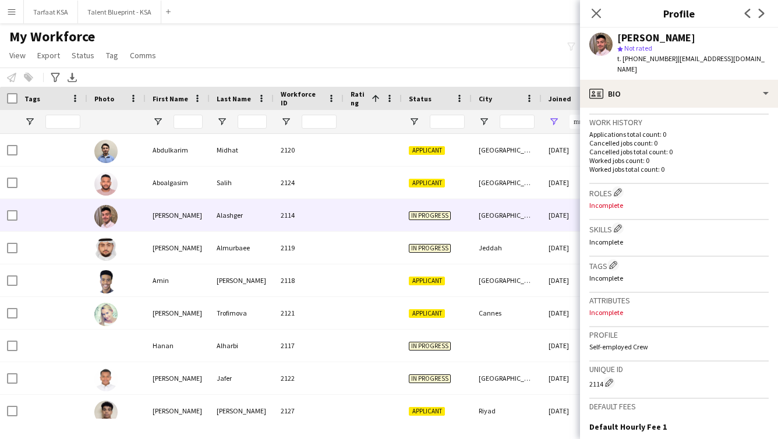
scroll to position [297, 0]
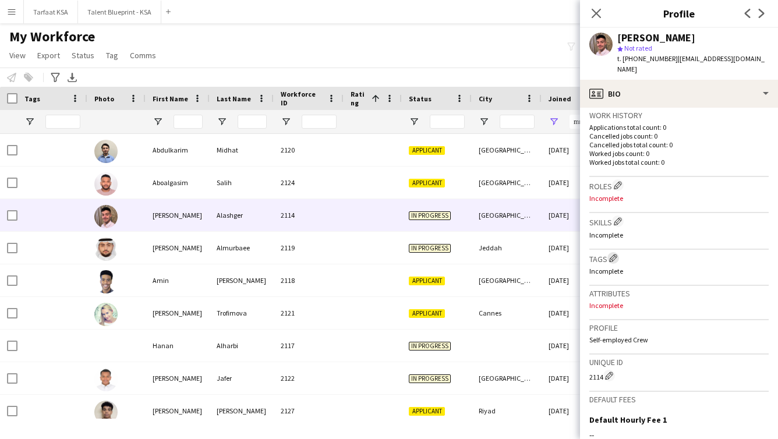
click at [416, 254] on app-icon "Edit crew company tags" at bounding box center [613, 258] width 8 height 8
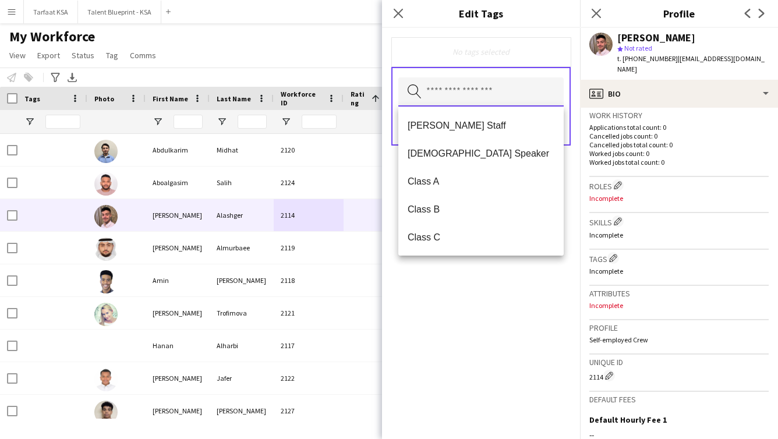
click at [416, 86] on input "text" at bounding box center [480, 91] width 165 height 29
drag, startPoint x: 503, startPoint y: 112, endPoint x: 506, endPoint y: 133, distance: 21.2
click at [416, 113] on mat-option "[PERSON_NAME] Staff" at bounding box center [480, 125] width 165 height 28
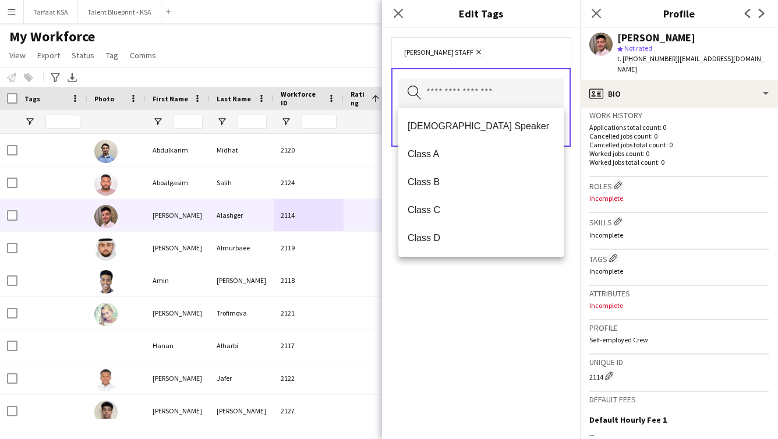
click at [416, 270] on div "[PERSON_NAME] Staff Remove Search by tag name Save" at bounding box center [481, 233] width 198 height 411
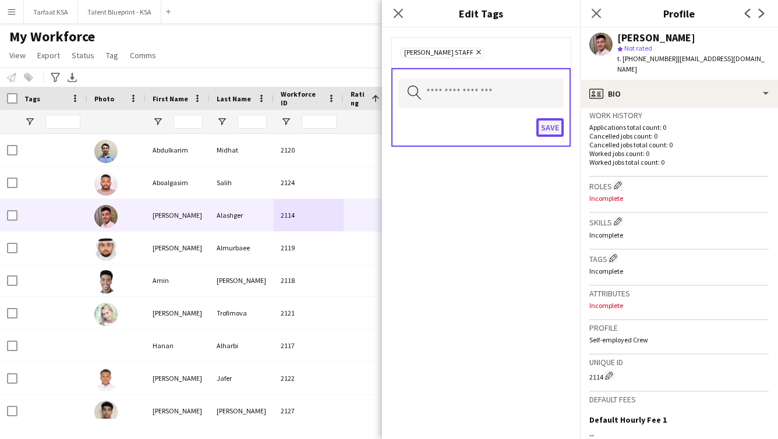
click at [416, 127] on button "Save" at bounding box center [550, 127] width 27 height 19
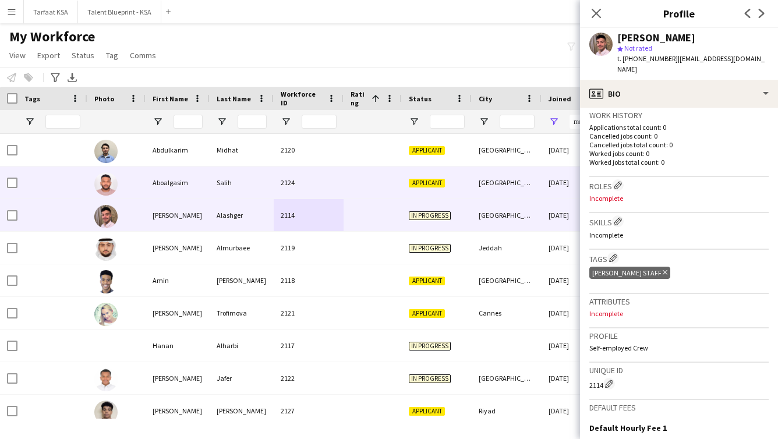
click at [160, 186] on div "Aboalgasim" at bounding box center [178, 183] width 64 height 32
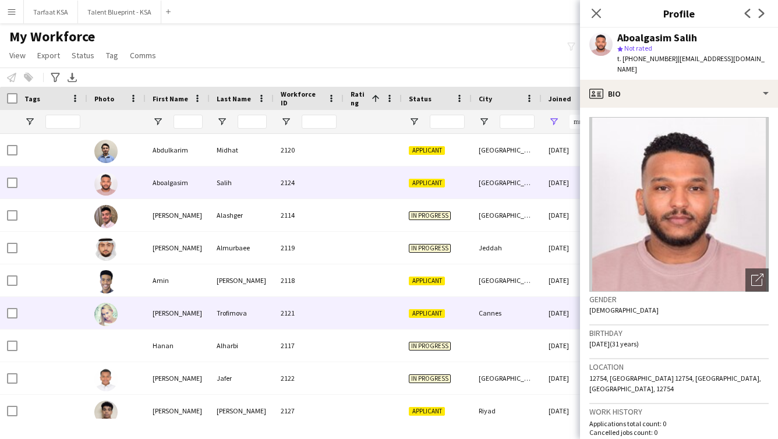
click at [283, 322] on div "2121" at bounding box center [309, 313] width 70 height 32
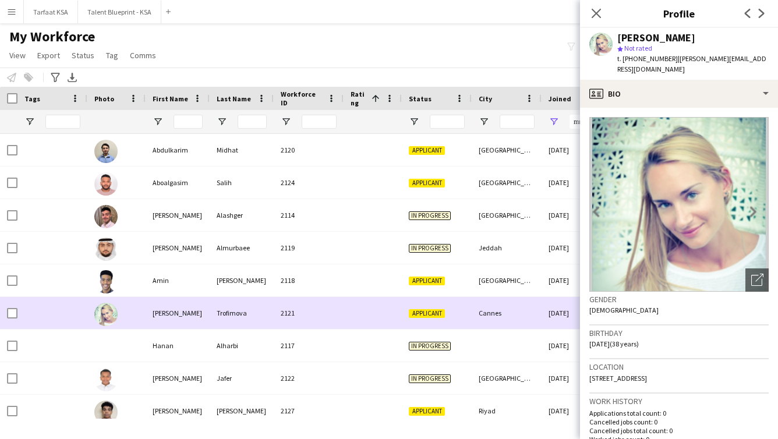
scroll to position [76, 0]
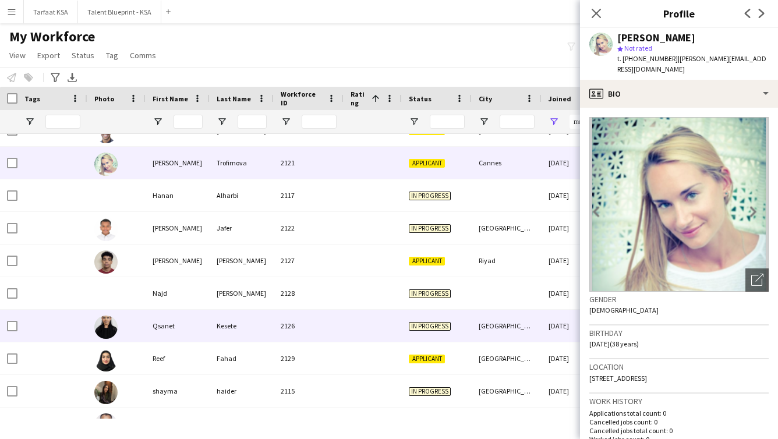
click at [283, 322] on div "2126" at bounding box center [309, 326] width 70 height 32
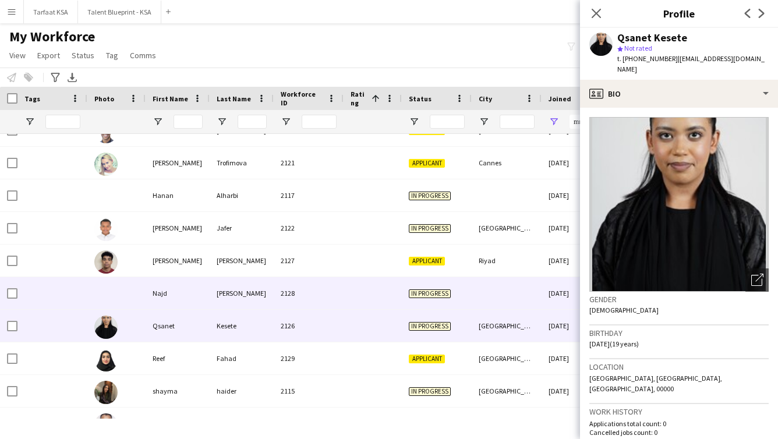
click at [355, 294] on div at bounding box center [373, 293] width 58 height 32
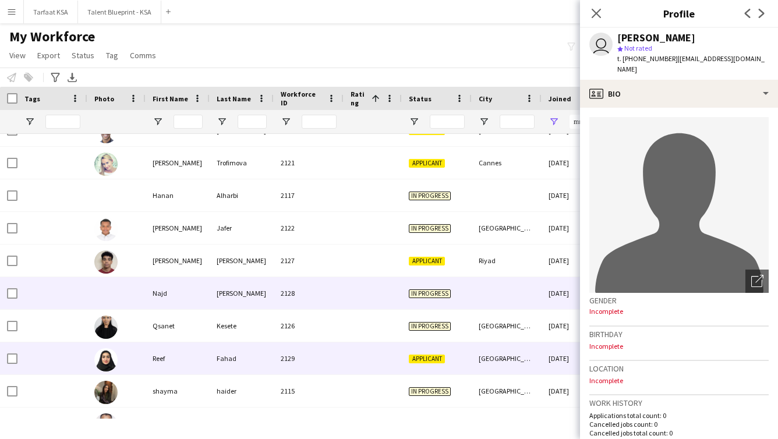
click at [352, 365] on div at bounding box center [373, 359] width 58 height 32
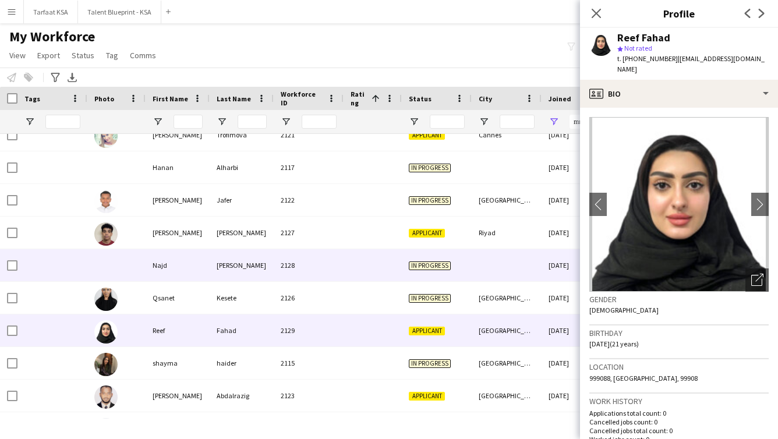
click at [331, 268] on div "2128" at bounding box center [309, 265] width 70 height 32
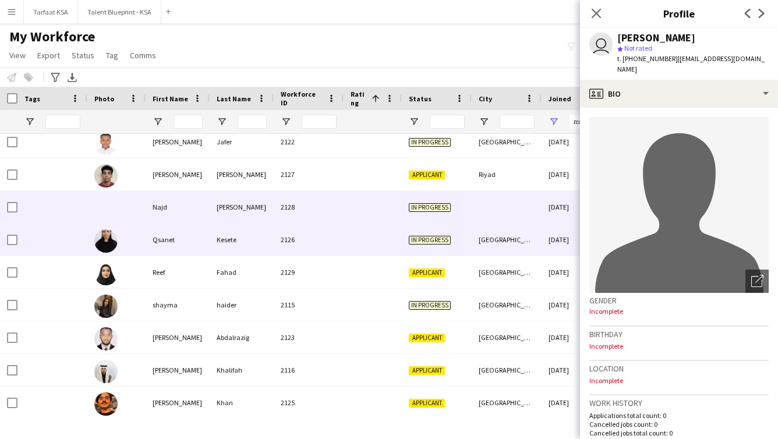
click at [378, 249] on div at bounding box center [373, 240] width 58 height 32
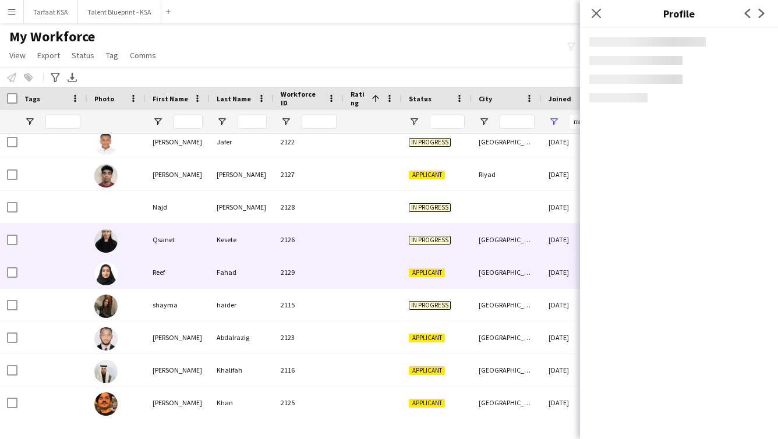
click at [378, 269] on div at bounding box center [373, 272] width 58 height 32
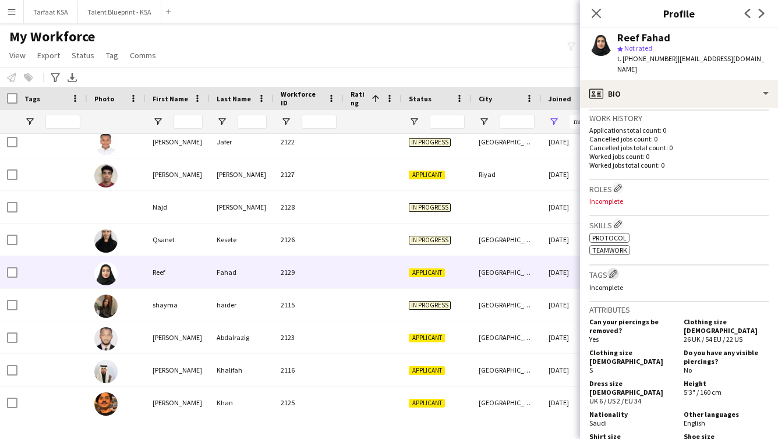
click at [416, 270] on app-icon "Edit crew company tags" at bounding box center [613, 274] width 8 height 8
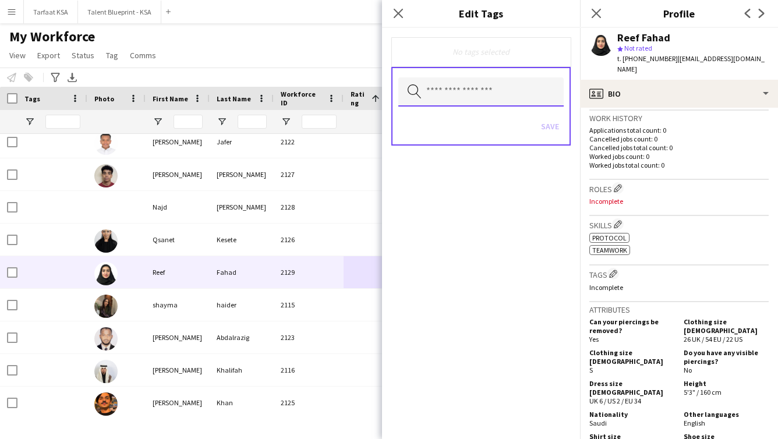
click at [416, 87] on input "text" at bounding box center [480, 91] width 165 height 29
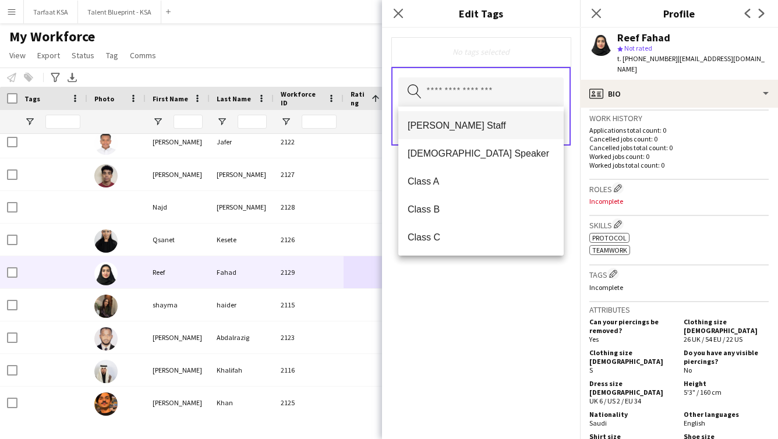
click at [416, 124] on span "[PERSON_NAME] Staff" at bounding box center [481, 125] width 147 height 11
click at [416, 150] on span "Class A" at bounding box center [481, 154] width 147 height 11
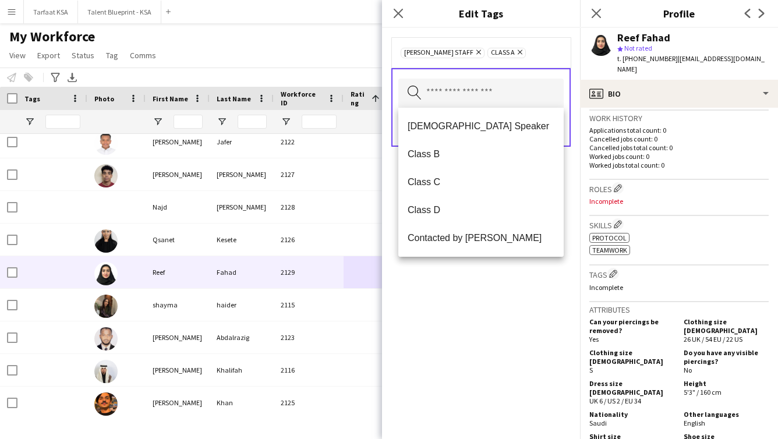
click at [416, 303] on div "[PERSON_NAME] Staff Remove Class A Remove Search by tag name Save" at bounding box center [481, 233] width 198 height 411
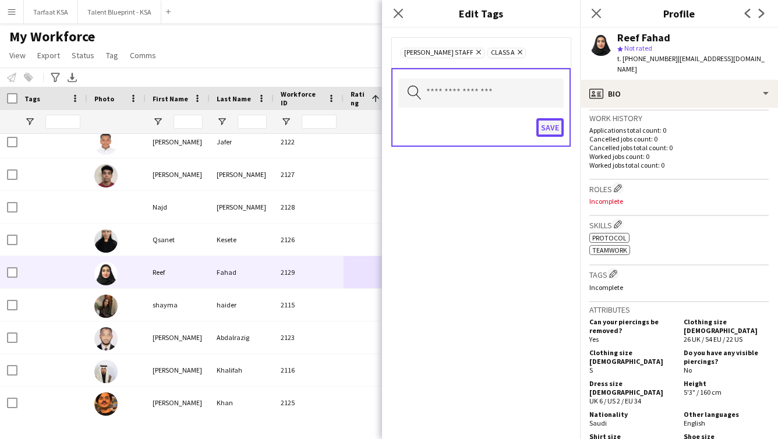
click at [416, 122] on button "Save" at bounding box center [550, 127] width 27 height 19
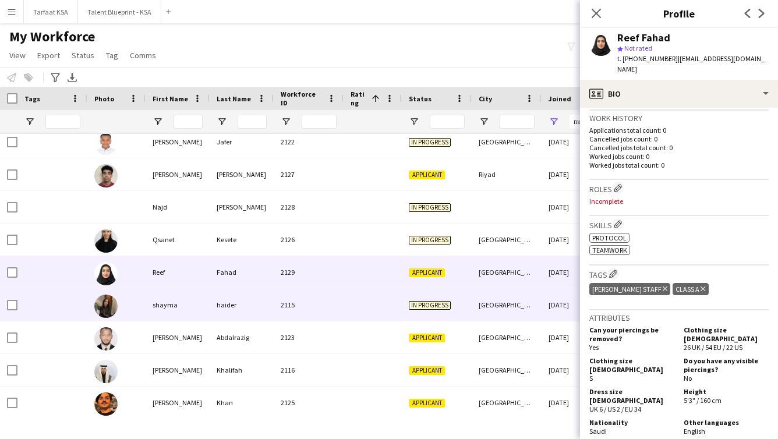
click at [382, 305] on div at bounding box center [373, 305] width 58 height 32
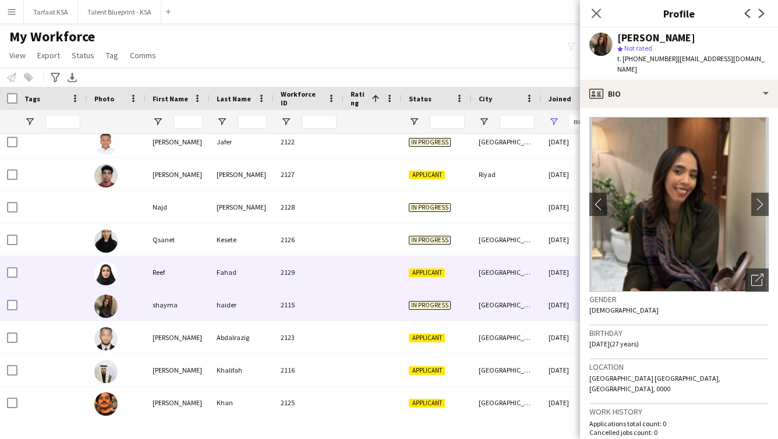
click at [384, 278] on div at bounding box center [373, 272] width 58 height 32
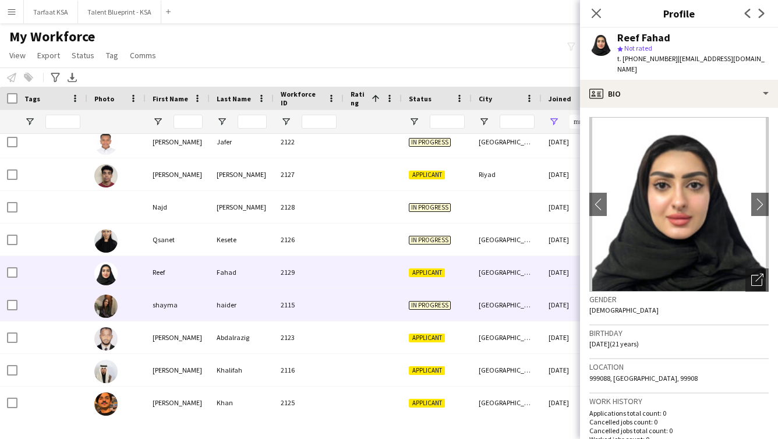
click at [382, 298] on div at bounding box center [373, 305] width 58 height 32
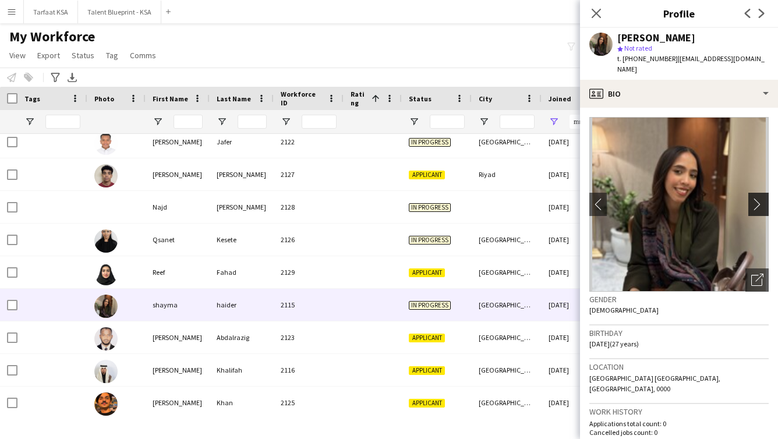
click at [416, 198] on app-icon "chevron-right" at bounding box center [761, 204] width 18 height 12
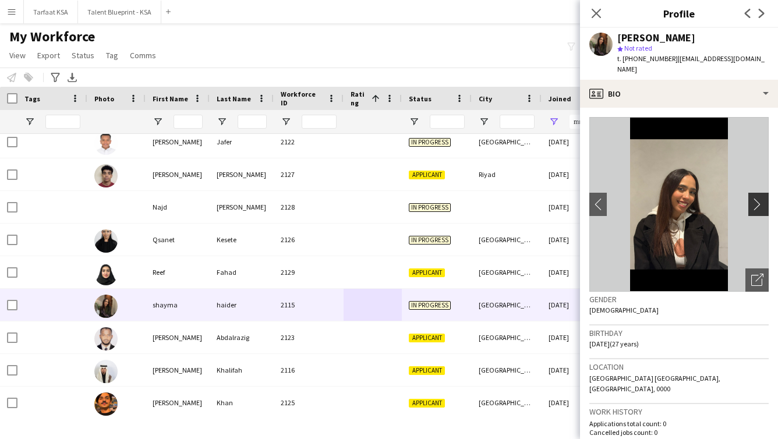
click at [416, 198] on app-icon "chevron-right" at bounding box center [761, 204] width 18 height 12
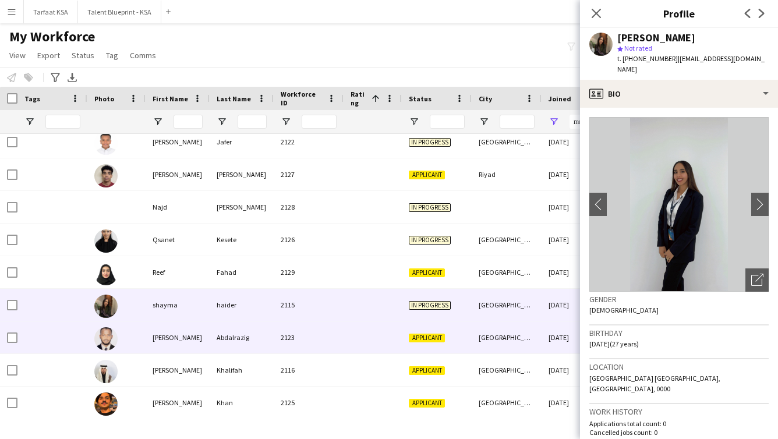
click at [416, 348] on div "Applicant" at bounding box center [437, 338] width 70 height 32
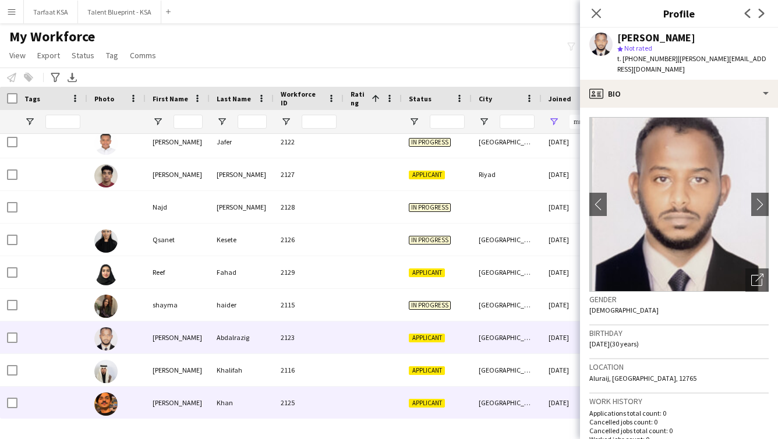
click at [416, 388] on div "Applicant" at bounding box center [437, 403] width 70 height 32
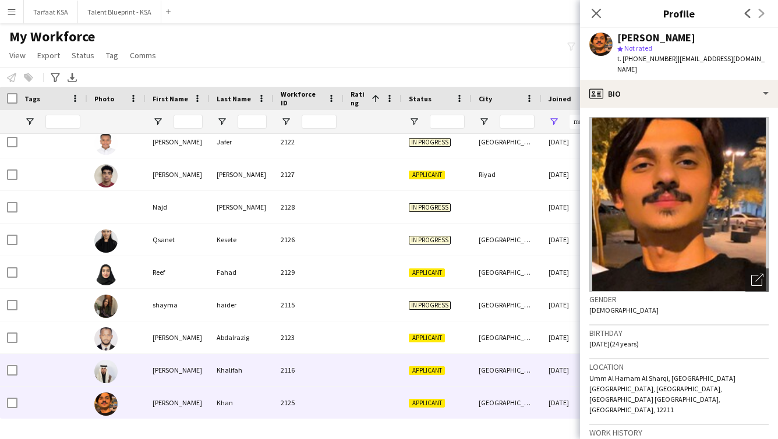
click at [416, 372] on span "Applicant" at bounding box center [427, 370] width 36 height 9
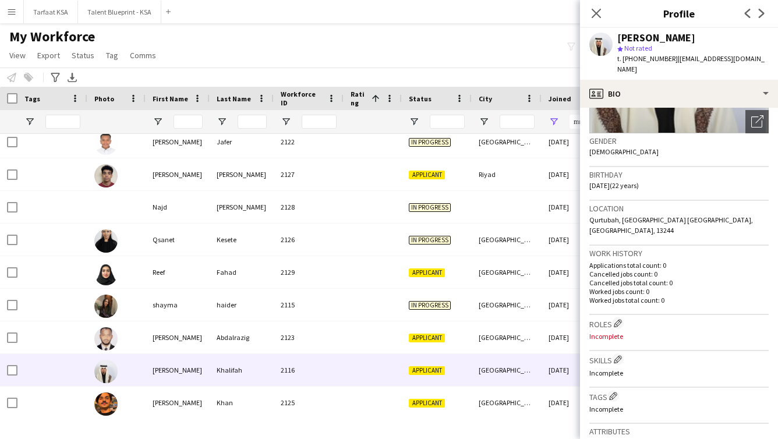
scroll to position [162, 0]
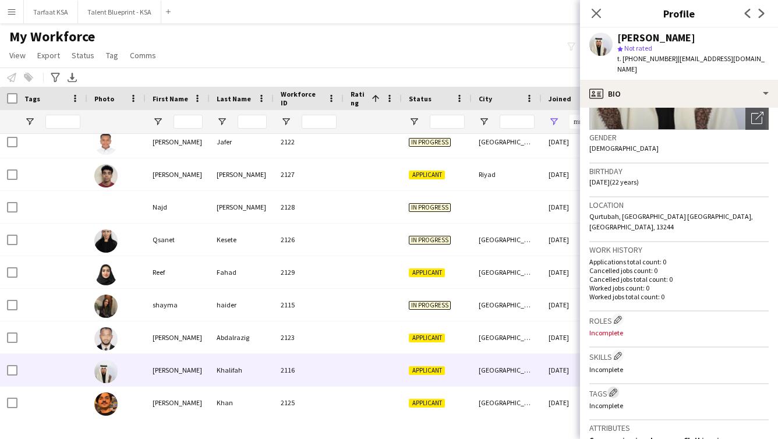
click at [416, 387] on button "Edit crew company tags" at bounding box center [614, 393] width 12 height 12
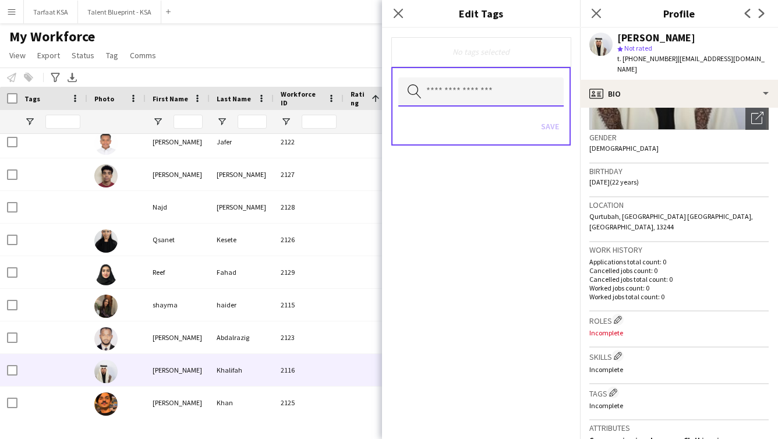
click at [416, 92] on input "text" at bounding box center [480, 91] width 165 height 29
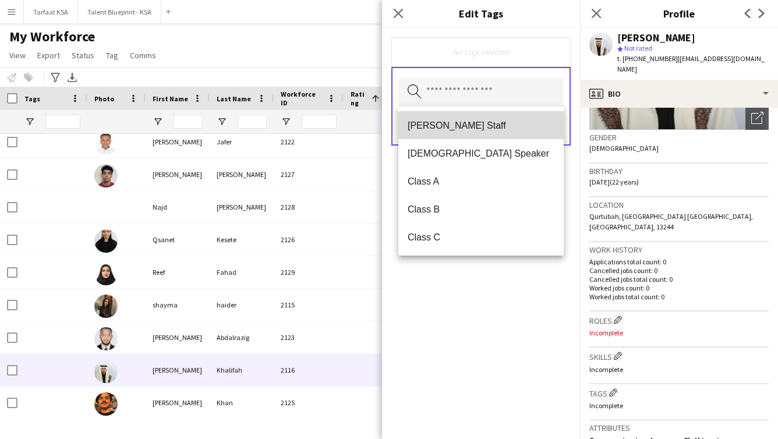
click at [416, 126] on span "[PERSON_NAME] Staff" at bounding box center [481, 125] width 147 height 11
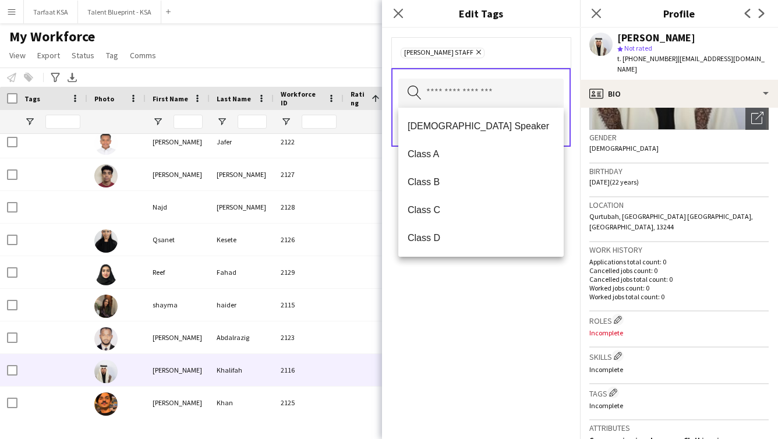
click at [416, 277] on div "[PERSON_NAME] Staff Remove Search by tag name Save" at bounding box center [481, 233] width 198 height 411
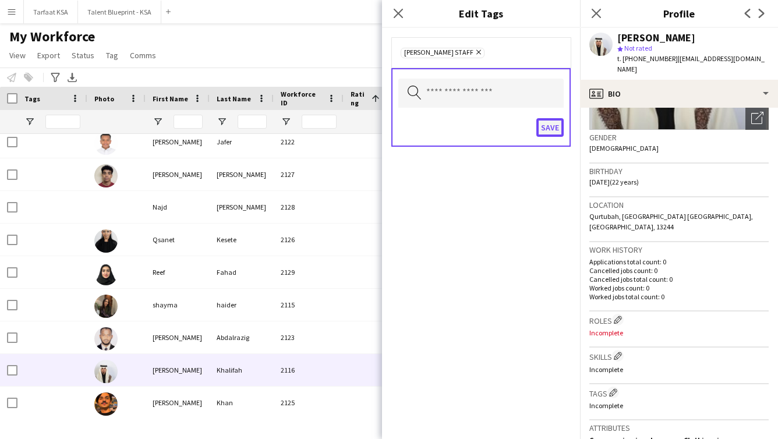
click at [416, 133] on button "Save" at bounding box center [550, 127] width 27 height 19
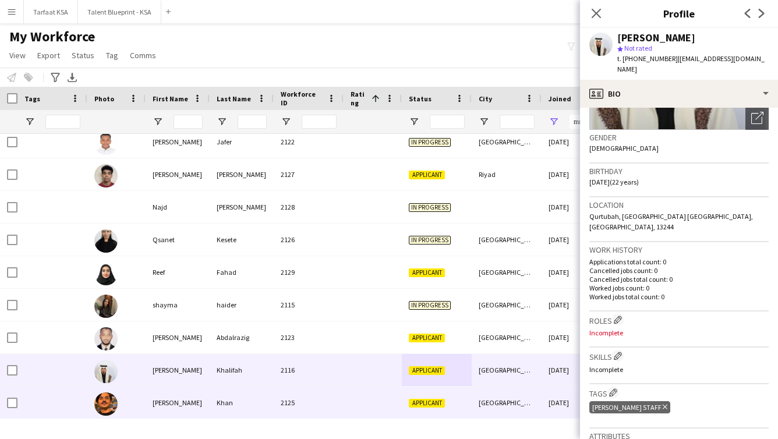
scroll to position [237, 0]
click at [258, 408] on div "Khan" at bounding box center [242, 402] width 64 height 32
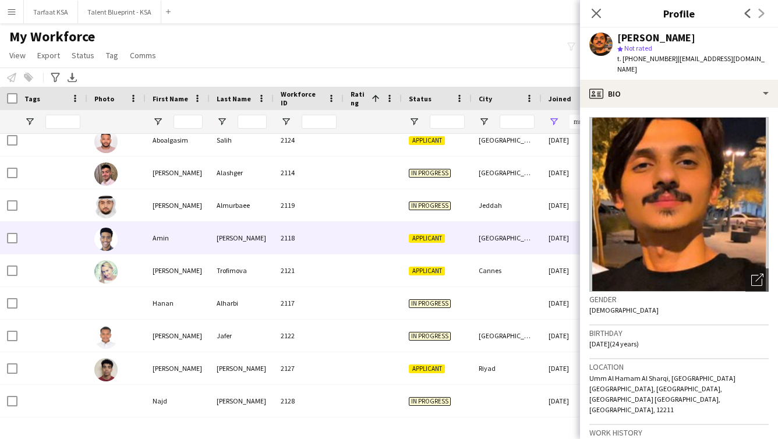
scroll to position [0, 0]
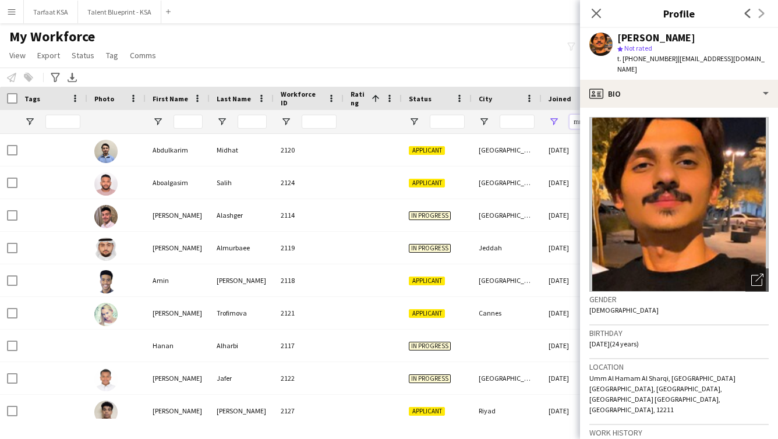
click at [416, 121] on input "**********" at bounding box center [587, 122] width 35 height 14
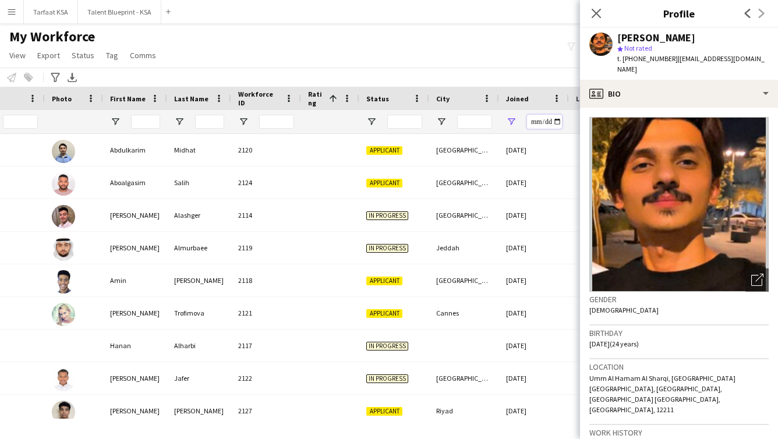
scroll to position [0, 69]
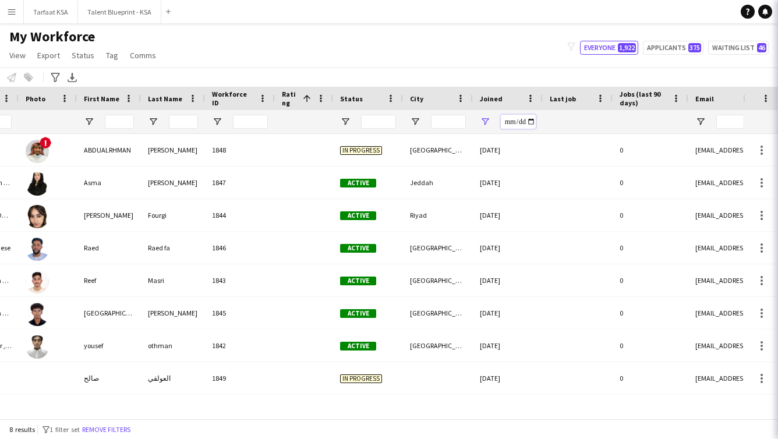
type input "**********"
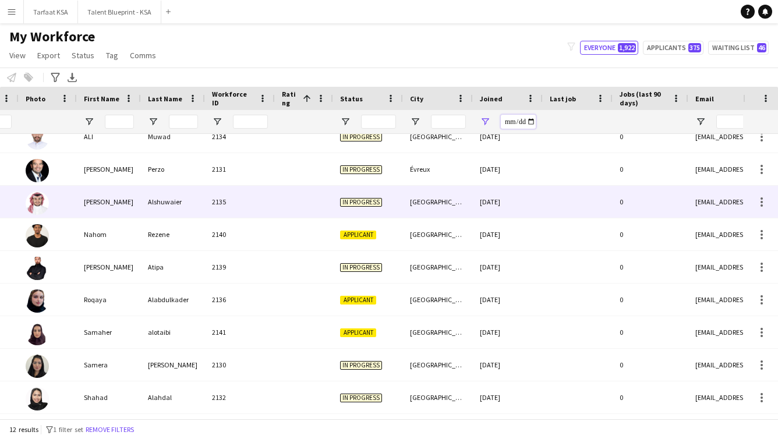
scroll to position [0, 0]
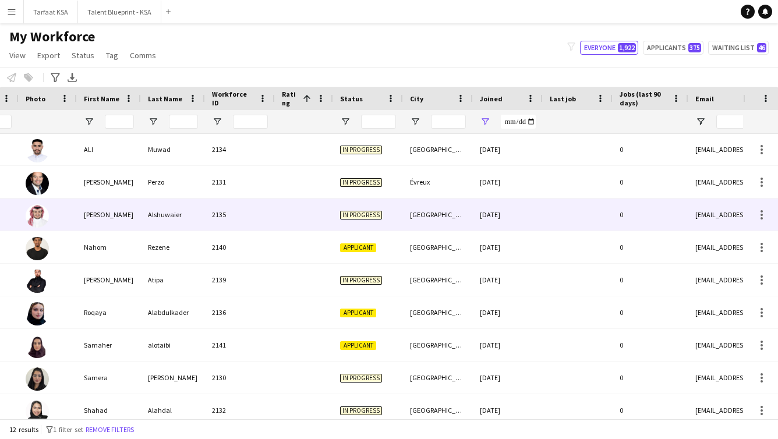
click at [288, 207] on div at bounding box center [304, 215] width 58 height 32
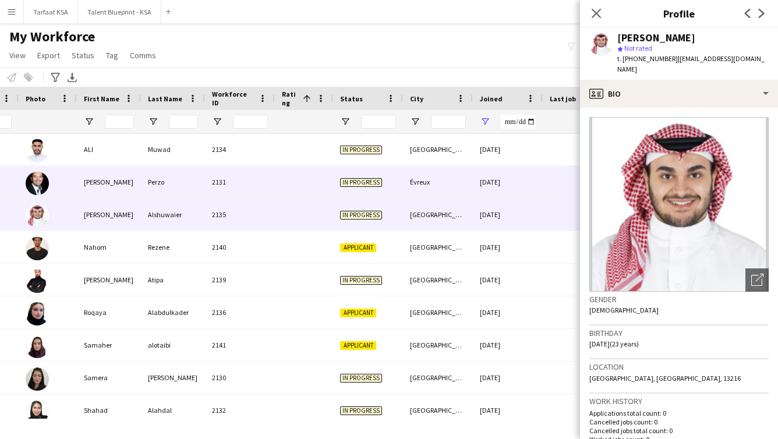
click at [290, 170] on div at bounding box center [304, 182] width 58 height 32
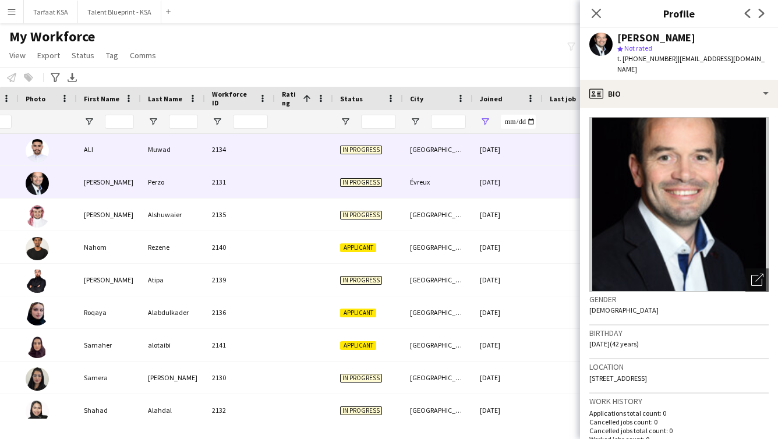
click at [292, 160] on div at bounding box center [304, 149] width 58 height 32
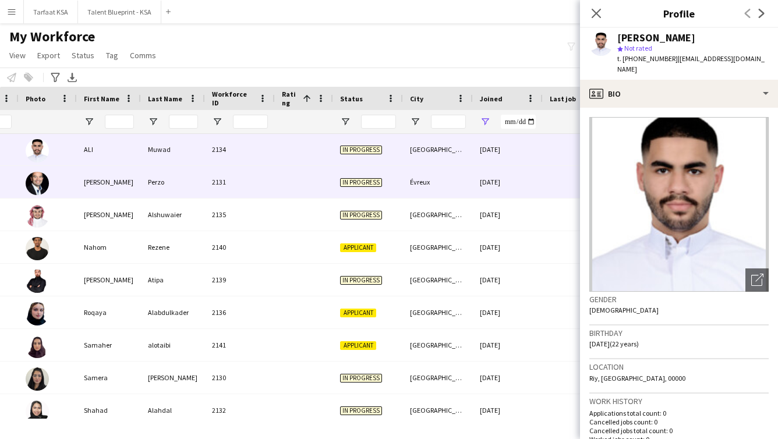
click at [416, 191] on div "Évreux" at bounding box center [438, 182] width 70 height 32
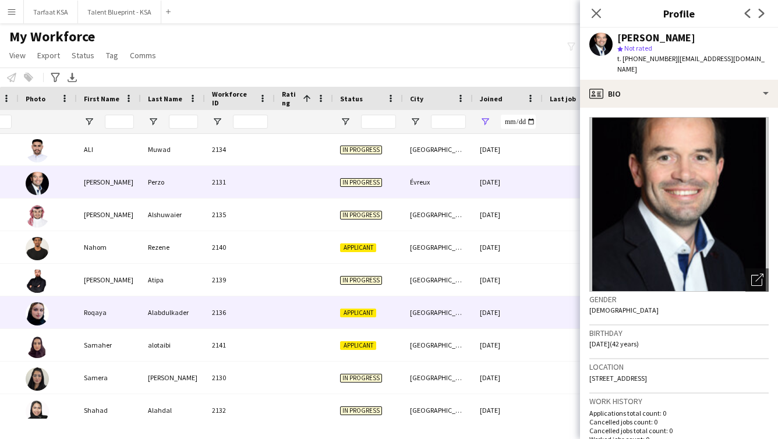
click at [416, 305] on div "[GEOGRAPHIC_DATA]" at bounding box center [438, 313] width 70 height 32
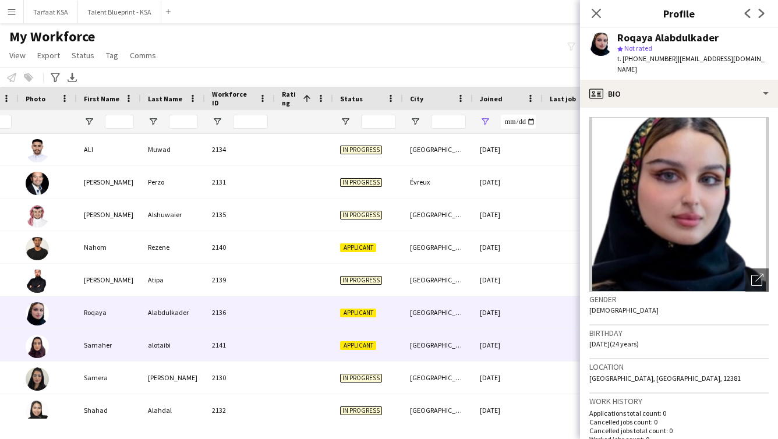
click at [416, 349] on div "[GEOGRAPHIC_DATA]" at bounding box center [438, 345] width 70 height 32
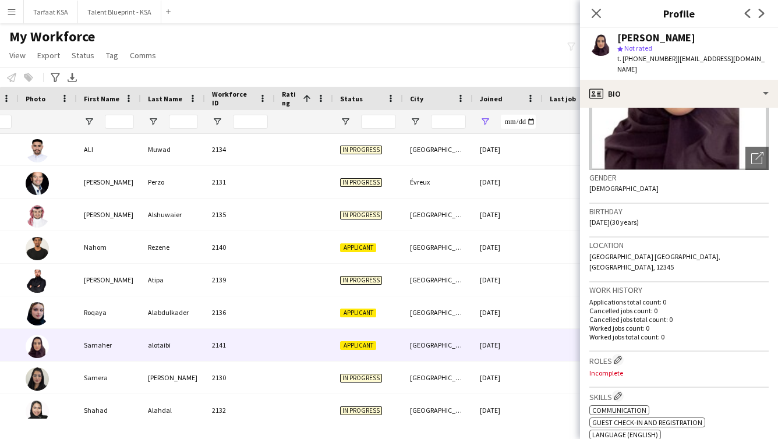
scroll to position [125, 0]
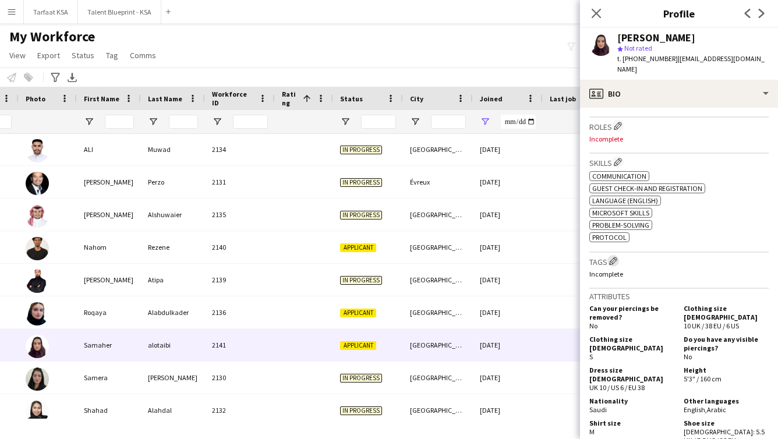
click at [416, 257] on app-icon "Edit crew company tags" at bounding box center [613, 261] width 8 height 8
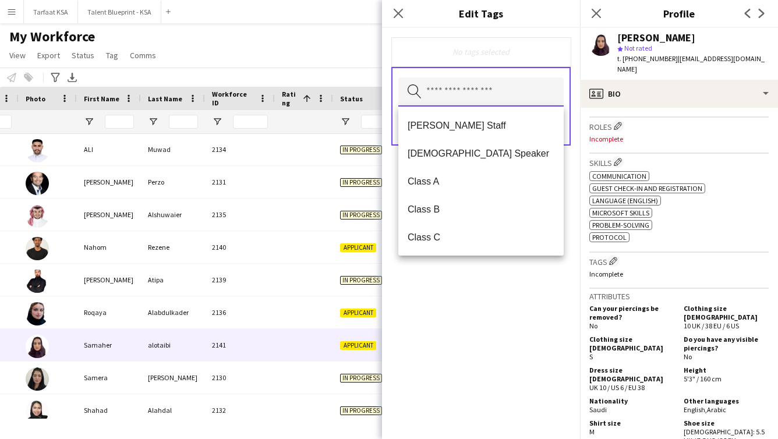
click at [416, 87] on input "text" at bounding box center [480, 91] width 165 height 29
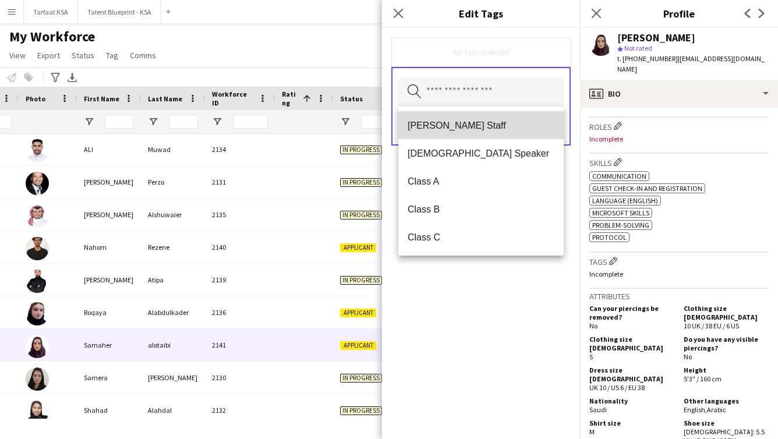
click at [416, 127] on span "[PERSON_NAME] Staff" at bounding box center [481, 125] width 147 height 11
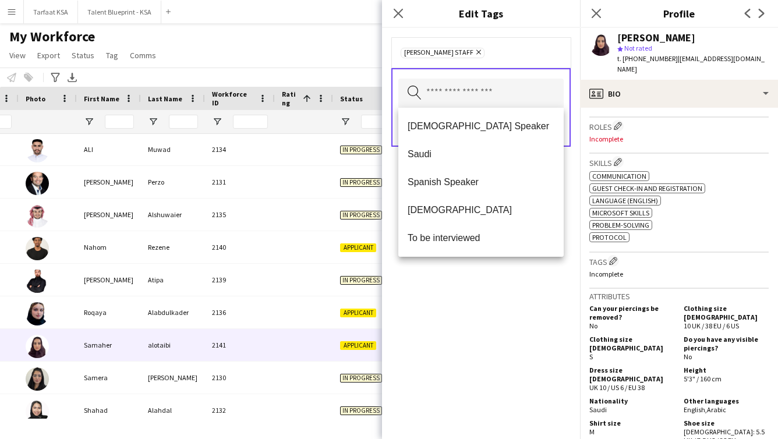
drag, startPoint x: 512, startPoint y: 325, endPoint x: 500, endPoint y: 326, distance: 11.1
click at [416, 326] on div "[PERSON_NAME] Staff Remove Search by tag name Save" at bounding box center [481, 233] width 198 height 411
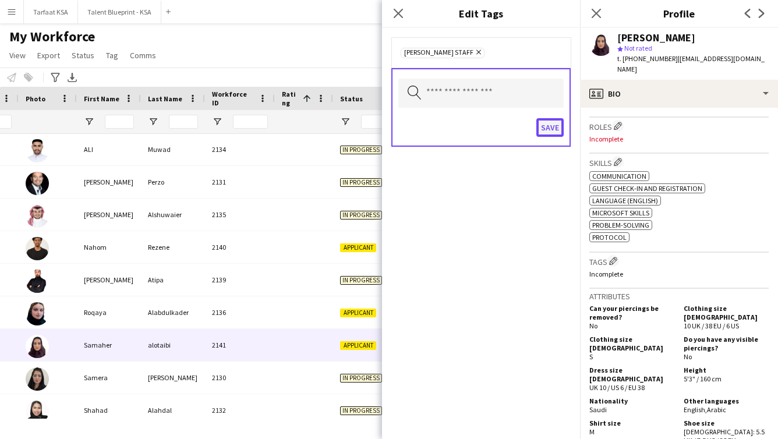
click at [416, 130] on button "Save" at bounding box center [550, 127] width 27 height 19
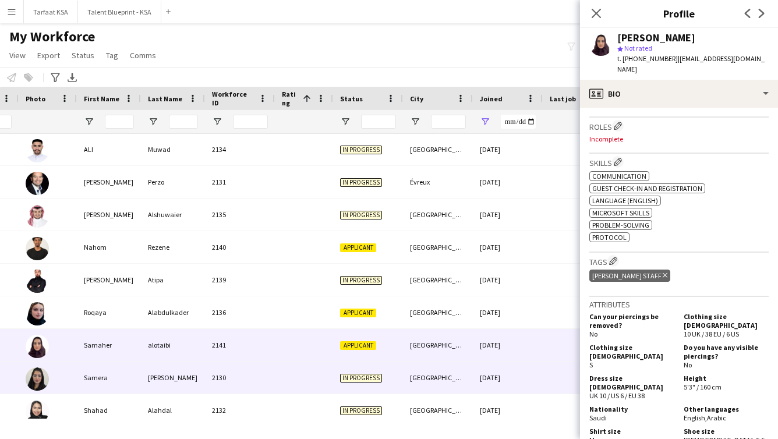
click at [266, 379] on div "2130" at bounding box center [240, 378] width 70 height 32
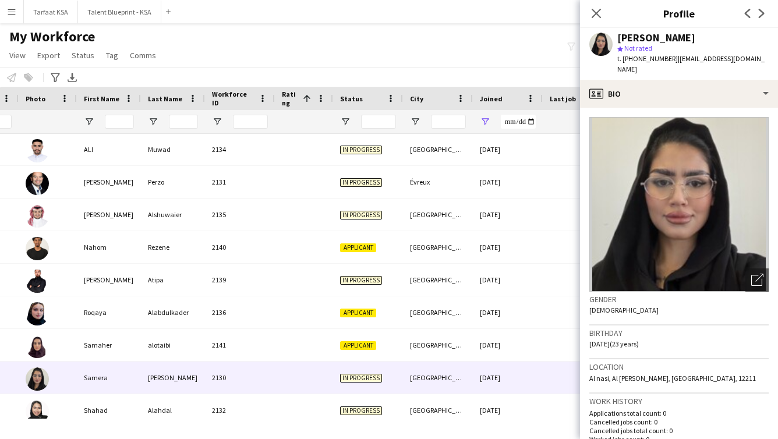
click at [416, 175] on img at bounding box center [679, 204] width 179 height 175
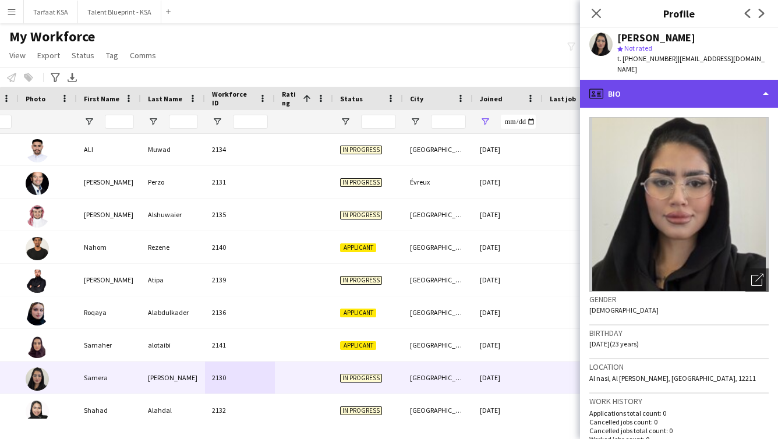
click at [416, 81] on div "profile Bio" at bounding box center [679, 94] width 198 height 28
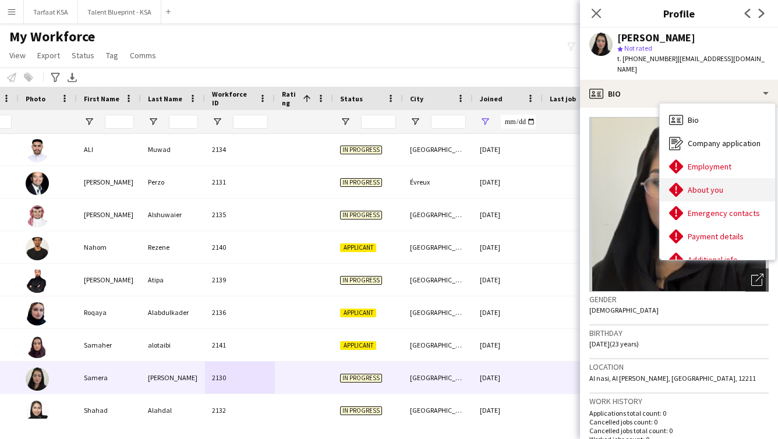
click at [416, 178] on div "About you About you" at bounding box center [717, 189] width 115 height 23
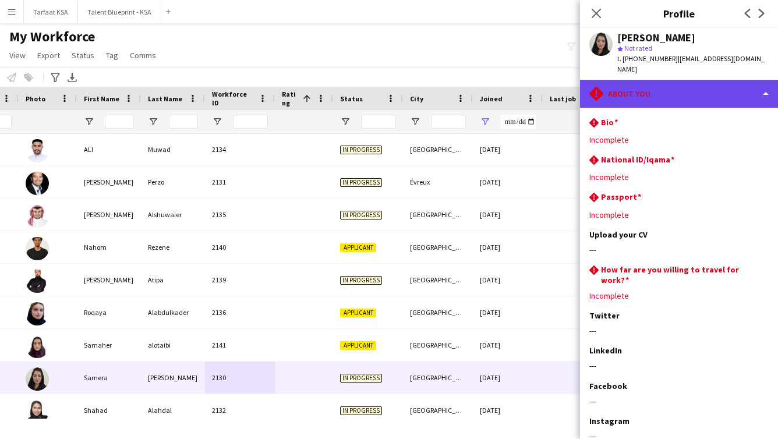
click at [416, 87] on div "rhombus-alert About you" at bounding box center [679, 94] width 198 height 28
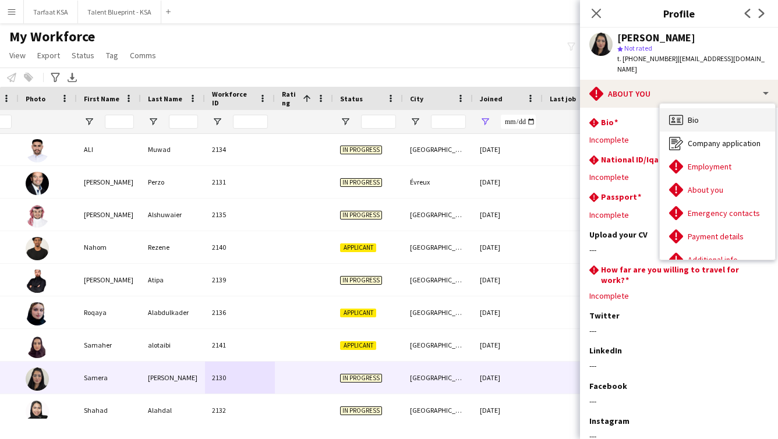
click at [416, 111] on div "Bio Bio" at bounding box center [717, 119] width 115 height 23
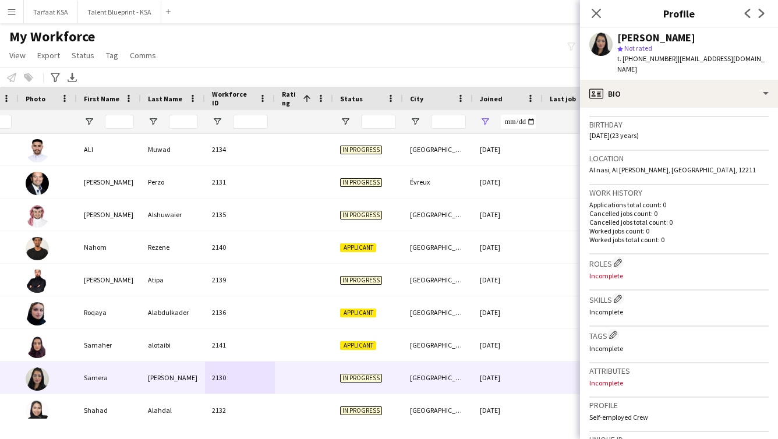
scroll to position [208, 0]
click at [416, 331] on app-icon "Edit crew company tags" at bounding box center [613, 335] width 8 height 8
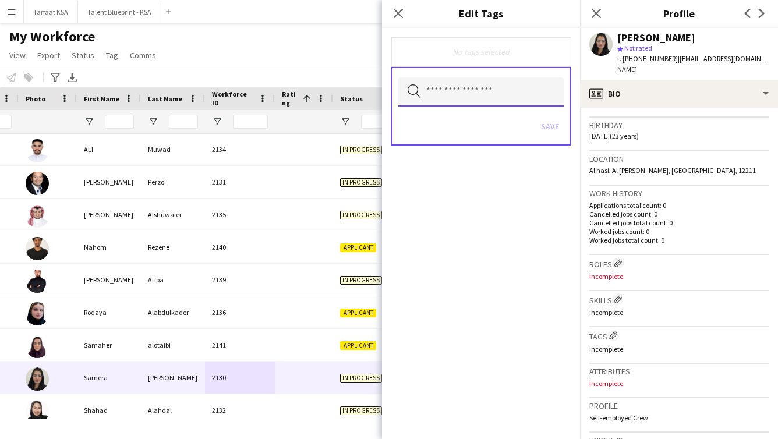
click at [416, 86] on input "text" at bounding box center [480, 91] width 165 height 29
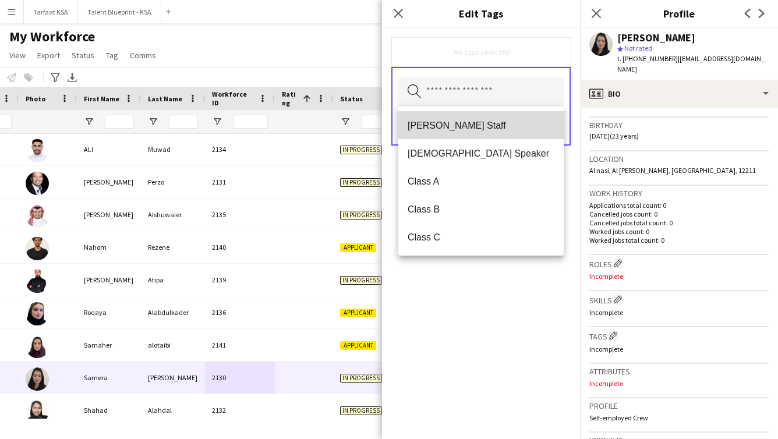
click at [416, 116] on mat-option "[PERSON_NAME] Staff" at bounding box center [480, 125] width 165 height 28
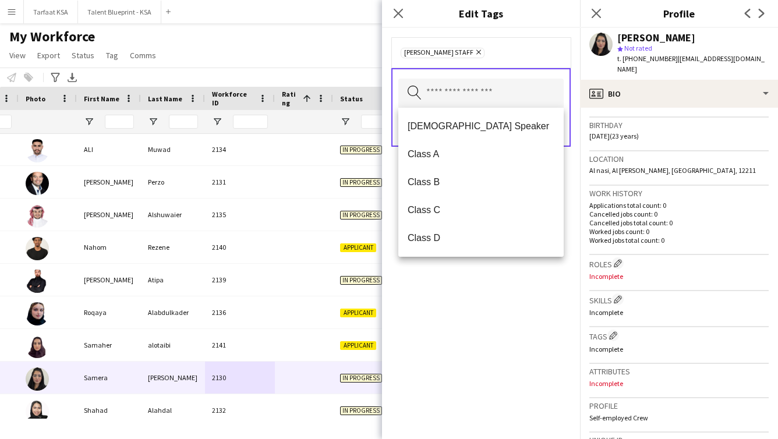
click at [416, 293] on div "[PERSON_NAME] Staff Remove Search by tag name Save" at bounding box center [481, 233] width 198 height 411
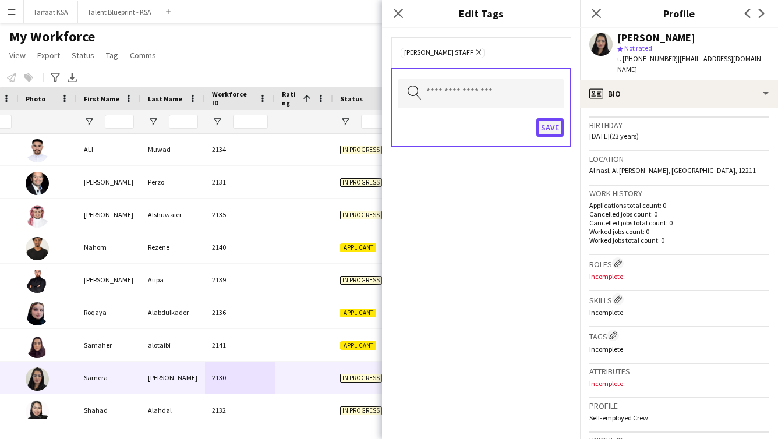
click at [416, 127] on button "Save" at bounding box center [550, 127] width 27 height 19
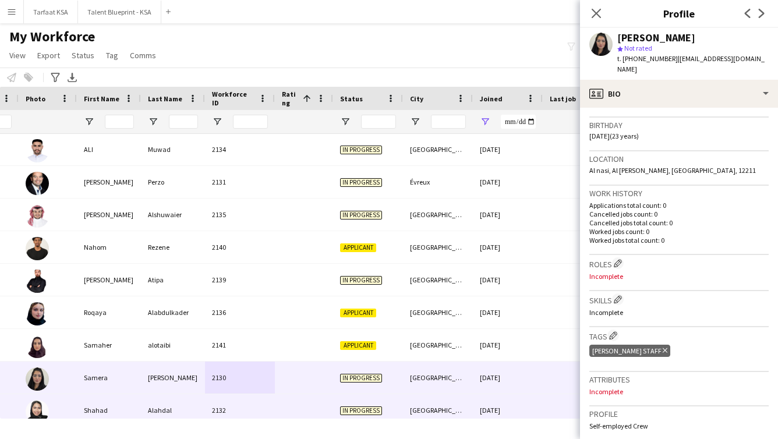
click at [283, 399] on div at bounding box center [304, 410] width 58 height 32
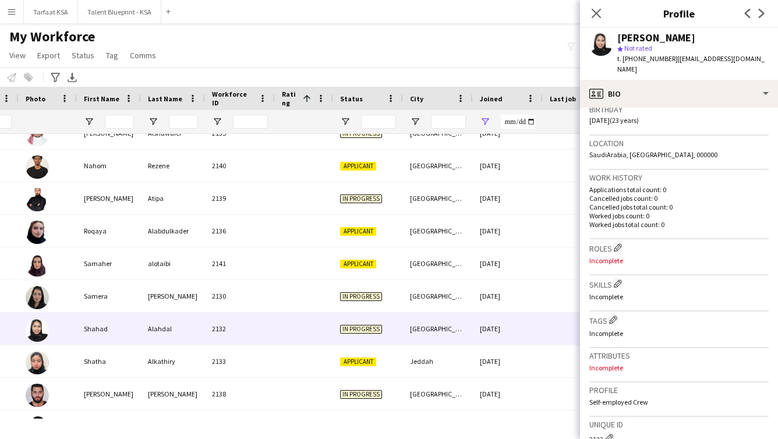
scroll to position [226, 0]
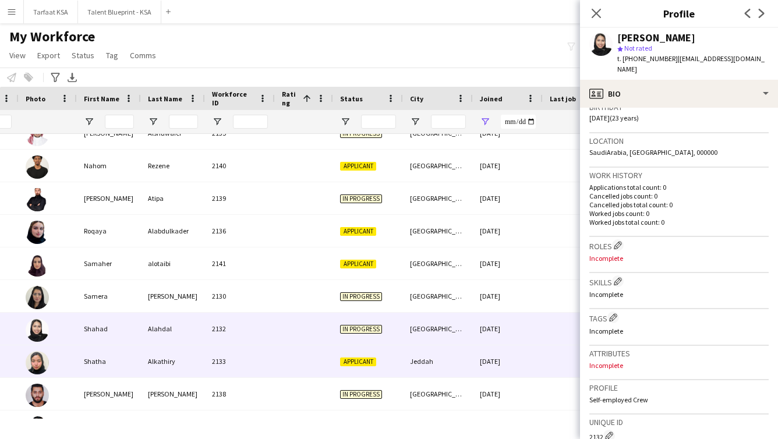
click at [416, 369] on div "[DATE]" at bounding box center [508, 361] width 70 height 32
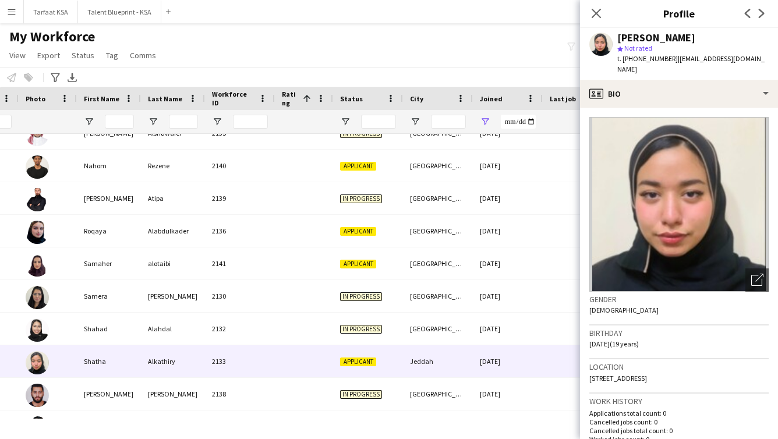
click at [416, 197] on img at bounding box center [679, 204] width 179 height 175
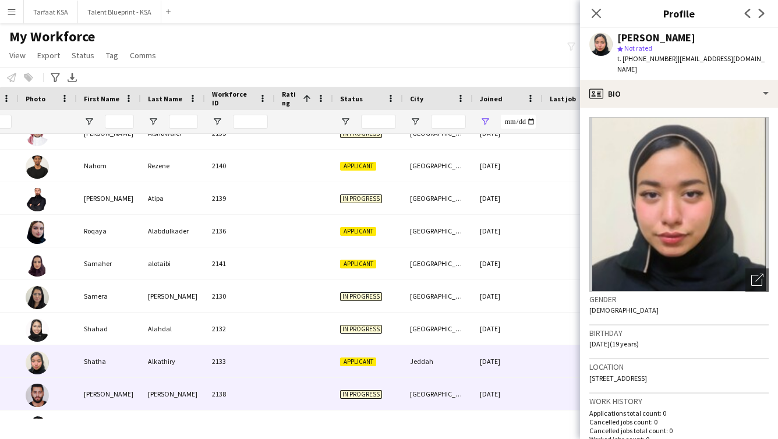
click at [416, 401] on div "[DATE]" at bounding box center [508, 394] width 70 height 32
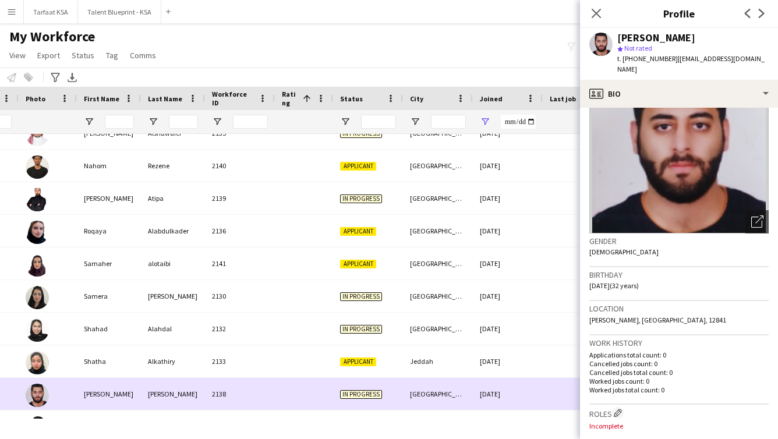
scroll to position [107, 0]
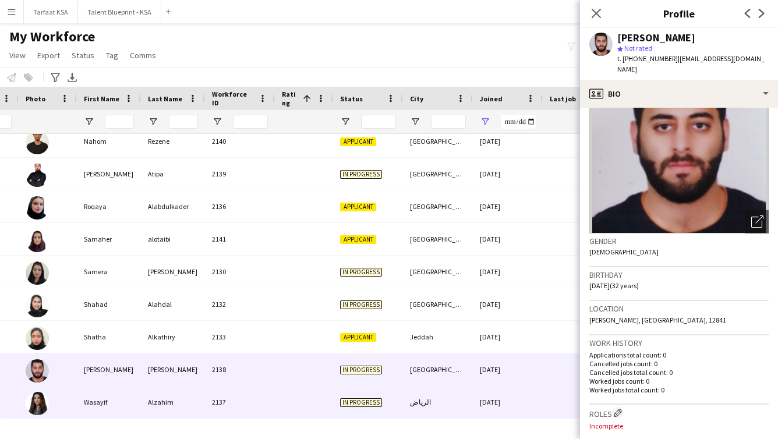
click at [416, 391] on div "[DATE]" at bounding box center [508, 402] width 70 height 32
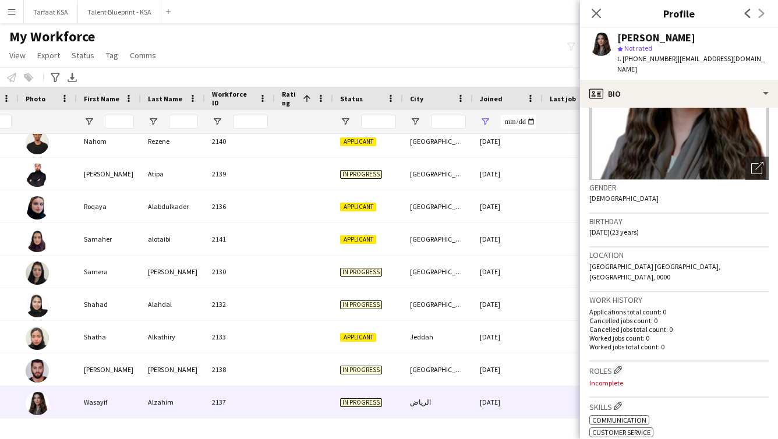
scroll to position [0, 0]
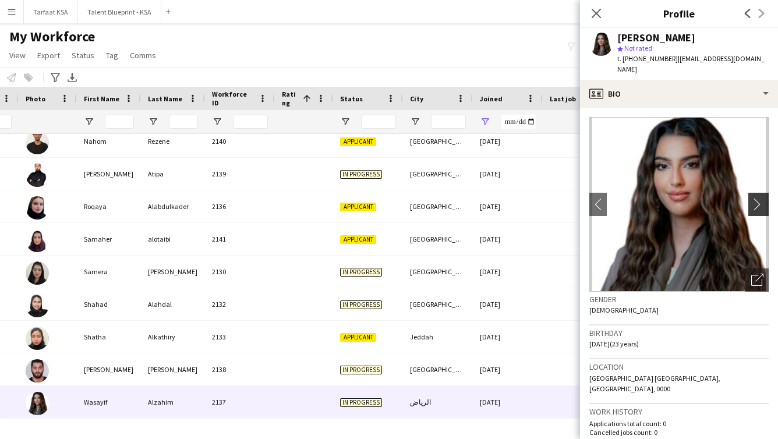
click at [416, 198] on app-icon "chevron-right" at bounding box center [761, 204] width 18 height 12
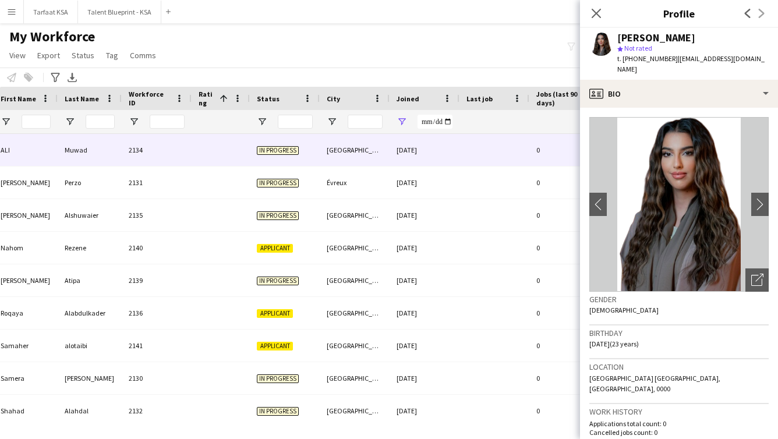
scroll to position [0, 239]
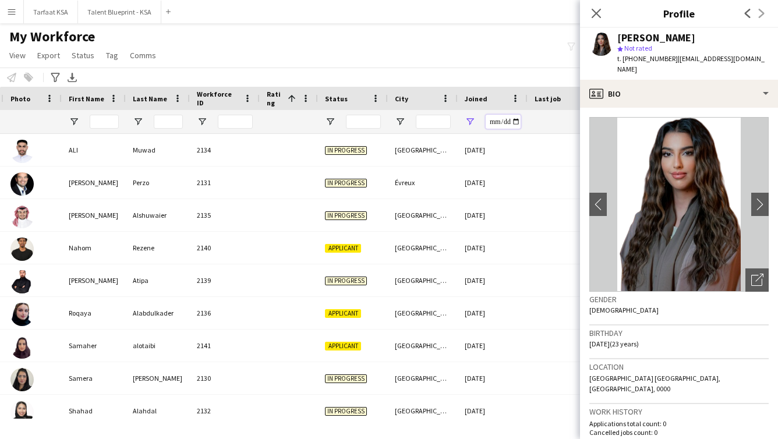
click at [416, 121] on input "**********" at bounding box center [503, 122] width 35 height 14
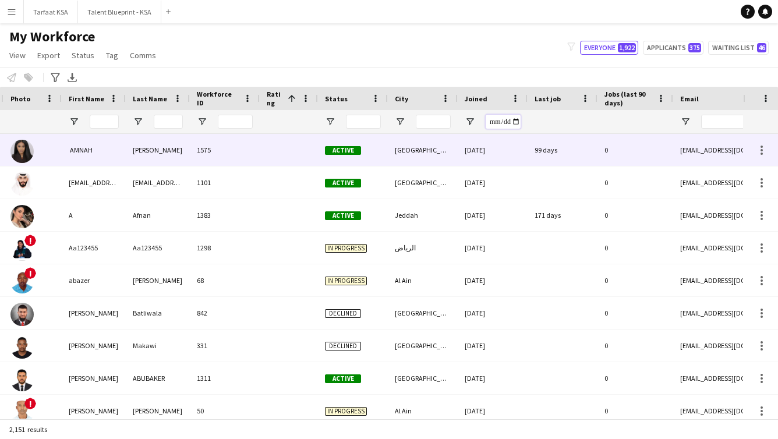
type input "**********"
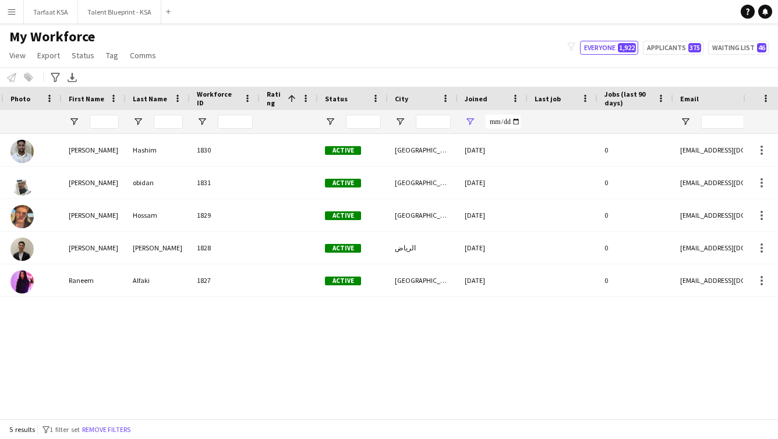
click at [404, 346] on div "Class C , Sudanese [PERSON_NAME] 1830 Active [GEOGRAPHIC_DATA] [DATE] 0 [EMAIL_…" at bounding box center [371, 276] width 743 height 285
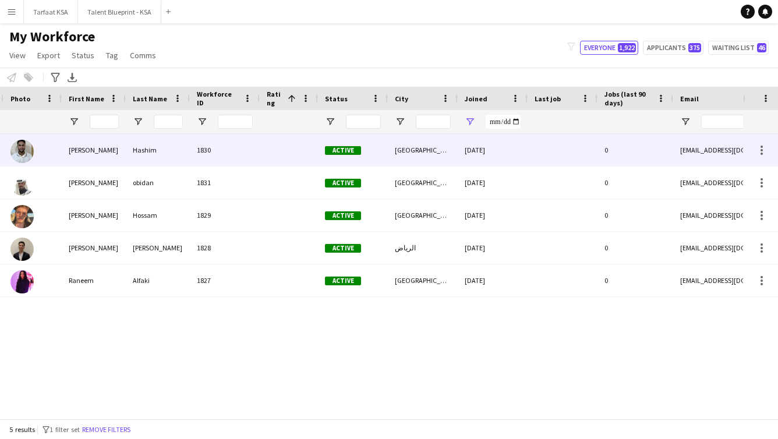
click at [416, 163] on div "[GEOGRAPHIC_DATA]" at bounding box center [423, 150] width 70 height 32
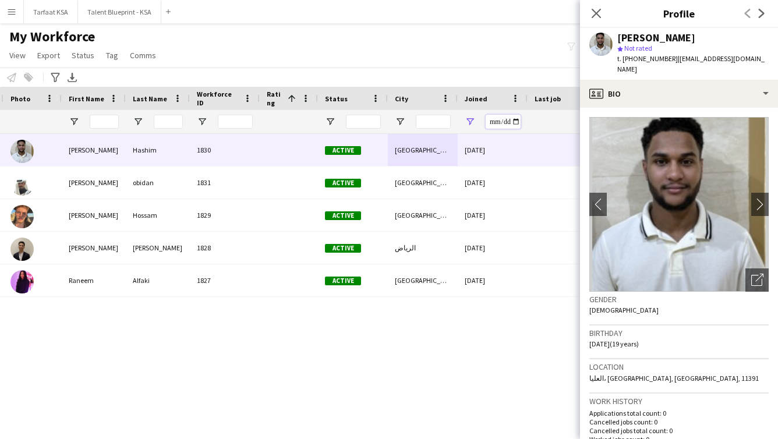
click at [416, 121] on input "**********" at bounding box center [503, 122] width 35 height 14
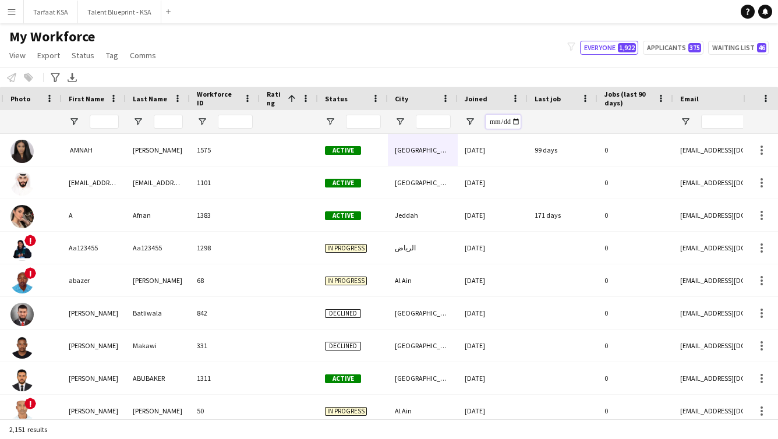
type input "**********"
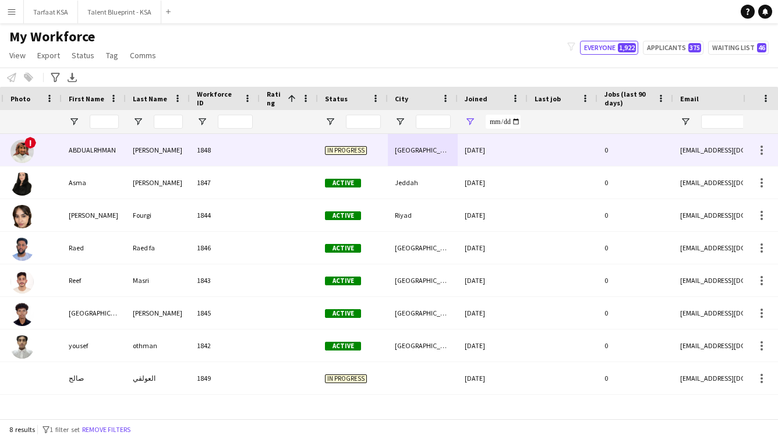
click at [340, 162] on div "In progress" at bounding box center [353, 150] width 70 height 32
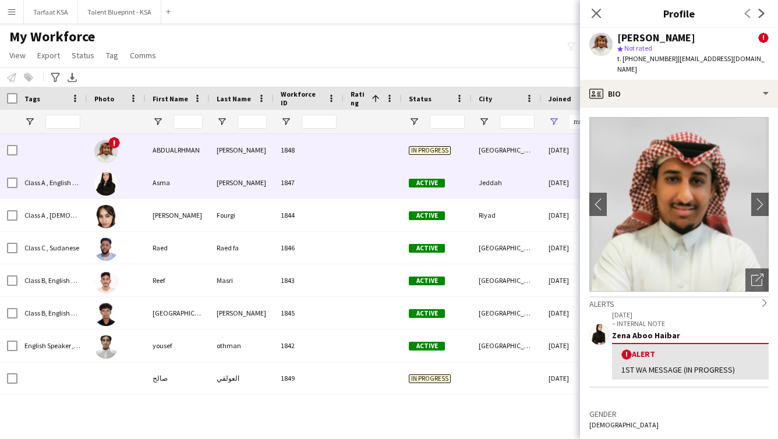
scroll to position [0, 84]
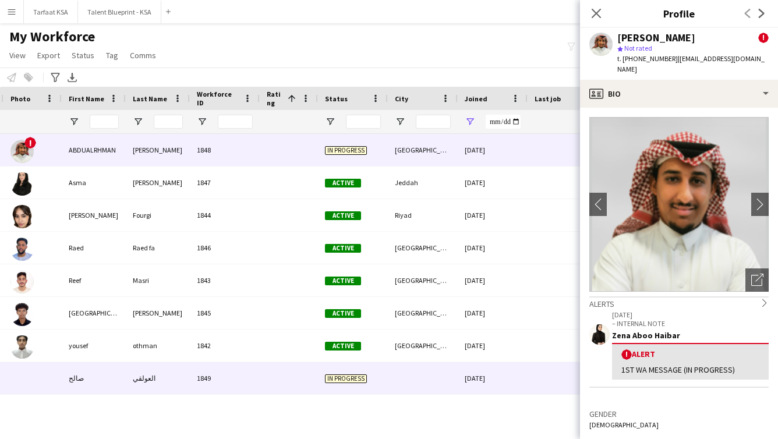
click at [358, 372] on div "In progress" at bounding box center [353, 378] width 70 height 32
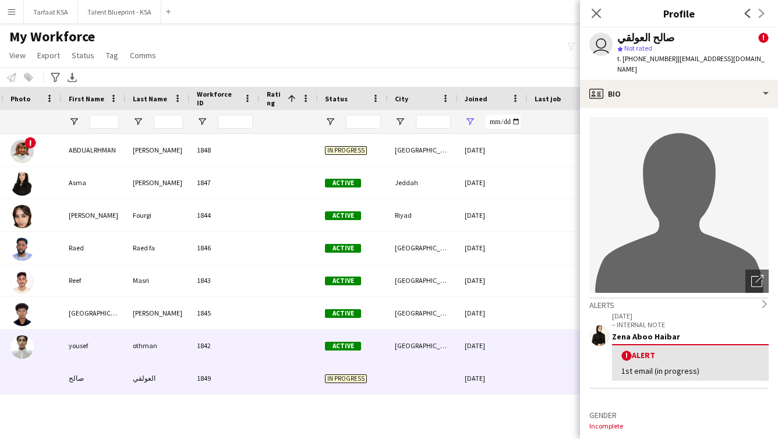
click at [393, 344] on div "[GEOGRAPHIC_DATA]" at bounding box center [423, 346] width 70 height 32
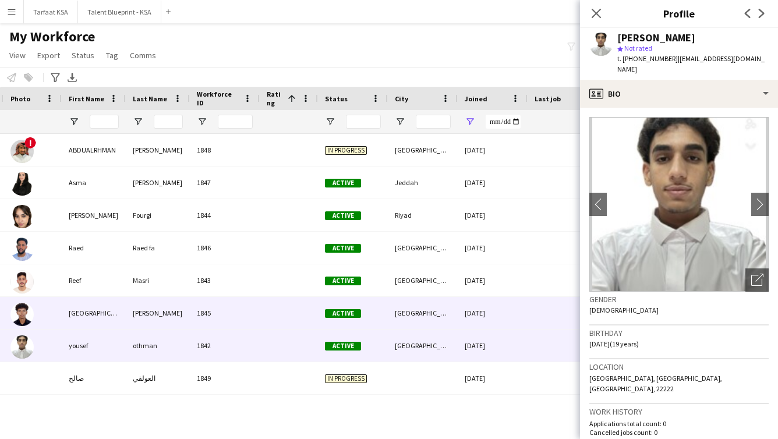
click at [411, 312] on div "[GEOGRAPHIC_DATA]" at bounding box center [423, 313] width 70 height 32
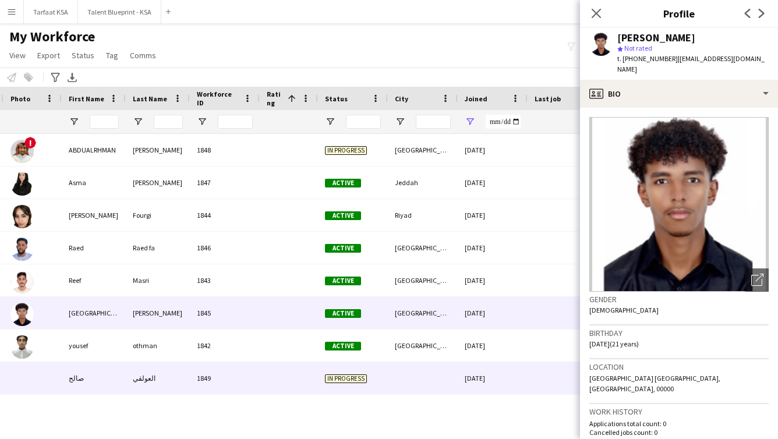
click at [421, 376] on div at bounding box center [423, 378] width 70 height 32
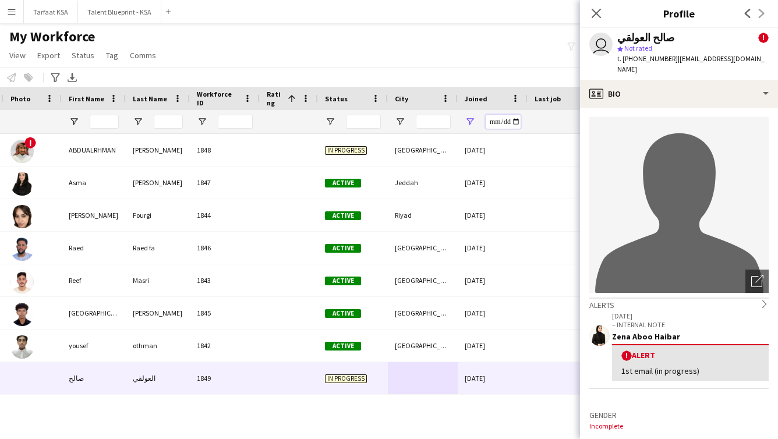
click at [492, 121] on input "**********" at bounding box center [503, 122] width 35 height 14
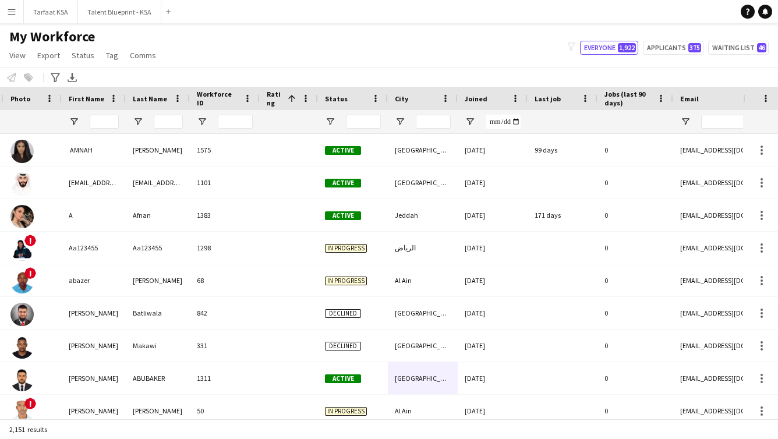
click at [407, 57] on div "My Workforce View Views Default view New view Update view Delete view Edit name…" at bounding box center [389, 48] width 778 height 40
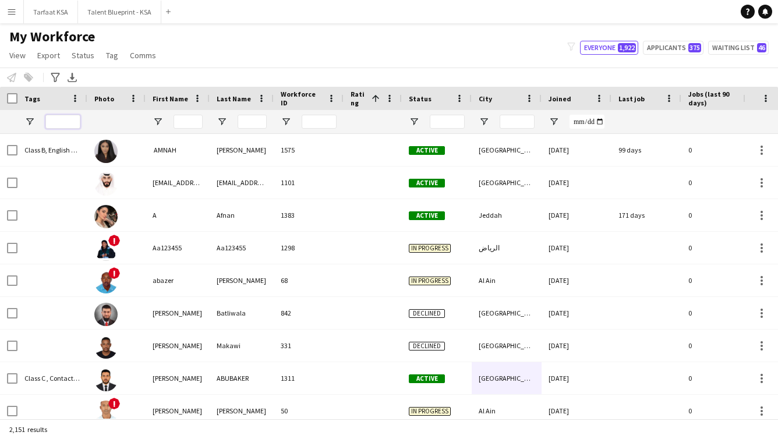
click at [51, 123] on input "Tags Filter Input" at bounding box center [62, 122] width 35 height 14
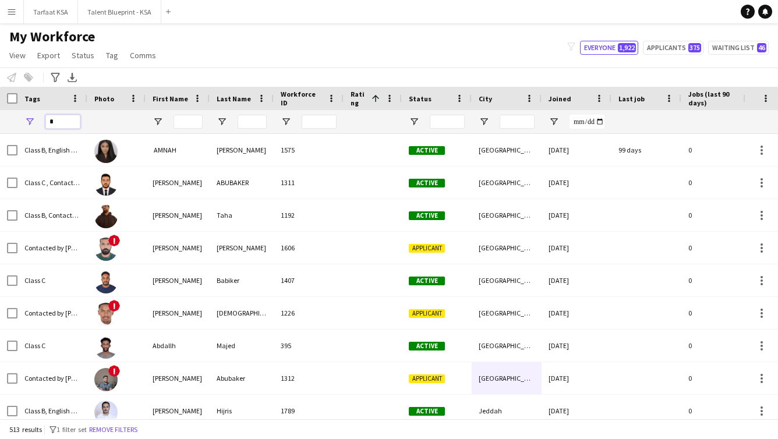
type input "*"
click at [29, 117] on span "Open Filter Menu" at bounding box center [29, 122] width 10 height 10
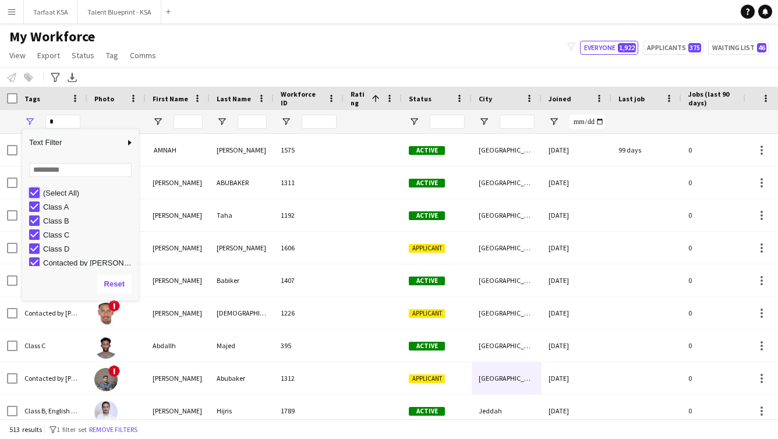
type input "***"
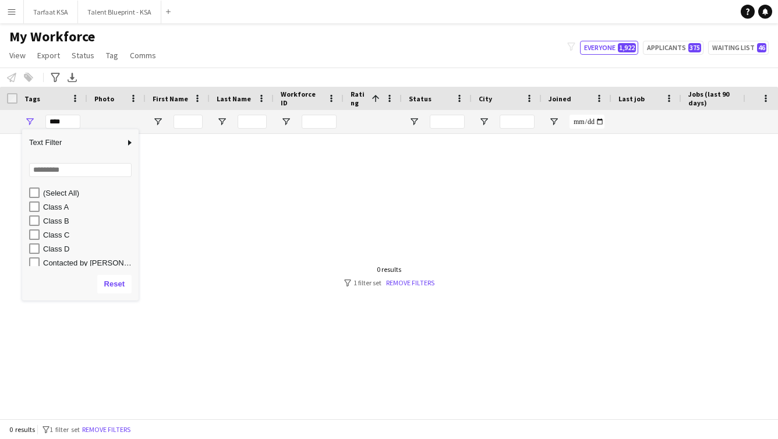
click at [108, 339] on div at bounding box center [371, 276] width 743 height 285
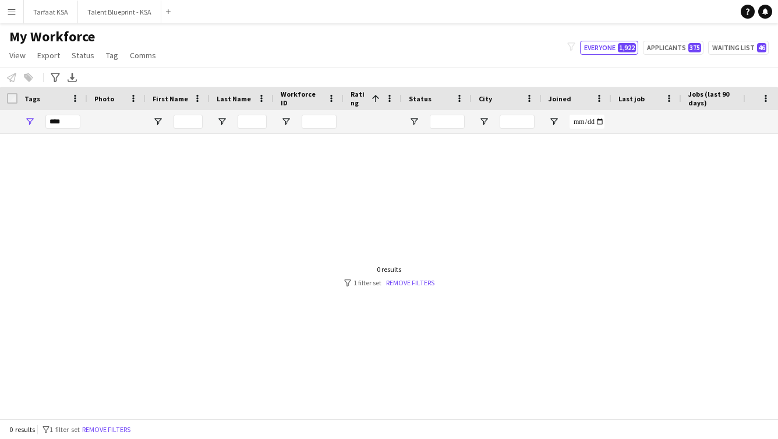
click at [341, 215] on div at bounding box center [371, 276] width 743 height 285
click at [13, 52] on span "View" at bounding box center [17, 55] width 16 height 10
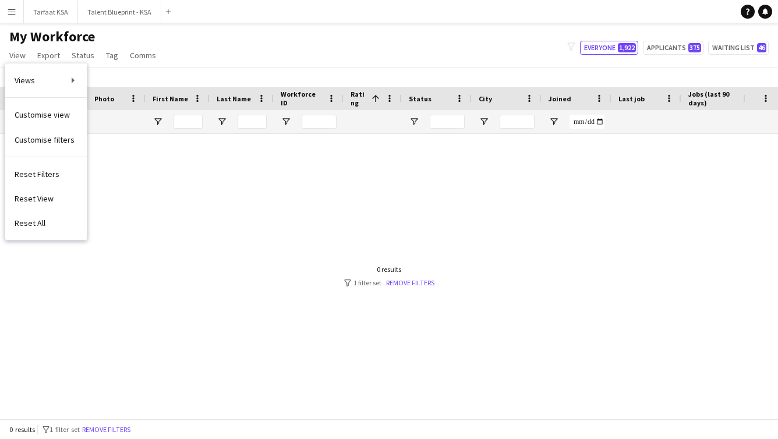
click at [128, 188] on div at bounding box center [371, 276] width 743 height 285
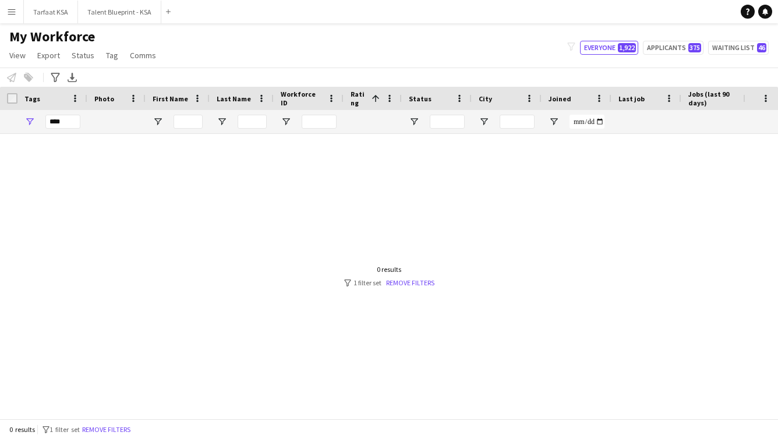
click at [10, 13] on app-icon "Menu" at bounding box center [11, 11] width 9 height 9
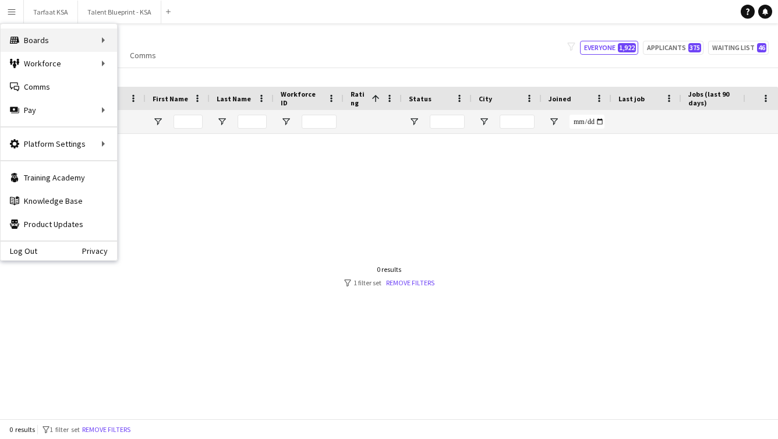
click at [73, 31] on div "Boards Boards" at bounding box center [59, 40] width 117 height 23
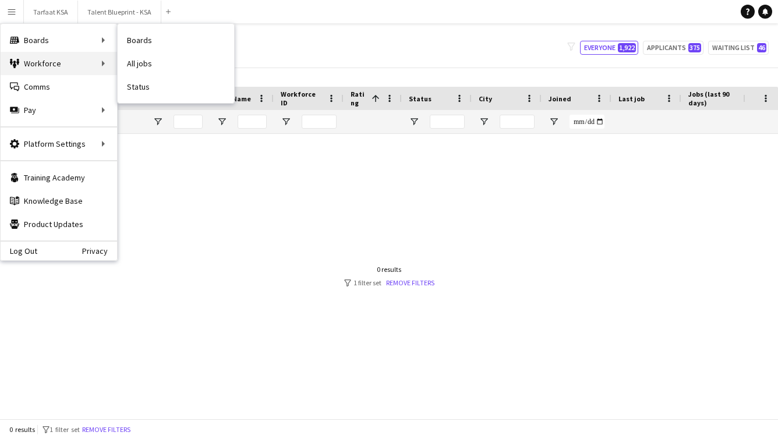
click at [86, 57] on div "Workforce Workforce" at bounding box center [59, 63] width 117 height 23
click at [86, 40] on div "Boards Boards" at bounding box center [59, 40] width 117 height 23
click at [172, 37] on link "Boards" at bounding box center [176, 40] width 117 height 23
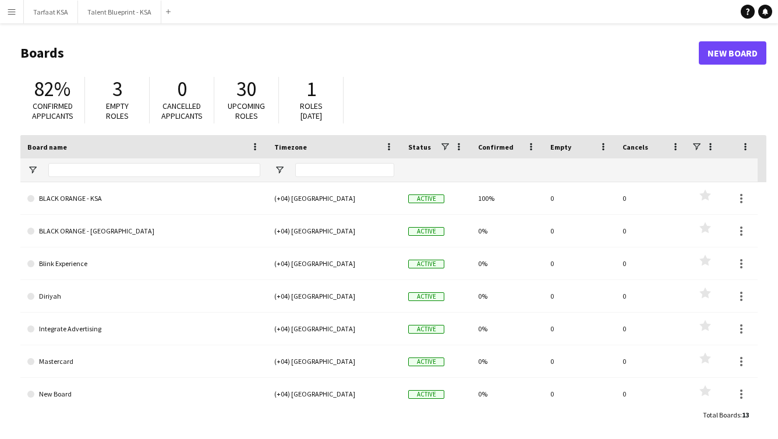
scroll to position [203, 0]
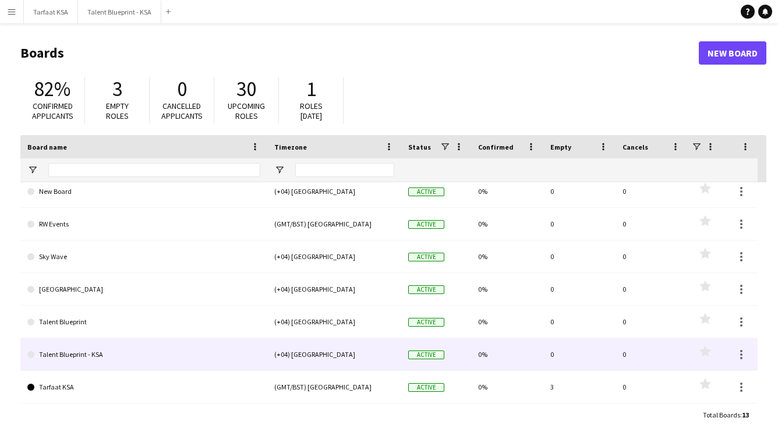
click at [140, 361] on link "Talent Blueprint - KSA" at bounding box center [143, 354] width 233 height 33
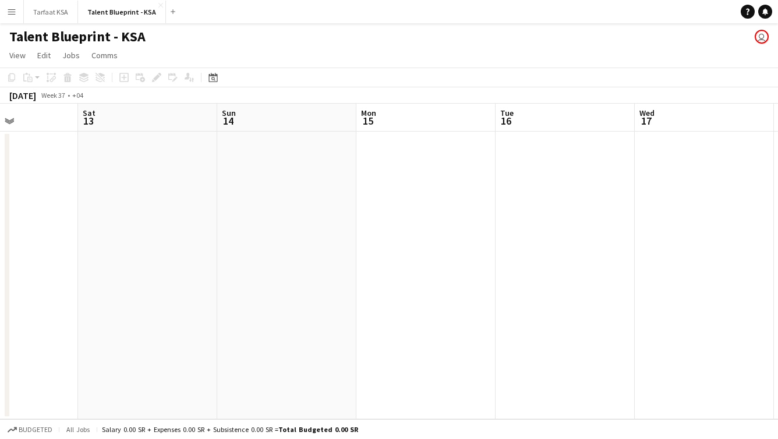
scroll to position [0, 337]
click at [270, 149] on app-date-cell at bounding box center [289, 276] width 139 height 288
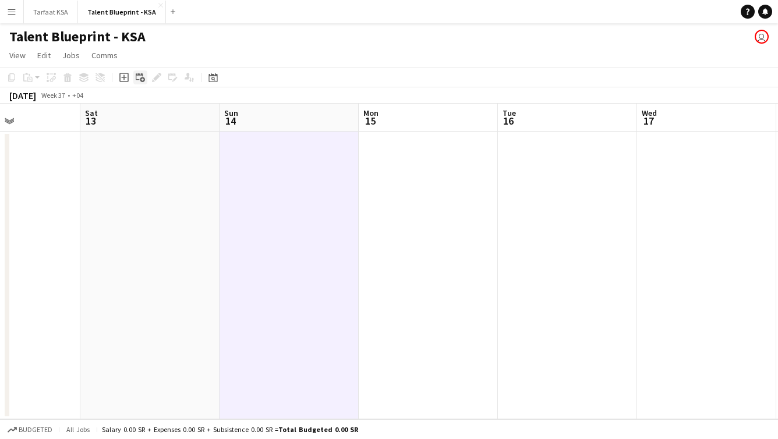
click at [142, 79] on icon "Add linked Job" at bounding box center [140, 77] width 9 height 9
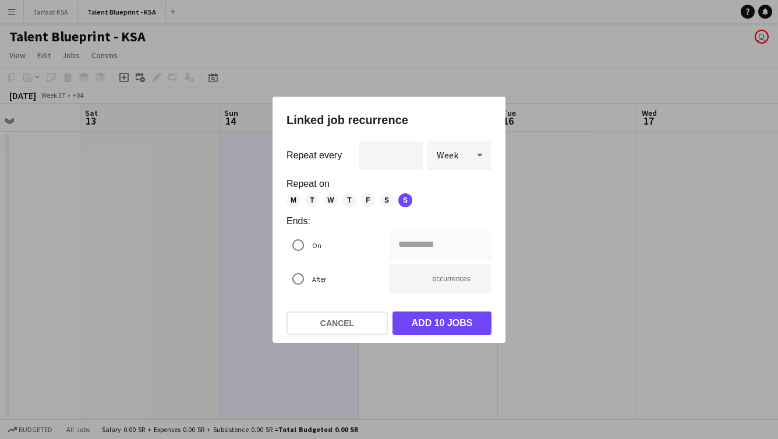
click at [294, 195] on span "M" at bounding box center [294, 200] width 14 height 14
click at [275, 234] on div "**********" at bounding box center [389, 220] width 233 height 246
click at [410, 248] on div "**********" at bounding box center [389, 219] width 778 height 439
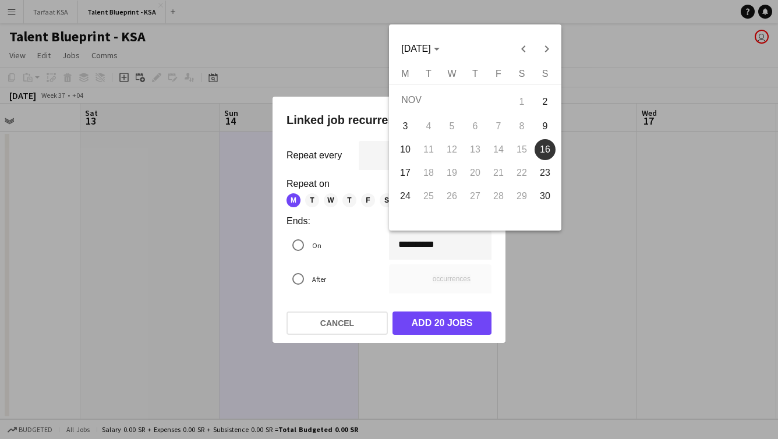
click at [329, 146] on div at bounding box center [389, 219] width 778 height 439
click at [419, 248] on div "**********" at bounding box center [389, 219] width 778 height 439
click at [431, 47] on span "NOV 2025" at bounding box center [415, 49] width 29 height 10
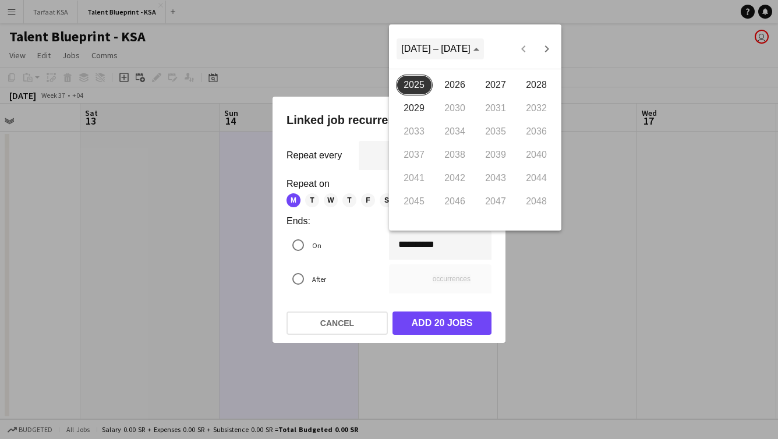
click at [463, 50] on span "Choose date" at bounding box center [440, 49] width 87 height 28
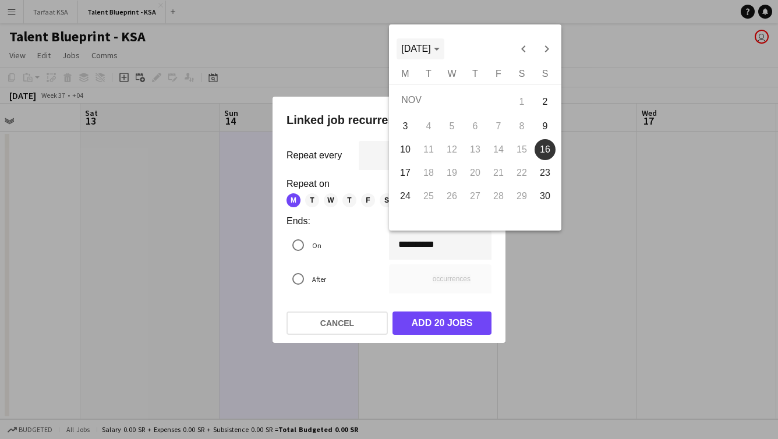
click at [419, 52] on span "NOV 2025" at bounding box center [415, 49] width 29 height 10
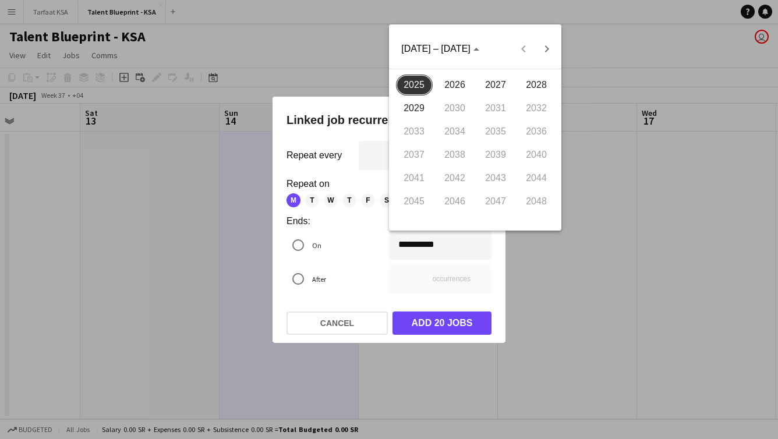
click at [414, 83] on span "2025" at bounding box center [414, 85] width 37 height 21
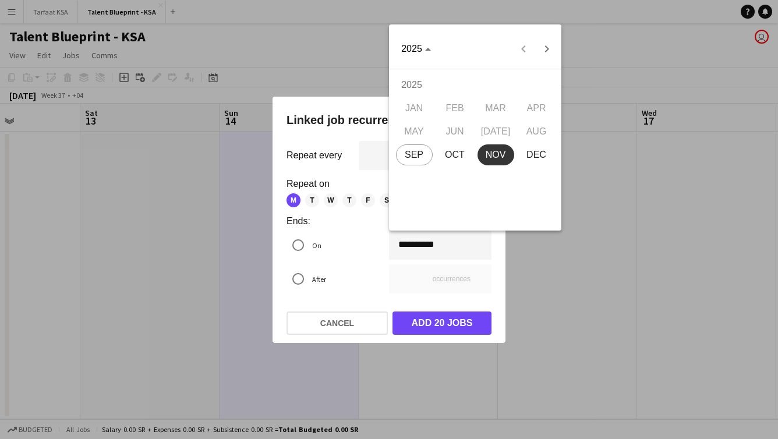
click at [415, 151] on span "SEP" at bounding box center [414, 154] width 37 height 21
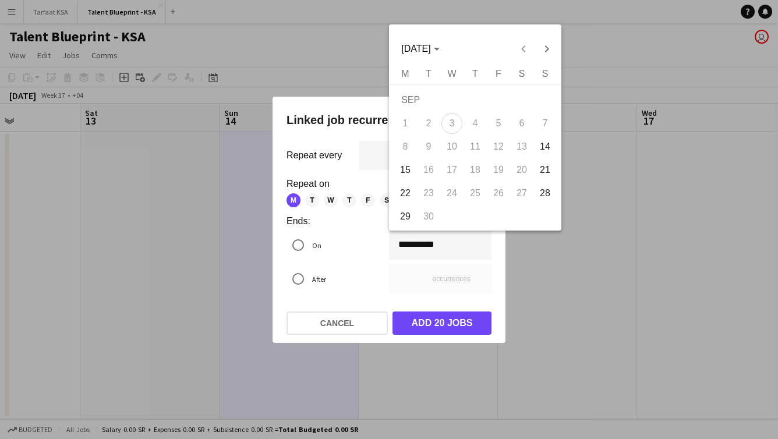
click at [404, 174] on span "15" at bounding box center [405, 170] width 21 height 21
type input "**********"
type input "*"
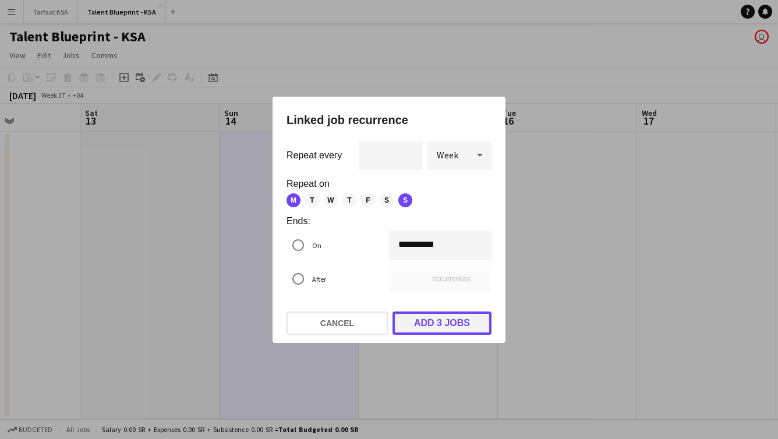
click at [476, 319] on button "Add 3 jobs" at bounding box center [442, 323] width 99 height 23
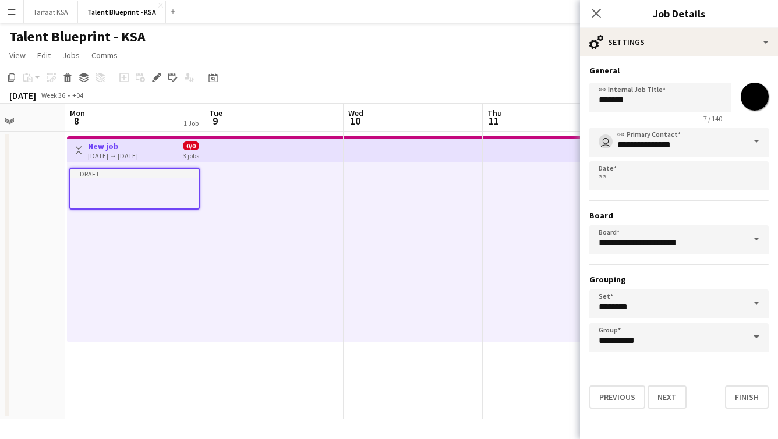
scroll to position [0, 283]
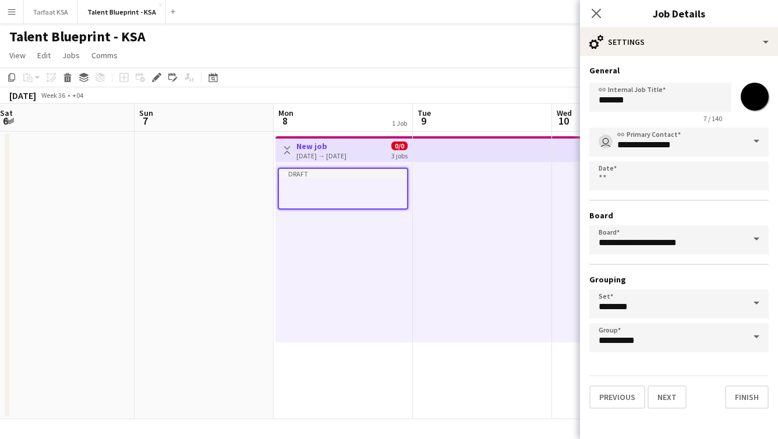
click at [284, 154] on button "Toggle View" at bounding box center [287, 150] width 14 height 14
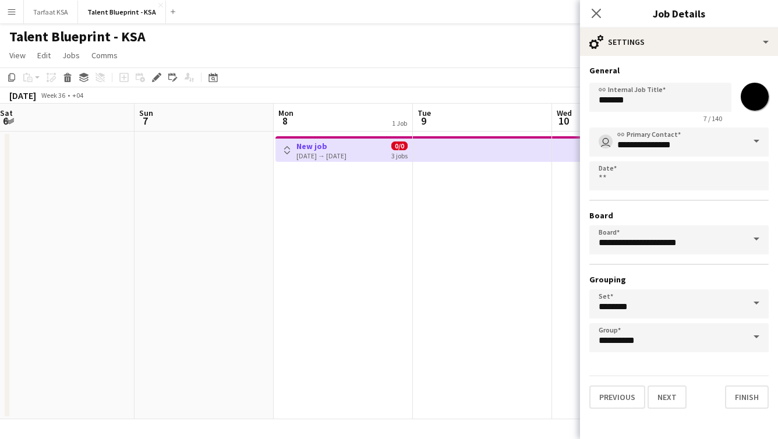
click at [313, 155] on div "08-09-2025 → 15-09-2025" at bounding box center [322, 155] width 50 height 9
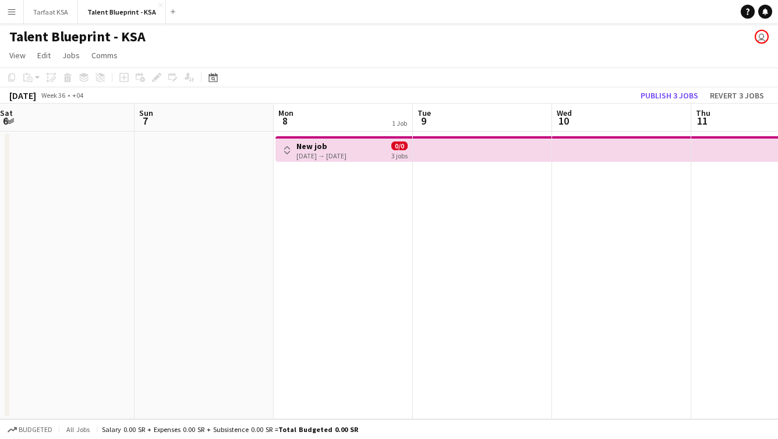
click at [290, 150] on app-icon "Toggle View" at bounding box center [287, 150] width 8 height 8
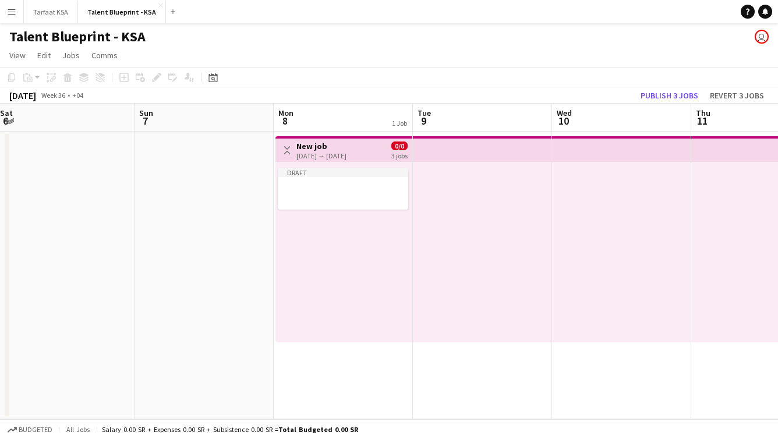
click at [290, 153] on app-icon "Toggle View" at bounding box center [287, 150] width 8 height 8
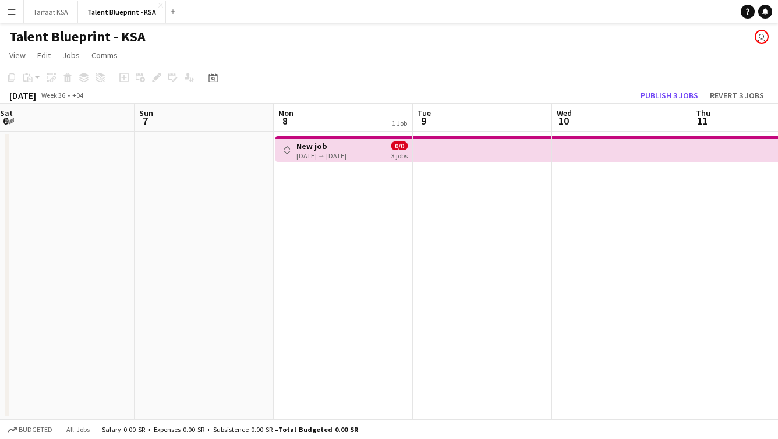
click at [327, 145] on h3 "New job" at bounding box center [322, 146] width 50 height 10
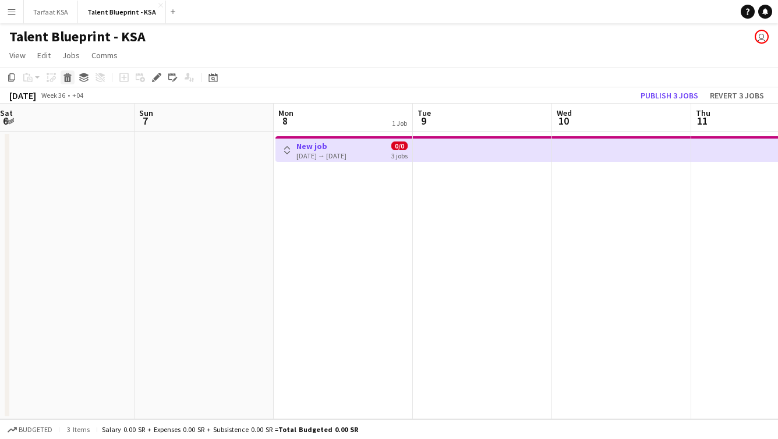
click at [70, 82] on icon at bounding box center [68, 79] width 6 height 6
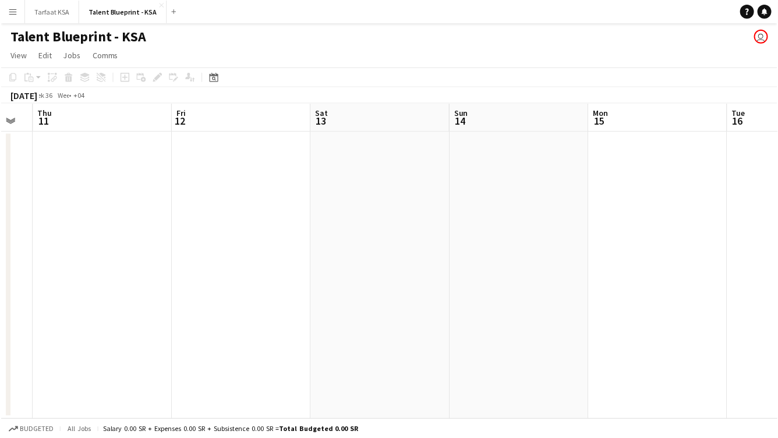
scroll to position [0, 500]
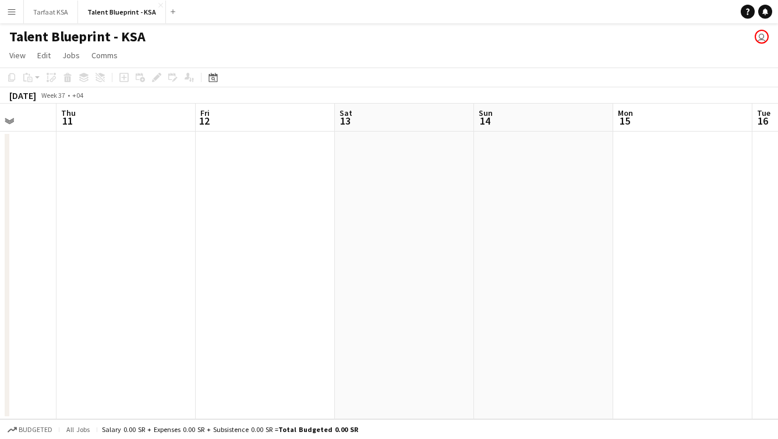
click at [514, 173] on app-date-cell at bounding box center [543, 276] width 139 height 288
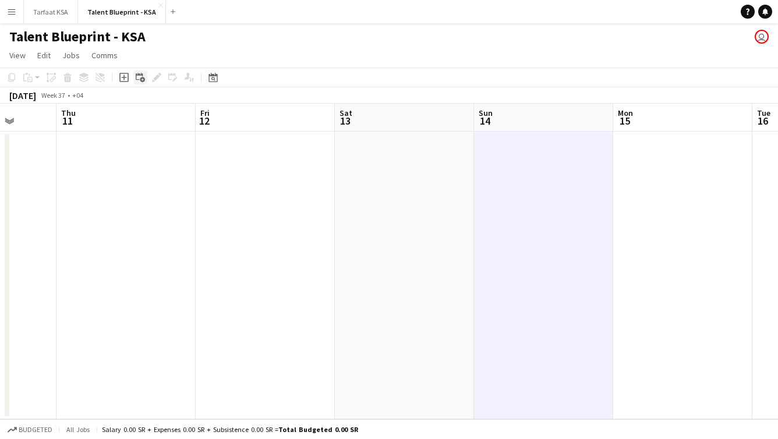
click at [139, 74] on icon at bounding box center [139, 76] width 7 height 7
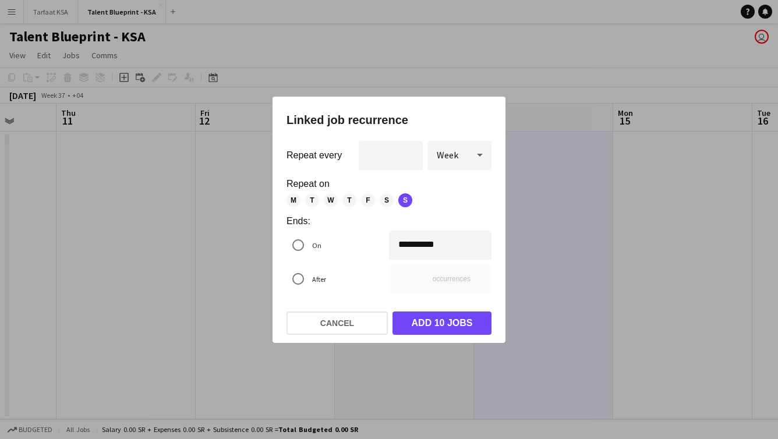
click at [415, 245] on div "**********" at bounding box center [389, 219] width 778 height 439
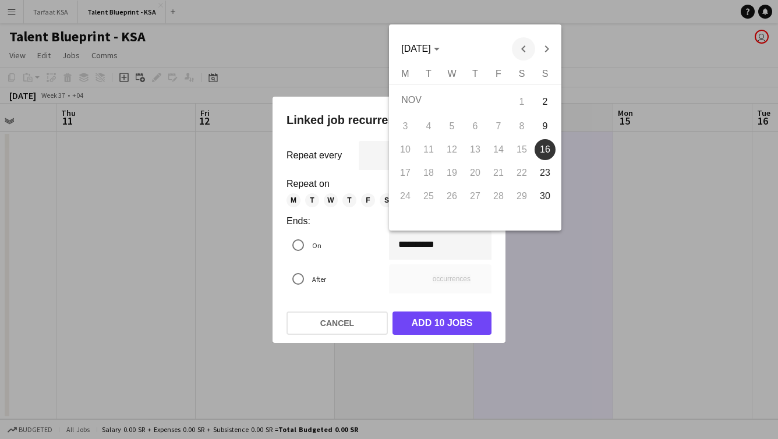
click at [525, 41] on span "Previous month" at bounding box center [523, 48] width 23 height 23
click at [382, 266] on div at bounding box center [389, 219] width 778 height 439
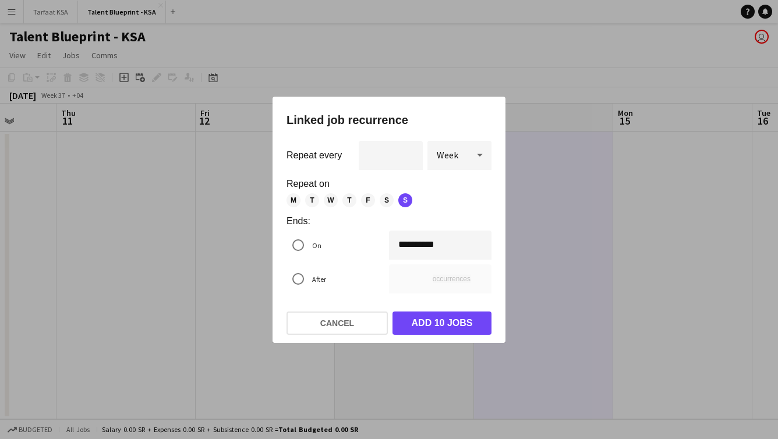
click at [297, 200] on span "M" at bounding box center [294, 200] width 14 height 14
click at [298, 200] on span "M" at bounding box center [294, 200] width 14 height 14
click at [414, 244] on div "**********" at bounding box center [389, 219] width 778 height 439
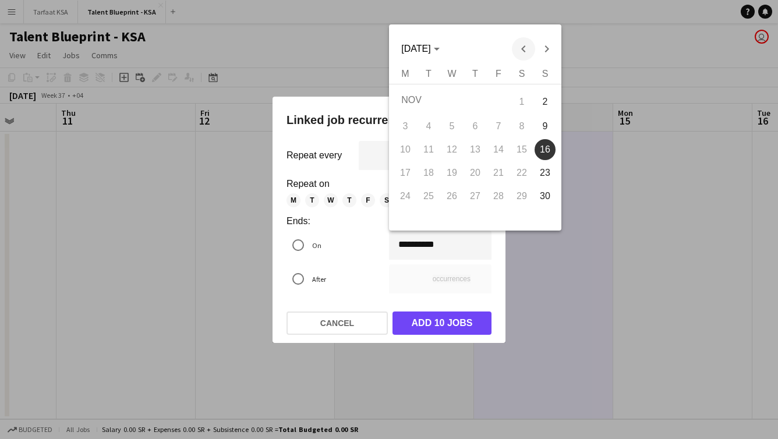
click at [520, 45] on span "Previous month" at bounding box center [523, 48] width 23 height 23
click at [541, 149] on span "14" at bounding box center [545, 146] width 21 height 21
type input "**********"
type input "*"
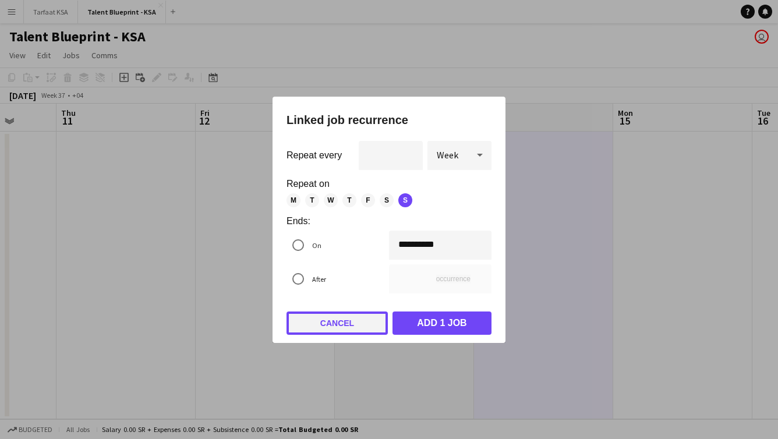
click at [377, 319] on button "Cancel" at bounding box center [337, 323] width 101 height 23
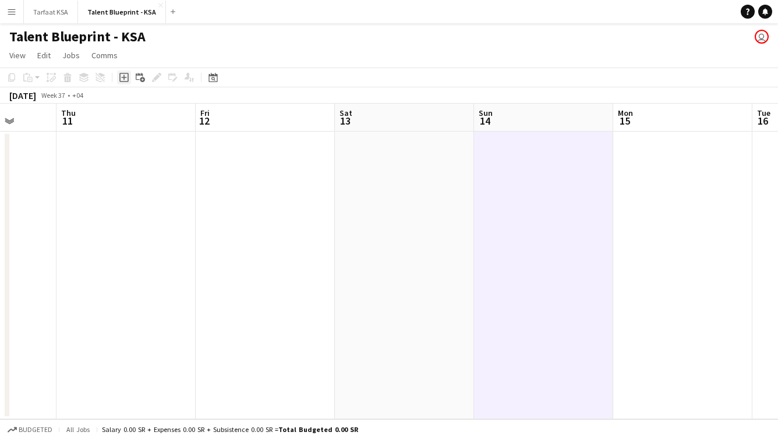
click at [122, 78] on icon "Add job" at bounding box center [123, 77] width 9 height 9
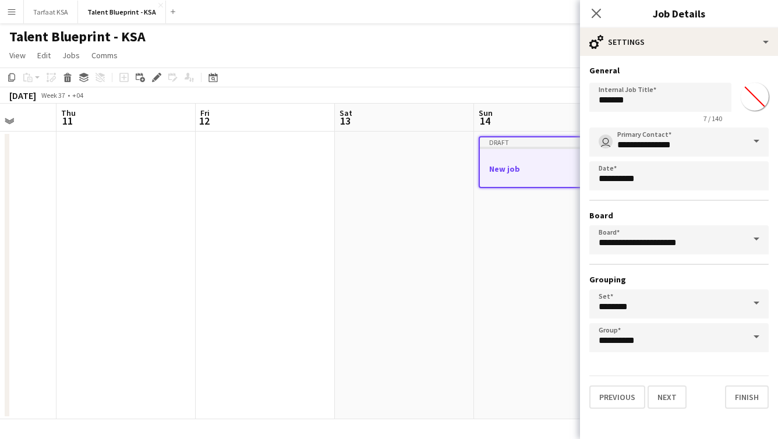
click at [758, 104] on input "*******" at bounding box center [755, 97] width 42 height 42
click at [756, 97] on input "*******" at bounding box center [755, 97] width 42 height 42
click at [758, 89] on input "*******" at bounding box center [755, 97] width 42 height 42
type input "*******"
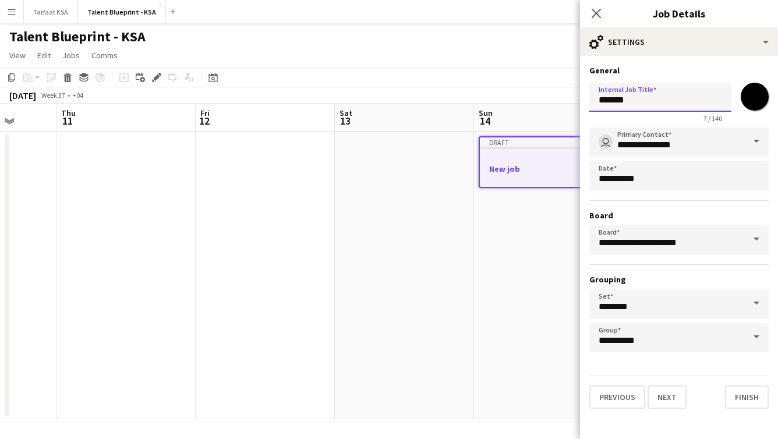
click at [689, 101] on input "*******" at bounding box center [661, 97] width 142 height 29
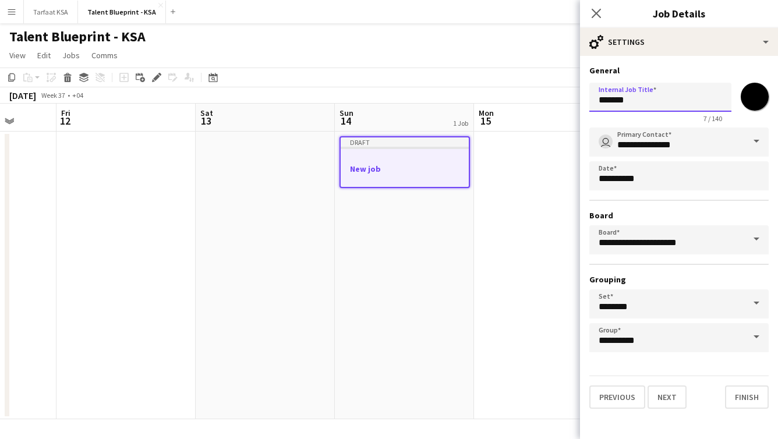
drag, startPoint x: 652, startPoint y: 100, endPoint x: 549, endPoint y: 101, distance: 102.5
click at [549, 101] on body "Menu Boards Boards Boards All jobs Status Workforce Workforce My Workforce Recr…" at bounding box center [389, 219] width 778 height 439
click at [637, 96] on input "********" at bounding box center [661, 97] width 142 height 29
drag, startPoint x: 639, startPoint y: 98, endPoint x: 622, endPoint y: 97, distance: 16.4
click at [622, 97] on input "********" at bounding box center [661, 97] width 142 height 29
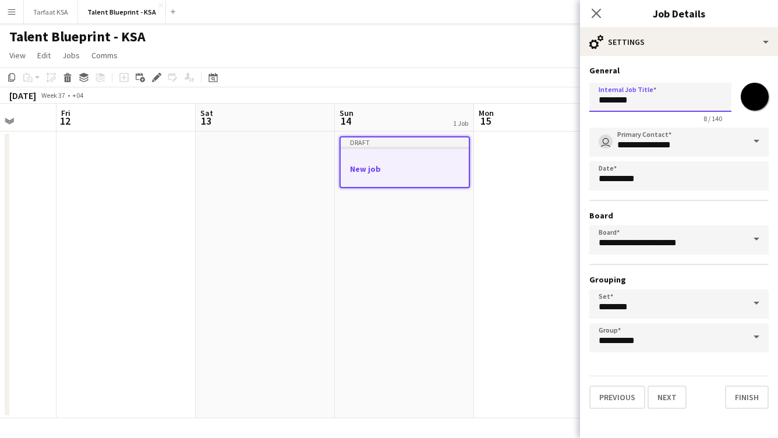
click at [642, 104] on input "********" at bounding box center [661, 97] width 142 height 29
click at [621, 100] on input "**********" at bounding box center [661, 97] width 142 height 29
click at [638, 96] on input "**********" at bounding box center [661, 97] width 142 height 29
drag, startPoint x: 624, startPoint y: 101, endPoint x: 585, endPoint y: 103, distance: 38.5
click at [585, 103] on form "**********" at bounding box center [679, 237] width 198 height 344
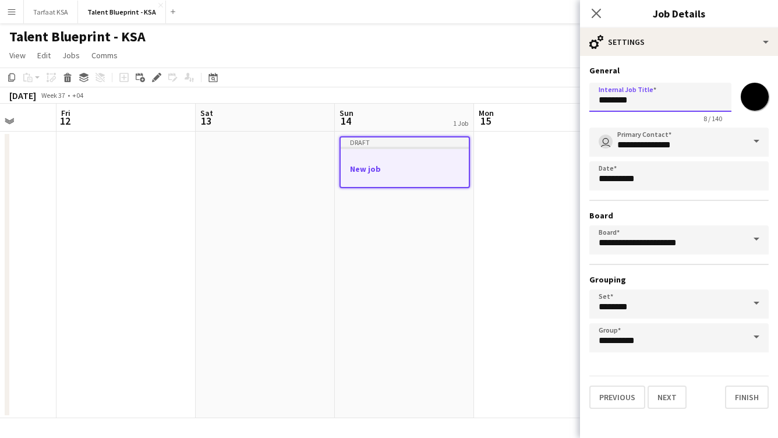
click at [643, 108] on input "*******" at bounding box center [661, 97] width 142 height 29
drag, startPoint x: 610, startPoint y: 100, endPoint x: 588, endPoint y: 100, distance: 22.1
click at [588, 100] on form "**********" at bounding box center [679, 237] width 198 height 344
click at [625, 103] on input "****" at bounding box center [661, 97] width 142 height 29
type input "**********"
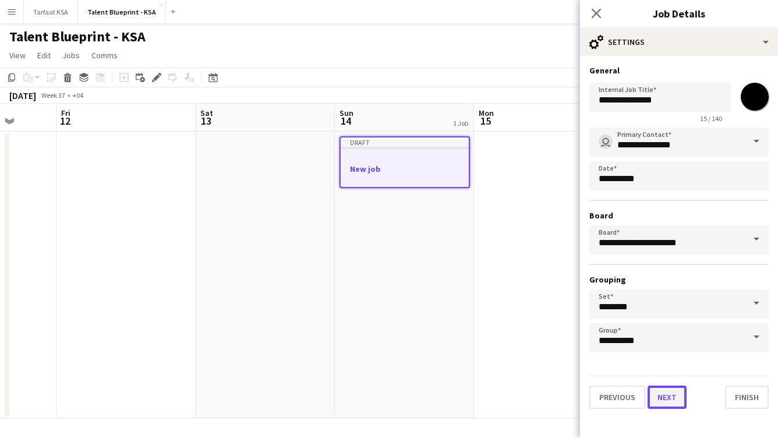
click at [678, 396] on button "Next" at bounding box center [667, 397] width 39 height 23
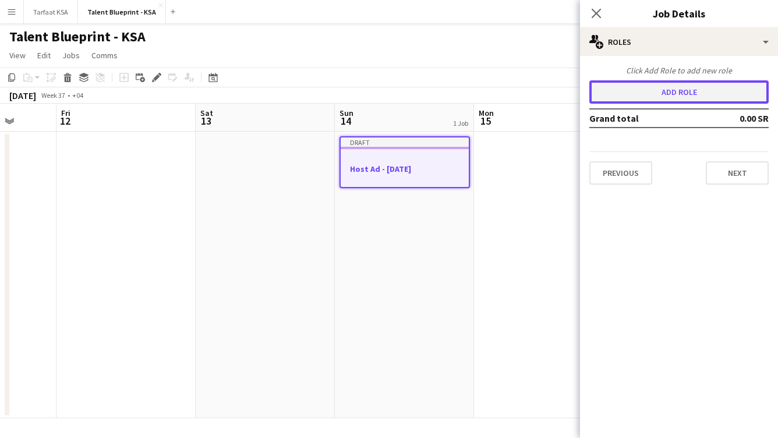
click at [720, 96] on button "Add role" at bounding box center [679, 91] width 179 height 23
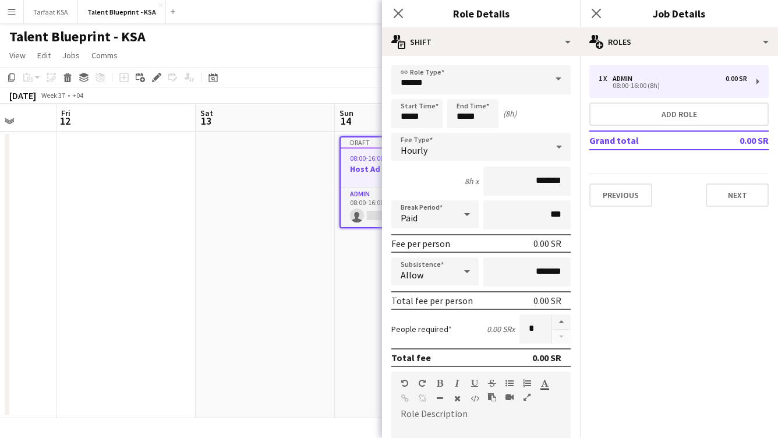
click at [546, 245] on div "0.00 SR" at bounding box center [548, 244] width 28 height 12
click at [539, 252] on div "Fee per person 0.00 SR" at bounding box center [480, 243] width 179 height 19
click at [538, 244] on div "0.00 SR" at bounding box center [548, 244] width 28 height 12
click at [528, 244] on div "Fee per person 0.00 SR" at bounding box center [480, 243] width 179 height 19
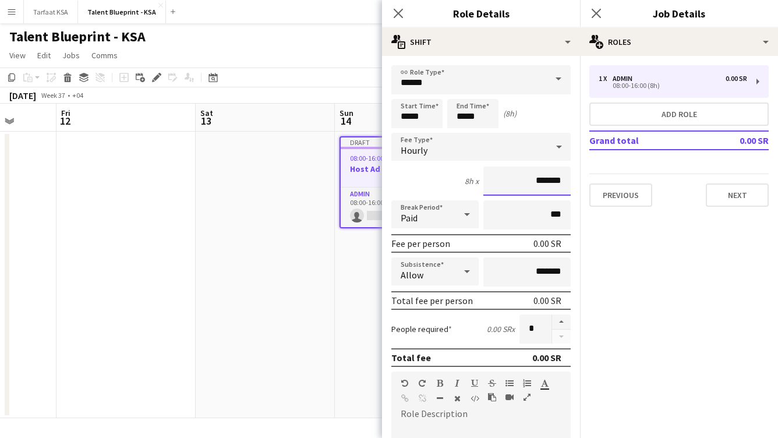
click at [532, 178] on input "*******" at bounding box center [527, 181] width 87 height 29
click at [505, 150] on div "Hourly" at bounding box center [469, 147] width 156 height 28
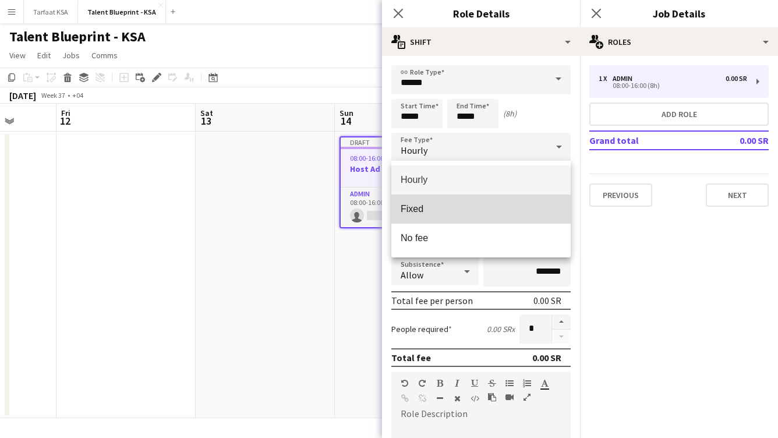
click at [491, 220] on mat-option "Fixed" at bounding box center [480, 209] width 179 height 29
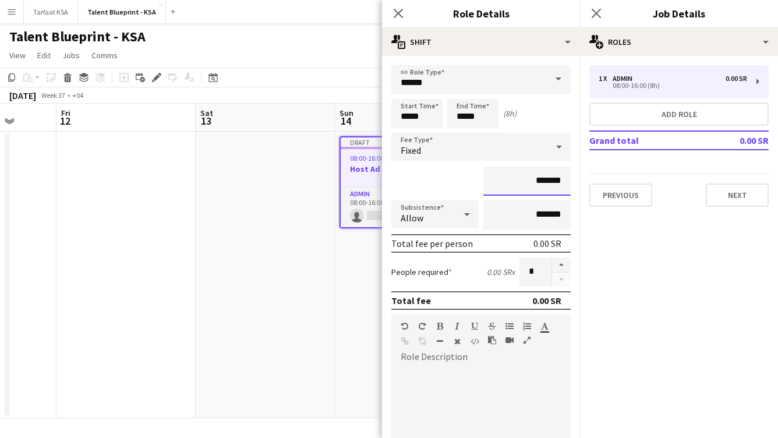
click at [524, 175] on input "*******" at bounding box center [527, 181] width 87 height 29
type input "*********"
click at [537, 82] on input "*****" at bounding box center [480, 79] width 179 height 29
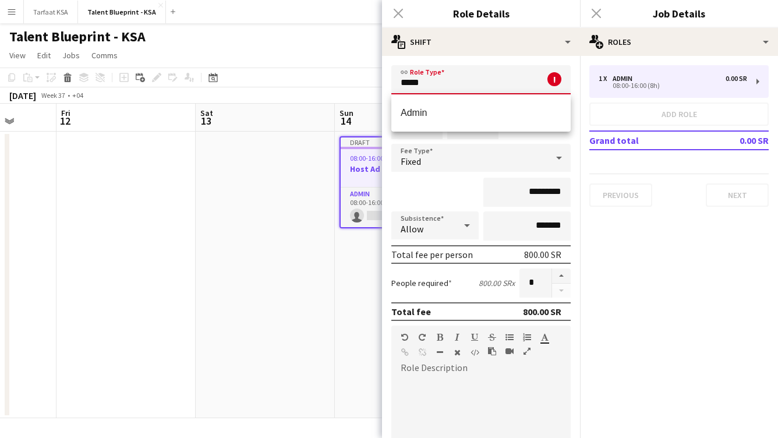
scroll to position [0, 0]
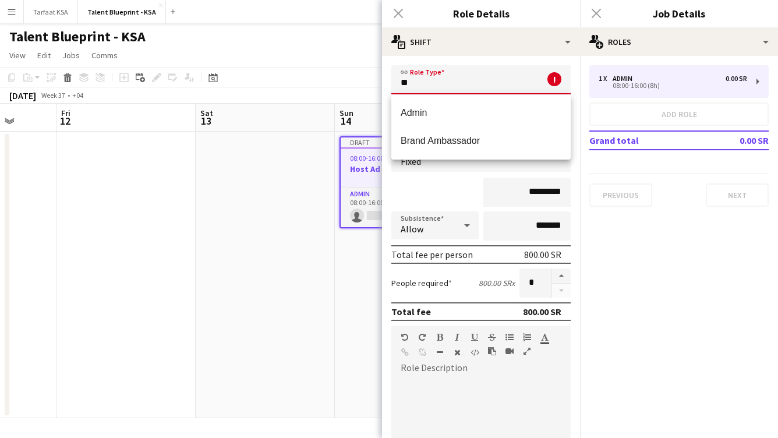
type input "*"
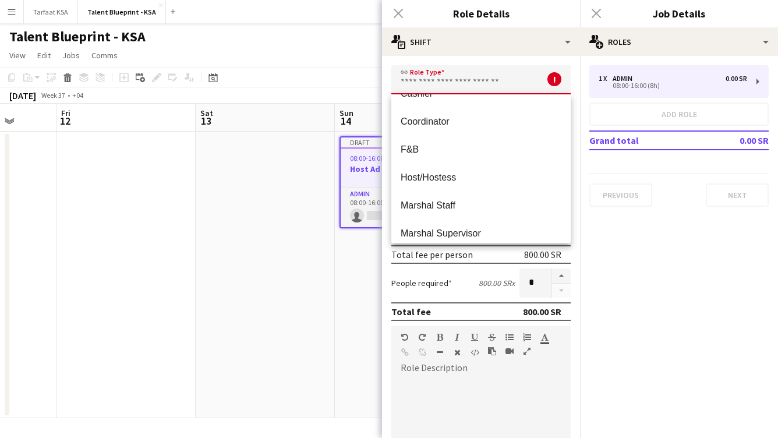
scroll to position [108, 0]
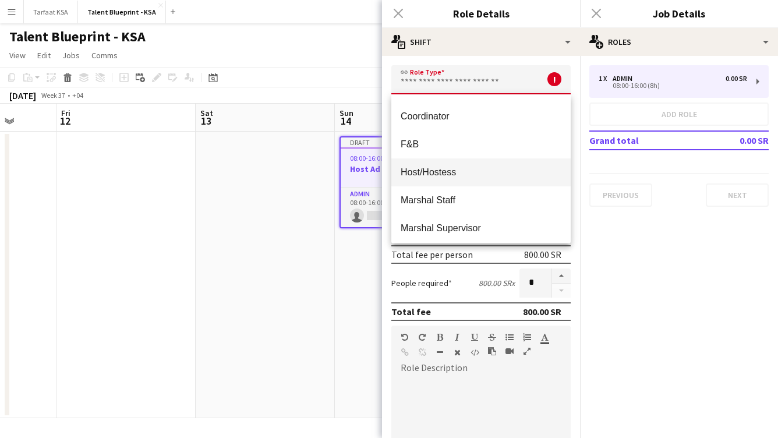
click at [479, 175] on span "Host/Hostess" at bounding box center [481, 172] width 161 height 11
type input "**********"
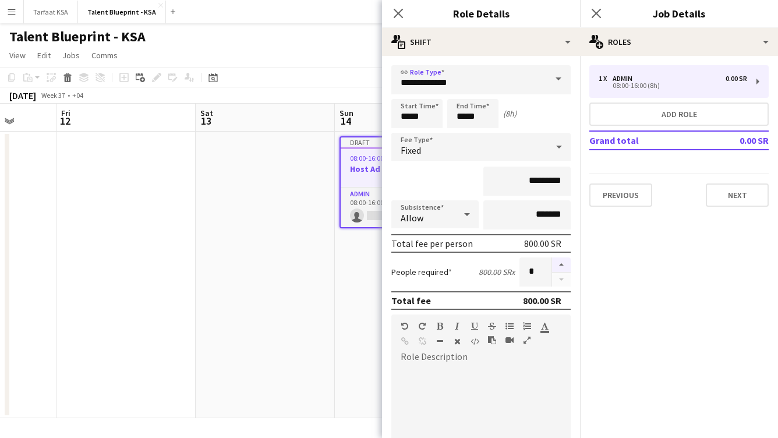
click at [565, 266] on button "button" at bounding box center [561, 265] width 19 height 15
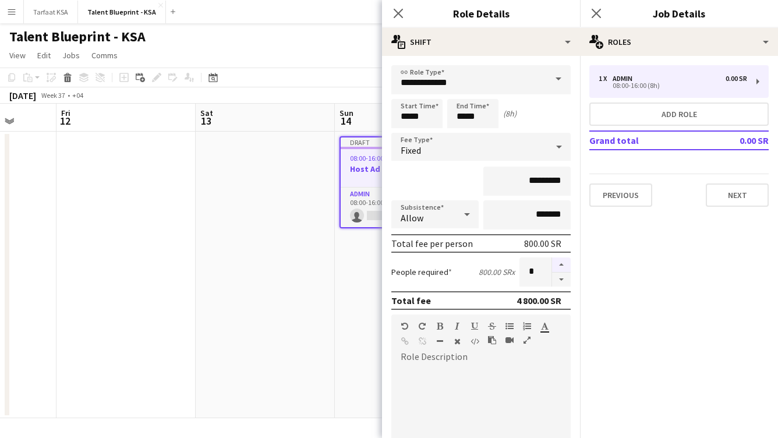
click at [565, 266] on button "button" at bounding box center [561, 265] width 19 height 15
type input "**"
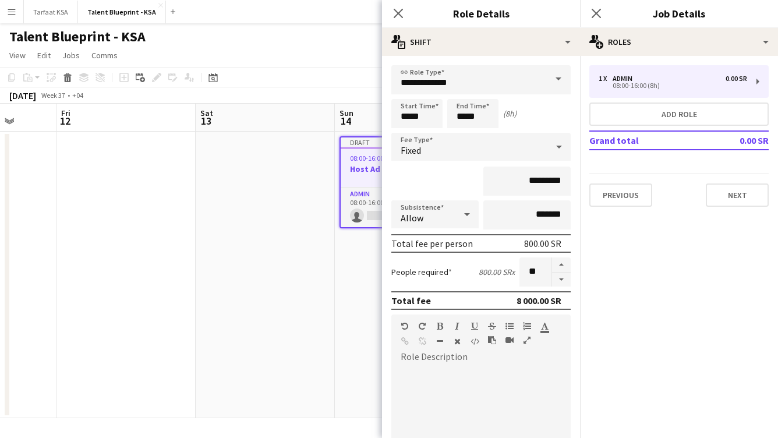
click at [499, 286] on div "People required 800.00 SR x **" at bounding box center [480, 272] width 179 height 29
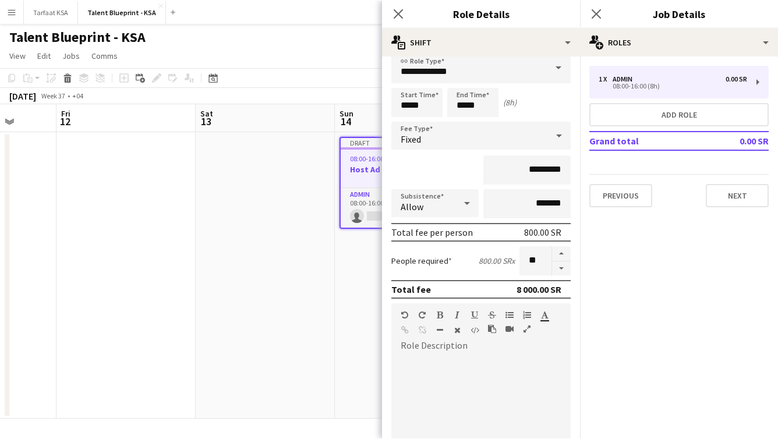
scroll to position [0, 0]
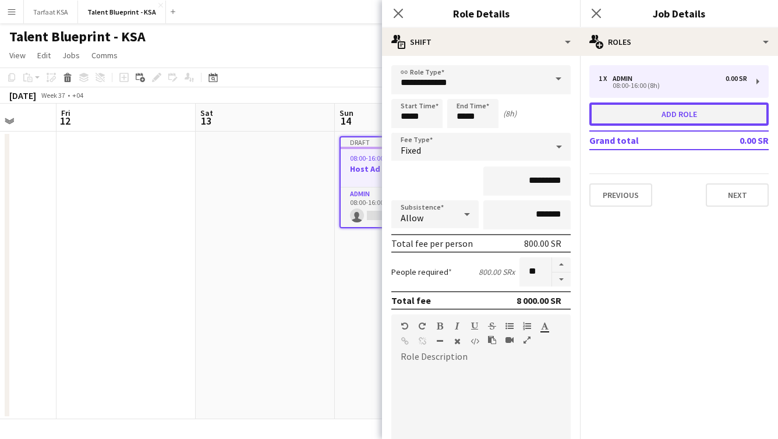
click at [690, 114] on button "Add role" at bounding box center [679, 114] width 179 height 23
type input "*****"
type input "*******"
type input "*"
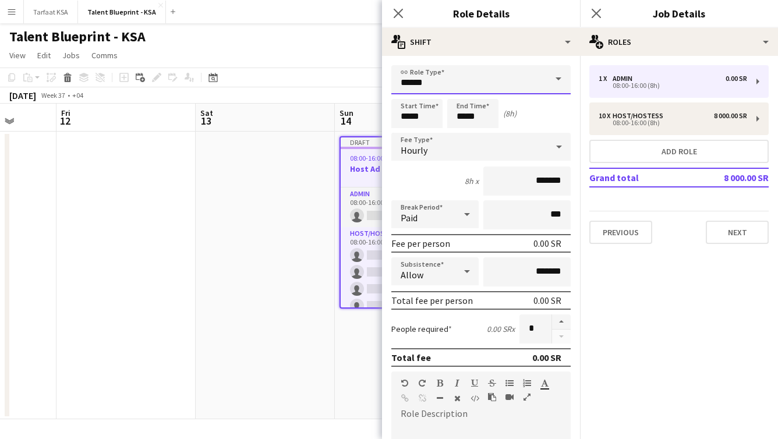
click at [538, 88] on input "*****" at bounding box center [480, 79] width 179 height 29
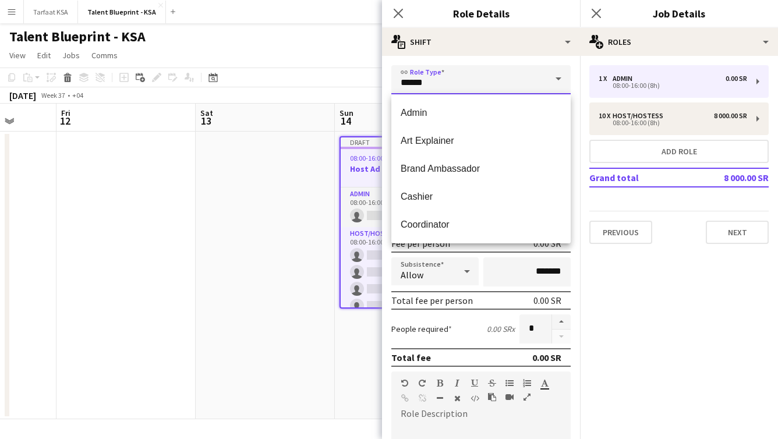
drag, startPoint x: 521, startPoint y: 80, endPoint x: 350, endPoint y: 90, distance: 172.1
click at [350, 90] on body "Menu Boards Boards Boards All jobs Status Workforce Workforce My Workforce Recr…" at bounding box center [389, 219] width 778 height 439
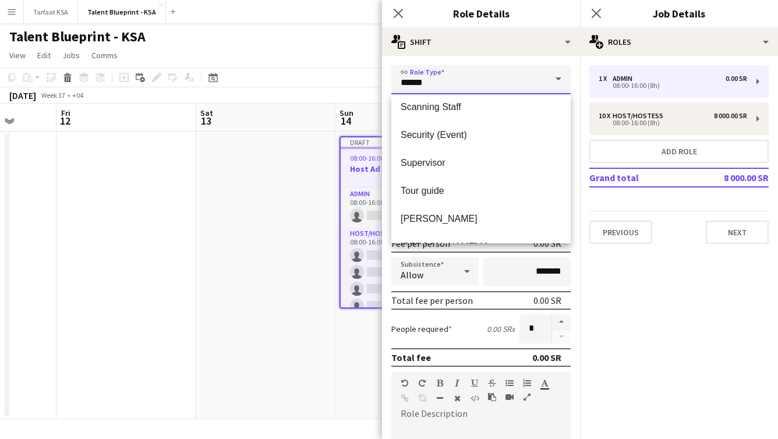
scroll to position [534, 0]
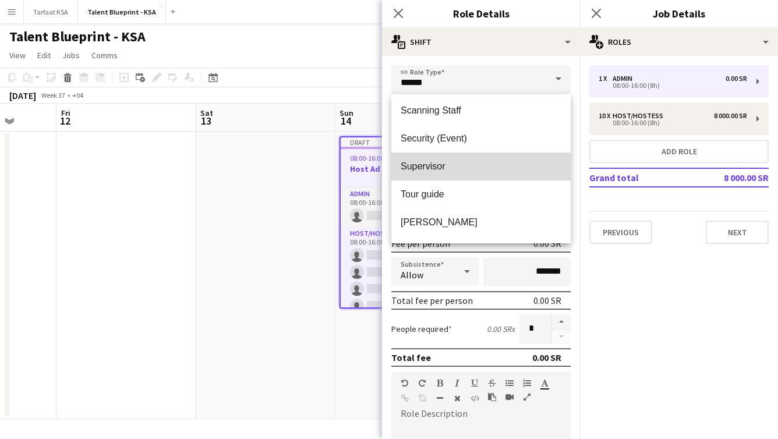
click at [458, 164] on span "Supervisor" at bounding box center [481, 166] width 161 height 11
type input "**********"
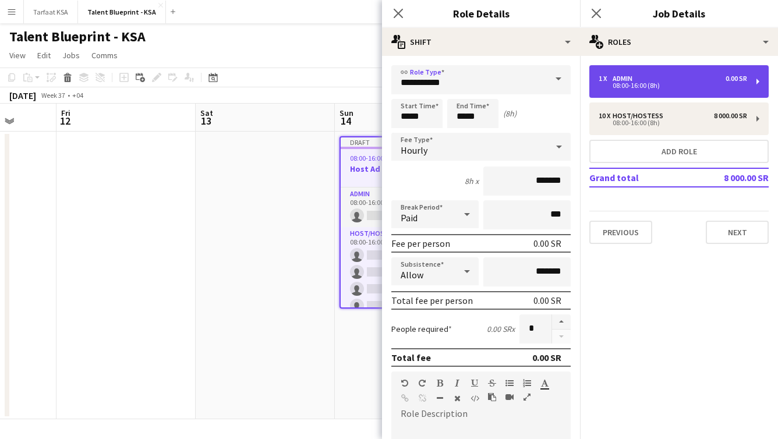
click at [641, 80] on div "1 x Admin 0.00 SR" at bounding box center [673, 79] width 149 height 8
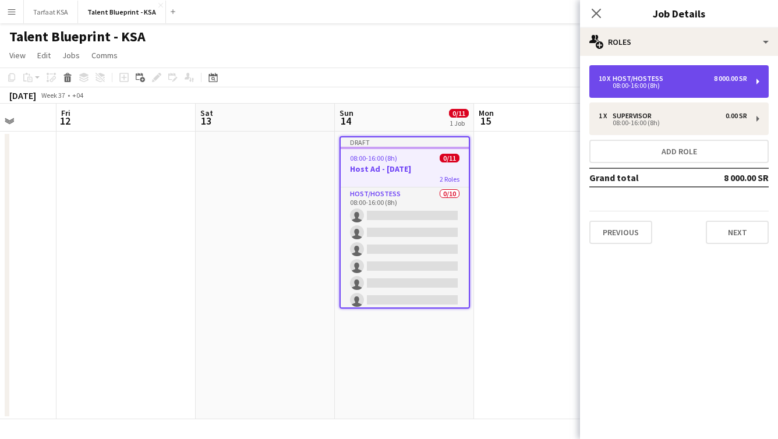
click at [672, 85] on div "08:00-16:00 (8h)" at bounding box center [673, 86] width 149 height 6
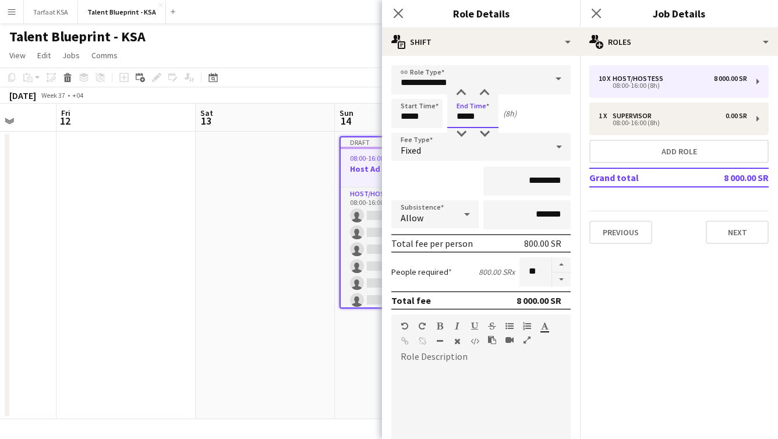
click at [469, 119] on input "*****" at bounding box center [472, 113] width 51 height 29
click at [408, 115] on input "*****" at bounding box center [416, 113] width 51 height 29
type input "*****"
click at [464, 118] on input "*****" at bounding box center [472, 113] width 51 height 29
type input "*****"
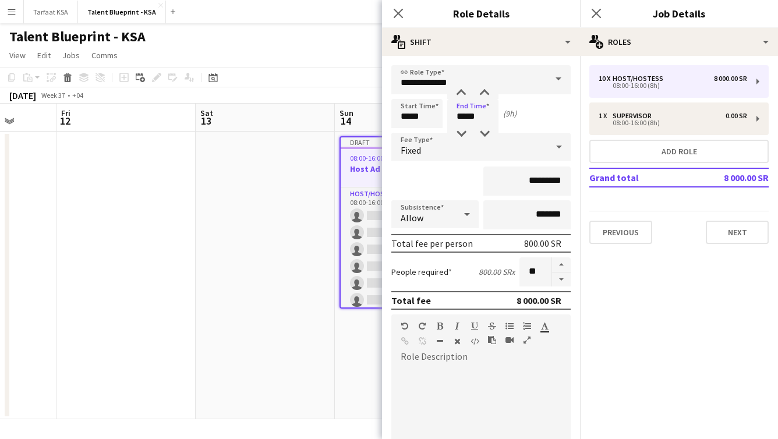
click at [460, 183] on div "*********" at bounding box center [480, 181] width 179 height 29
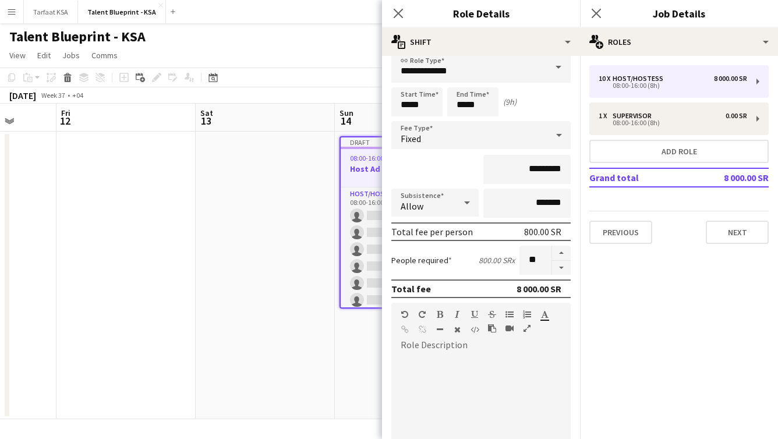
scroll to position [0, 0]
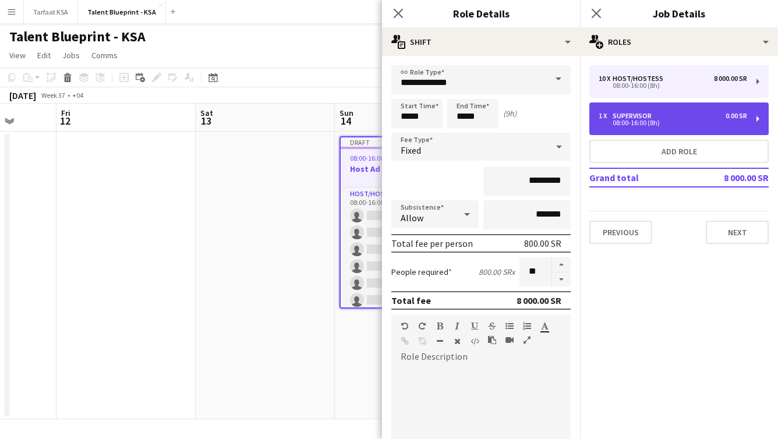
click at [667, 109] on div "1 x Supervisor 0.00 SR 08:00-16:00 (8h)" at bounding box center [679, 119] width 179 height 33
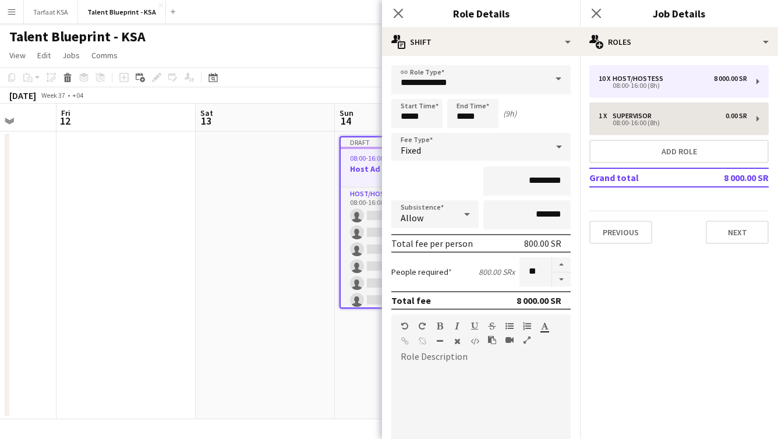
type input "**********"
type input "*****"
type input "*******"
type input "*"
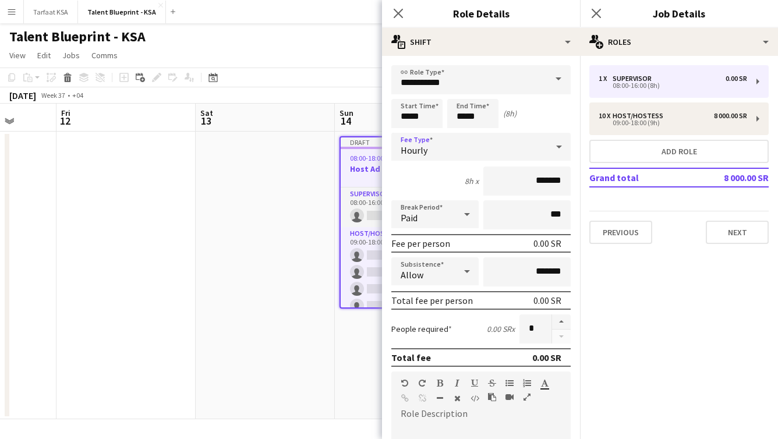
click at [507, 148] on div "Hourly" at bounding box center [469, 147] width 156 height 28
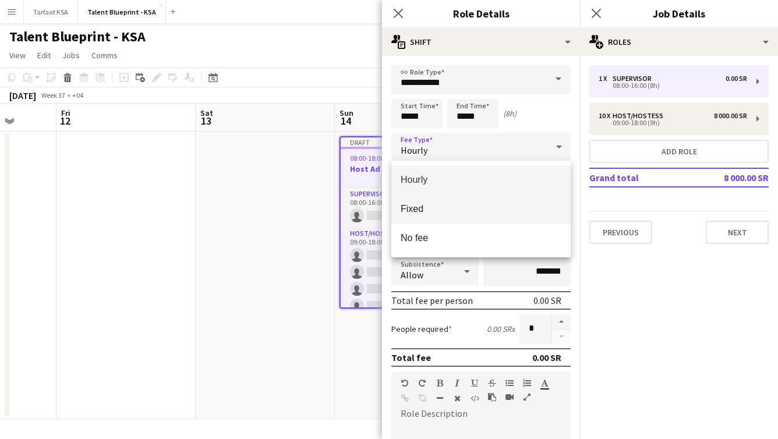
click at [515, 210] on span "Fixed" at bounding box center [481, 208] width 161 height 11
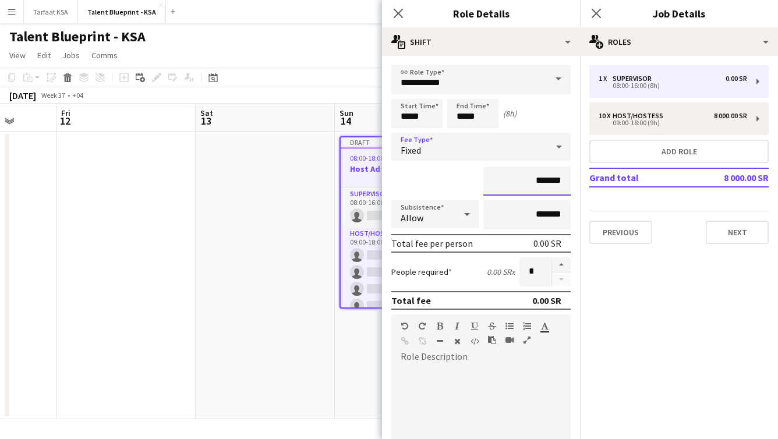
click at [541, 185] on input "*******" at bounding box center [527, 181] width 87 height 29
click at [535, 182] on input "*******" at bounding box center [527, 181] width 87 height 29
type input "**********"
click at [481, 305] on div "Total fee 1 000.00 SR" at bounding box center [480, 300] width 179 height 19
click at [466, 119] on input "*****" at bounding box center [472, 113] width 51 height 29
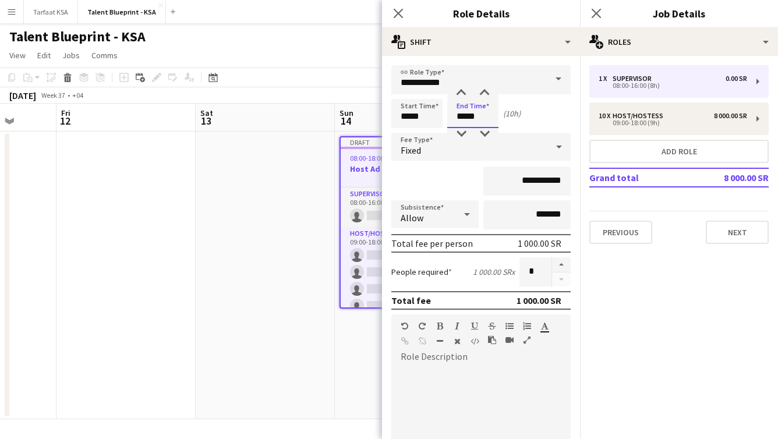
type input "*****"
click at [408, 118] on input "*****" at bounding box center [416, 113] width 51 height 29
click at [448, 180] on div "**********" at bounding box center [480, 181] width 179 height 29
click at [411, 117] on input "*****" at bounding box center [416, 113] width 51 height 29
type input "*****"
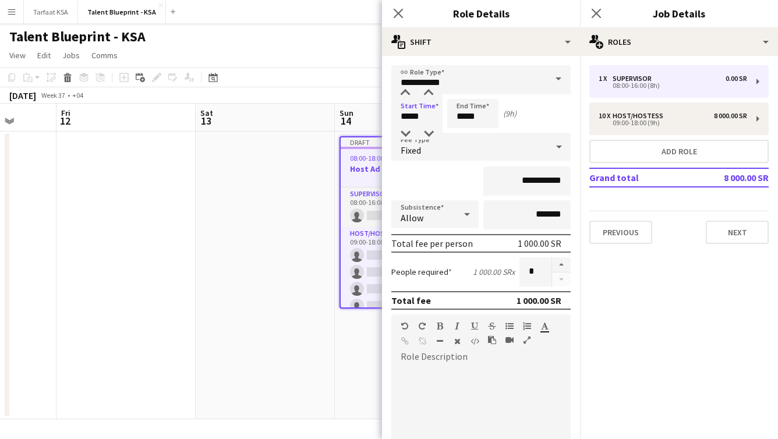
click at [461, 180] on div "**********" at bounding box center [480, 181] width 179 height 29
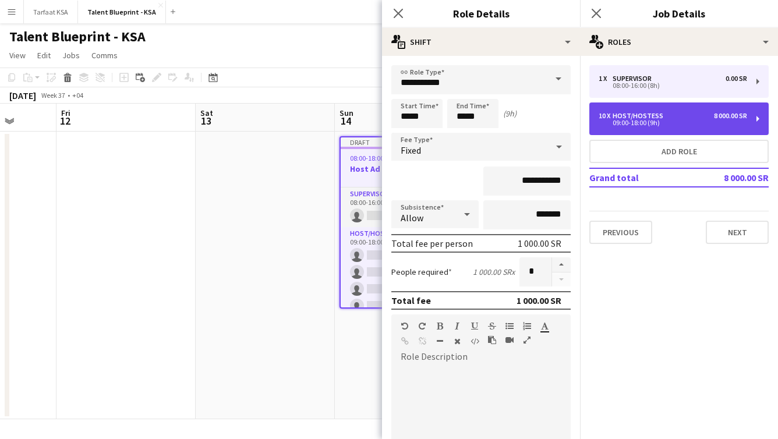
click at [621, 125] on div "09:00-18:00 (9h)" at bounding box center [673, 123] width 149 height 6
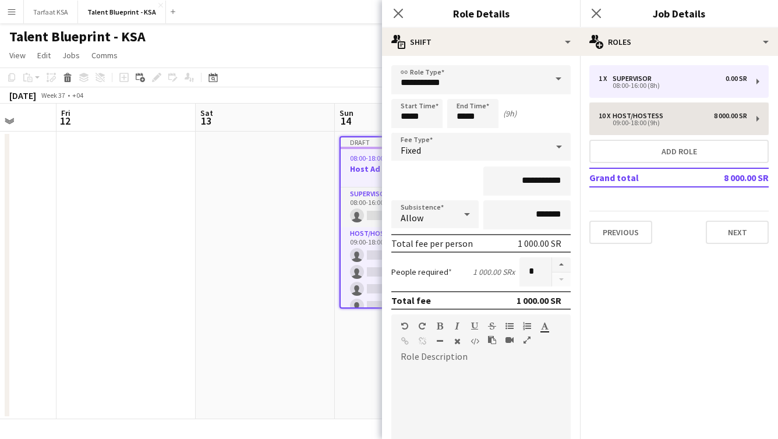
type input "**********"
type input "*********"
type input "**"
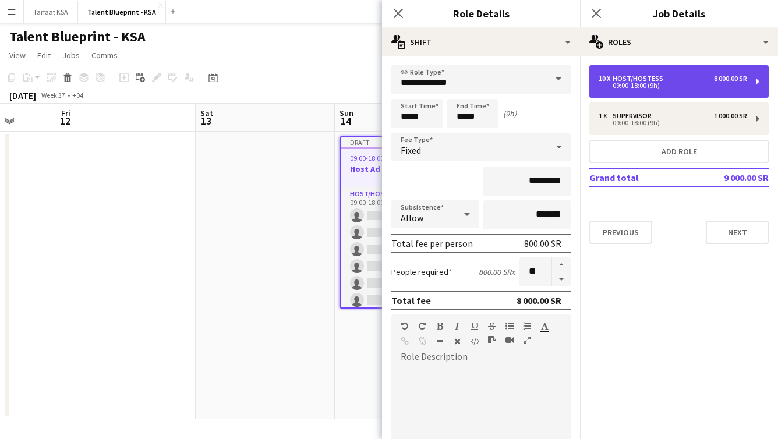
click at [632, 89] on div "09:00-18:00 (9h)" at bounding box center [673, 86] width 149 height 6
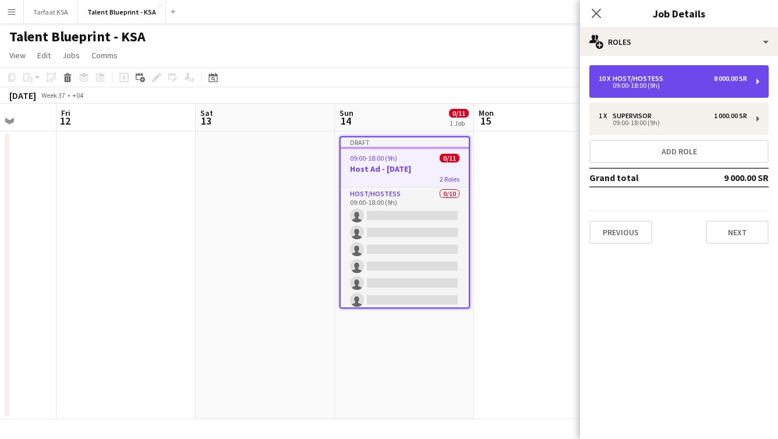
click at [755, 86] on div "10 x Host/Hostess 8 000.00 SR 09:00-18:00 (9h)" at bounding box center [679, 81] width 179 height 33
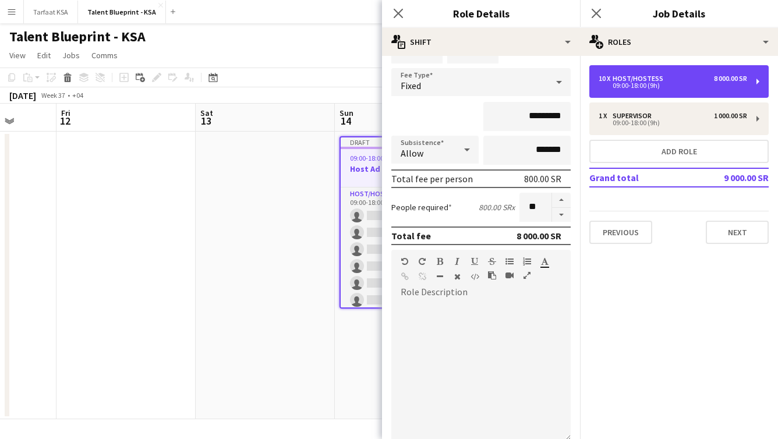
scroll to position [66, 0]
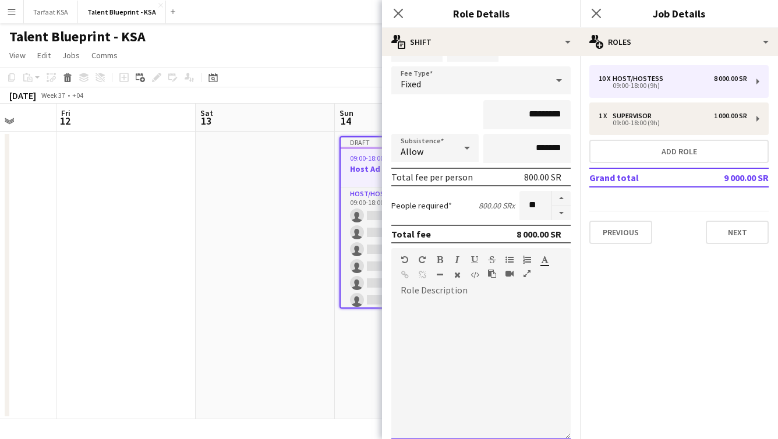
click at [452, 314] on div at bounding box center [480, 370] width 179 height 140
click at [474, 292] on div at bounding box center [480, 366] width 179 height 148
click at [66, 320] on app-date-cell at bounding box center [126, 276] width 139 height 288
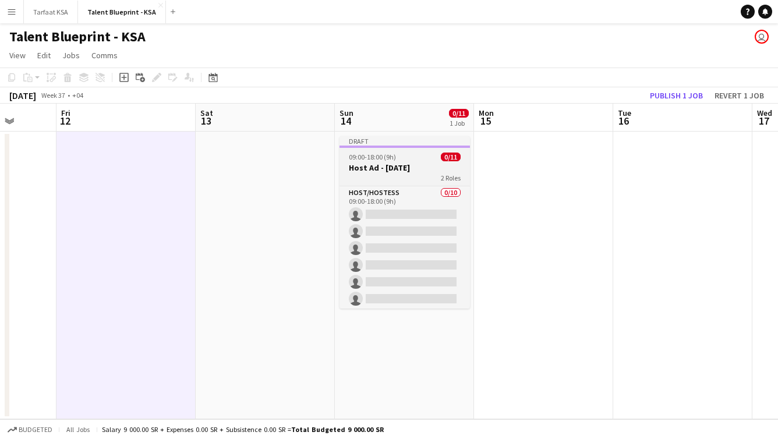
click at [414, 170] on h3 "Host Ad - 3 sep" at bounding box center [405, 168] width 130 height 10
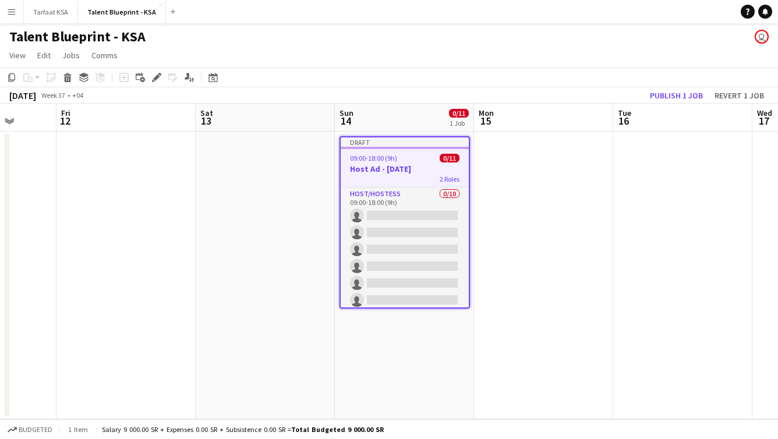
scroll to position [0, 500]
click at [413, 181] on div "2 Roles" at bounding box center [405, 178] width 128 height 9
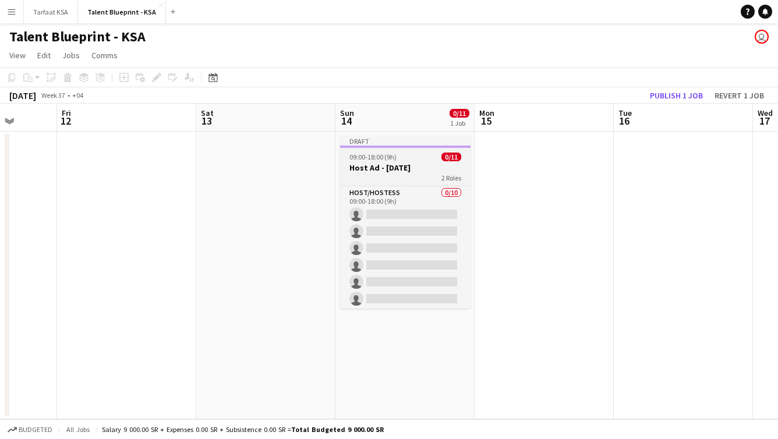
click at [397, 139] on div "Draft" at bounding box center [405, 140] width 130 height 9
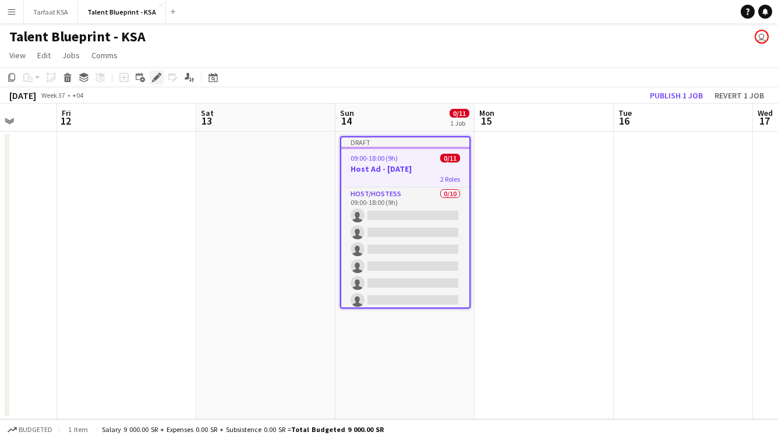
click at [154, 82] on icon at bounding box center [153, 80] width 3 height 3
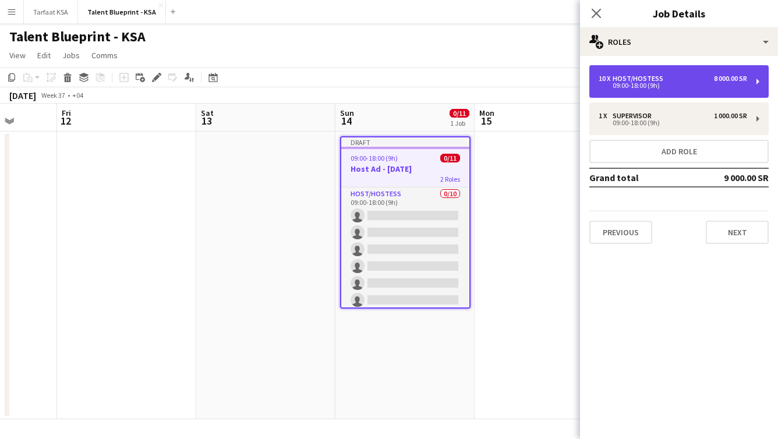
click at [643, 83] on div "09:00-18:00 (9h)" at bounding box center [673, 86] width 149 height 6
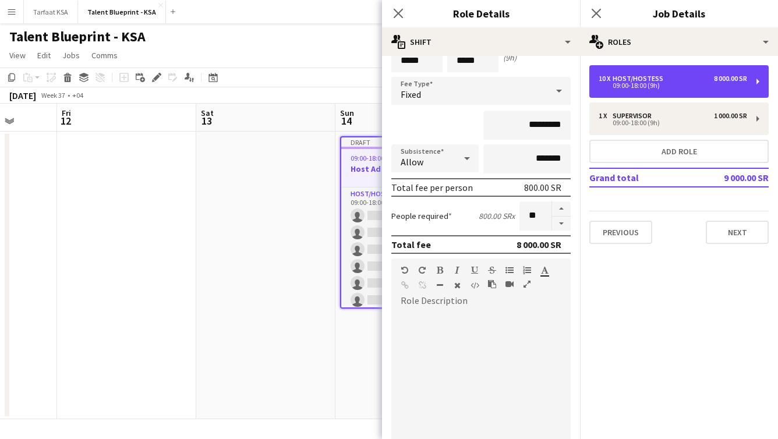
scroll to position [61, 0]
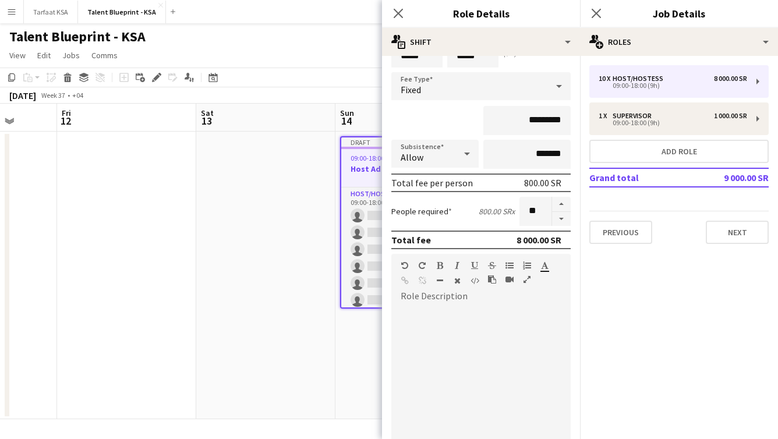
click at [65, 300] on app-date-cell at bounding box center [126, 276] width 139 height 288
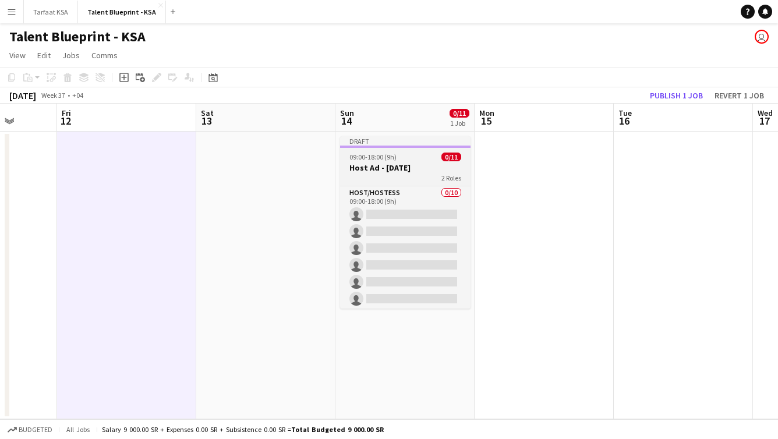
click at [393, 161] on app-job-card "Draft 09:00-18:00 (9h) 0/11 Host Ad - 3 sep 2 Roles Host/Hostess 0/10 09:00-18:…" at bounding box center [405, 222] width 130 height 172
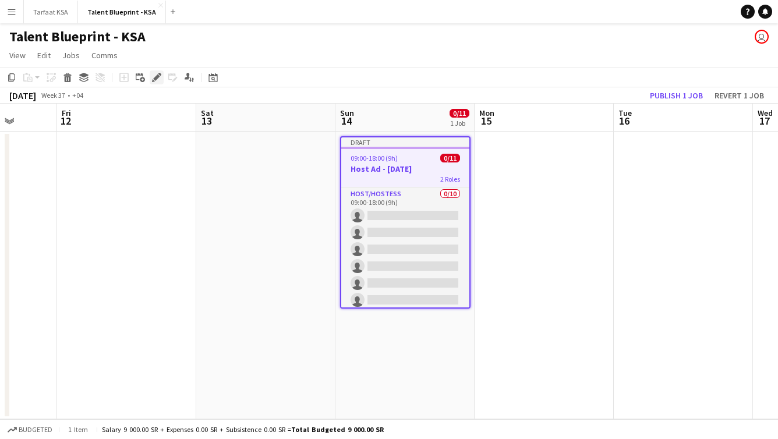
click at [154, 75] on icon "Edit" at bounding box center [156, 77] width 9 height 9
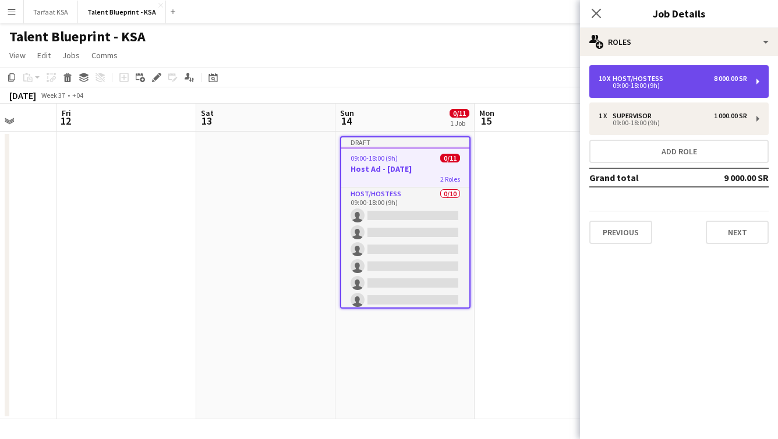
click at [684, 79] on div "10 x Host/Hostess 8 000.00 SR" at bounding box center [673, 79] width 149 height 8
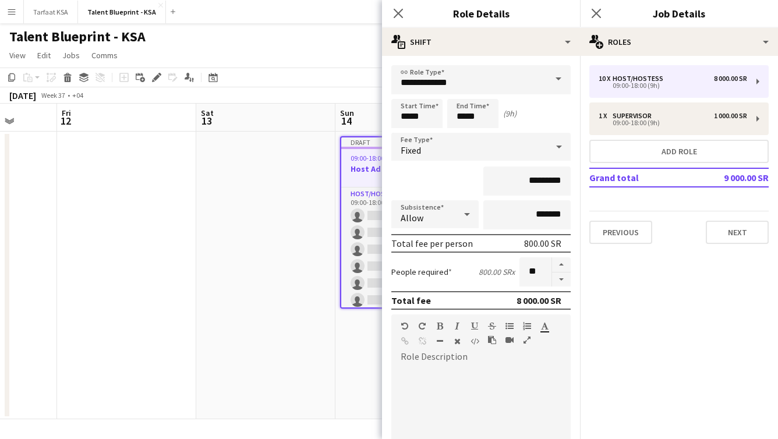
click at [61, 252] on app-date-cell at bounding box center [126, 276] width 139 height 288
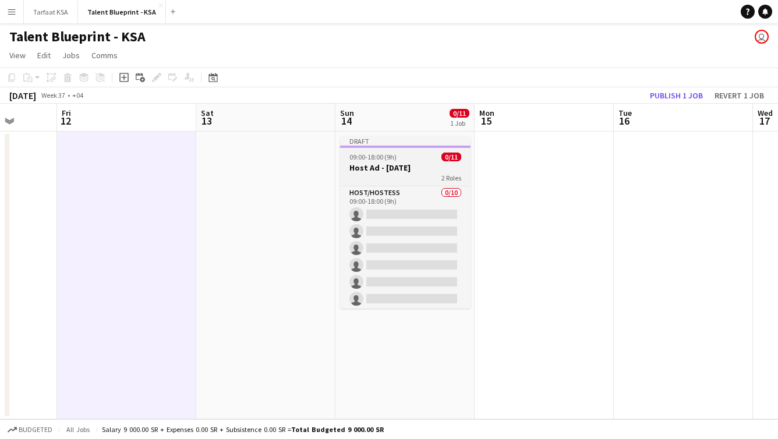
click at [412, 170] on h3 "Host Ad - 3 sep" at bounding box center [405, 168] width 130 height 10
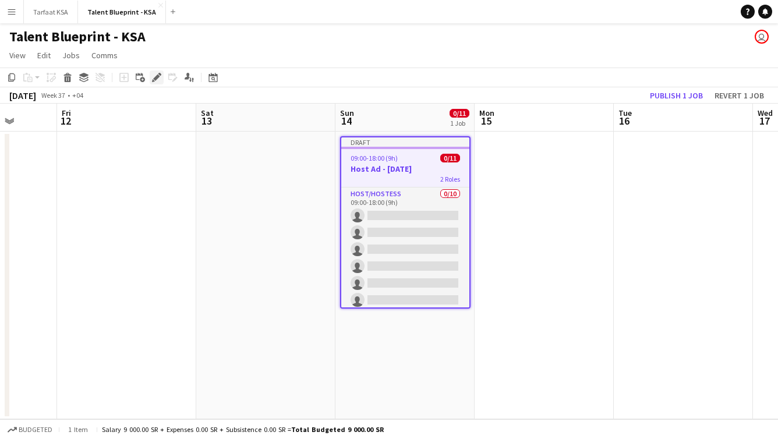
click at [158, 75] on icon at bounding box center [156, 78] width 6 height 6
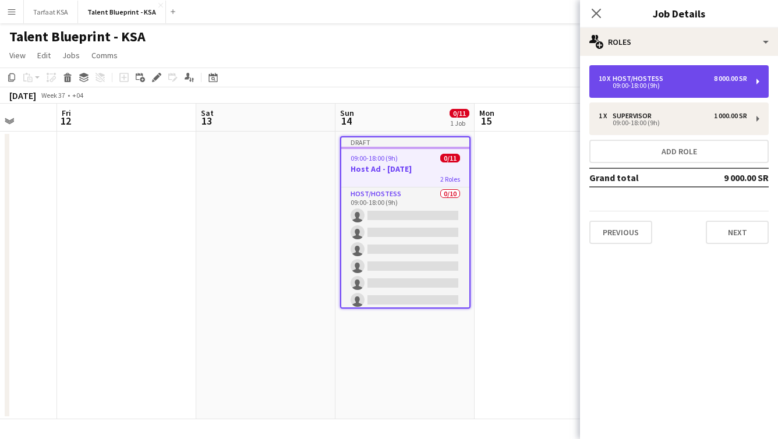
click at [651, 83] on div "09:00-18:00 (9h)" at bounding box center [673, 86] width 149 height 6
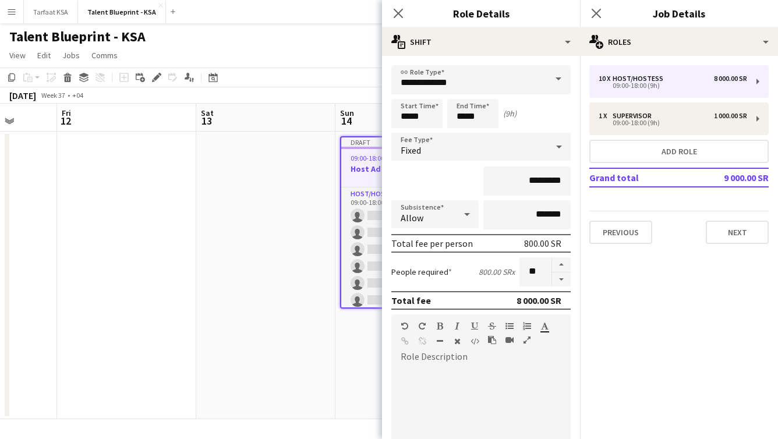
click at [471, 364] on div at bounding box center [480, 432] width 179 height 148
paste div
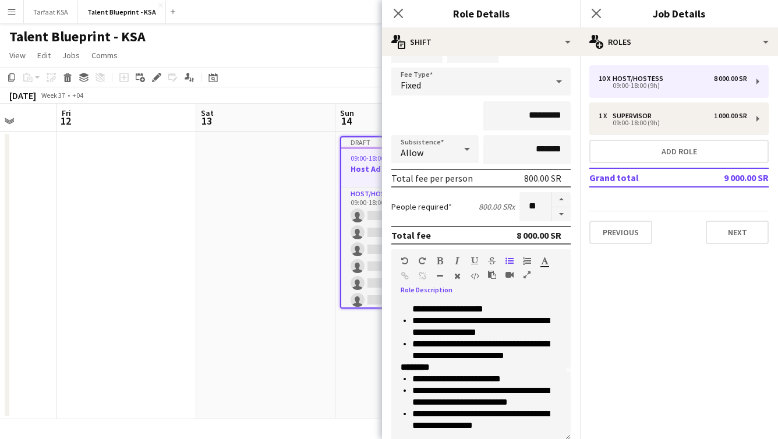
scroll to position [0, 0]
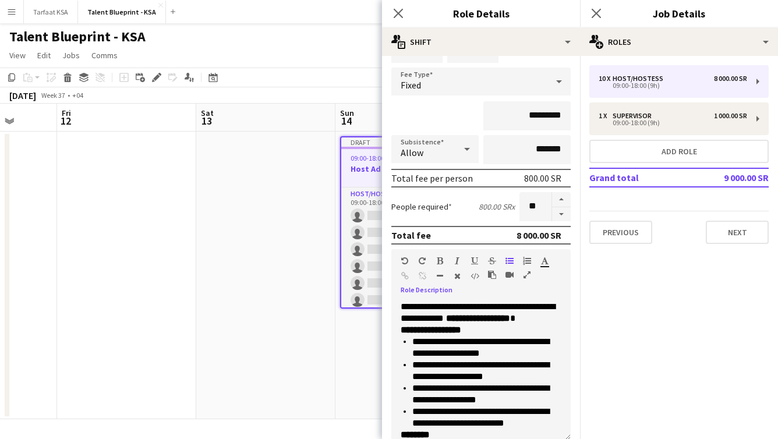
click at [547, 325] on p "**********" at bounding box center [481, 331] width 161 height 12
click at [552, 320] on p "**********" at bounding box center [481, 312] width 161 height 23
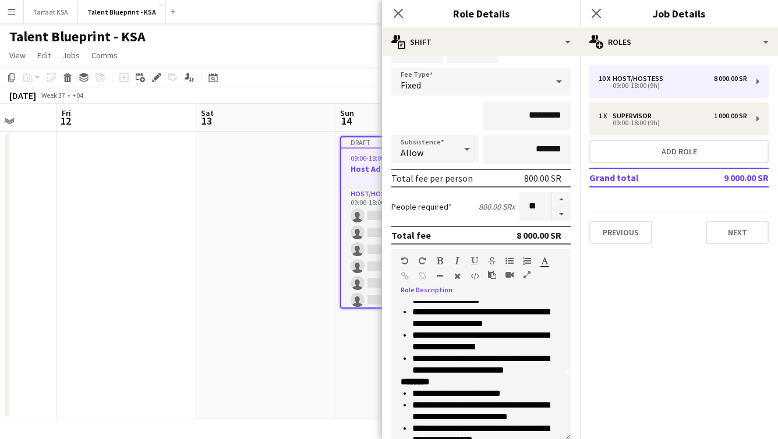
scroll to position [79, 0]
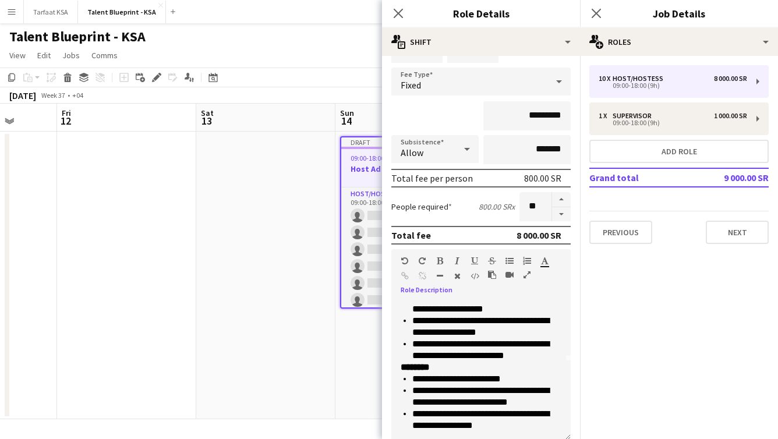
click at [551, 355] on p "**********" at bounding box center [486, 349] width 149 height 23
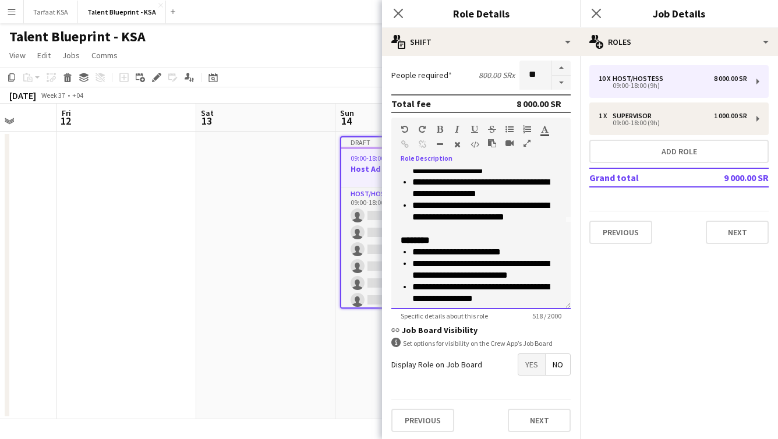
scroll to position [91, 0]
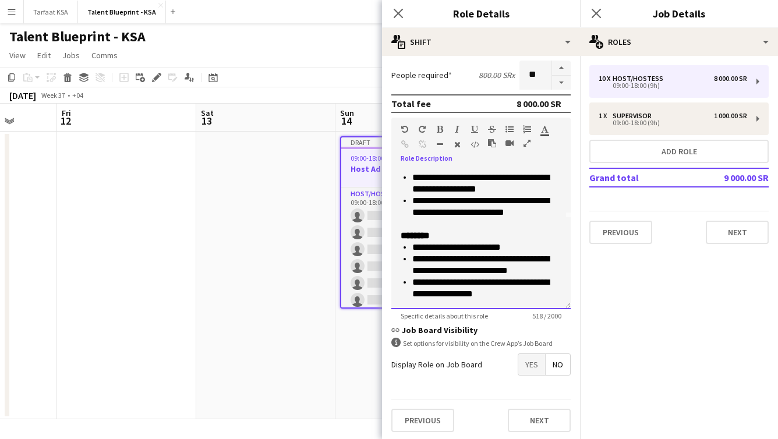
click at [521, 300] on div "**********" at bounding box center [480, 240] width 179 height 140
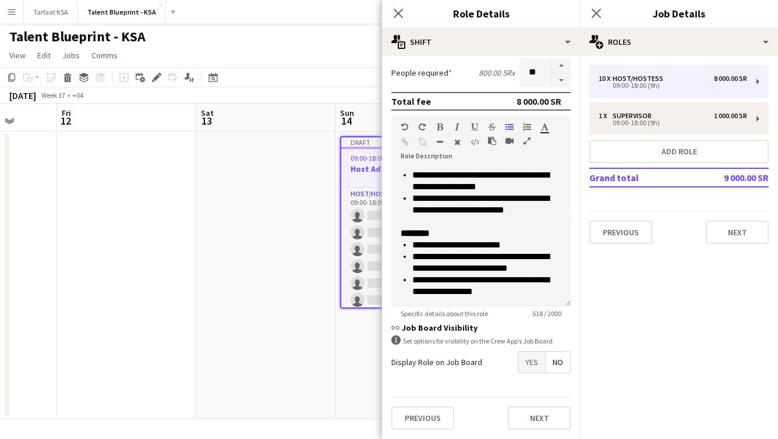
click at [506, 341] on div "information-circle Set options for visibility on the Crew App’s Job Board" at bounding box center [480, 341] width 179 height 11
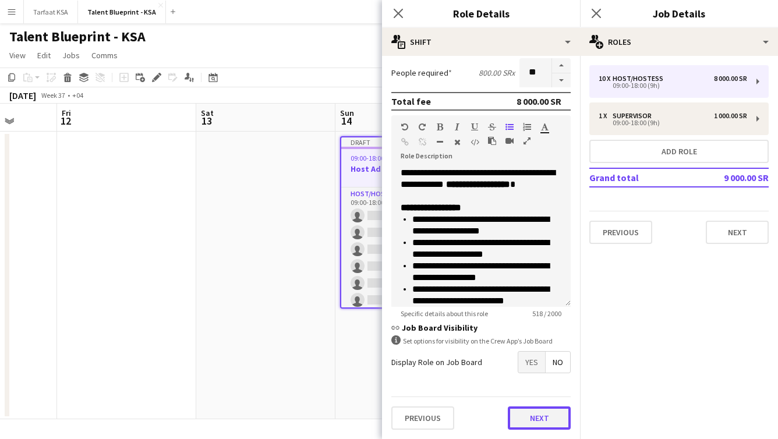
click at [537, 418] on button "Next" at bounding box center [539, 418] width 63 height 23
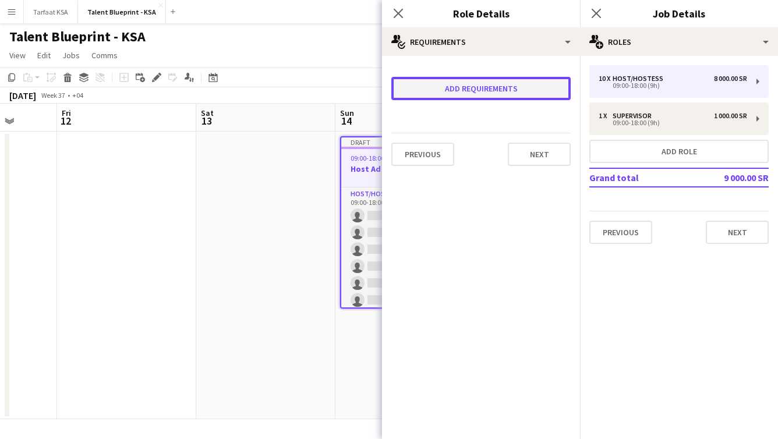
click at [536, 94] on button "Add requirements" at bounding box center [480, 88] width 179 height 23
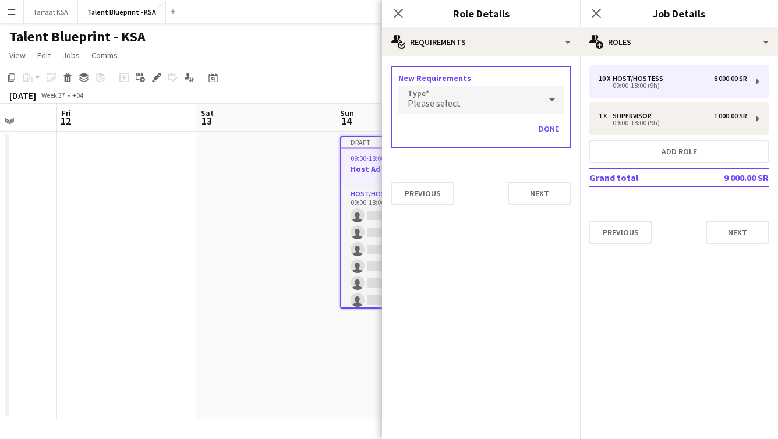
click at [531, 97] on div "Please select" at bounding box center [469, 100] width 142 height 28
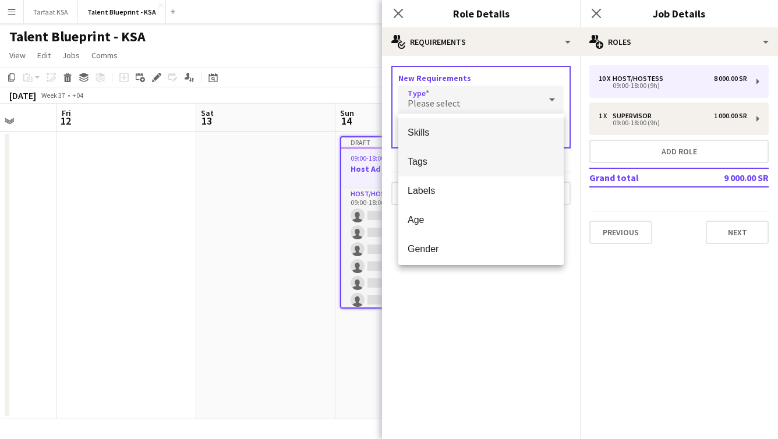
click at [505, 158] on span "Tags" at bounding box center [481, 161] width 147 height 11
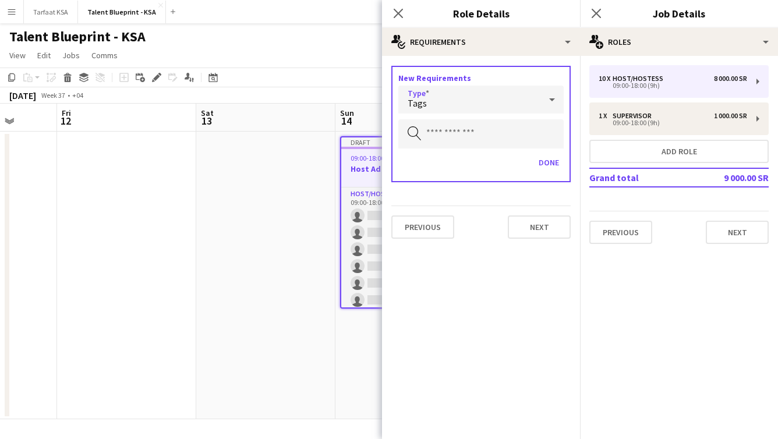
click at [511, 105] on div "Tags" at bounding box center [469, 100] width 142 height 28
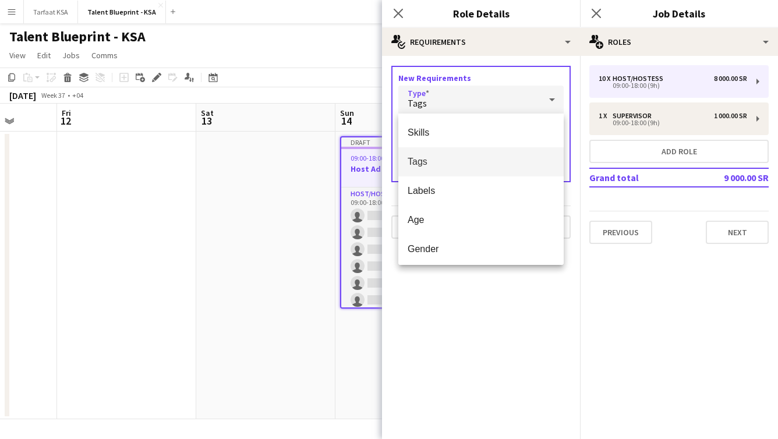
click at [524, 44] on div at bounding box center [389, 219] width 778 height 439
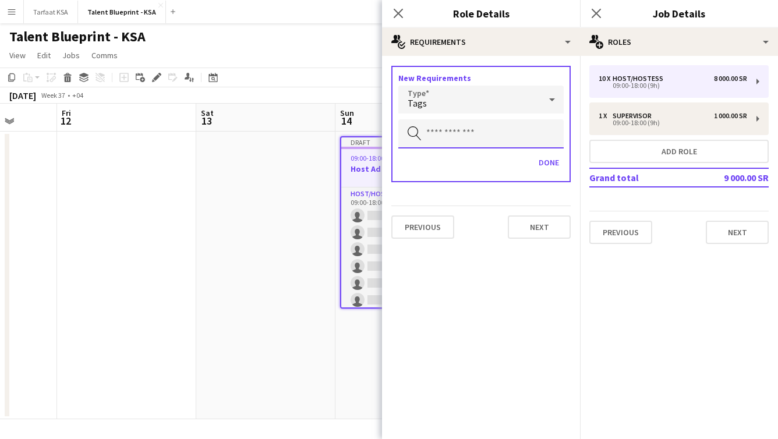
click at [516, 127] on input "text" at bounding box center [480, 133] width 165 height 29
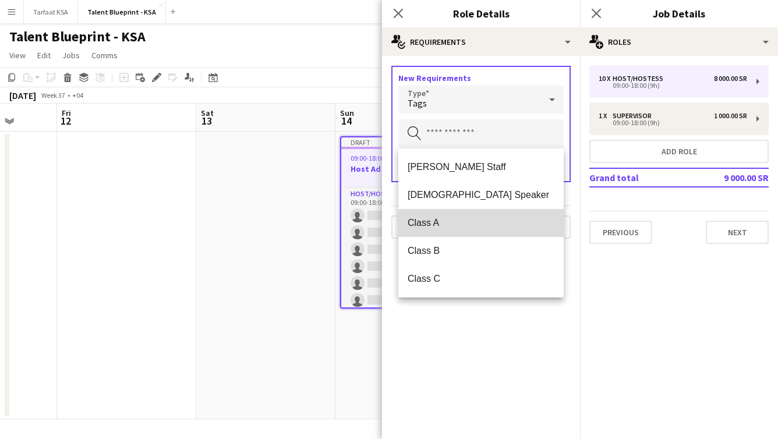
click at [482, 225] on span "Class A" at bounding box center [481, 222] width 147 height 11
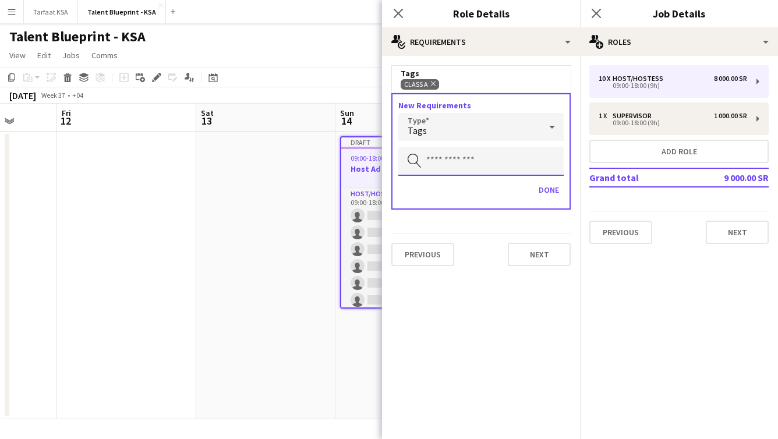
click at [505, 161] on input "text" at bounding box center [480, 161] width 165 height 29
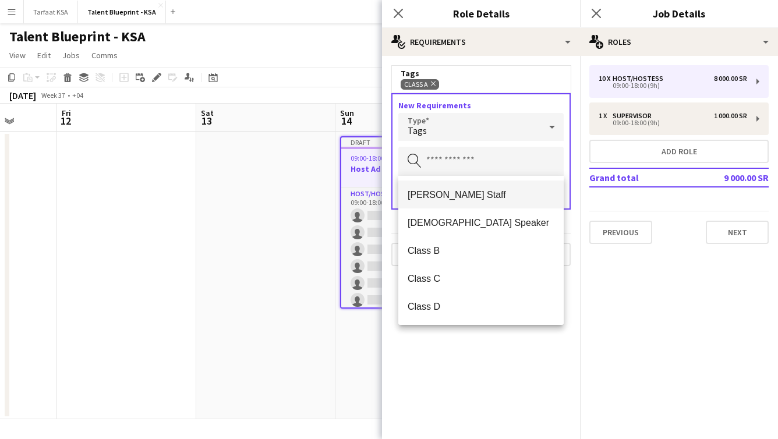
click at [503, 200] on span "[PERSON_NAME] Staff" at bounding box center [481, 194] width 147 height 11
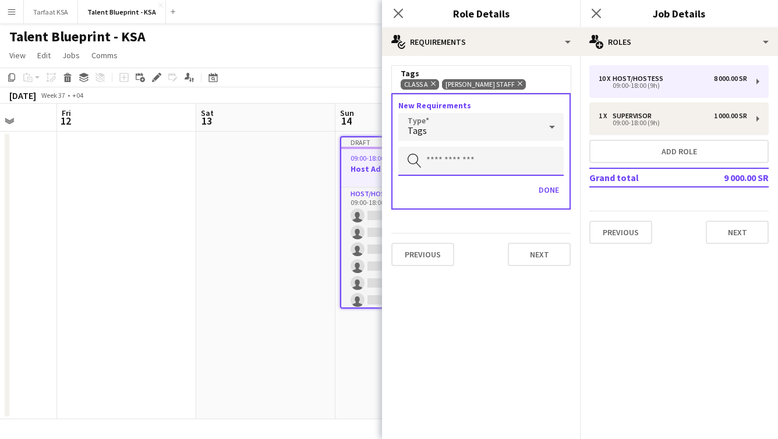
click at [502, 167] on input "text" at bounding box center [480, 161] width 165 height 29
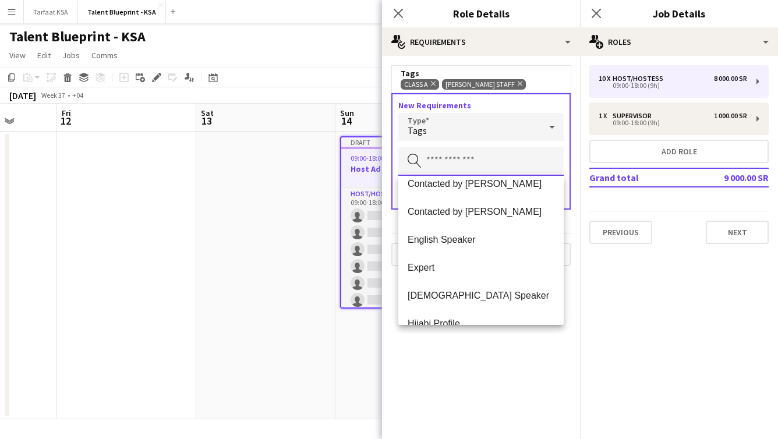
scroll to position [181, 0]
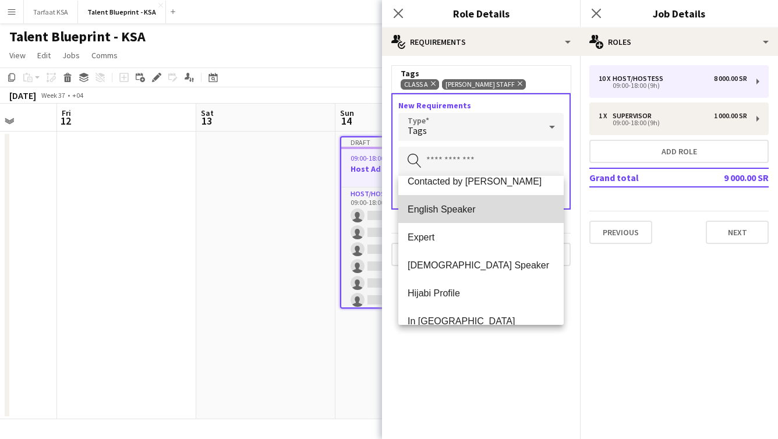
click at [498, 219] on mat-option "English Speaker" at bounding box center [480, 209] width 165 height 28
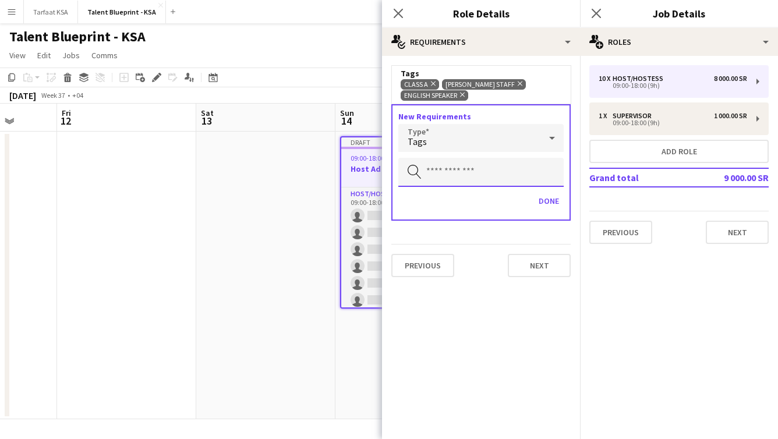
click at [509, 178] on input "text" at bounding box center [480, 172] width 165 height 29
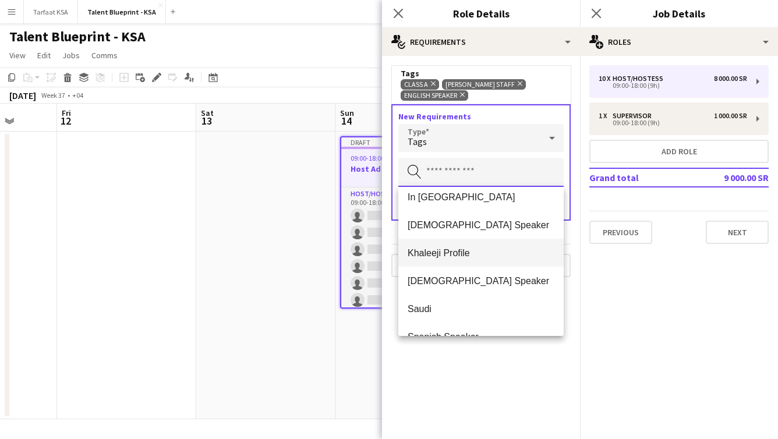
scroll to position [320, 0]
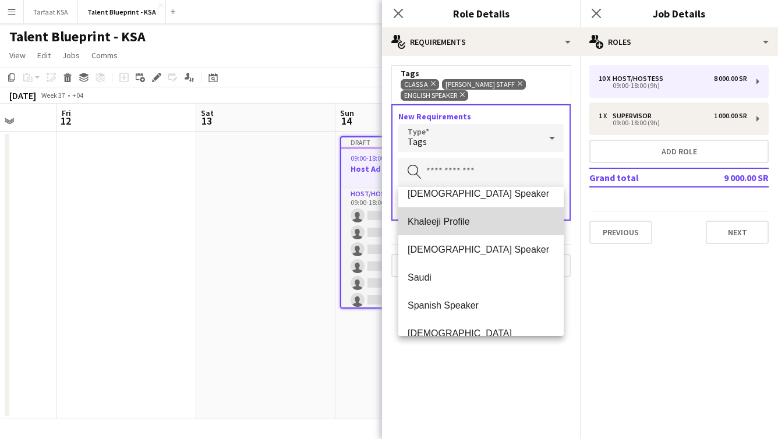
click at [509, 213] on mat-option "Khaleeji Profile" at bounding box center [480, 221] width 165 height 28
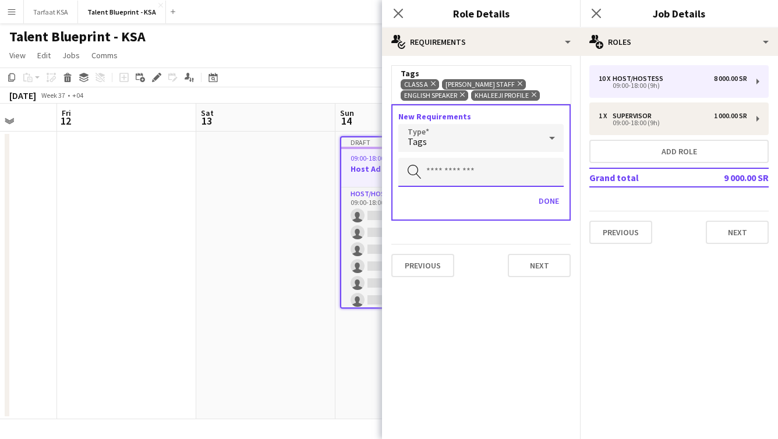
click at [508, 171] on input "text" at bounding box center [480, 172] width 165 height 29
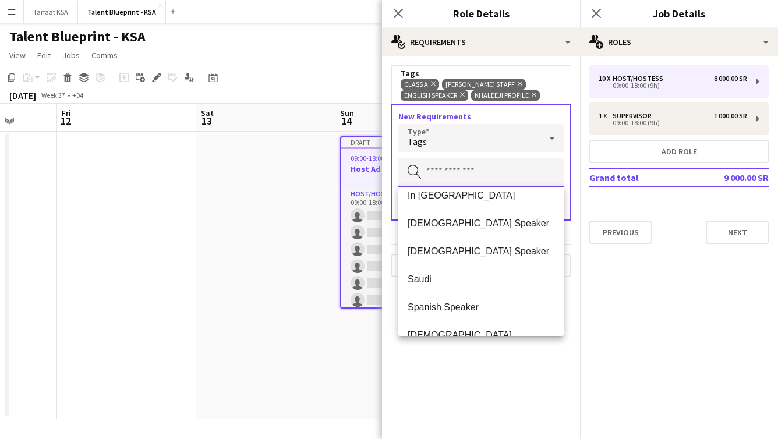
scroll to position [295, 0]
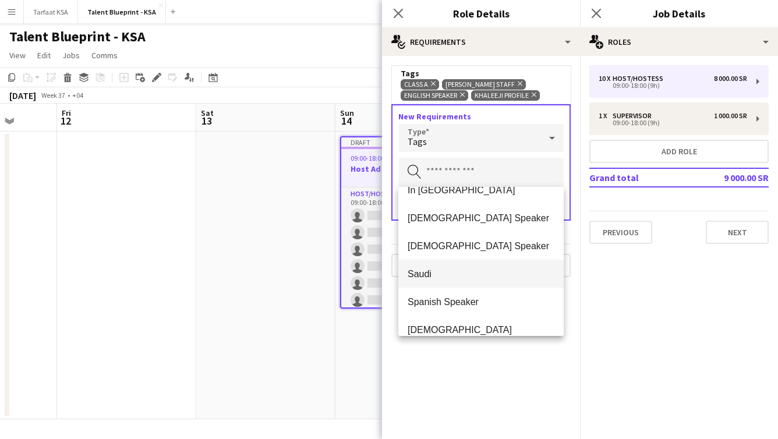
click at [488, 276] on span "Saudi" at bounding box center [481, 274] width 147 height 11
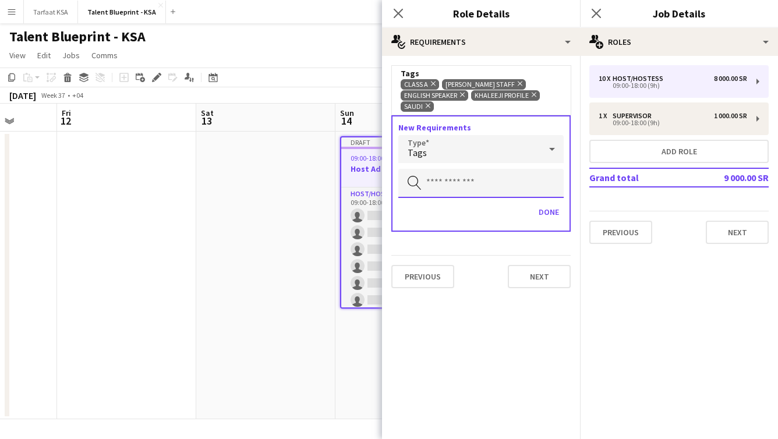
click at [514, 171] on input "text" at bounding box center [480, 183] width 165 height 29
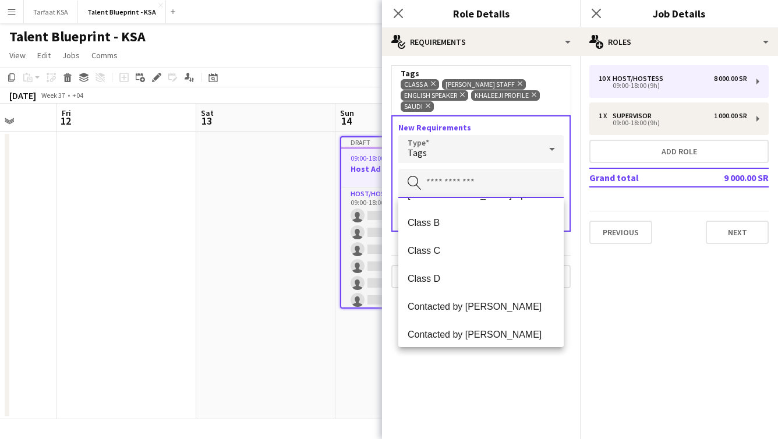
scroll to position [0, 0]
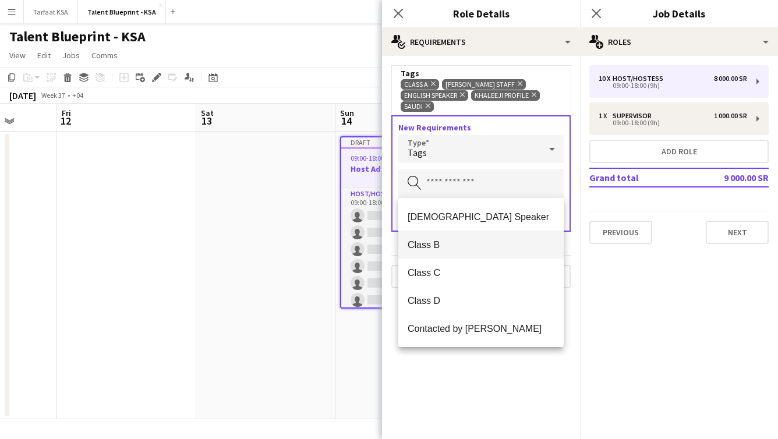
click at [487, 248] on span "Class B" at bounding box center [481, 244] width 147 height 11
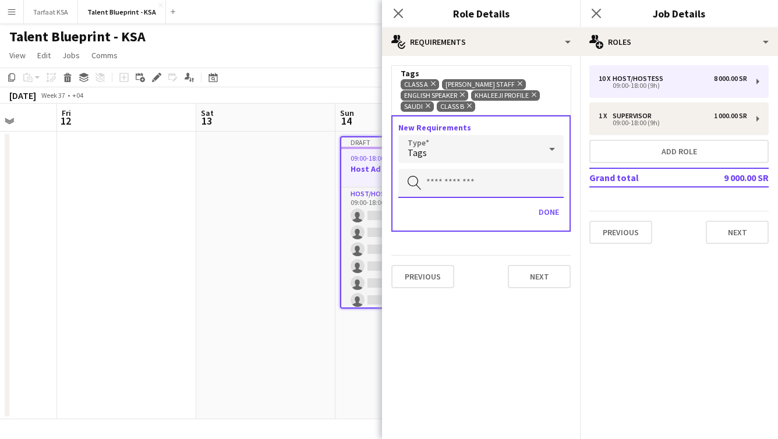
click at [484, 191] on input "text" at bounding box center [480, 183] width 165 height 29
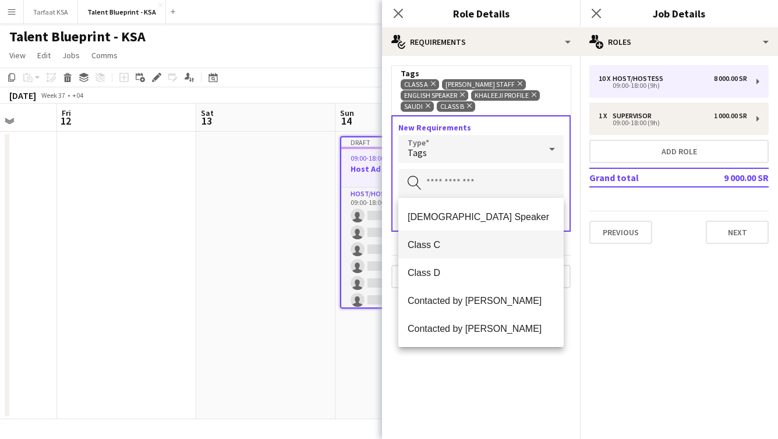
click at [503, 253] on mat-option "Class C" at bounding box center [480, 245] width 165 height 28
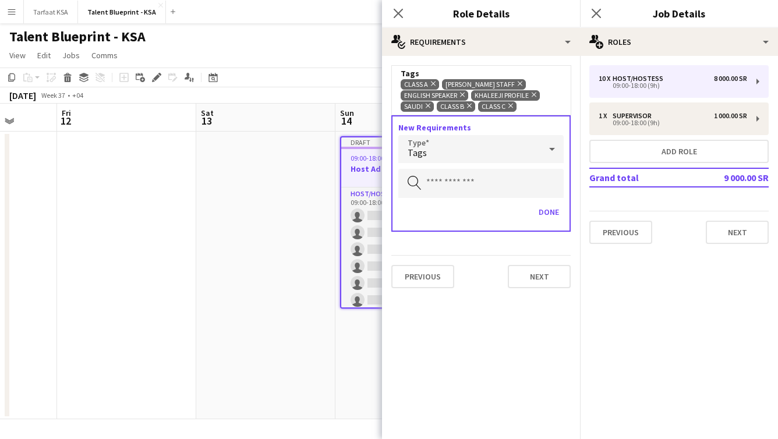
click at [504, 151] on div "Tags" at bounding box center [469, 149] width 142 height 28
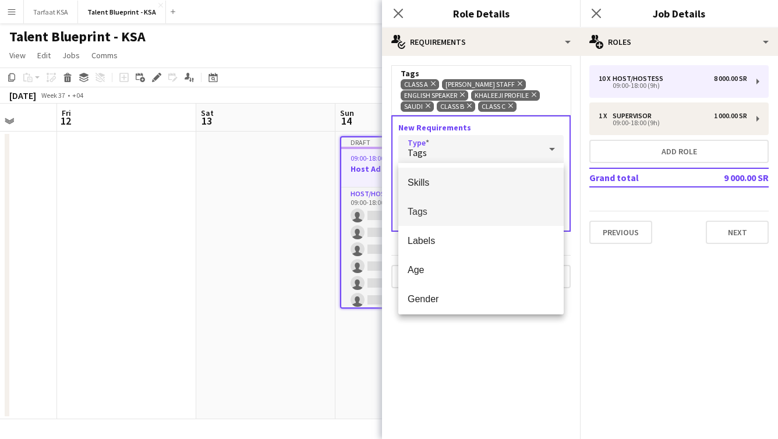
click at [505, 177] on span "Skills" at bounding box center [481, 182] width 147 height 11
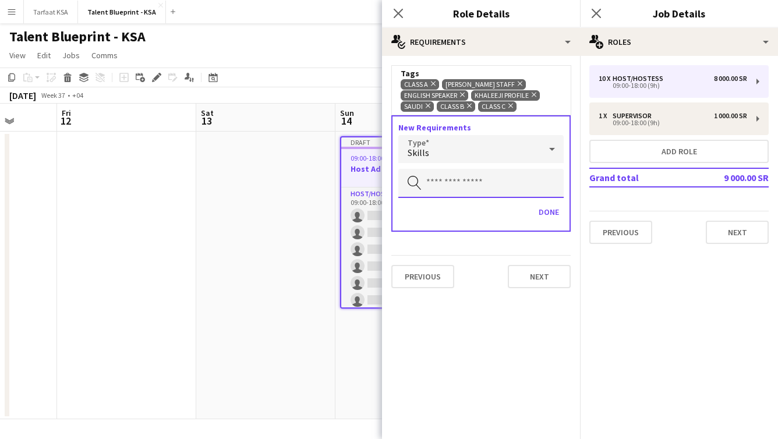
click at [505, 185] on input "text" at bounding box center [480, 183] width 165 height 29
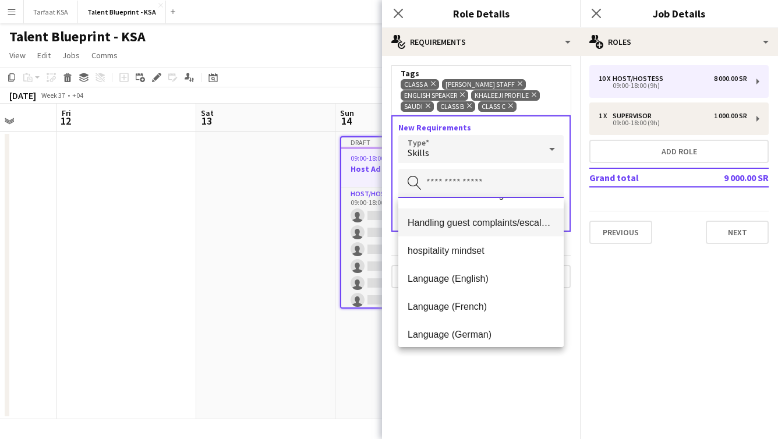
scroll to position [617, 0]
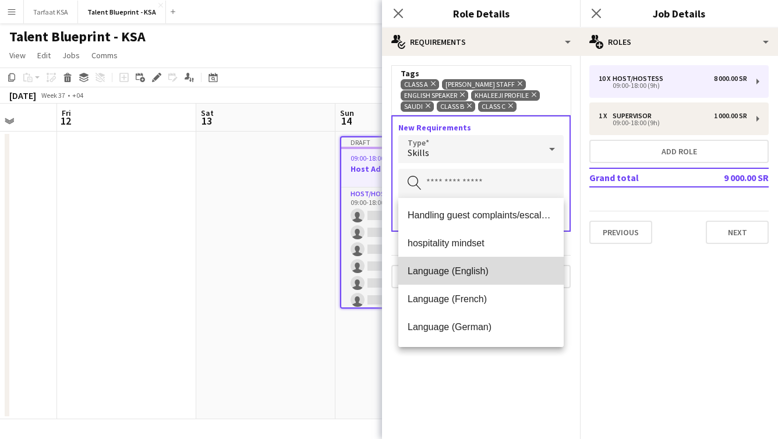
click at [503, 277] on mat-option "Language (English)" at bounding box center [480, 271] width 165 height 28
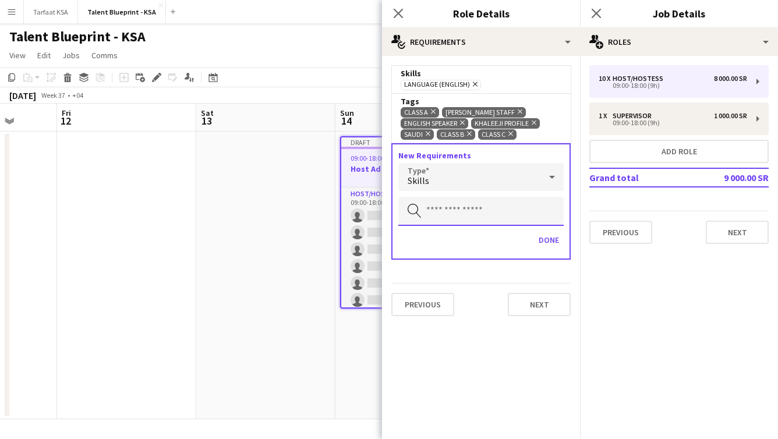
click at [500, 207] on input "text" at bounding box center [480, 211] width 165 height 29
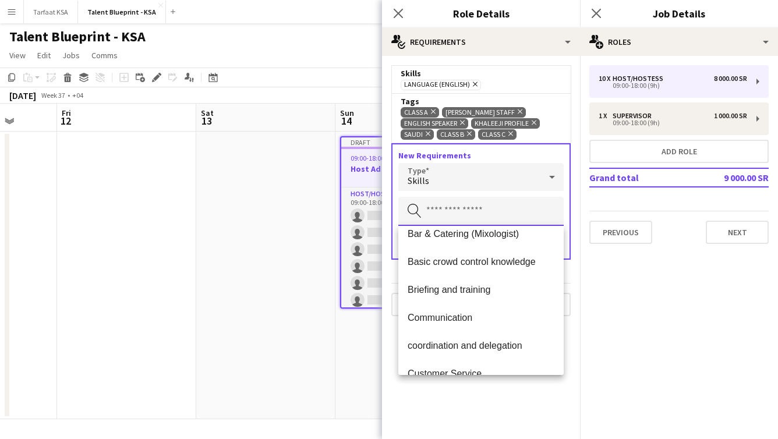
scroll to position [113, 0]
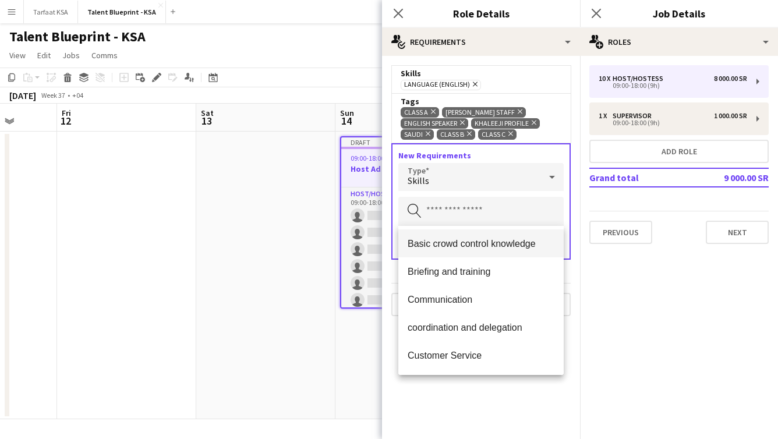
click at [527, 244] on span "Basic crowd control knowledge" at bounding box center [481, 243] width 147 height 11
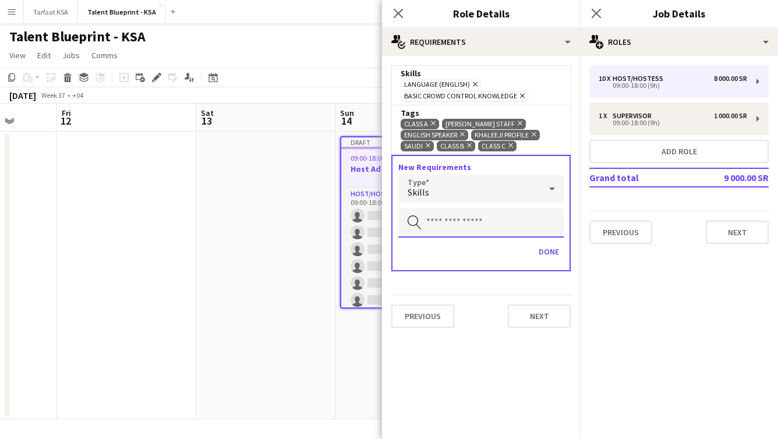
click at [519, 223] on input "text" at bounding box center [480, 223] width 165 height 29
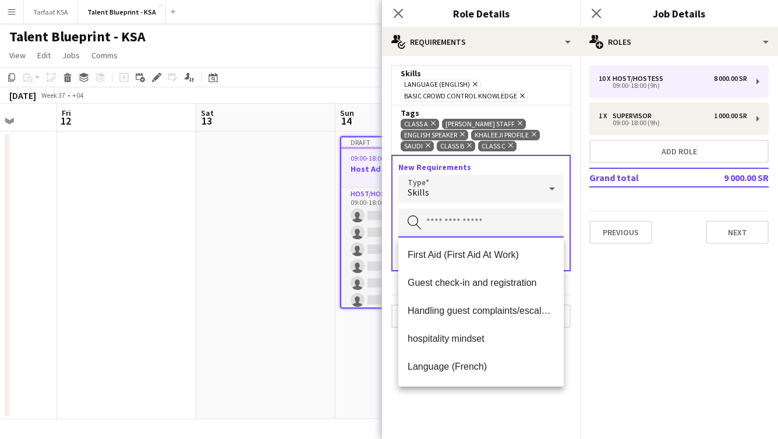
scroll to position [535, 0]
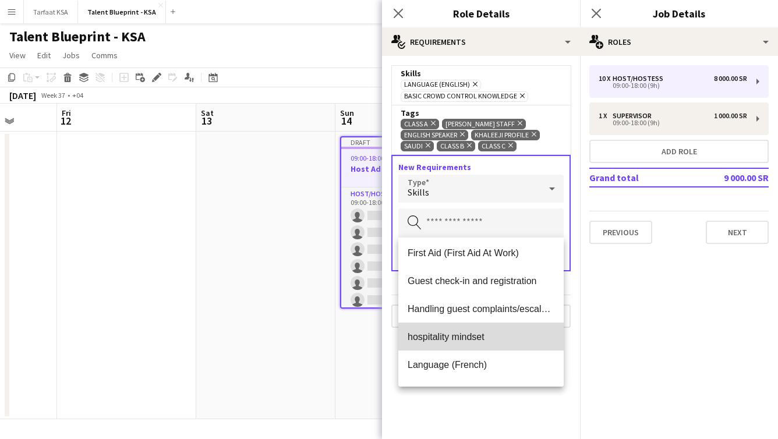
click at [512, 341] on span "hospitality mindset" at bounding box center [481, 336] width 147 height 11
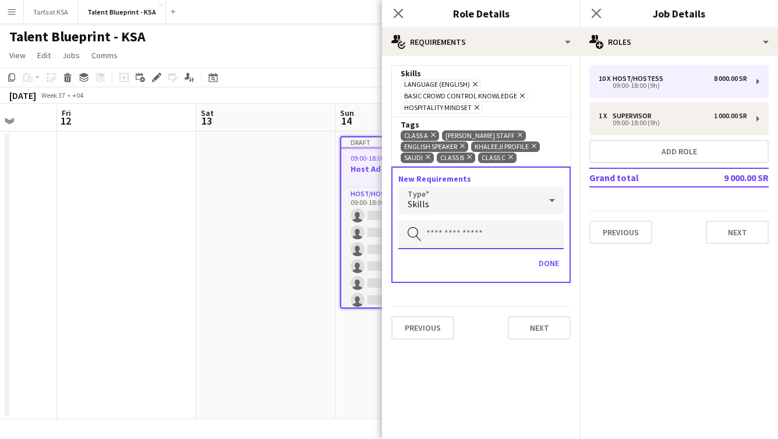
click at [502, 231] on input "text" at bounding box center [480, 234] width 165 height 29
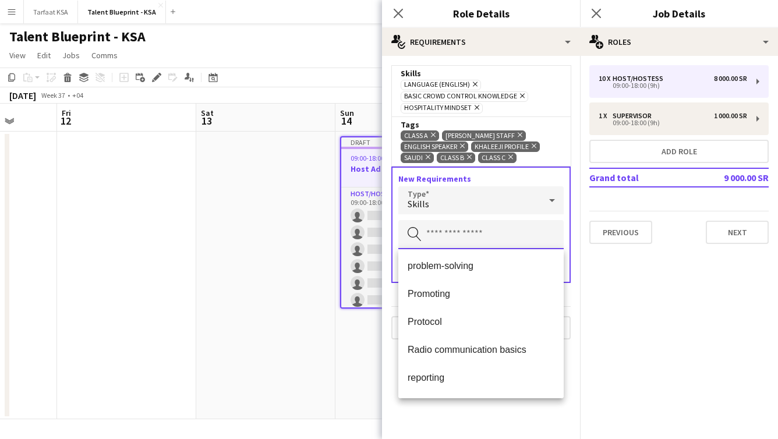
scroll to position [928, 0]
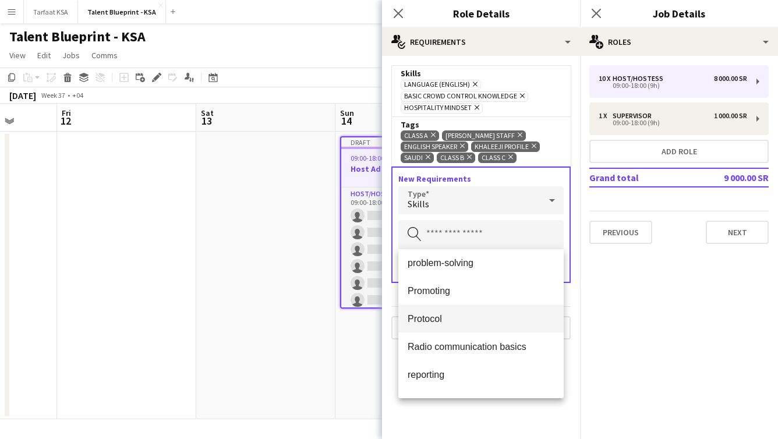
click at [496, 322] on span "Protocol" at bounding box center [481, 318] width 147 height 11
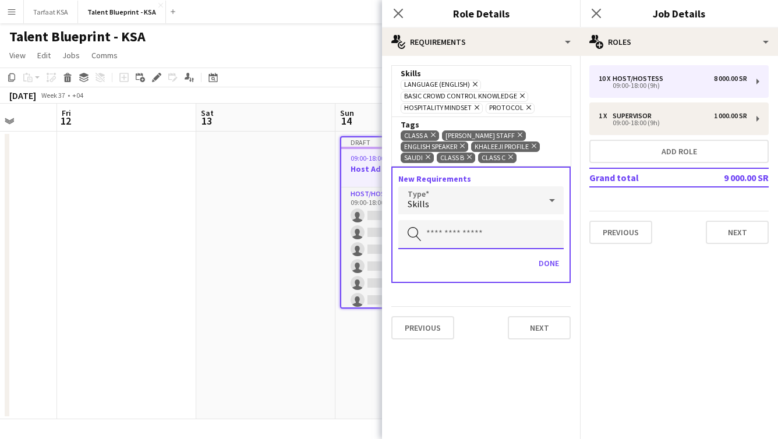
click at [498, 239] on input "text" at bounding box center [480, 234] width 165 height 29
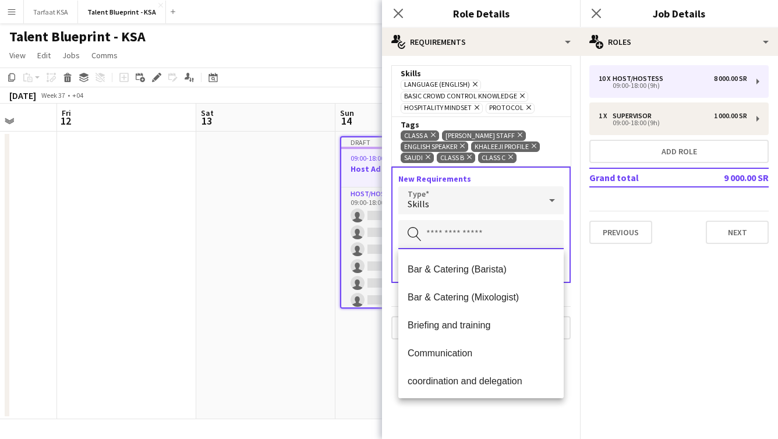
scroll to position [0, 0]
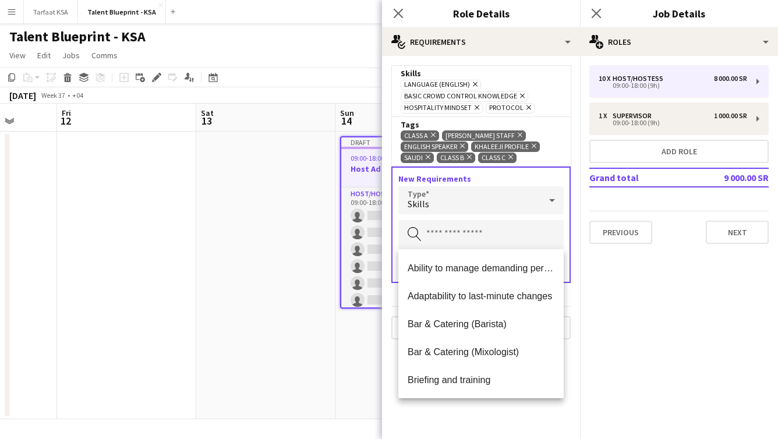
click at [503, 408] on mat-expansion-panel "medal-empty Requirements Skills Language (English) Remove Basic crowd control k…" at bounding box center [481, 247] width 198 height 383
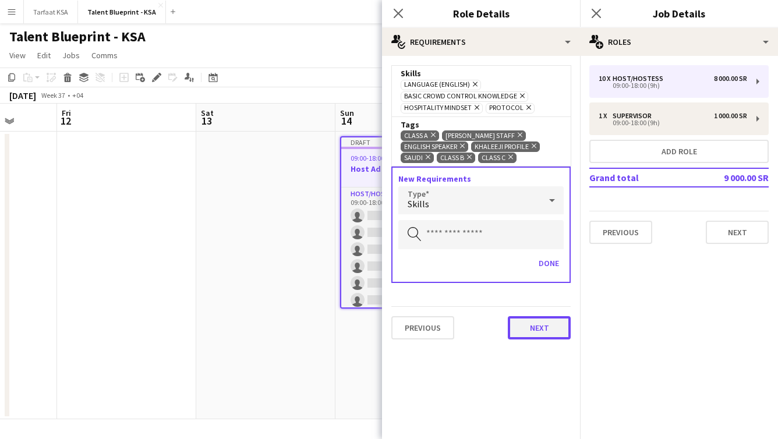
click at [539, 326] on button "Next" at bounding box center [539, 327] width 63 height 23
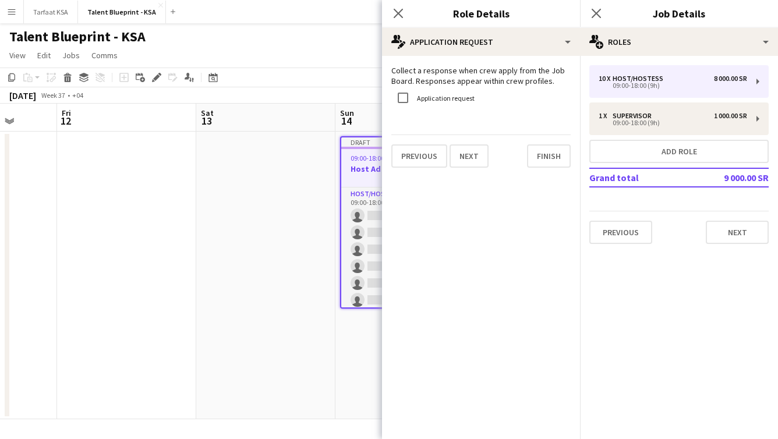
click at [478, 100] on div "Application request" at bounding box center [480, 98] width 179 height 25
click at [467, 97] on label "Application request" at bounding box center [445, 98] width 60 height 9
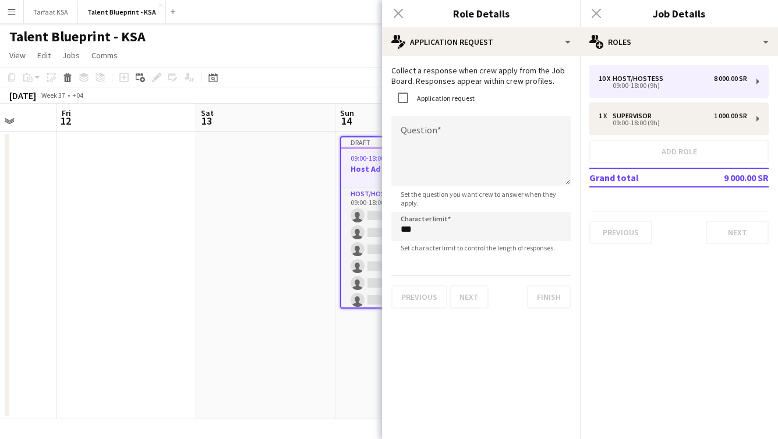
click at [467, 97] on label "Application request" at bounding box center [445, 98] width 60 height 9
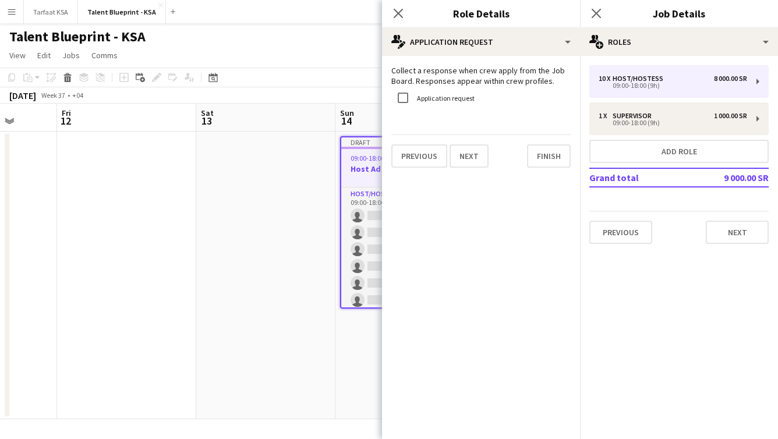
click at [467, 97] on label "Application request" at bounding box center [445, 98] width 60 height 9
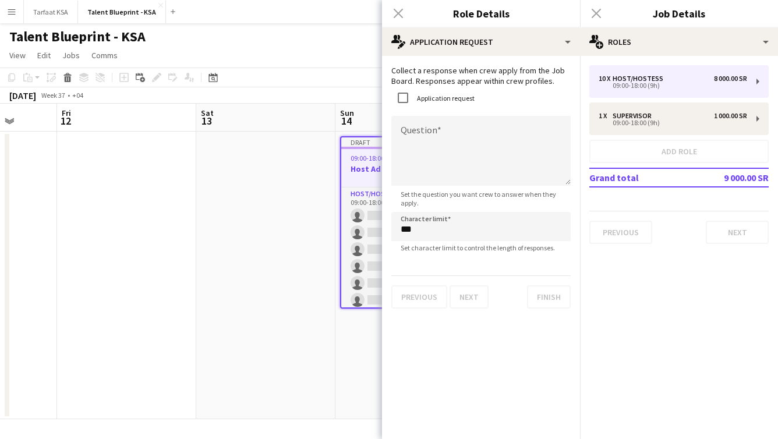
click at [467, 95] on label "Application request" at bounding box center [445, 98] width 60 height 9
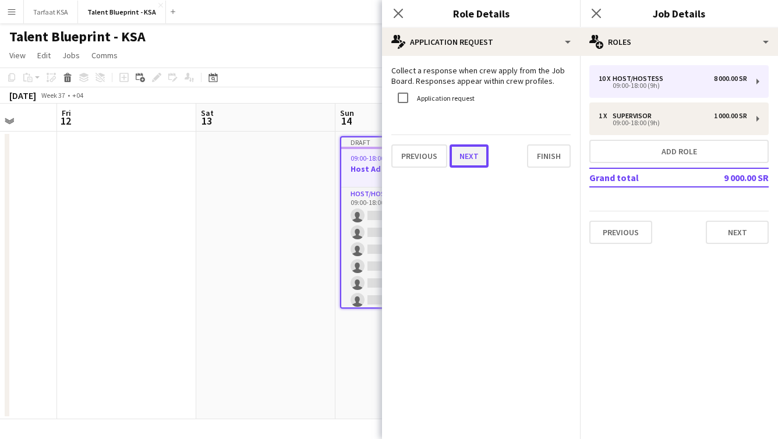
click at [477, 156] on button "Next" at bounding box center [469, 155] width 39 height 23
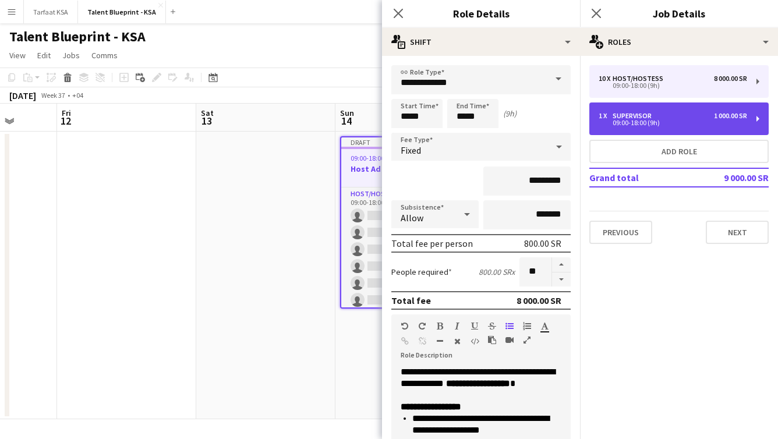
click at [668, 127] on div "1 x Supervisor 1 000.00 SR 09:00-18:00 (9h)" at bounding box center [679, 119] width 179 height 33
type input "**********"
type input "*"
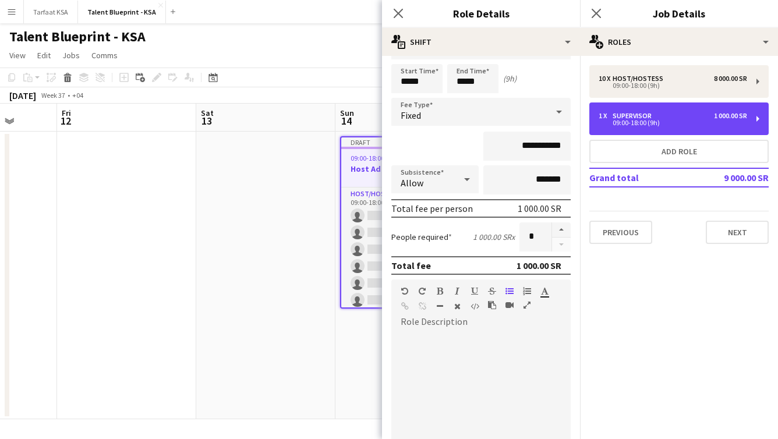
scroll to position [36, 0]
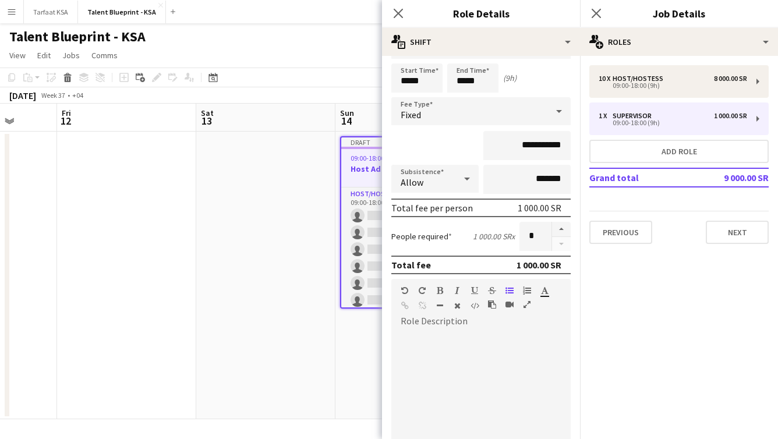
click at [775, 319] on mat-expansion-panel "pencil3 General details 10 x Host/Hostess 8 000.00 SR 09:00-18:00 (9h) 1 x Supe…" at bounding box center [679, 247] width 198 height 383
click at [541, 323] on div at bounding box center [480, 397] width 179 height 148
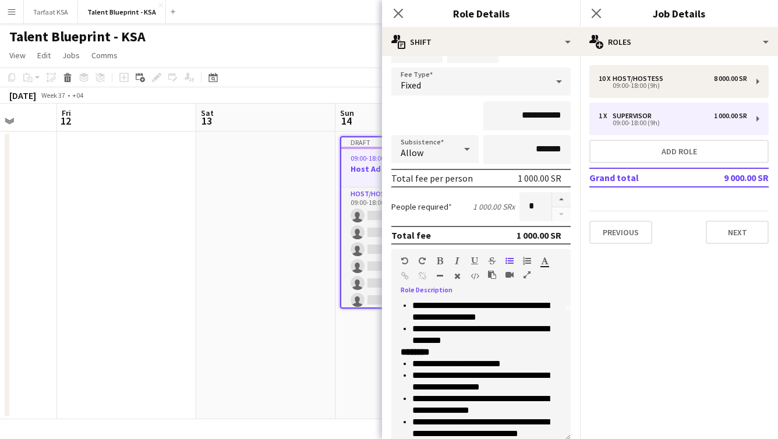
click at [540, 340] on p "**********" at bounding box center [486, 334] width 149 height 23
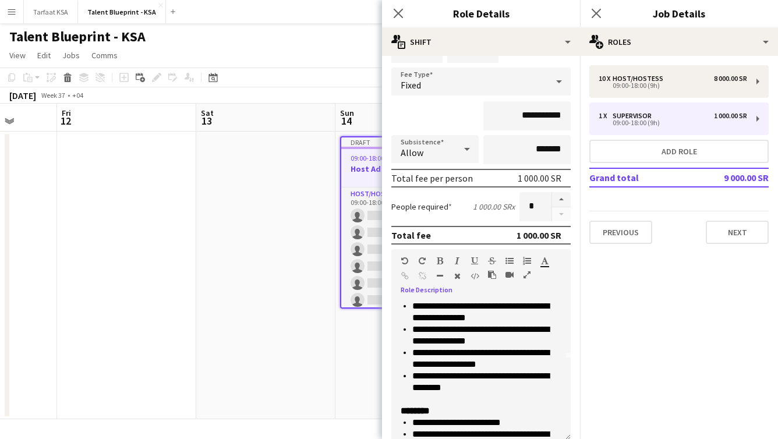
scroll to position [0, 0]
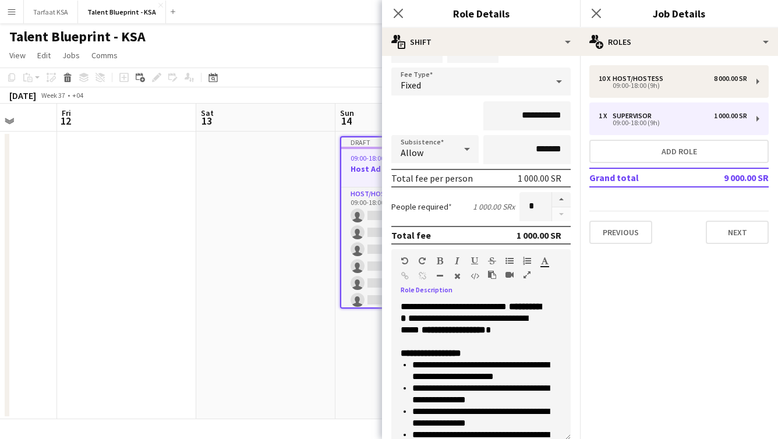
click at [528, 341] on p "**********" at bounding box center [481, 324] width 161 height 47
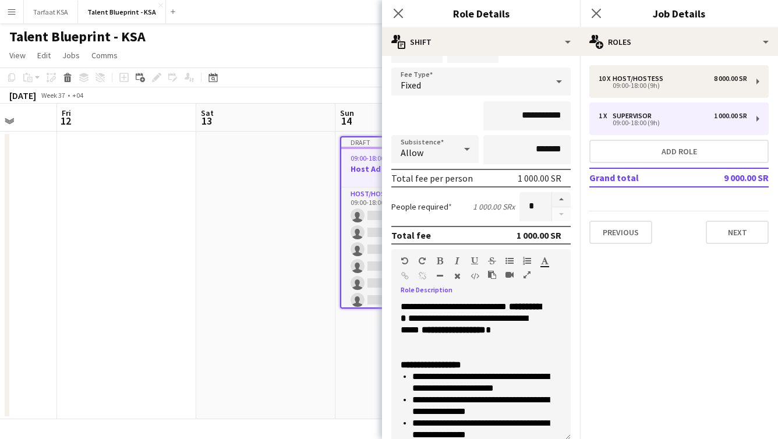
scroll to position [199, 0]
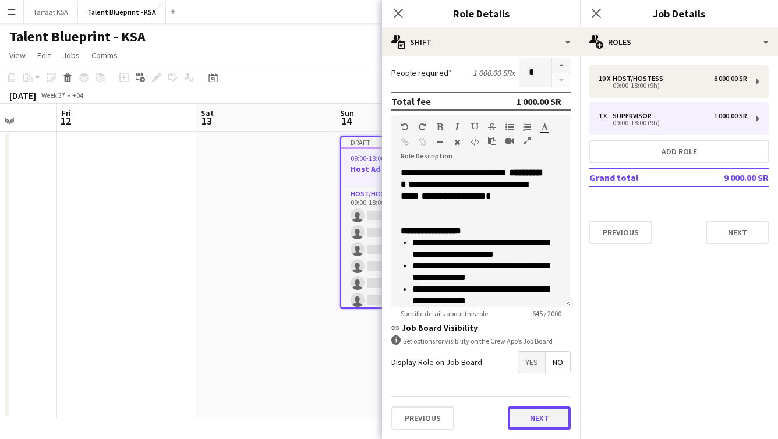
click at [535, 422] on button "Next" at bounding box center [539, 418] width 63 height 23
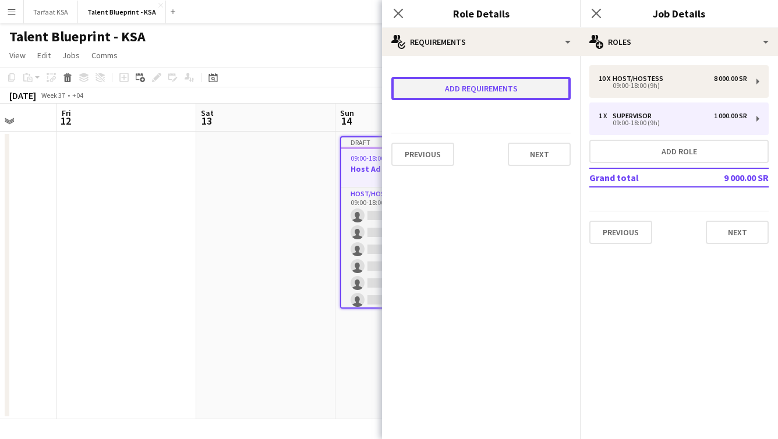
click at [533, 87] on button "Add requirements" at bounding box center [480, 88] width 179 height 23
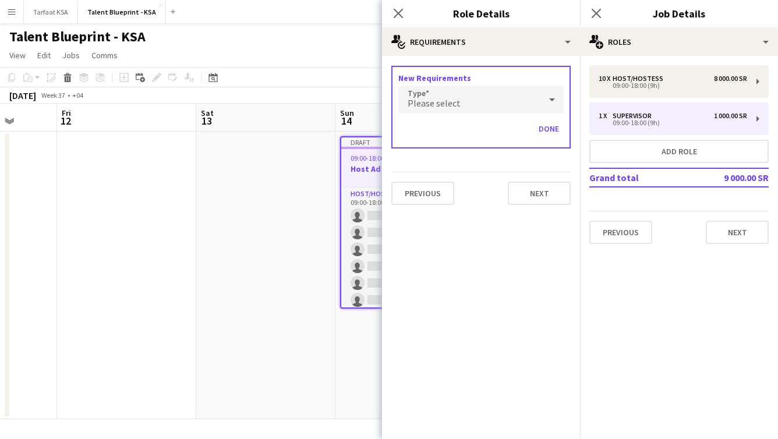
click at [529, 96] on div "Please select" at bounding box center [469, 100] width 142 height 28
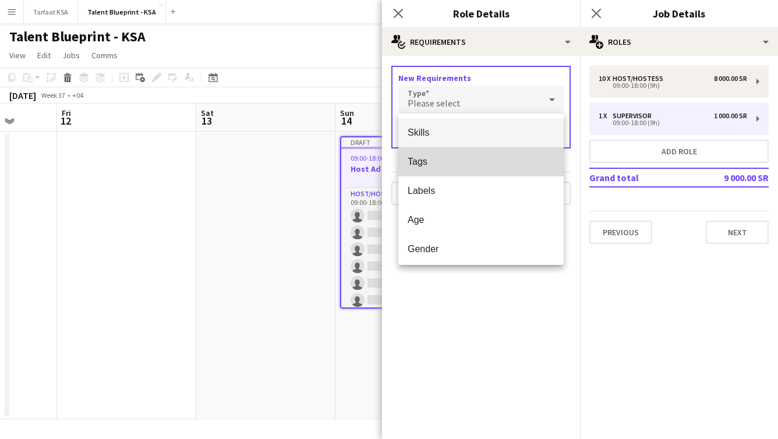
click at [500, 166] on span "Tags" at bounding box center [481, 161] width 147 height 11
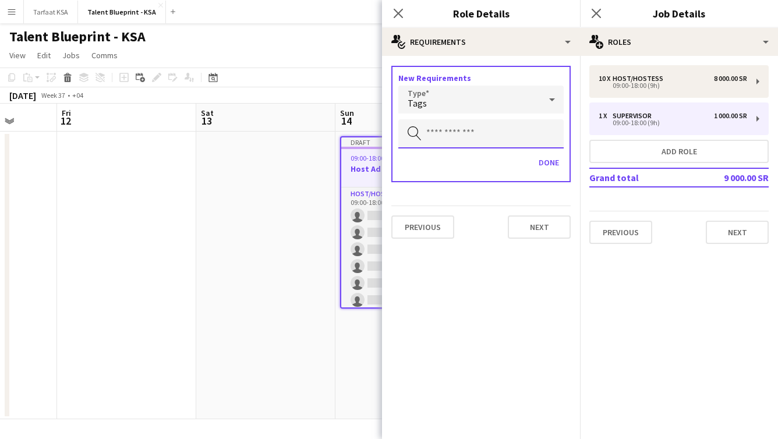
click at [500, 132] on input "text" at bounding box center [480, 133] width 165 height 29
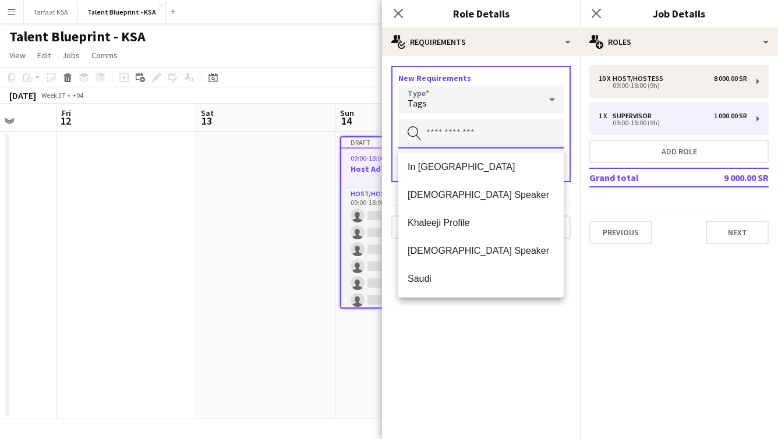
scroll to position [447, 0]
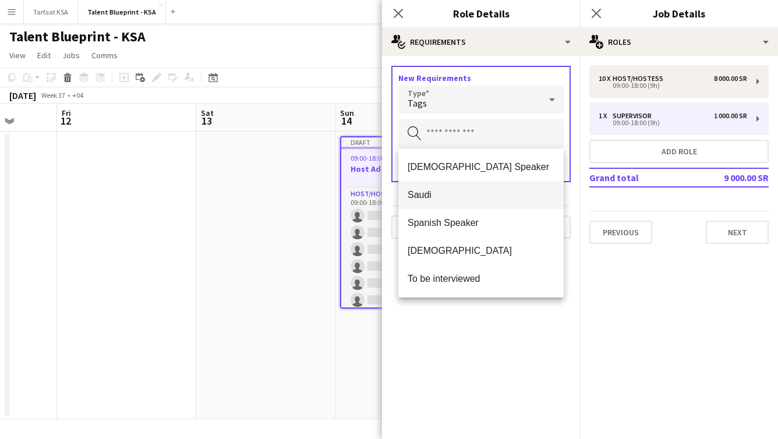
click at [492, 197] on span "Saudi" at bounding box center [481, 194] width 147 height 11
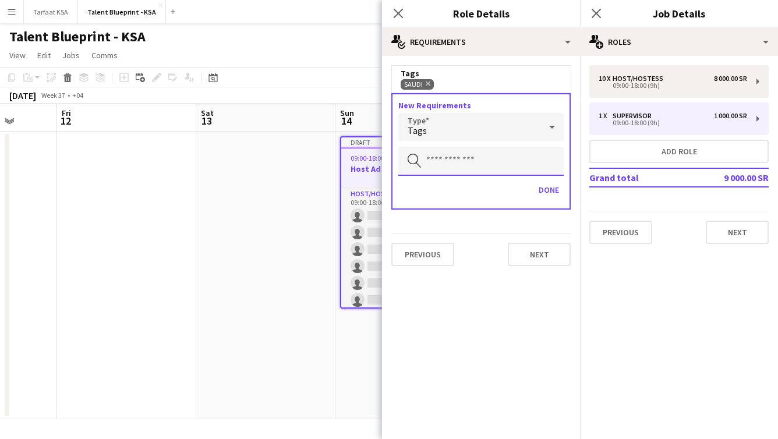
click at [498, 157] on input "text" at bounding box center [480, 161] width 165 height 29
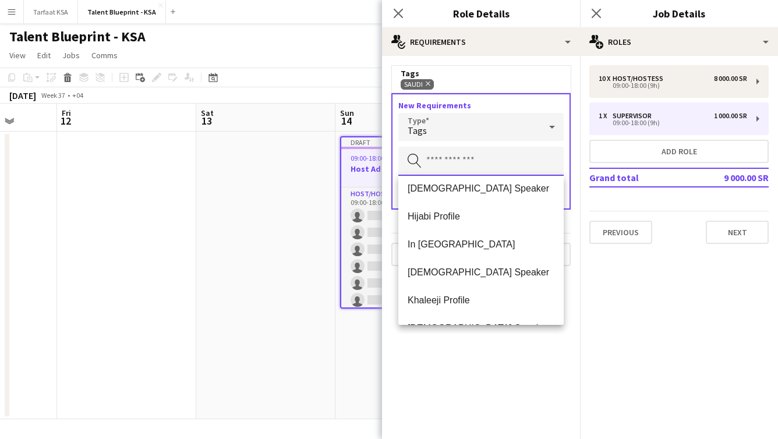
scroll to position [317, 0]
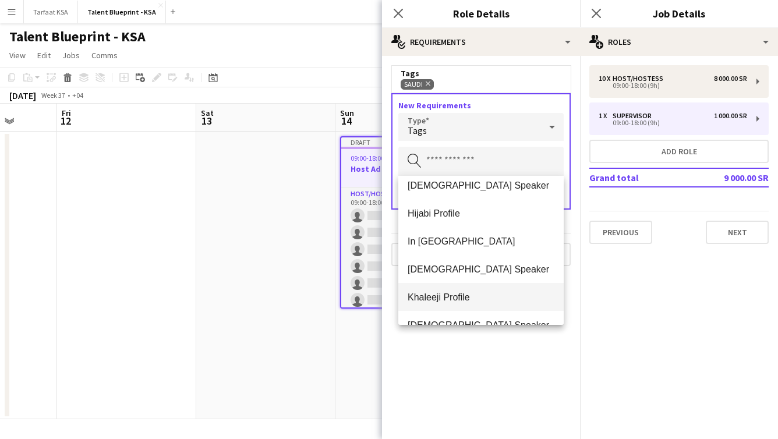
click at [495, 293] on span "Khaleeji Profile" at bounding box center [481, 297] width 147 height 11
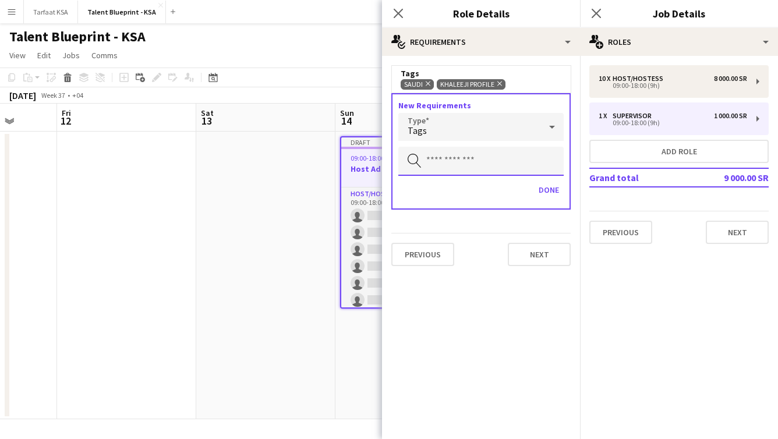
click at [510, 170] on input "text" at bounding box center [480, 161] width 165 height 29
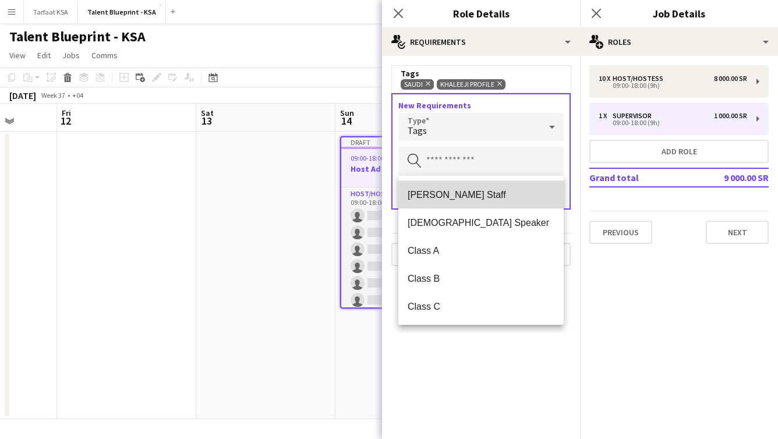
click at [518, 195] on span "[PERSON_NAME] Staff" at bounding box center [481, 194] width 147 height 11
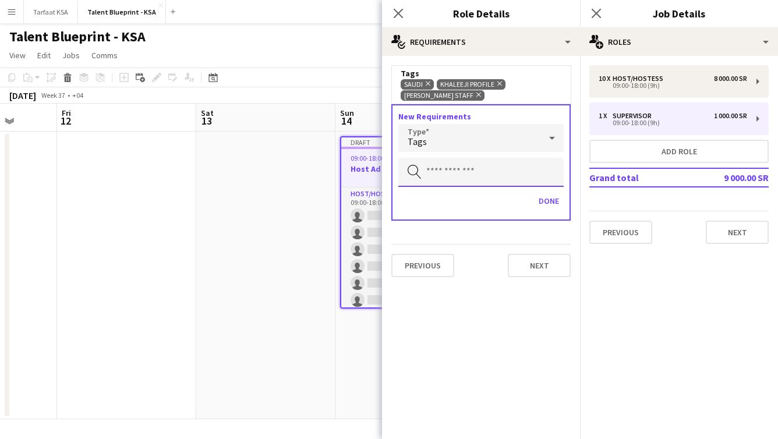
click at [524, 171] on input "text" at bounding box center [480, 172] width 165 height 29
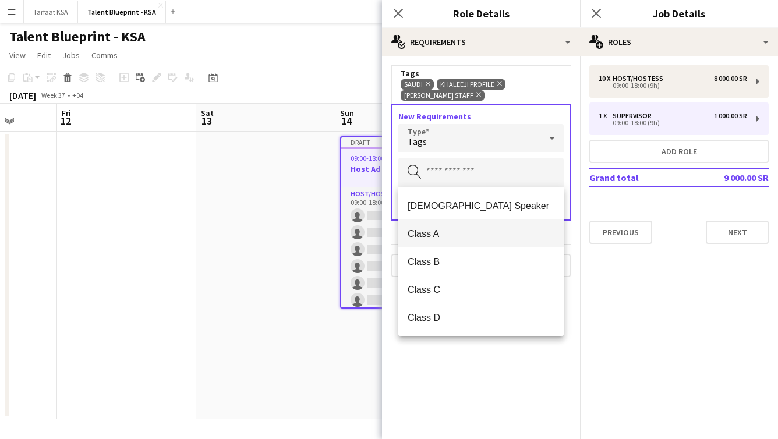
click at [521, 235] on span "Class A" at bounding box center [481, 233] width 147 height 11
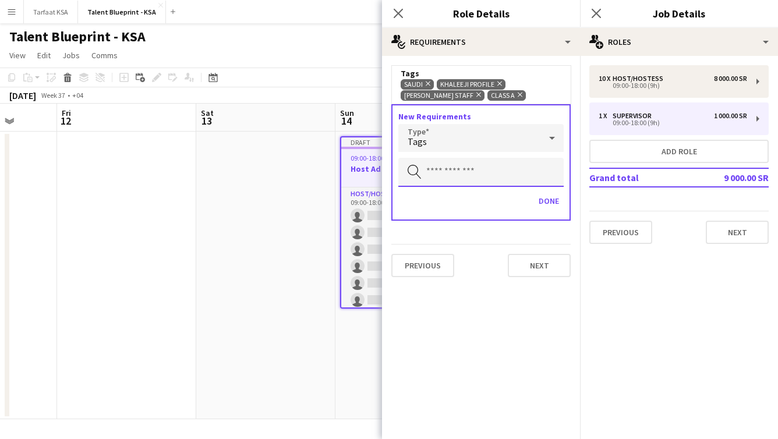
click at [509, 185] on input "text" at bounding box center [480, 172] width 165 height 29
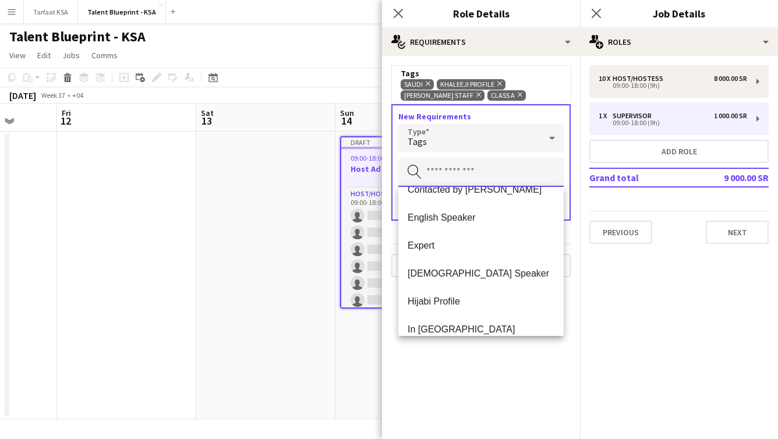
scroll to position [186, 0]
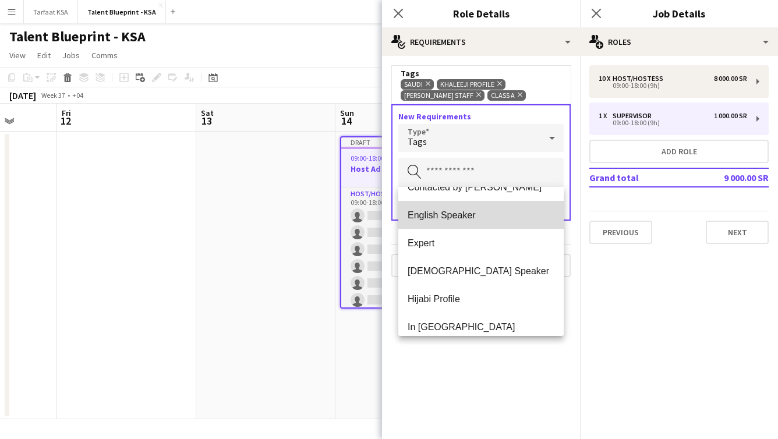
click at [508, 217] on span "English Speaker" at bounding box center [481, 215] width 147 height 11
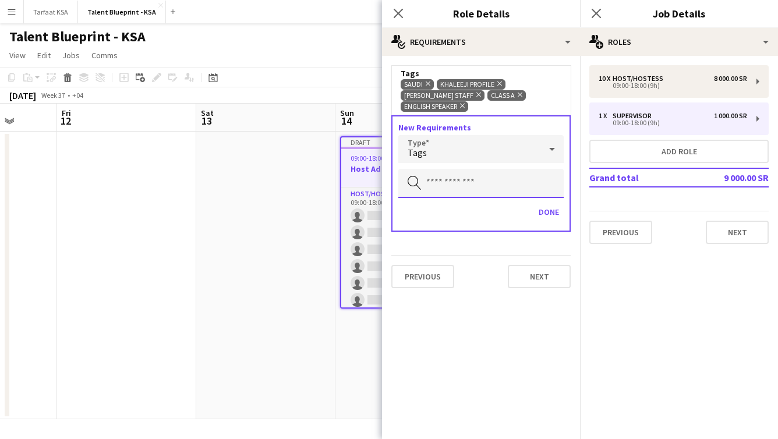
click at [507, 181] on input "text" at bounding box center [480, 183] width 165 height 29
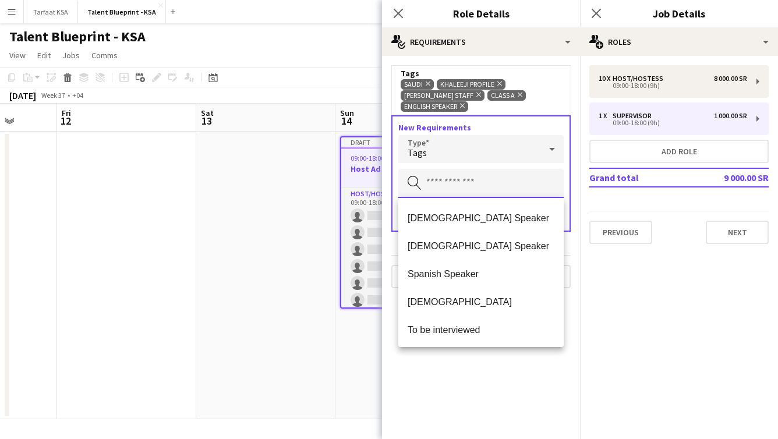
scroll to position [308, 0]
click at [505, 376] on mat-expansion-panel "medal-empty Requirements Tags Saudi Remove Khaleeji Profile Remove Ahmad Almabo…" at bounding box center [481, 247] width 198 height 383
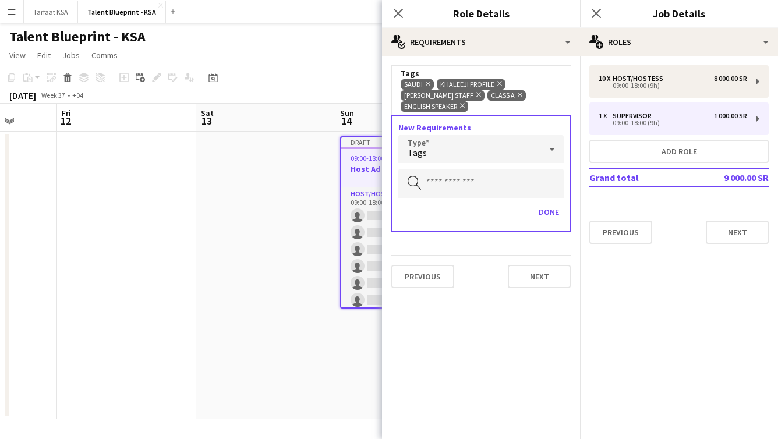
click at [511, 143] on div "Tags" at bounding box center [469, 149] width 142 height 28
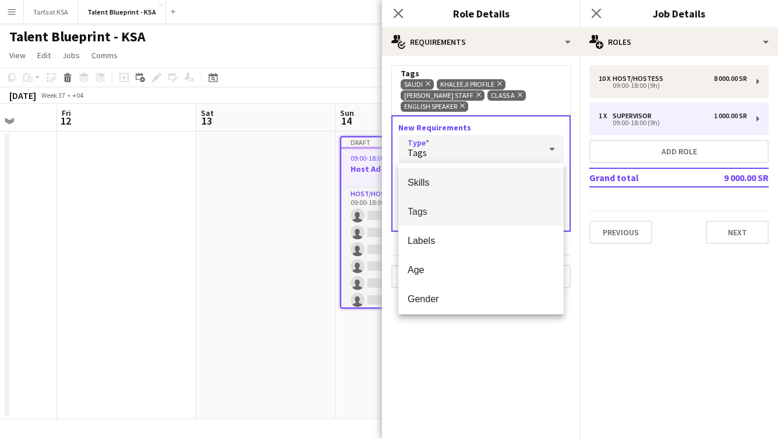
click at [510, 177] on span "Skills" at bounding box center [481, 182] width 147 height 11
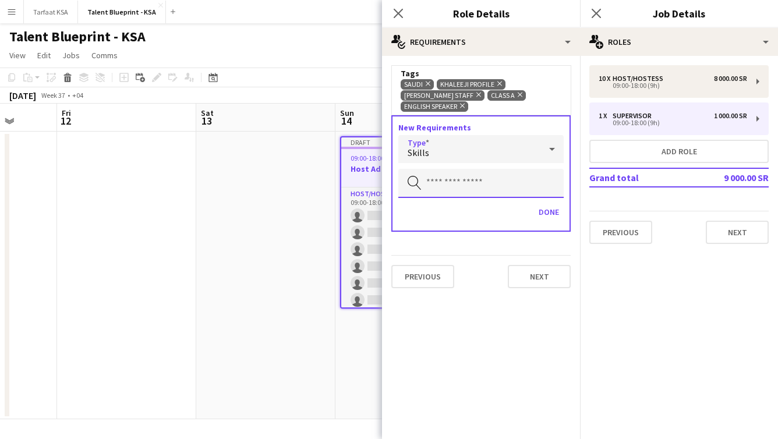
click at [510, 181] on input "text" at bounding box center [480, 183] width 165 height 29
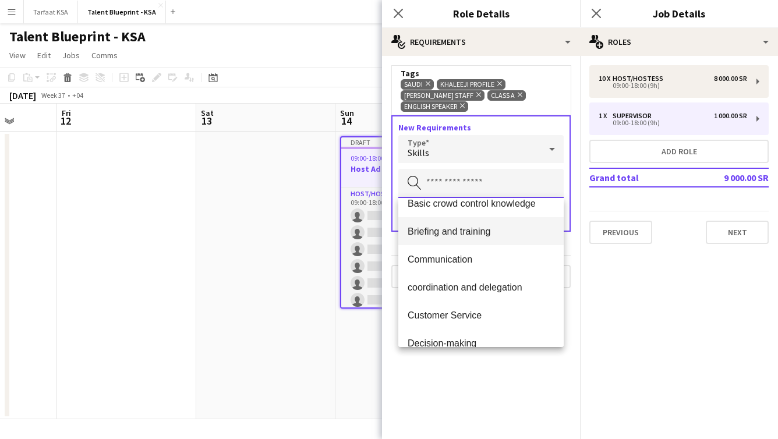
scroll to position [129, 0]
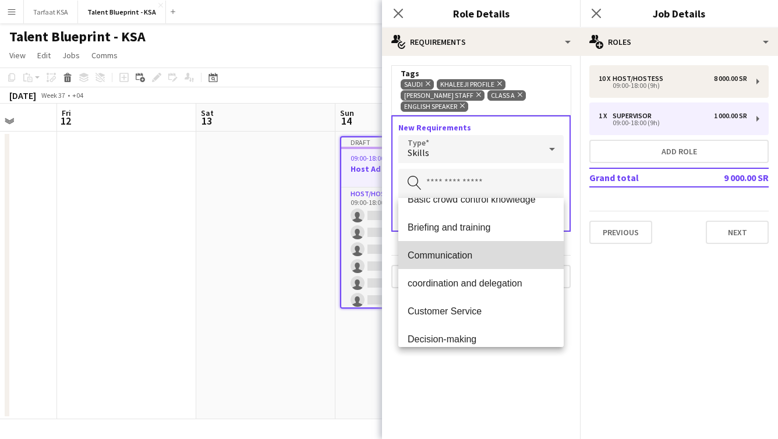
click at [497, 254] on span "Communication" at bounding box center [481, 255] width 147 height 11
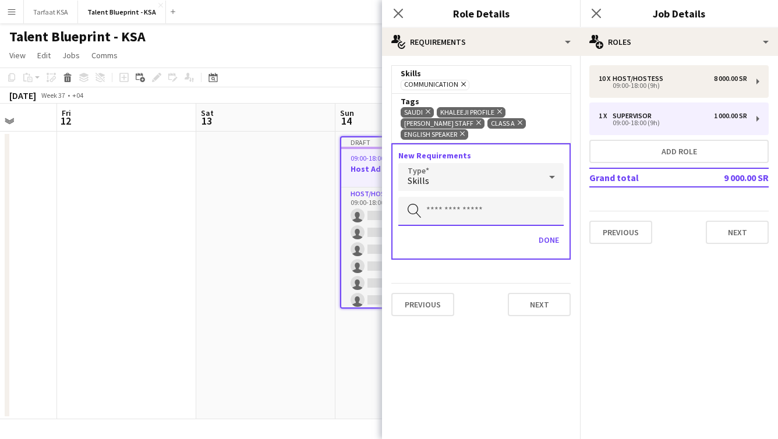
click at [506, 206] on input "text" at bounding box center [480, 211] width 165 height 29
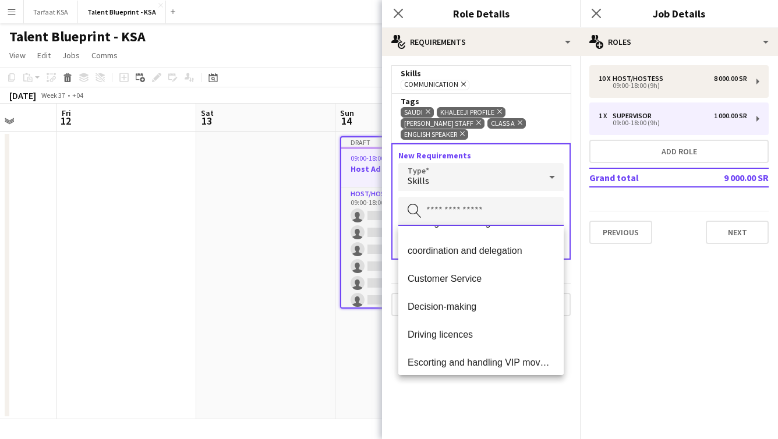
scroll to position [125, 0]
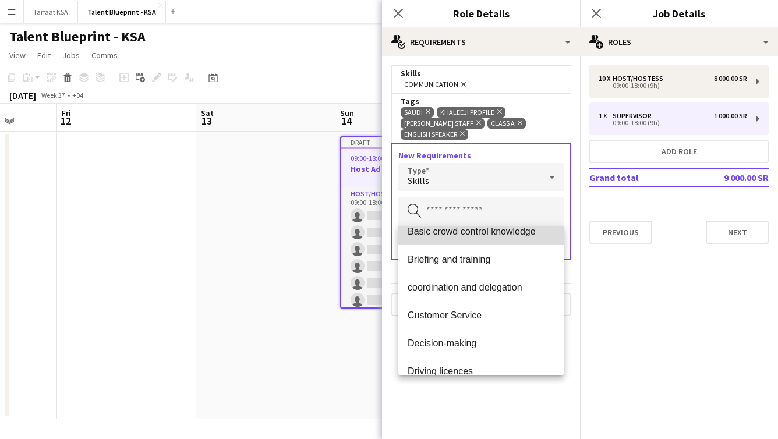
click at [512, 241] on mat-option "Basic crowd control knowledge" at bounding box center [480, 231] width 165 height 28
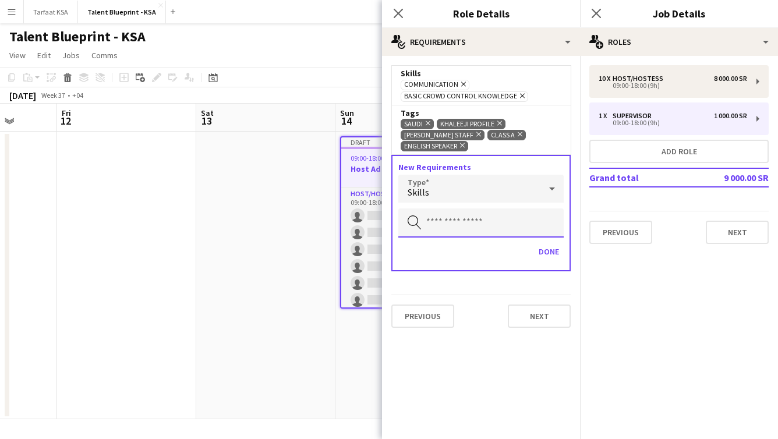
click at [514, 215] on input "text" at bounding box center [480, 223] width 165 height 29
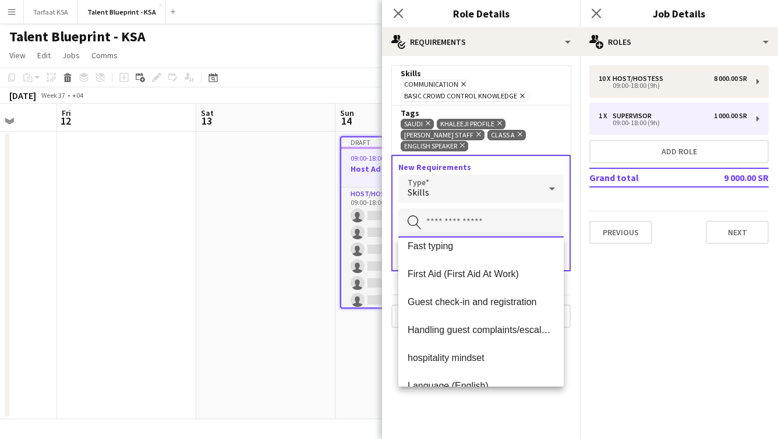
scroll to position [1174, 0]
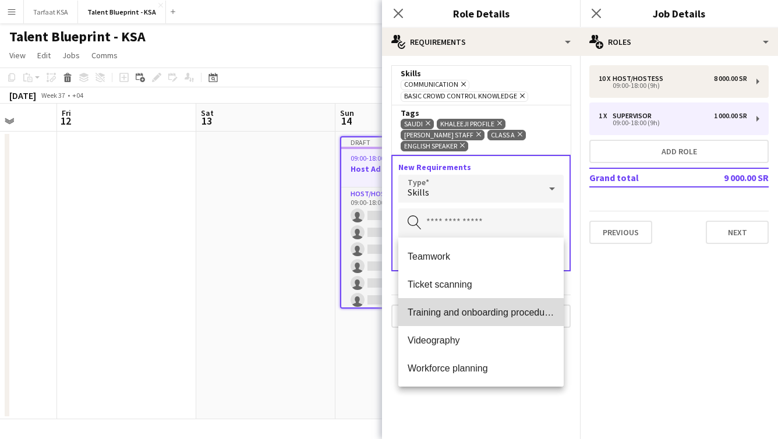
click at [481, 316] on span "Training and onboarding procedures" at bounding box center [481, 312] width 147 height 11
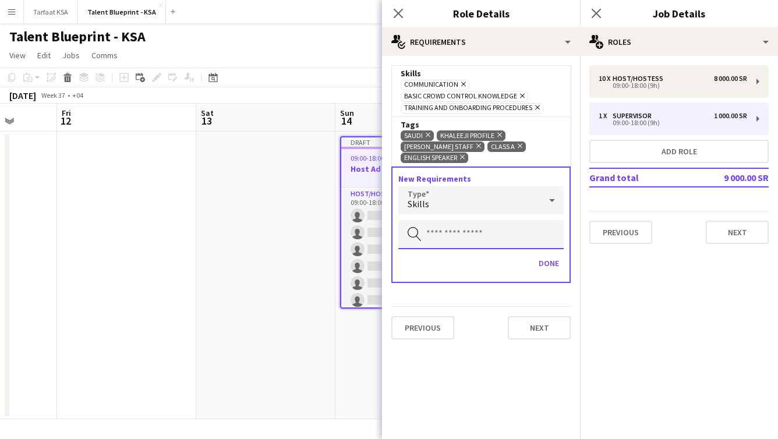
click at [500, 235] on input "text" at bounding box center [480, 234] width 165 height 29
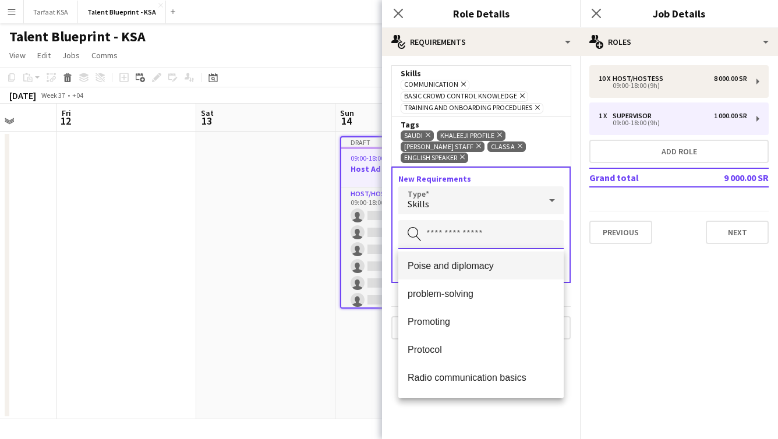
scroll to position [927, 0]
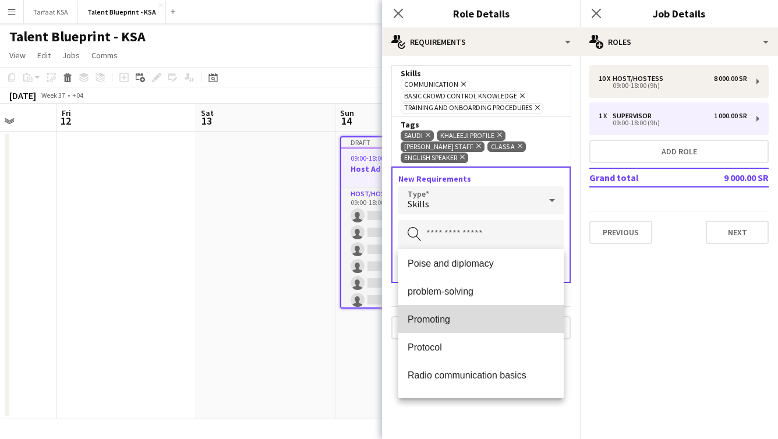
click at [495, 321] on span "Promoting" at bounding box center [481, 319] width 147 height 11
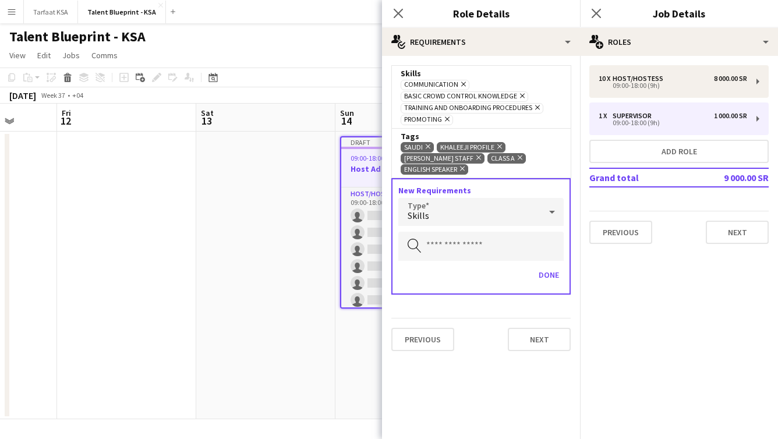
click at [445, 117] on icon "Remove" at bounding box center [446, 119] width 8 height 8
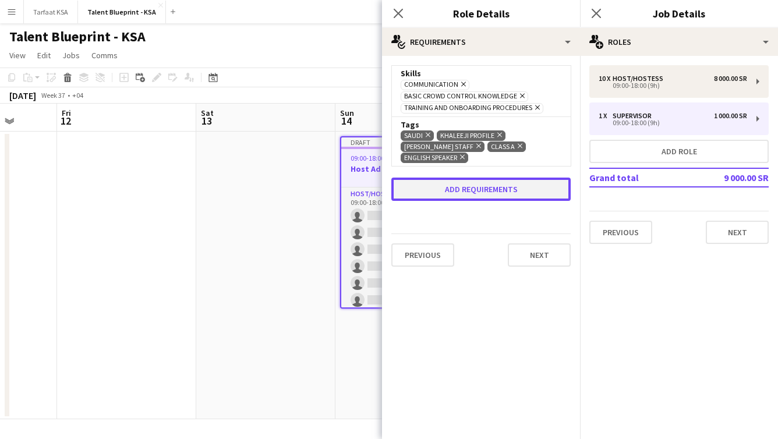
click at [509, 190] on button "Add requirements" at bounding box center [480, 189] width 179 height 23
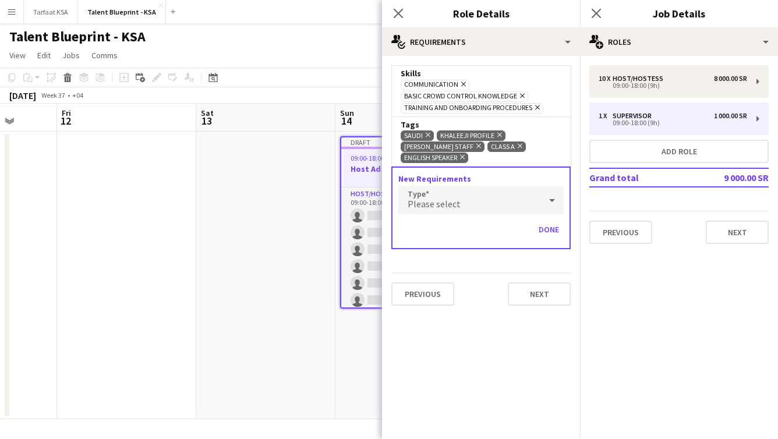
click at [499, 203] on div "Please select" at bounding box center [469, 200] width 142 height 28
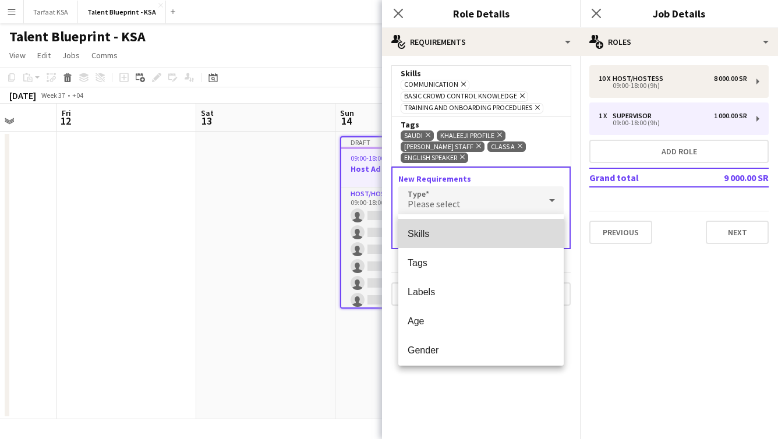
click at [479, 241] on mat-option "Skills" at bounding box center [480, 233] width 165 height 29
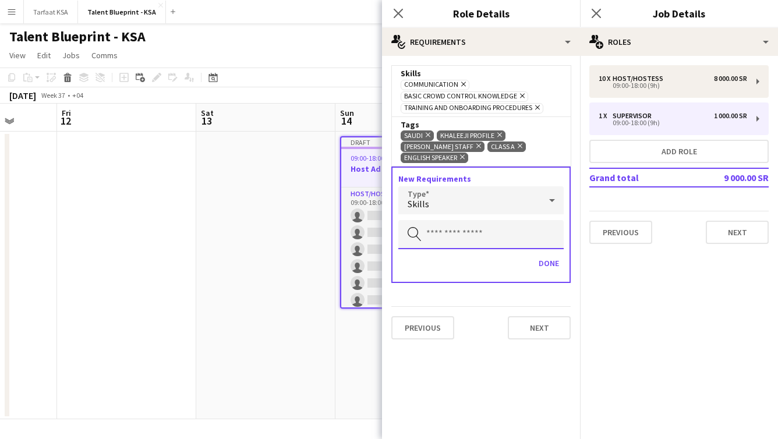
click at [482, 241] on input "text" at bounding box center [480, 234] width 165 height 29
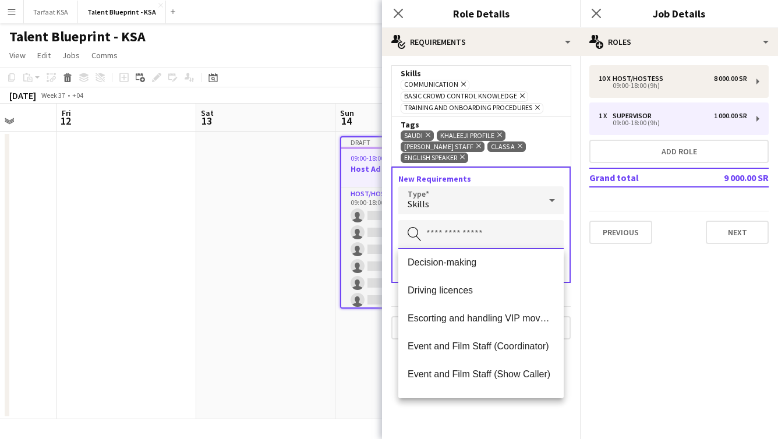
scroll to position [200, 0]
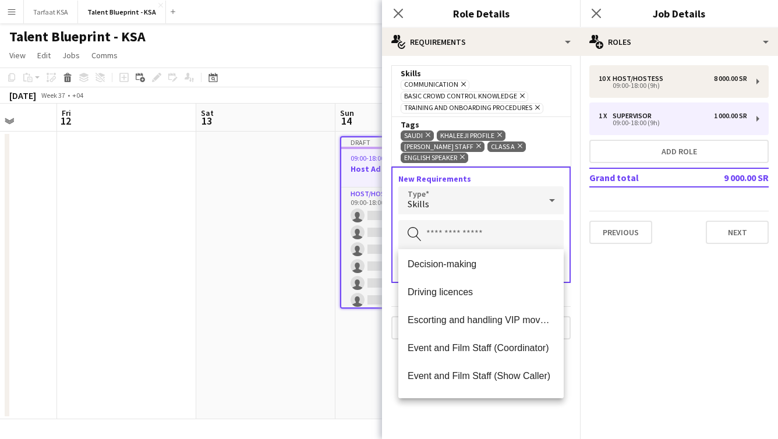
click at [478, 315] on span "Escorting and handling VIP movements" at bounding box center [481, 320] width 147 height 11
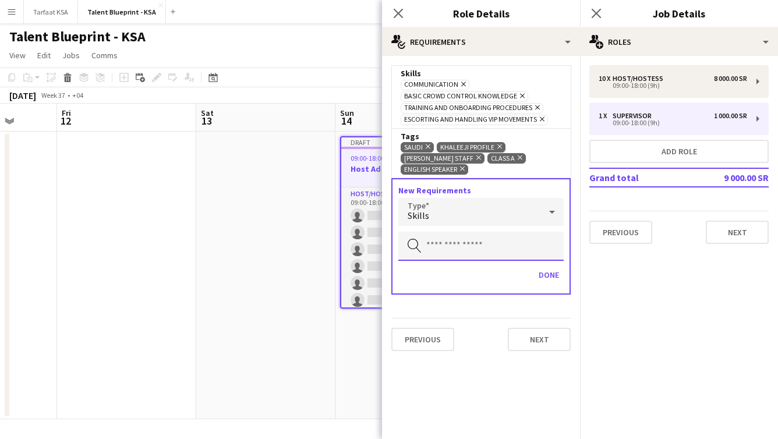
click at [521, 242] on input "text" at bounding box center [480, 246] width 165 height 29
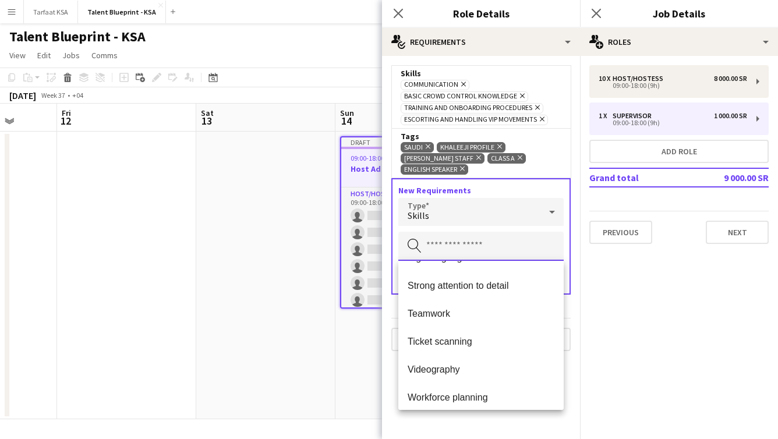
scroll to position [1110, 0]
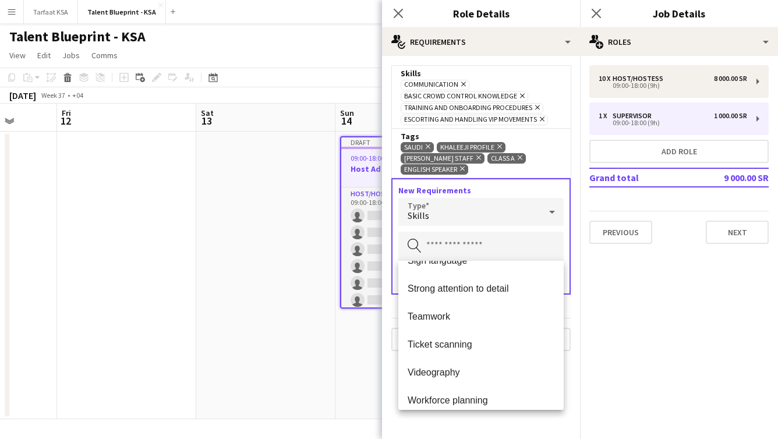
click at [498, 322] on span "Teamwork" at bounding box center [481, 316] width 147 height 11
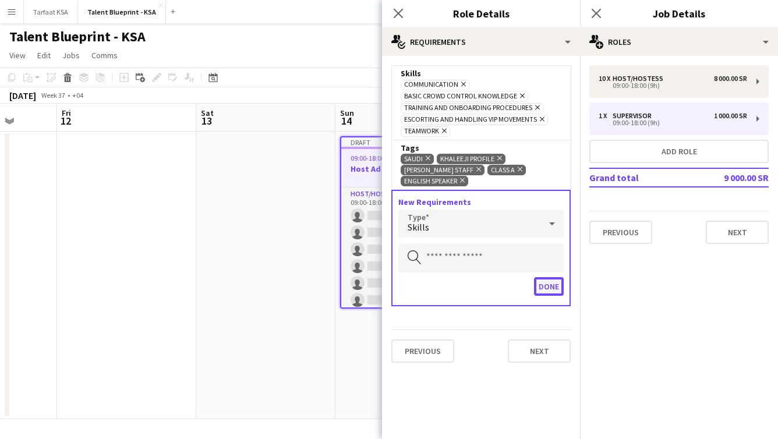
click at [551, 285] on button "Done" at bounding box center [549, 286] width 30 height 19
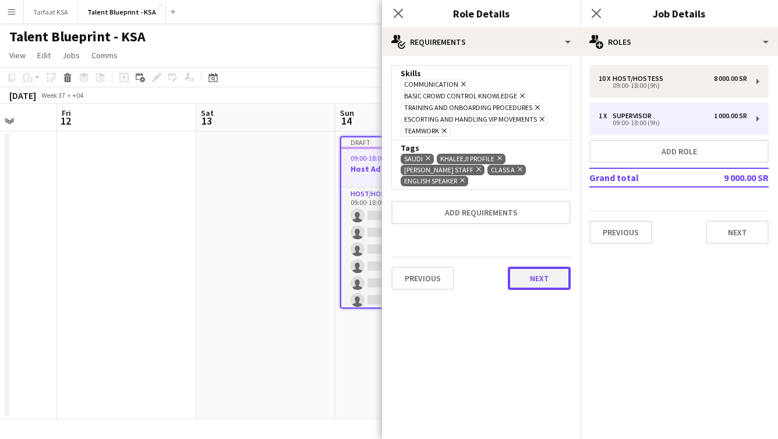
click at [543, 278] on button "Next" at bounding box center [539, 278] width 63 height 23
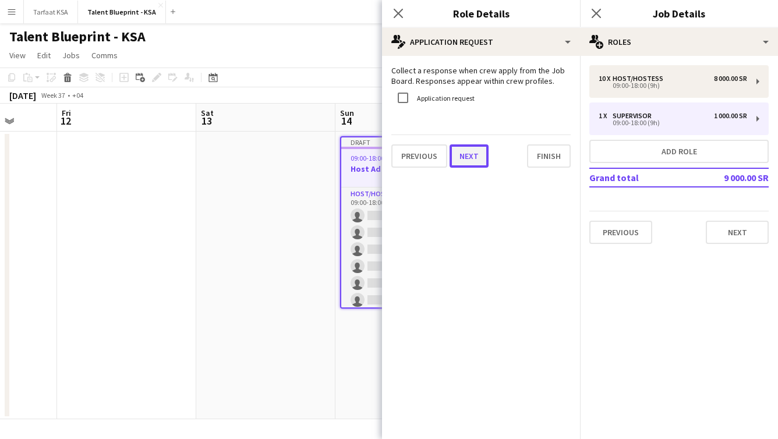
click at [468, 160] on button "Next" at bounding box center [469, 155] width 39 height 23
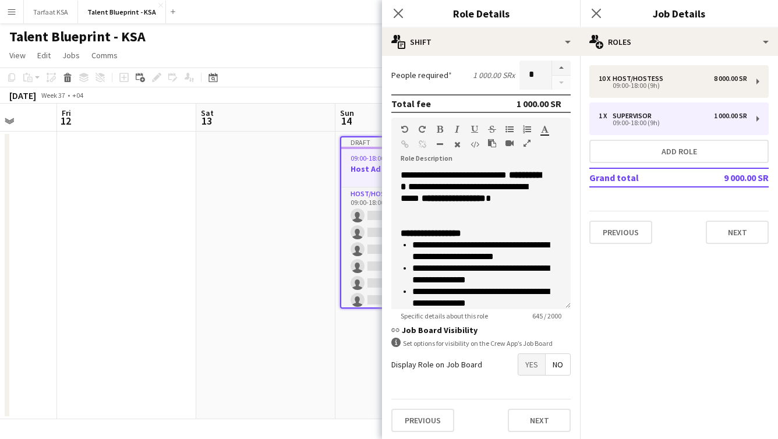
scroll to position [199, 0]
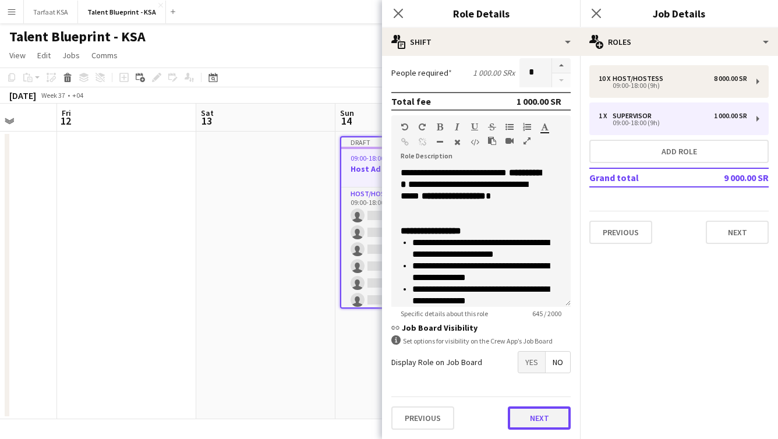
click at [521, 417] on button "Next" at bounding box center [539, 418] width 63 height 23
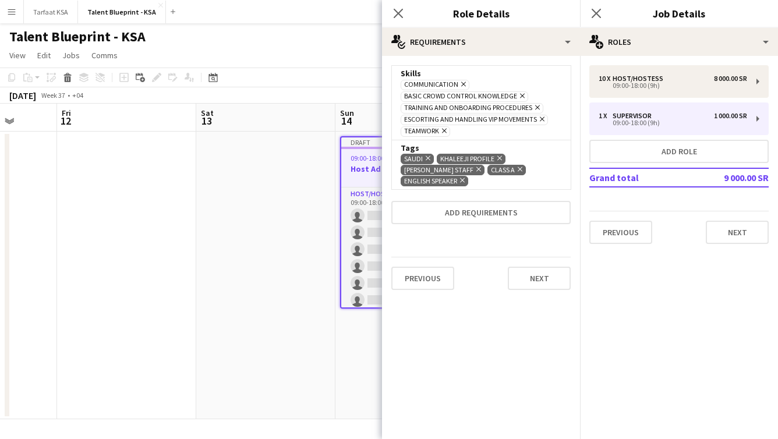
scroll to position [0, 0]
click at [726, 231] on button "Next" at bounding box center [737, 232] width 63 height 23
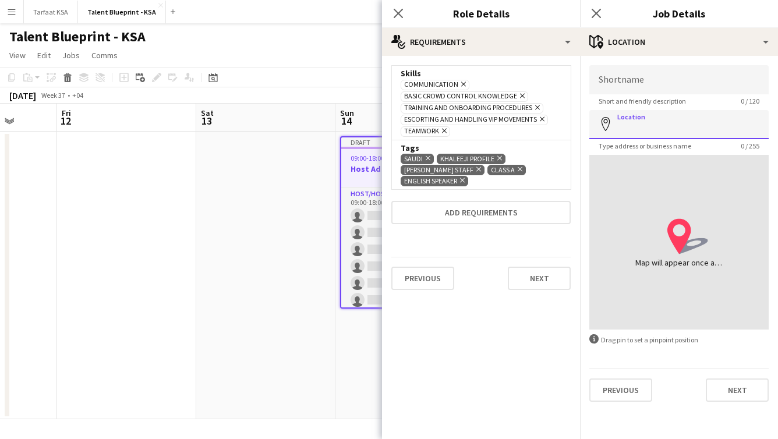
click at [668, 120] on input "Location" at bounding box center [679, 124] width 179 height 29
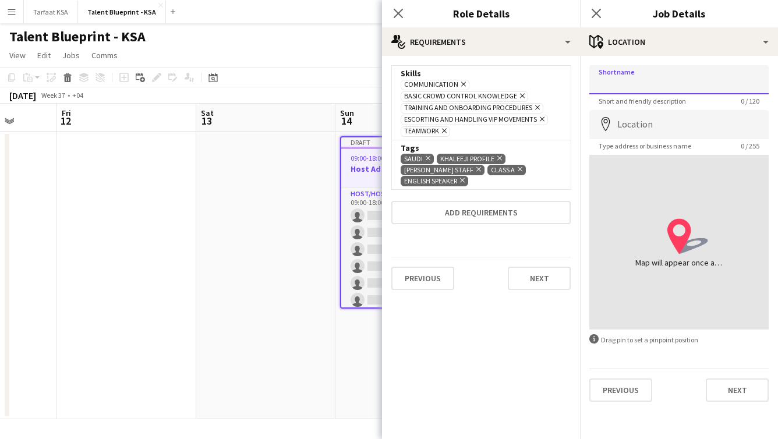
click at [671, 78] on input "Shortname" at bounding box center [679, 79] width 179 height 29
type input "*"
click at [630, 83] on input "**********" at bounding box center [679, 79] width 179 height 29
click at [629, 82] on input "**********" at bounding box center [679, 79] width 179 height 29
click at [636, 85] on input "**********" at bounding box center [679, 79] width 179 height 29
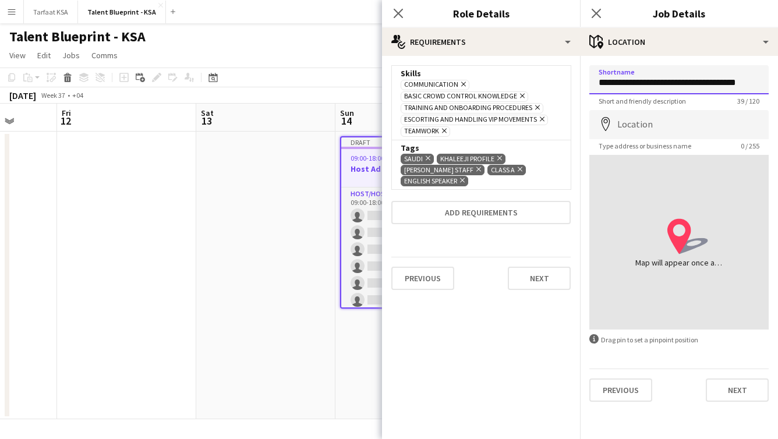
click at [625, 85] on input "**********" at bounding box center [679, 79] width 179 height 29
click at [632, 84] on input "**********" at bounding box center [679, 79] width 179 height 29
click at [711, 86] on input "**********" at bounding box center [679, 79] width 179 height 29
type input "**********"
click at [649, 121] on input "Location" at bounding box center [679, 124] width 179 height 29
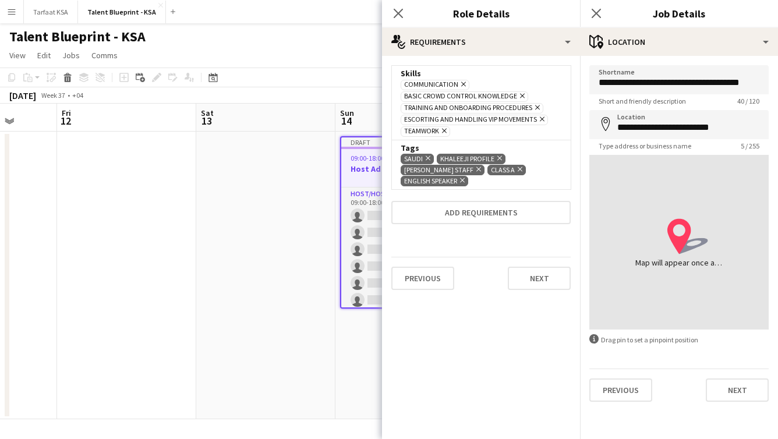
type input "**********"
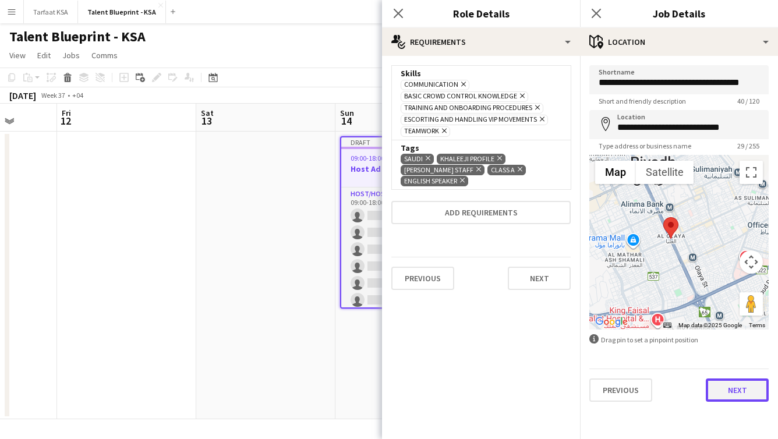
click at [725, 387] on button "Next" at bounding box center [737, 390] width 63 height 23
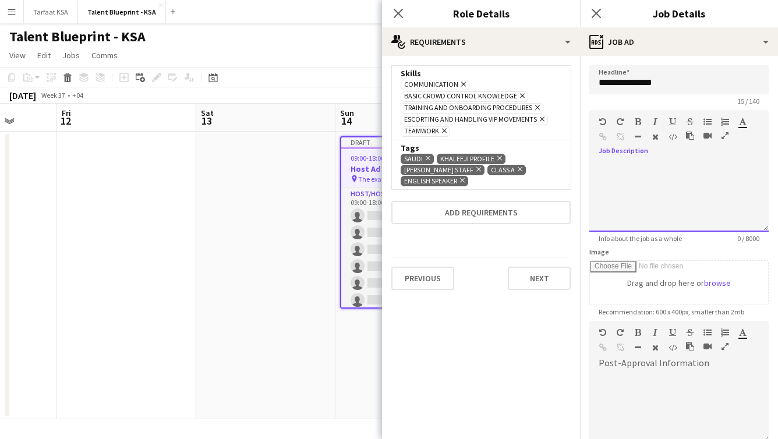
click at [669, 160] on div at bounding box center [679, 193] width 179 height 78
click at [523, 358] on mat-expansion-panel "medal-empty Requirements Skills Communication Remove Basic crowd control knowle…" at bounding box center [481, 247] width 198 height 383
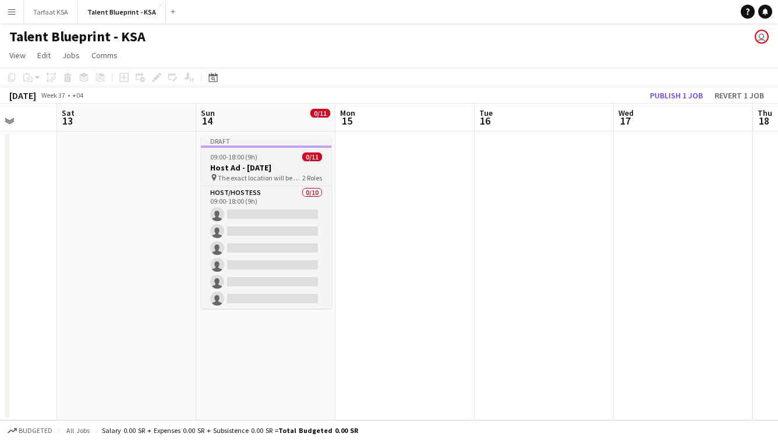
click at [273, 157] on div "09:00-18:00 (9h) 0/11" at bounding box center [266, 157] width 130 height 9
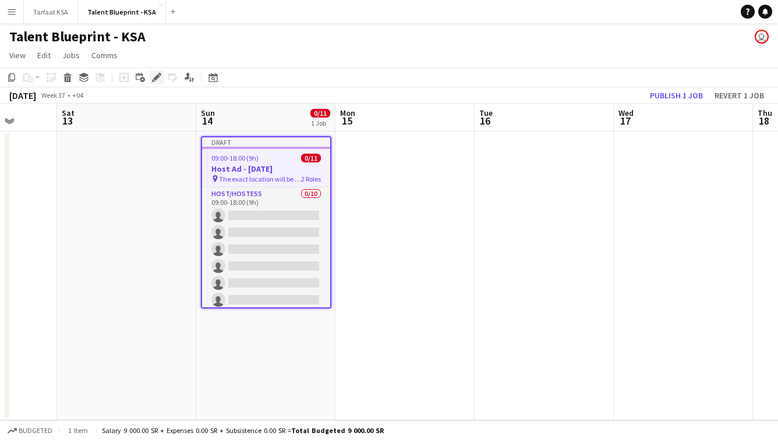
click at [155, 77] on icon "Edit" at bounding box center [156, 77] width 9 height 9
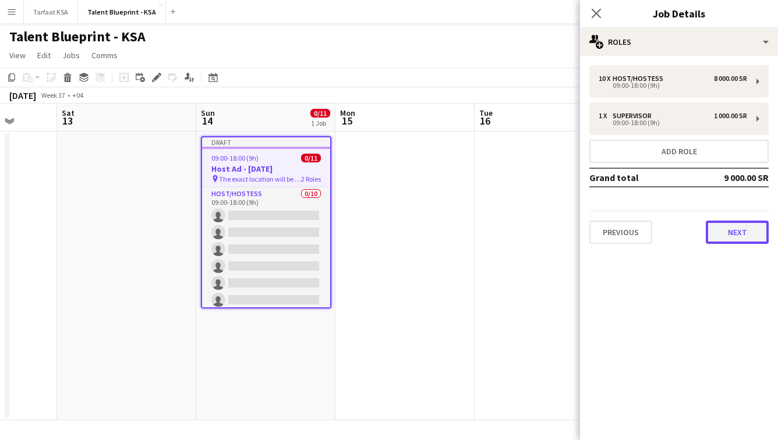
click at [715, 236] on button "Next" at bounding box center [737, 232] width 63 height 23
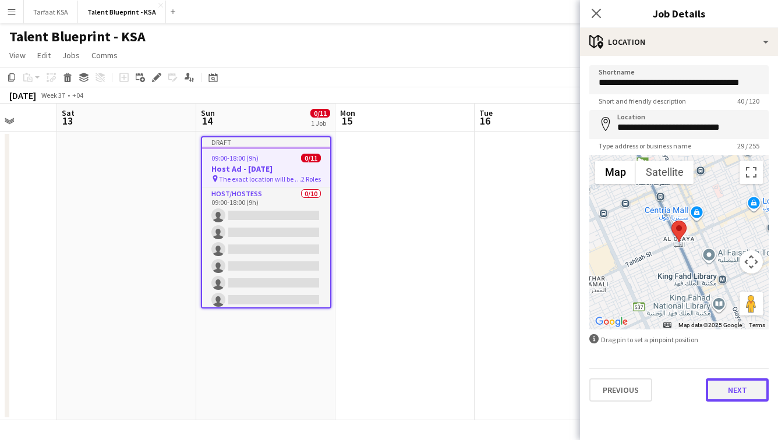
click at [731, 398] on button "Next" at bounding box center [737, 390] width 63 height 23
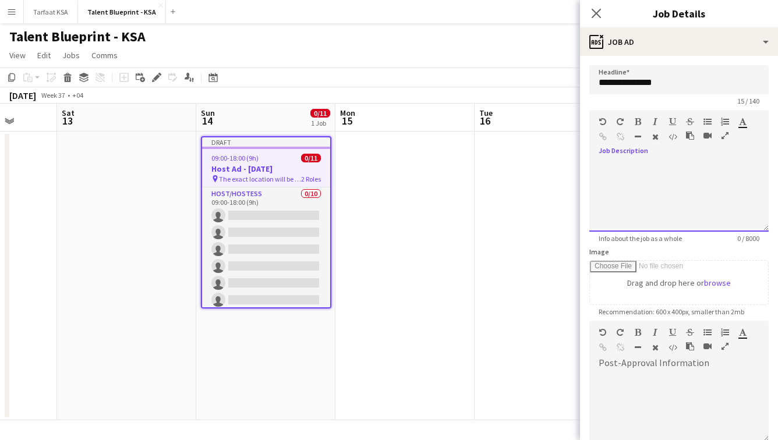
click at [693, 158] on div at bounding box center [679, 193] width 179 height 78
paste div
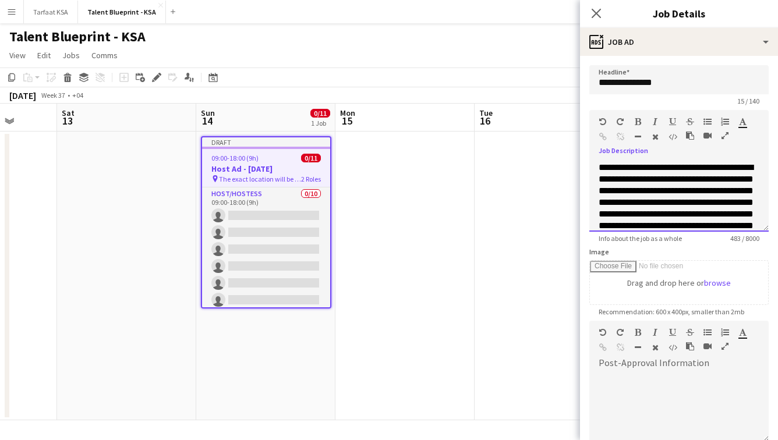
click at [626, 191] on span "**********" at bounding box center [676, 225] width 155 height 125
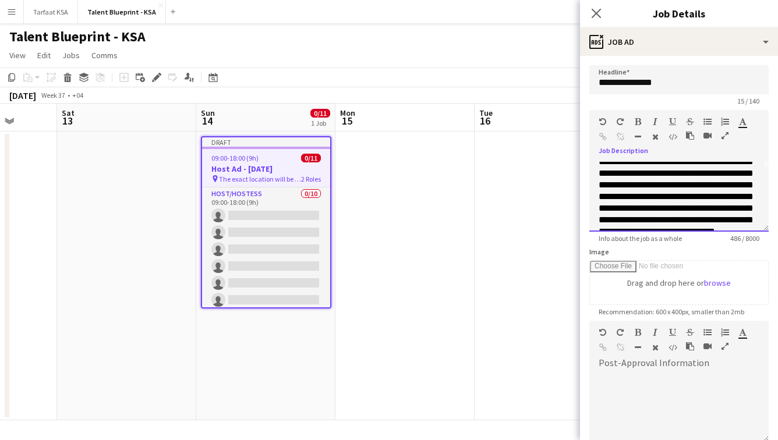
scroll to position [68, 0]
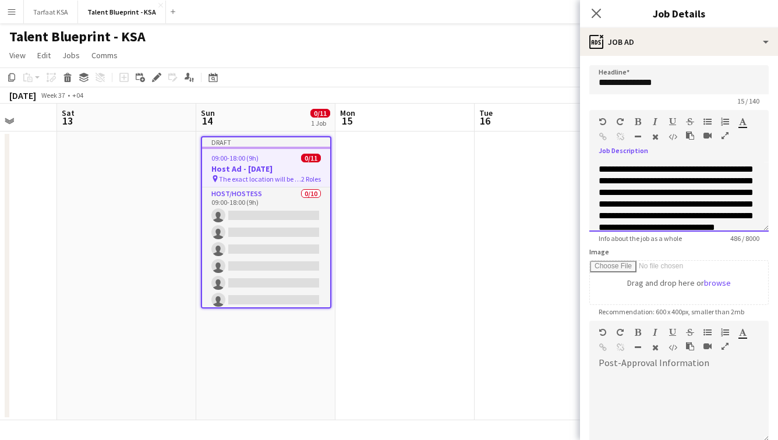
click at [733, 182] on span "**********" at bounding box center [676, 181] width 155 height 102
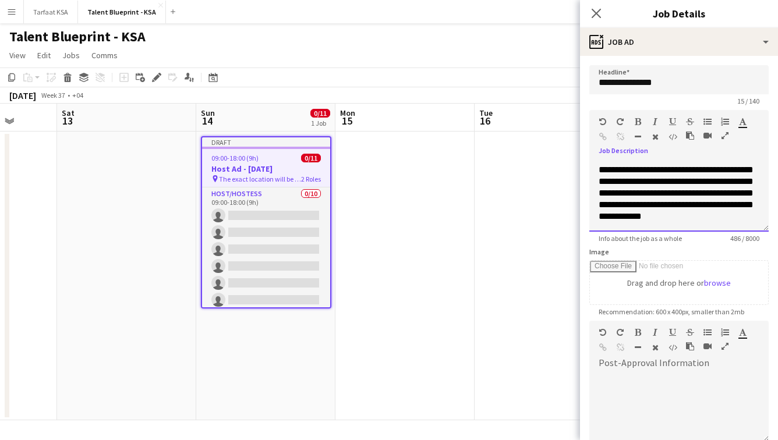
scroll to position [107, 0]
drag, startPoint x: 645, startPoint y: 203, endPoint x: 636, endPoint y: 202, distance: 9.4
click at [636, 202] on span "**********" at bounding box center [676, 187] width 155 height 67
click at [745, 206] on div "**********" at bounding box center [679, 188] width 161 height 70
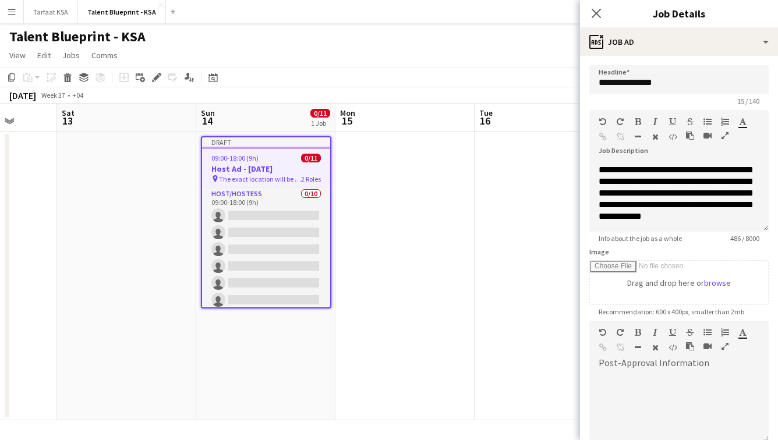
click at [751, 255] on div "Image Drag and drop here or browse" at bounding box center [679, 277] width 179 height 58
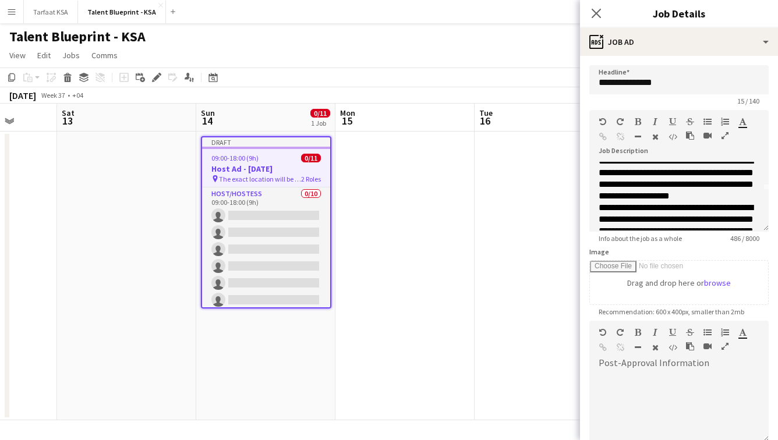
scroll to position [107, 0]
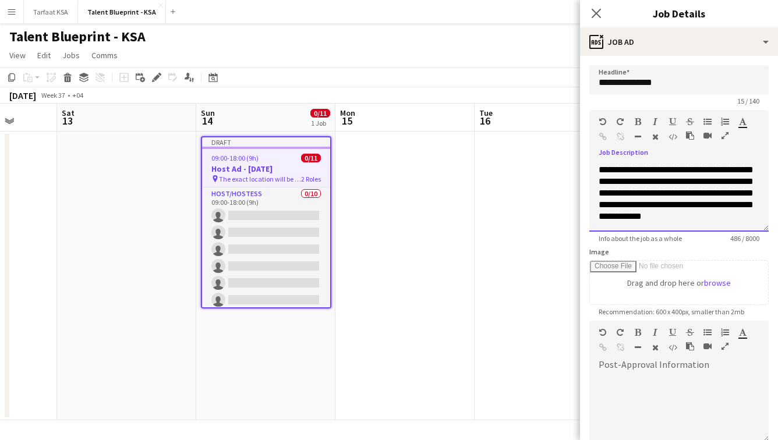
click at [642, 182] on span "**********" at bounding box center [676, 187] width 155 height 67
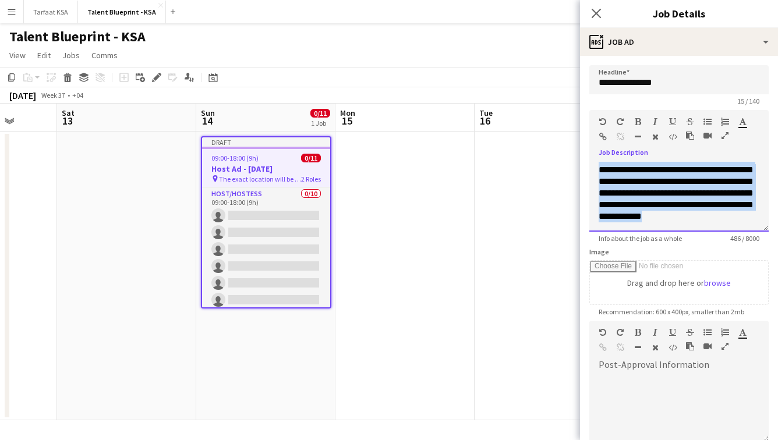
drag, startPoint x: 599, startPoint y: 203, endPoint x: 728, endPoint y: 229, distance: 131.4
click at [728, 231] on div "**********" at bounding box center [679, 197] width 179 height 70
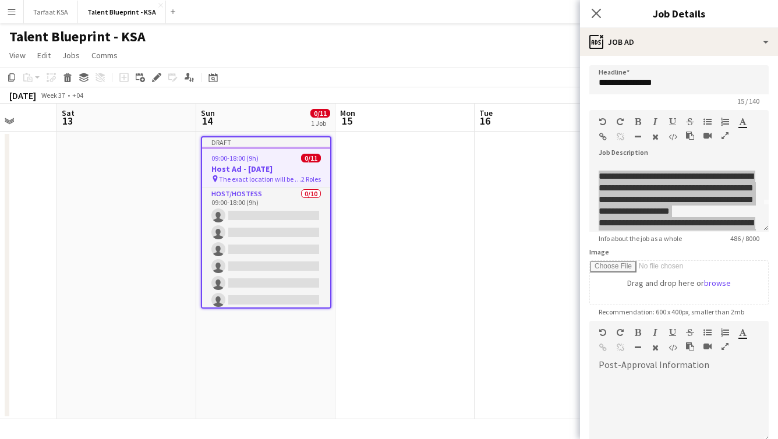
scroll to position [27, 0]
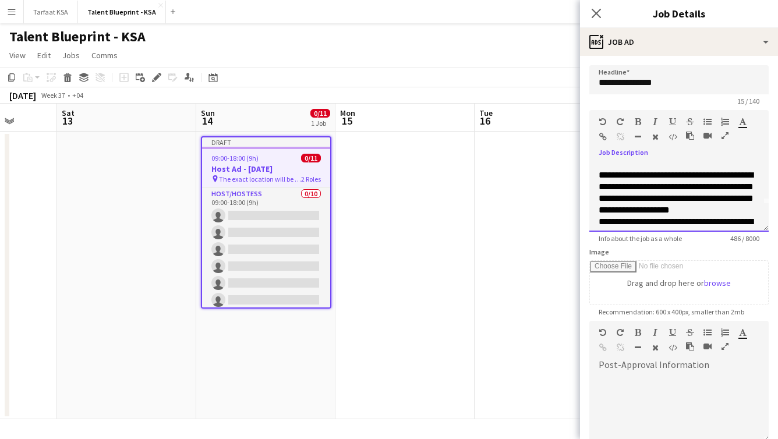
click at [698, 206] on div "**********" at bounding box center [679, 193] width 161 height 47
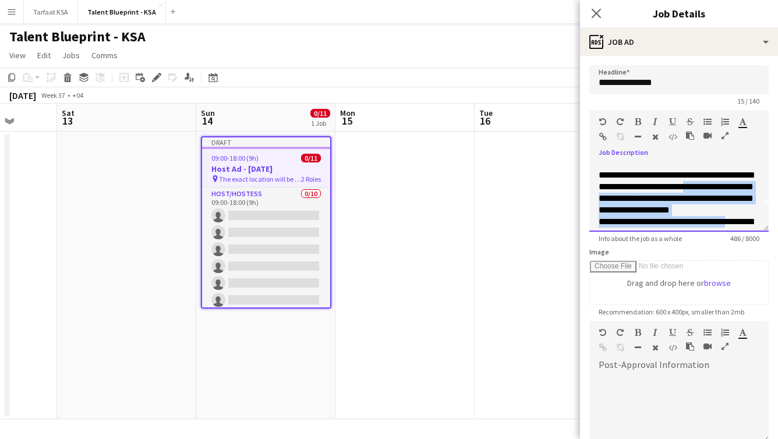
scroll to position [107, 0]
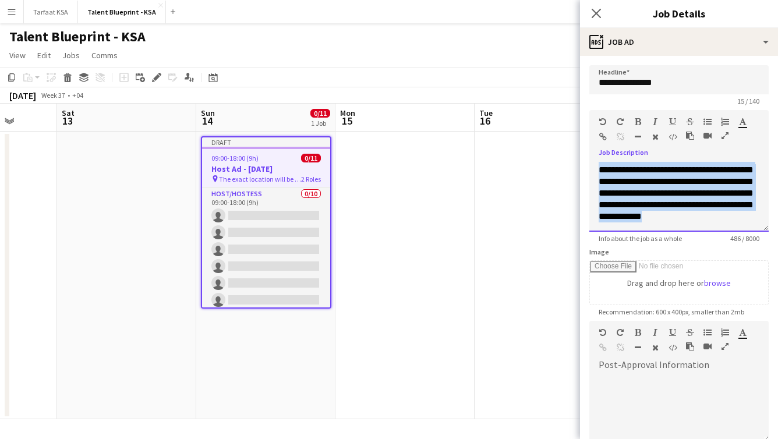
drag, startPoint x: 705, startPoint y: 200, endPoint x: 738, endPoint y: 227, distance: 43.0
click at [738, 227] on div "**********" at bounding box center [679, 197] width 179 height 70
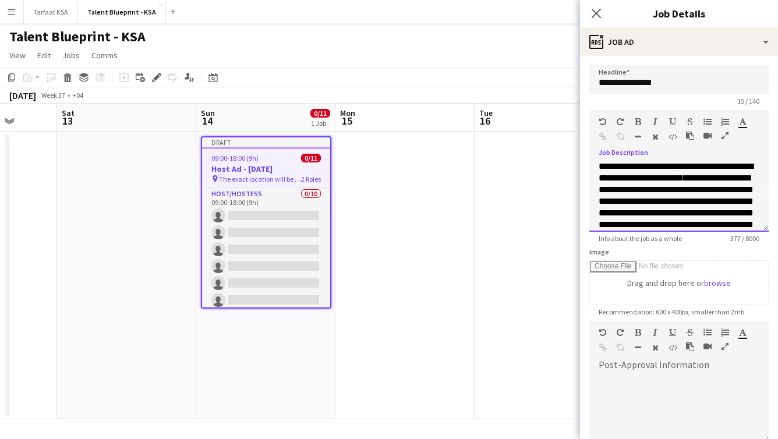
scroll to position [39, 0]
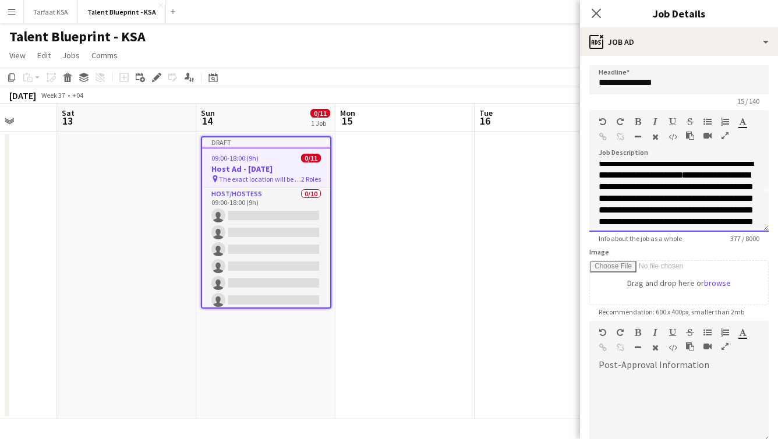
click at [743, 197] on span "**********" at bounding box center [676, 204] width 155 height 67
click at [745, 189] on span "**********" at bounding box center [676, 204] width 155 height 67
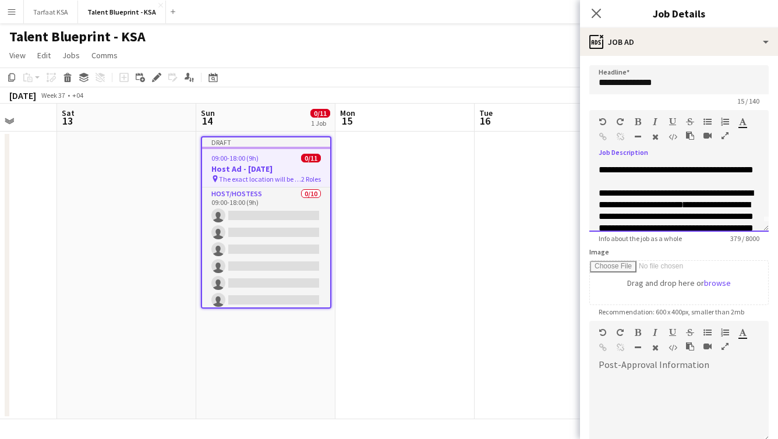
scroll to position [0, 0]
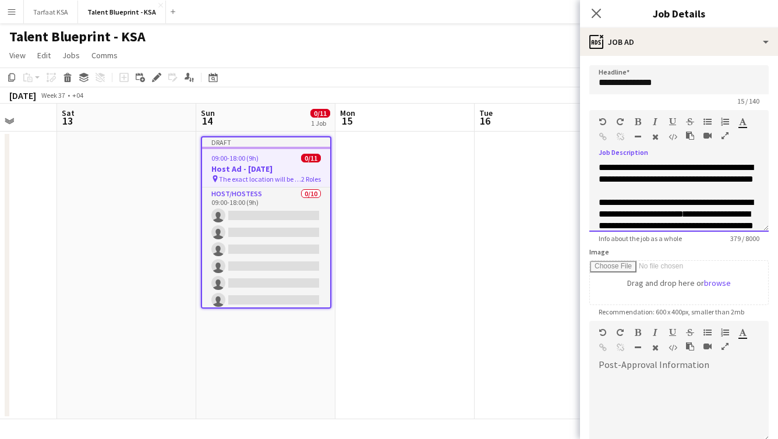
click at [705, 197] on div at bounding box center [679, 191] width 161 height 12
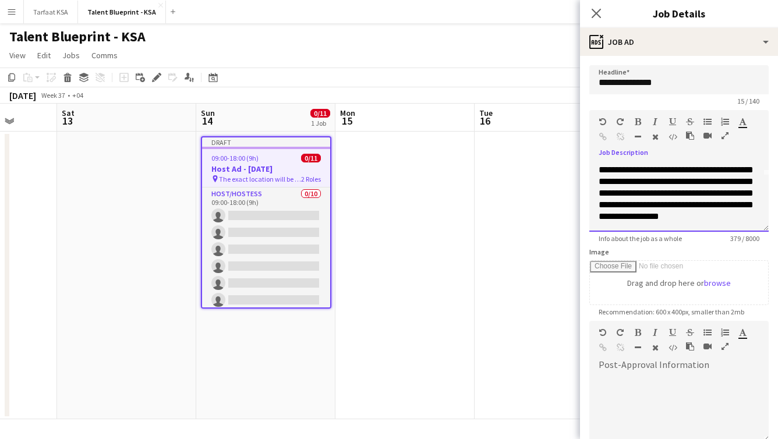
scroll to position [73, 0]
click at [681, 190] on span "**********" at bounding box center [676, 187] width 155 height 67
click at [637, 206] on span "**********" at bounding box center [676, 205] width 155 height 32
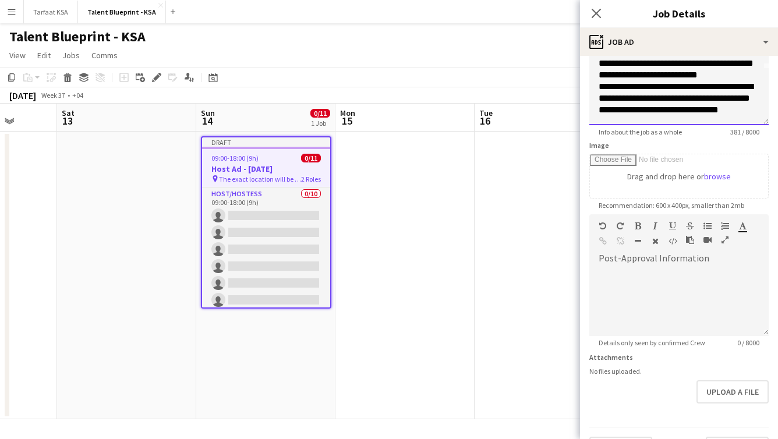
scroll to position [136, 0]
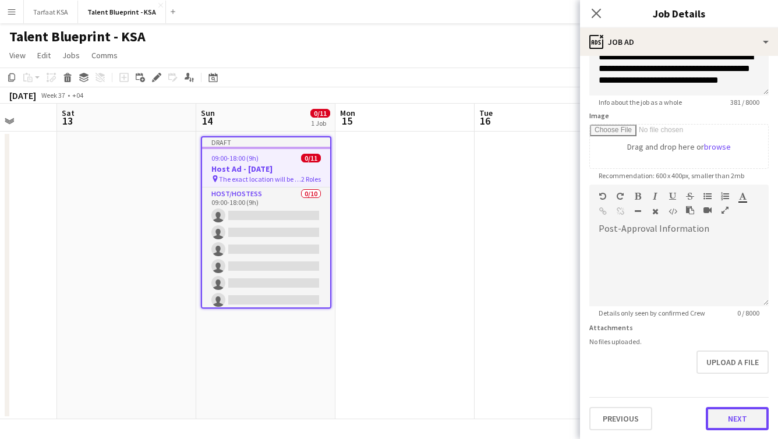
click at [739, 421] on button "Next" at bounding box center [737, 418] width 63 height 23
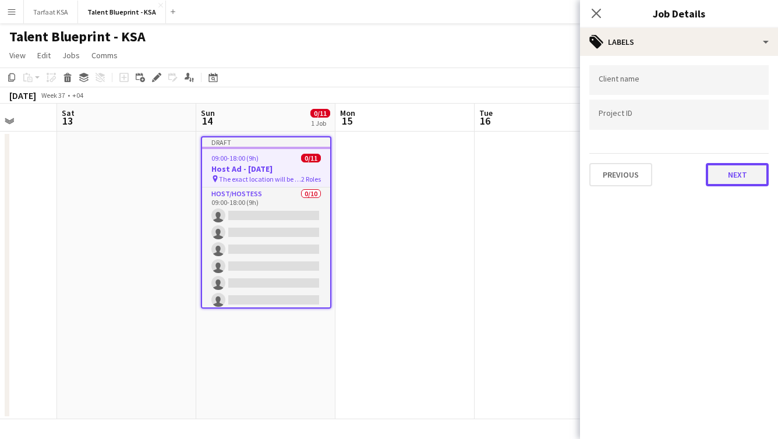
click at [735, 177] on button "Next" at bounding box center [737, 174] width 63 height 23
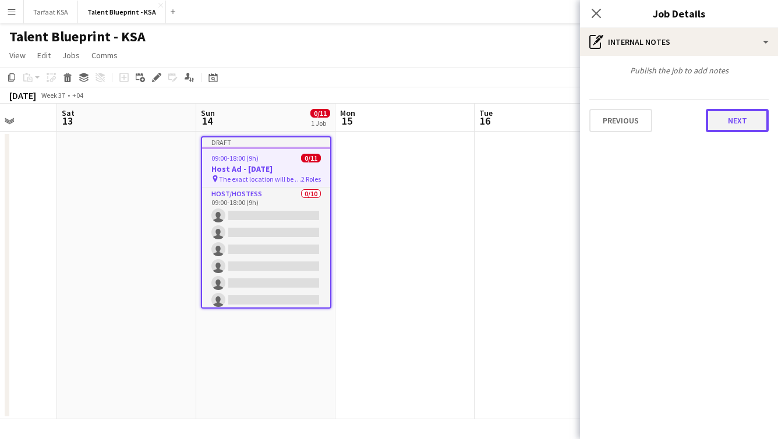
click at [738, 127] on button "Next" at bounding box center [737, 120] width 63 height 23
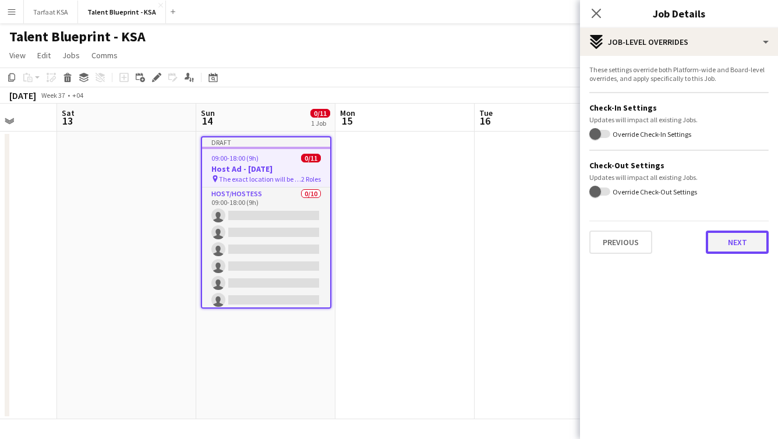
click at [722, 238] on button "Next" at bounding box center [737, 242] width 63 height 23
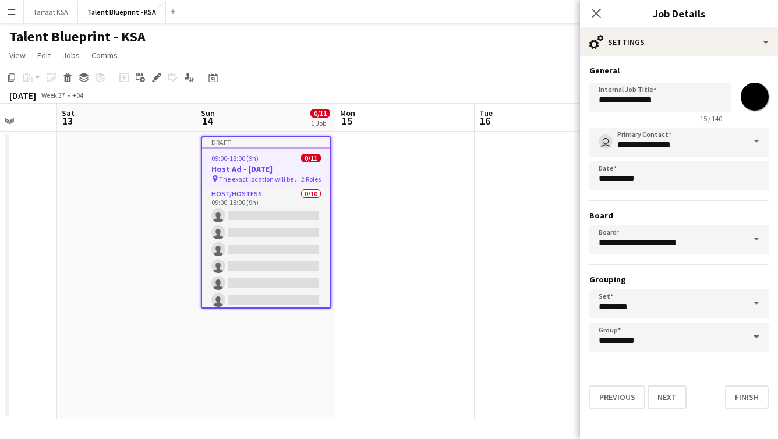
click at [555, 204] on app-date-cell at bounding box center [544, 276] width 139 height 288
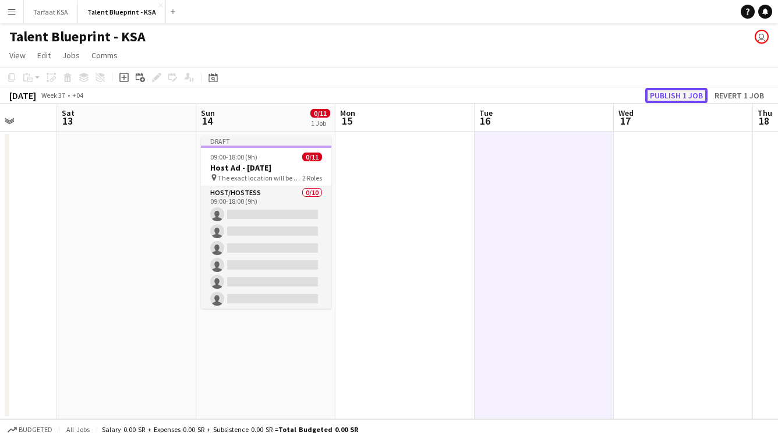
click at [669, 98] on button "Publish 1 job" at bounding box center [677, 95] width 62 height 15
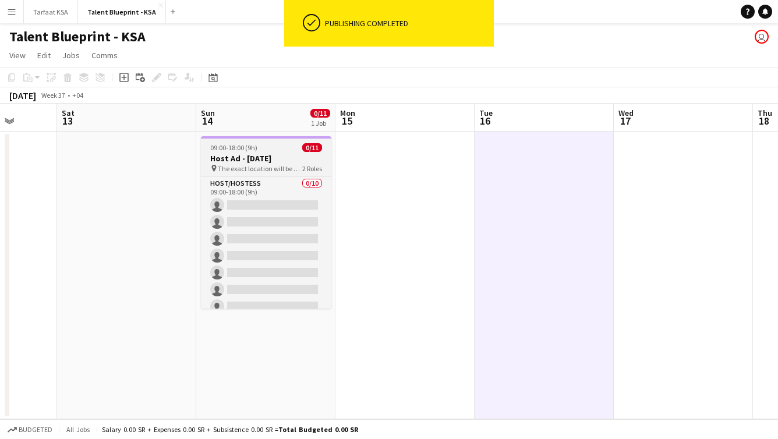
click at [255, 157] on h3 "Host Ad - 3 sep" at bounding box center [266, 158] width 130 height 10
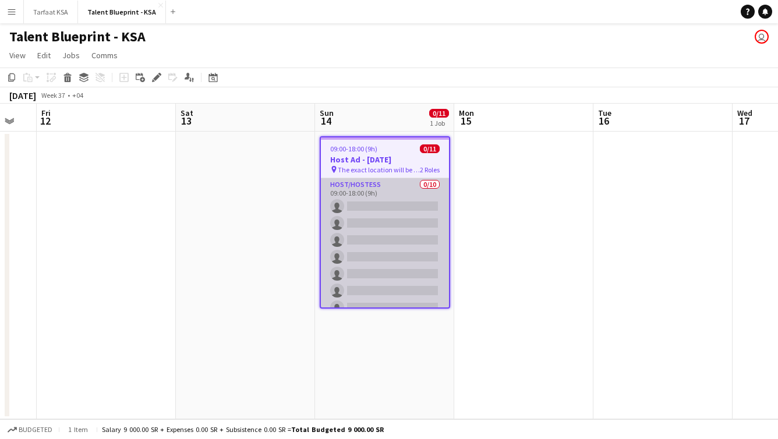
scroll to position [0, 328]
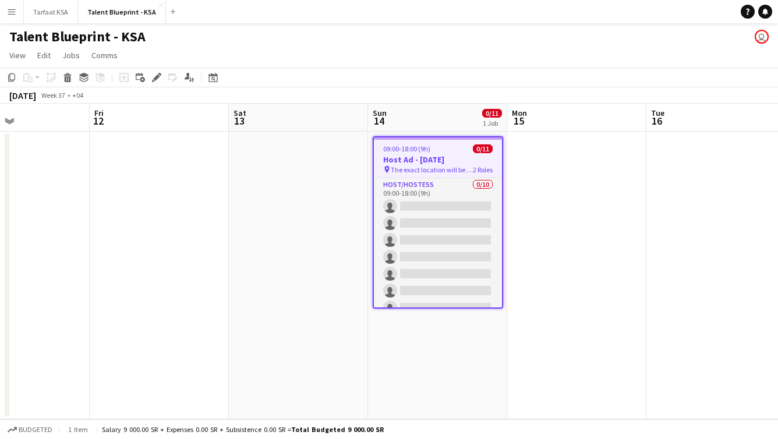
click at [385, 161] on h3 "Host Ad - 3 sep" at bounding box center [438, 159] width 128 height 10
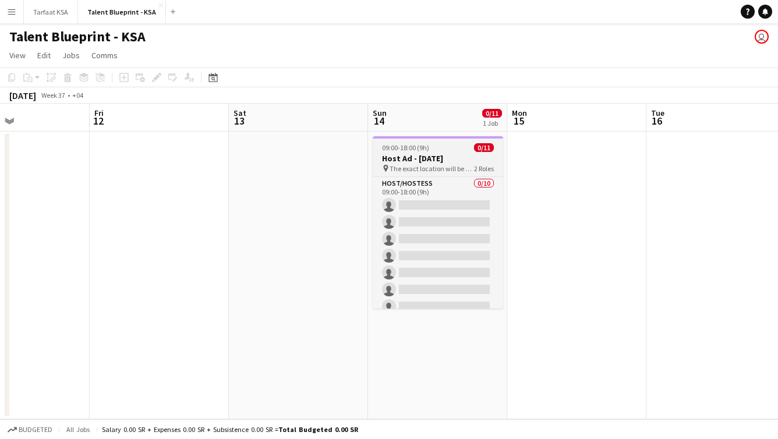
click at [385, 161] on h3 "Host Ad - 3 sep" at bounding box center [438, 158] width 130 height 10
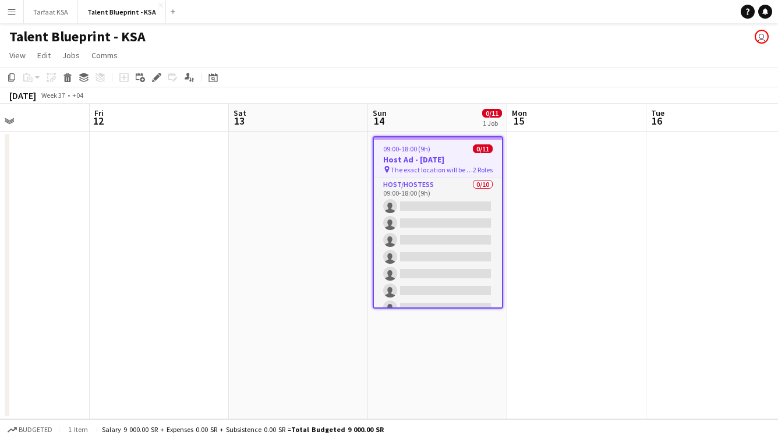
click at [419, 161] on h3 "Host Ad - 3 sep" at bounding box center [438, 159] width 128 height 10
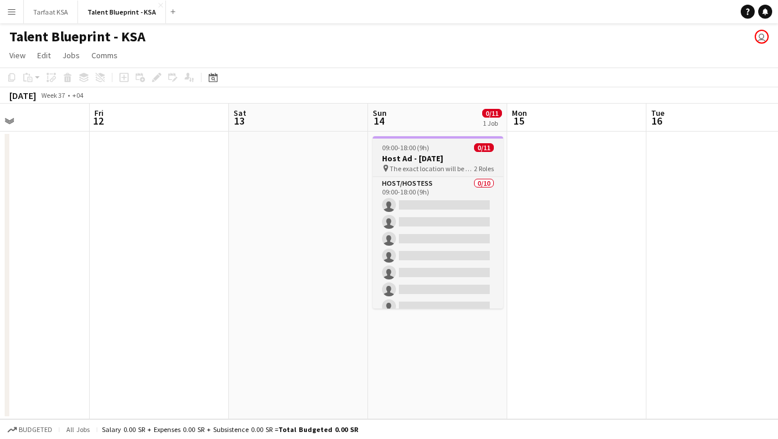
click at [419, 161] on h3 "Host Ad - 3 sep" at bounding box center [438, 158] width 130 height 10
